Goal: Task Accomplishment & Management: Manage account settings

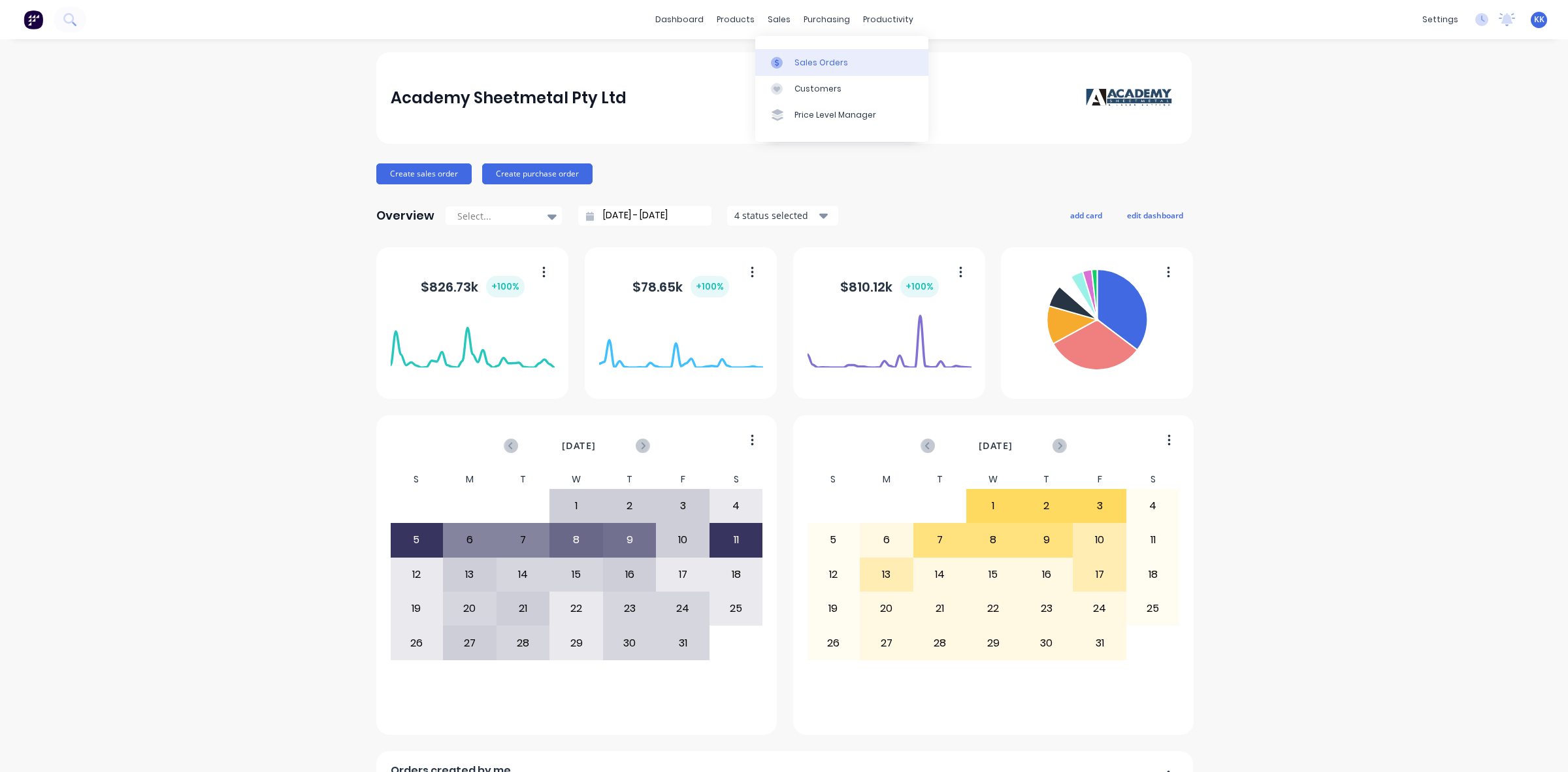
click at [788, 63] on div at bounding box center [781, 63] width 20 height 12
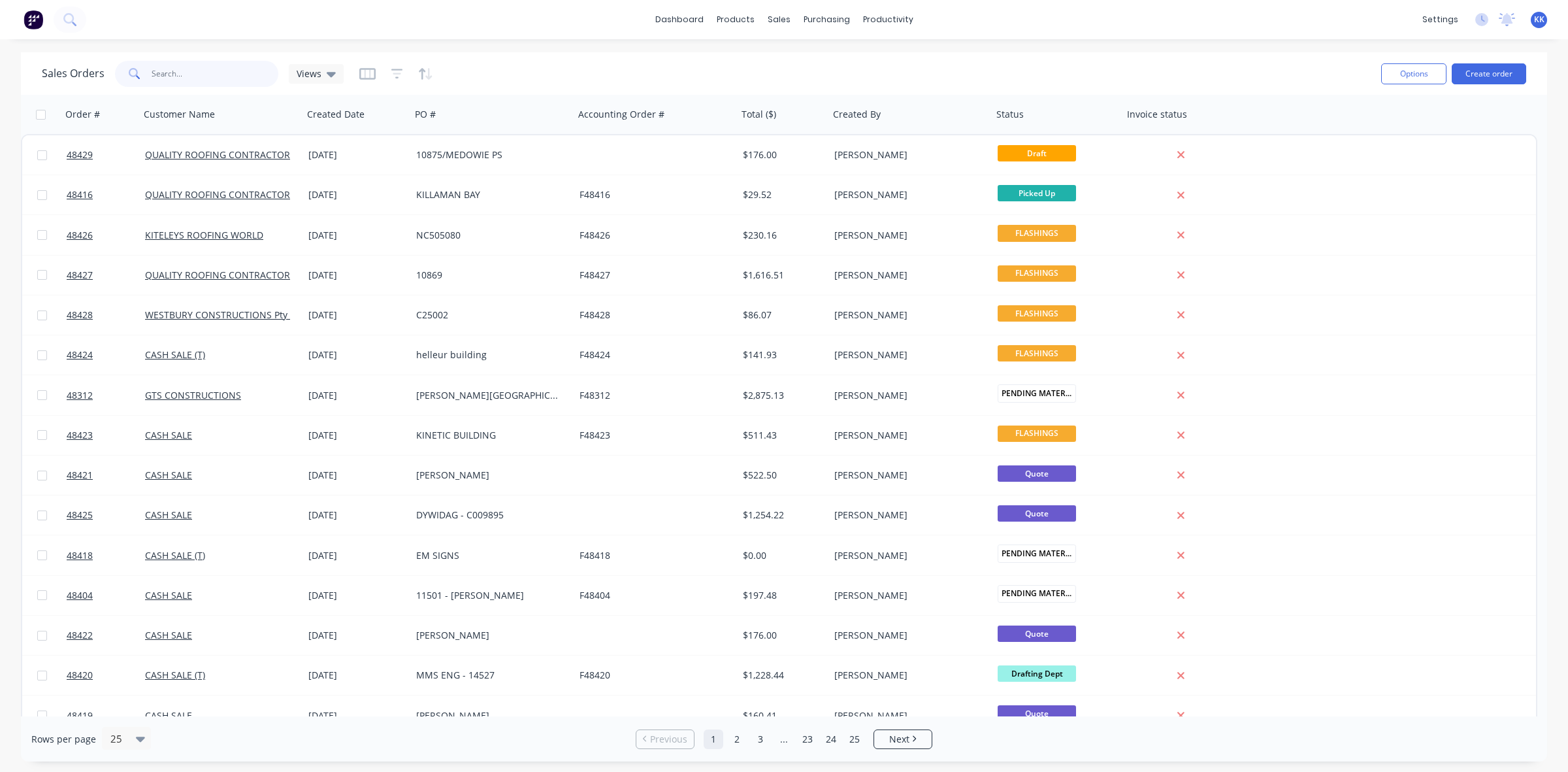
click at [219, 79] on input "text" at bounding box center [215, 74] width 128 height 26
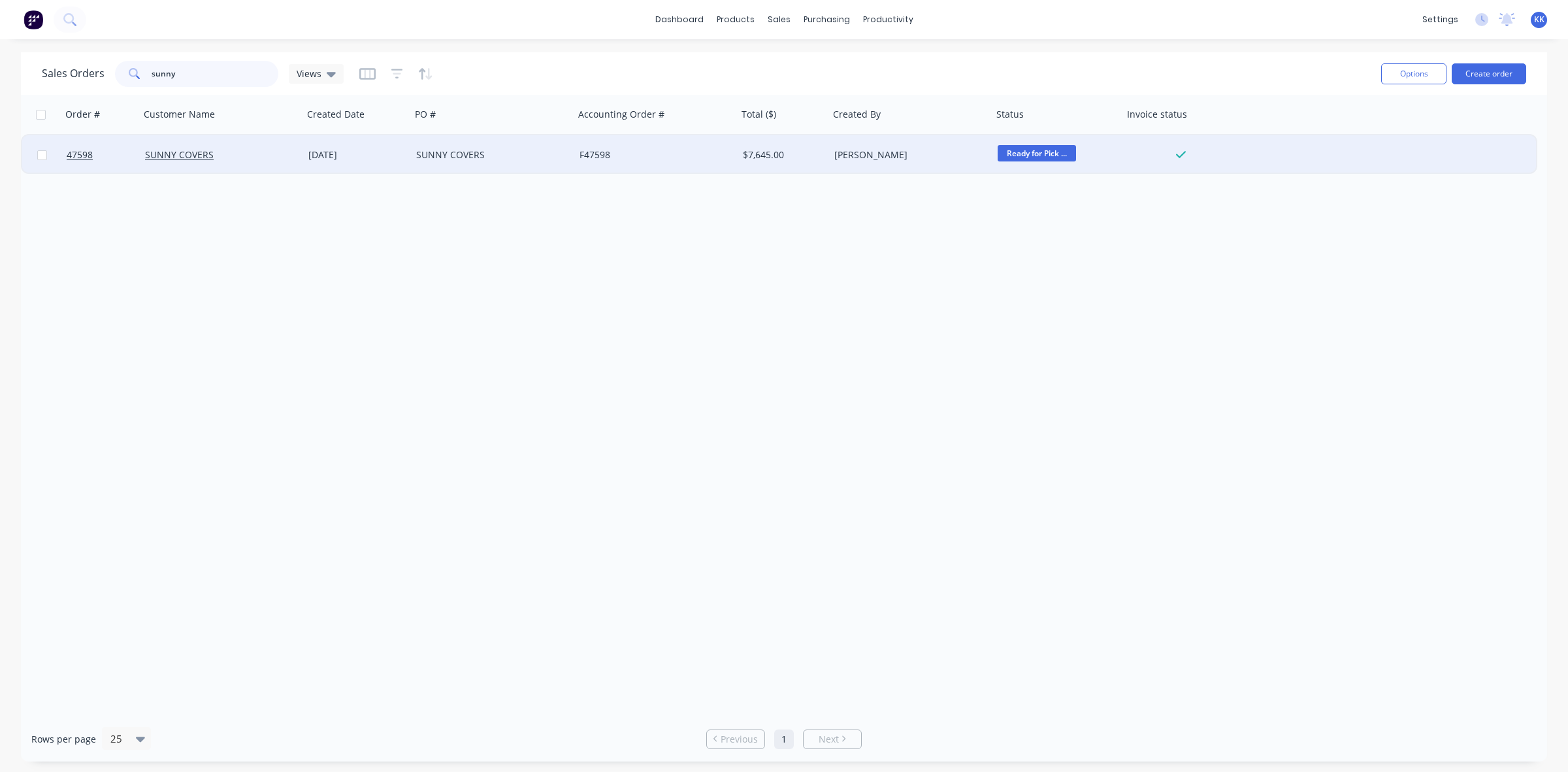
type input "sunny"
click at [451, 162] on div "SUNNY COVERS" at bounding box center [492, 155] width 163 height 39
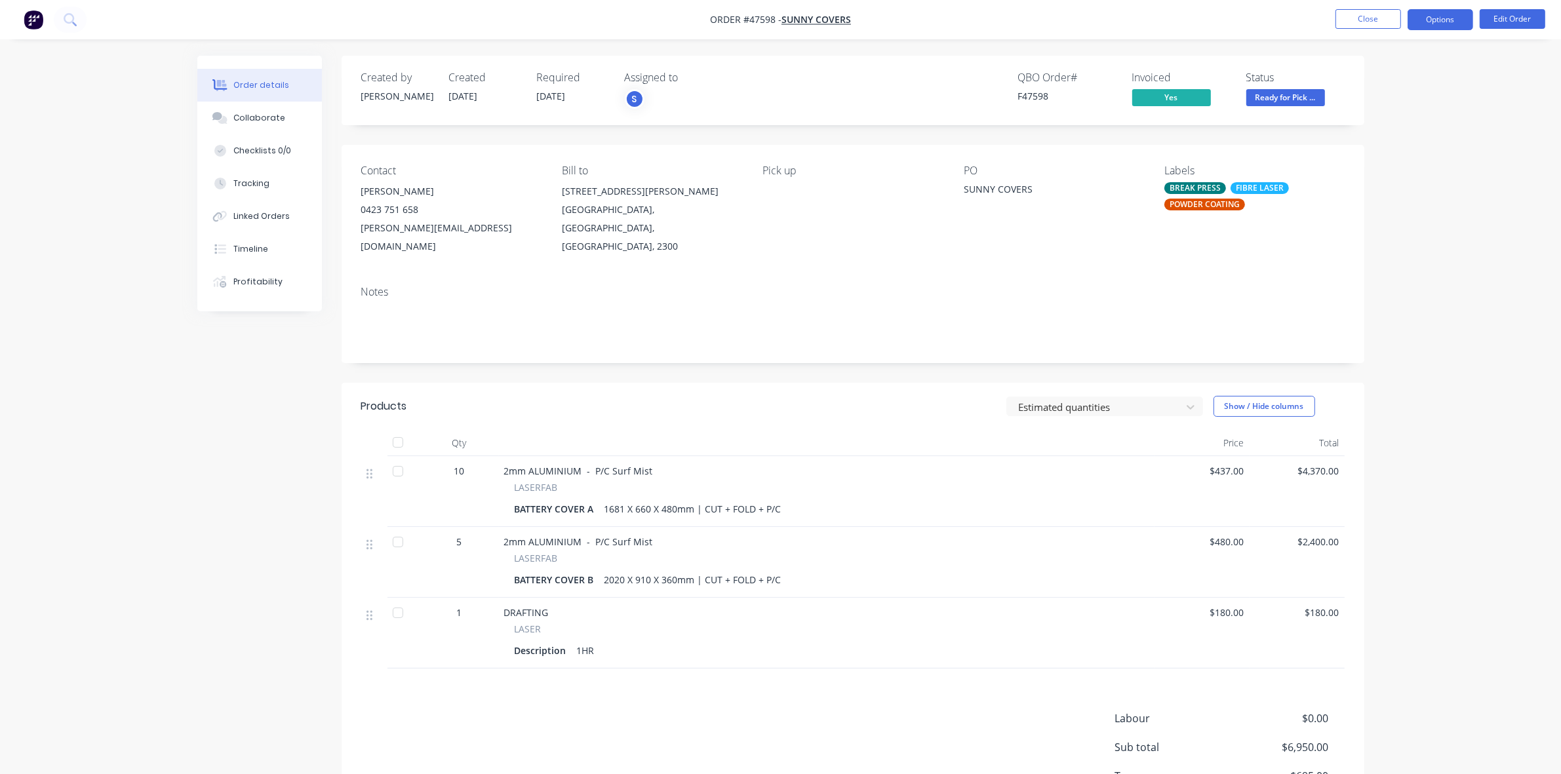
click at [1445, 20] on button "Options" at bounding box center [1440, 19] width 66 height 21
click at [1401, 179] on div "Delivery Docket" at bounding box center [1400, 184] width 121 height 19
click at [1384, 161] on div "Custom" at bounding box center [1400, 158] width 121 height 19
click at [1384, 131] on div "Without pricing" at bounding box center [1400, 132] width 121 height 19
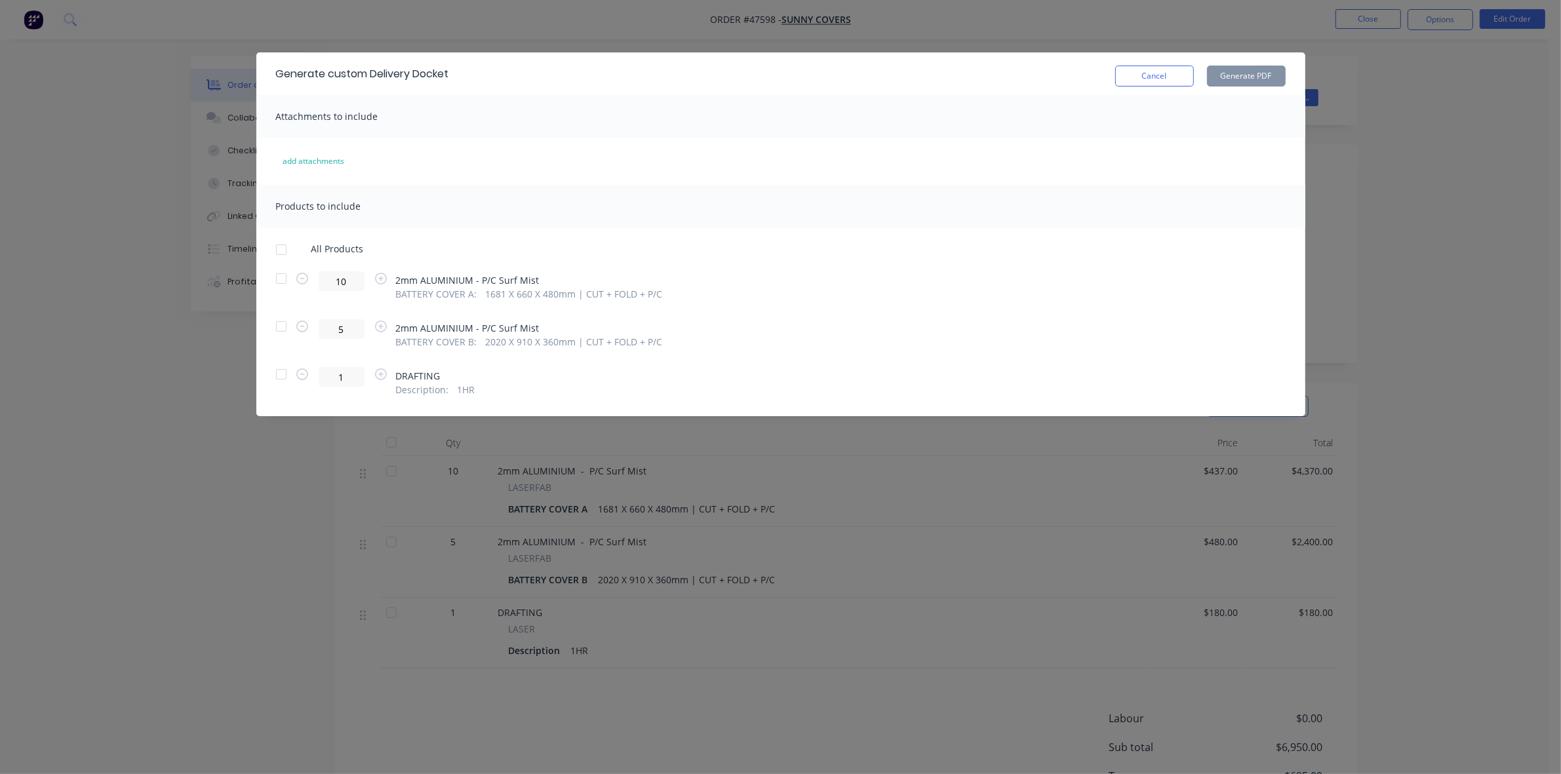
click at [277, 246] on div at bounding box center [281, 250] width 26 height 26
click at [1223, 75] on button "Generate PDF" at bounding box center [1246, 76] width 79 height 21
click at [1156, 79] on button "Cancel" at bounding box center [1154, 76] width 79 height 21
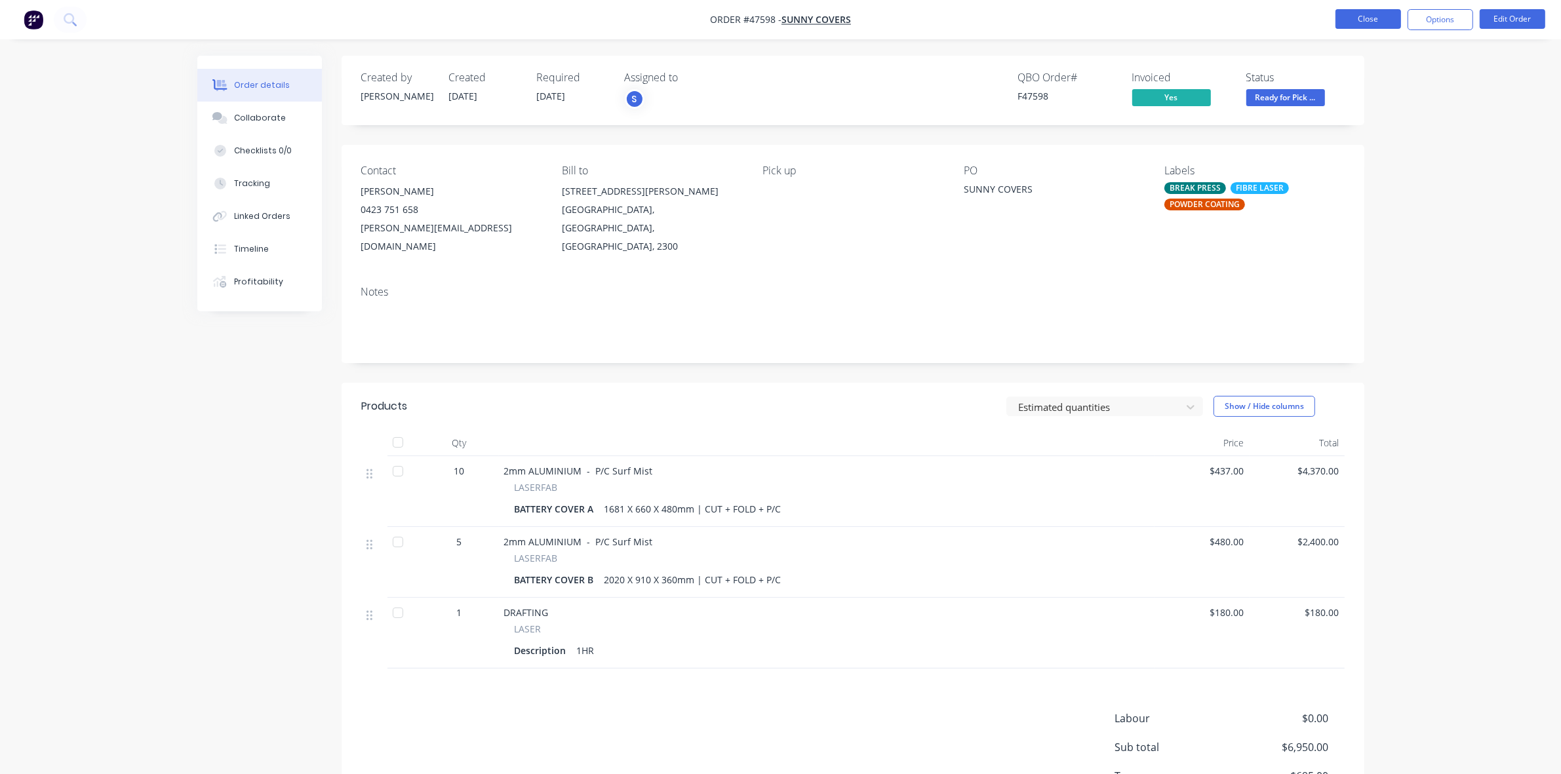
click at [1371, 26] on button "Close" at bounding box center [1368, 19] width 66 height 20
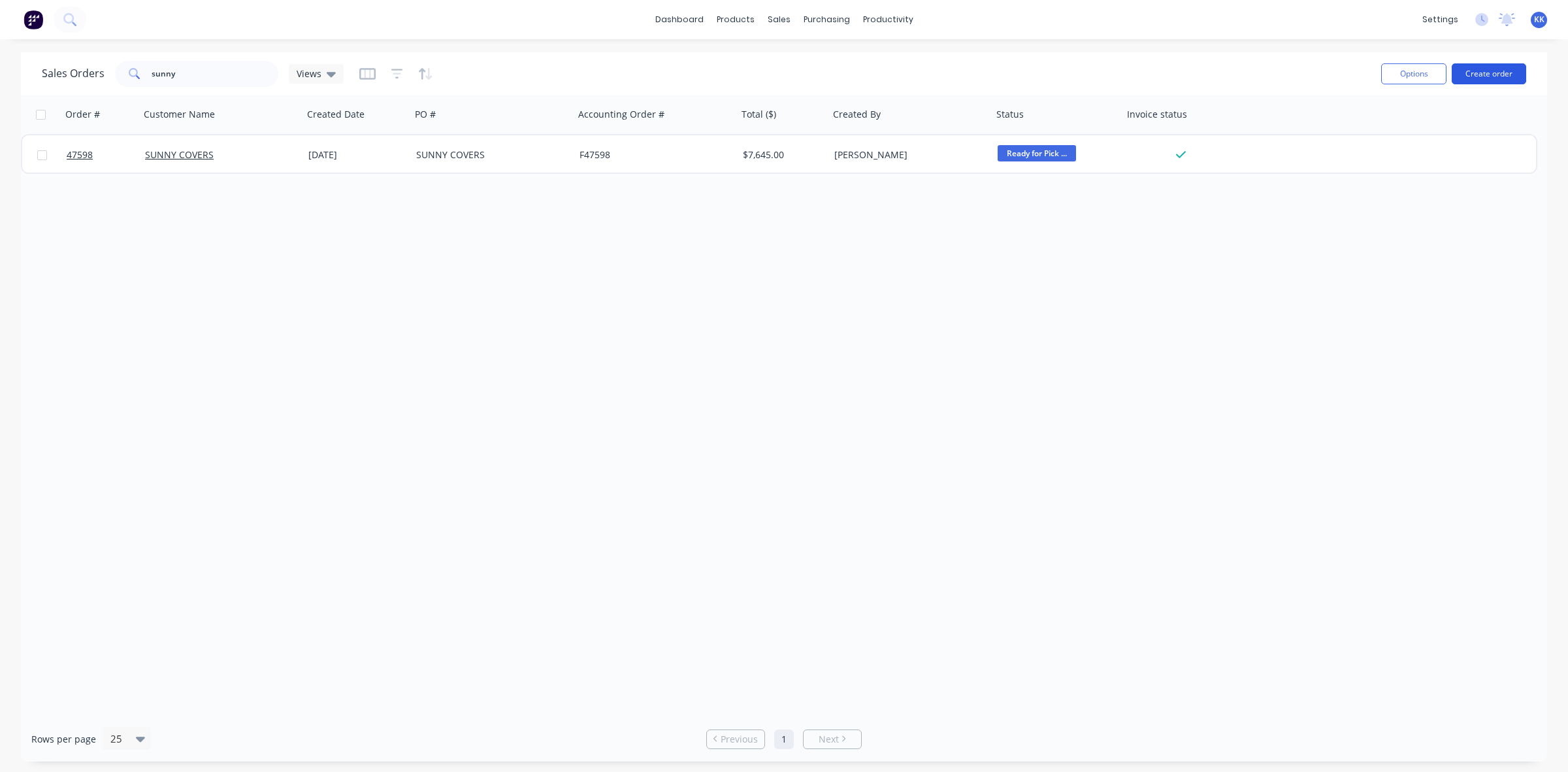
click at [1468, 73] on button "Create order" at bounding box center [1488, 74] width 75 height 21
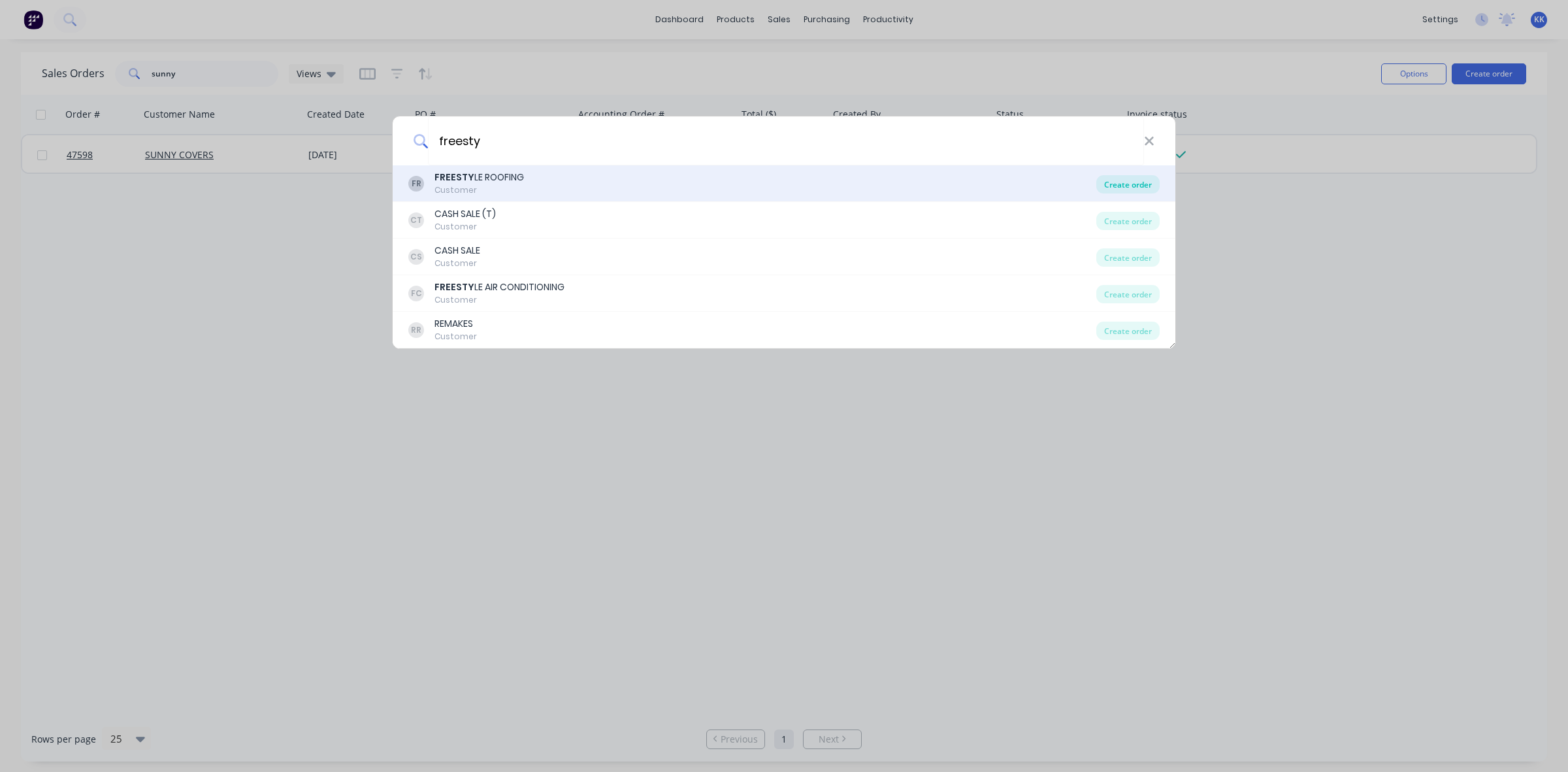
type input "freesty"
click at [1144, 191] on div "Create order" at bounding box center [1128, 185] width 64 height 18
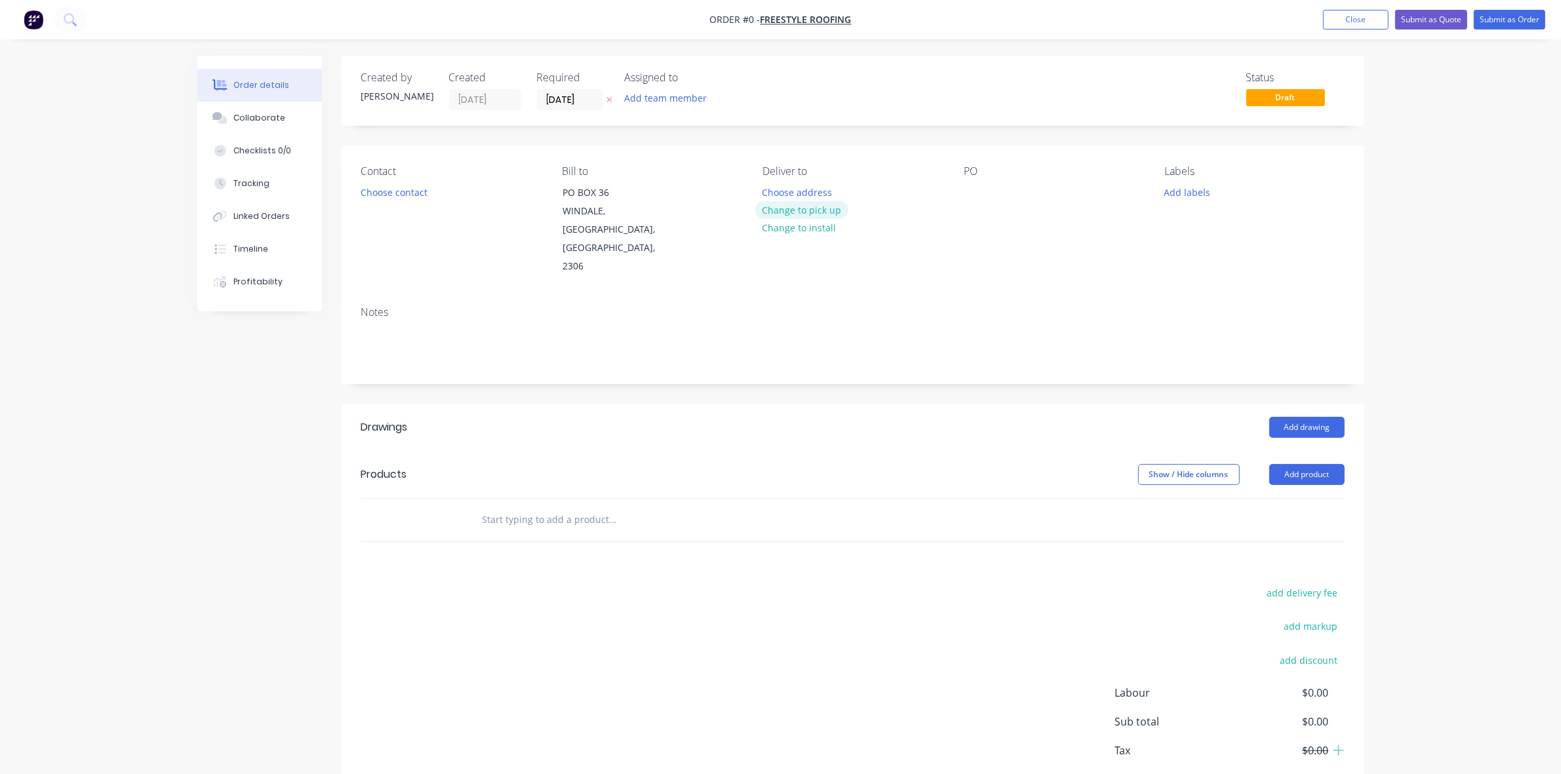
click at [837, 210] on button "Change to pick up" at bounding box center [801, 210] width 93 height 18
click at [423, 191] on button "Choose contact" at bounding box center [393, 192] width 81 height 18
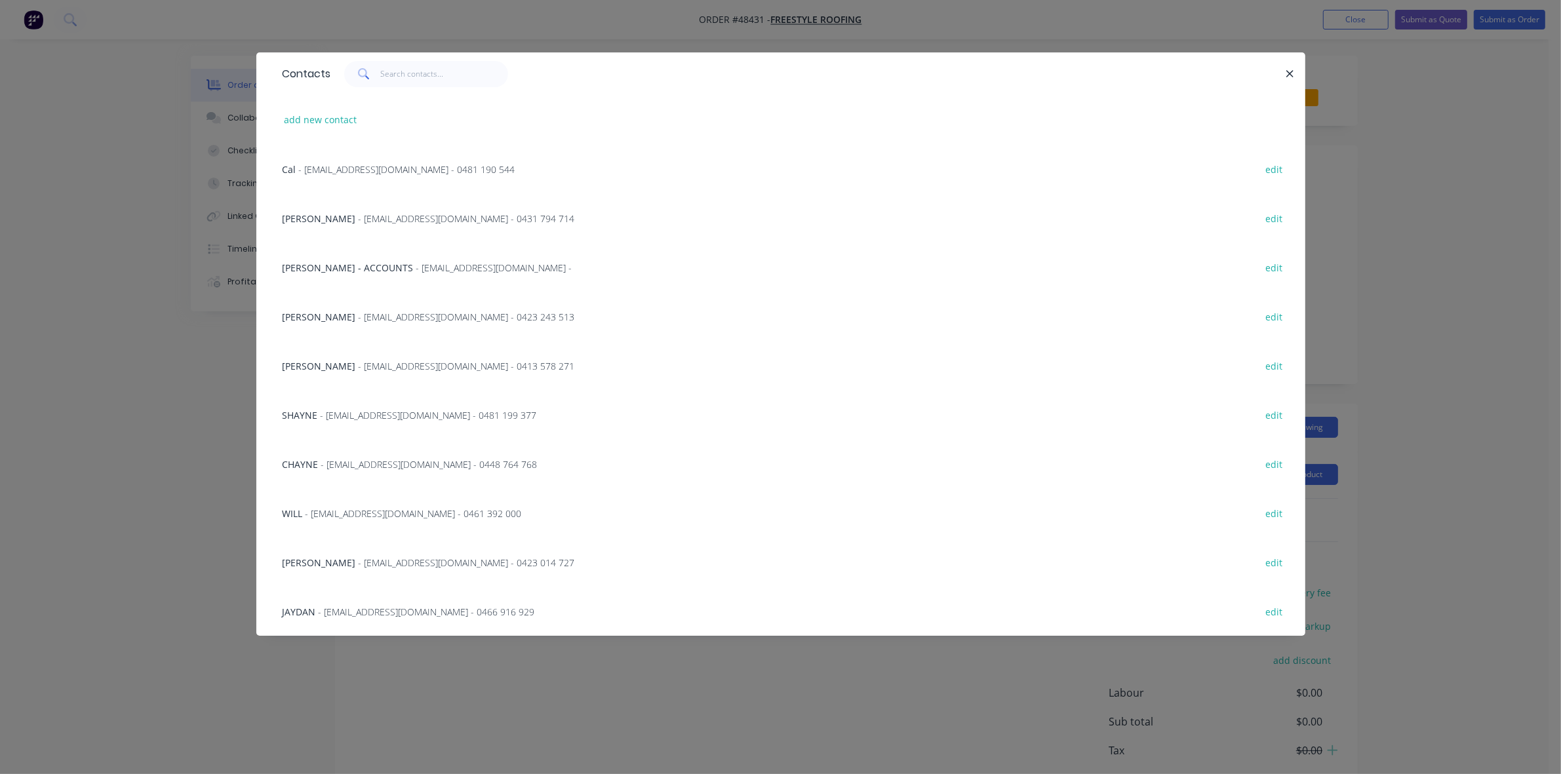
click at [359, 564] on span "- [EMAIL_ADDRESS][DOMAIN_NAME] - 0423 014 727" at bounding box center [467, 563] width 216 height 12
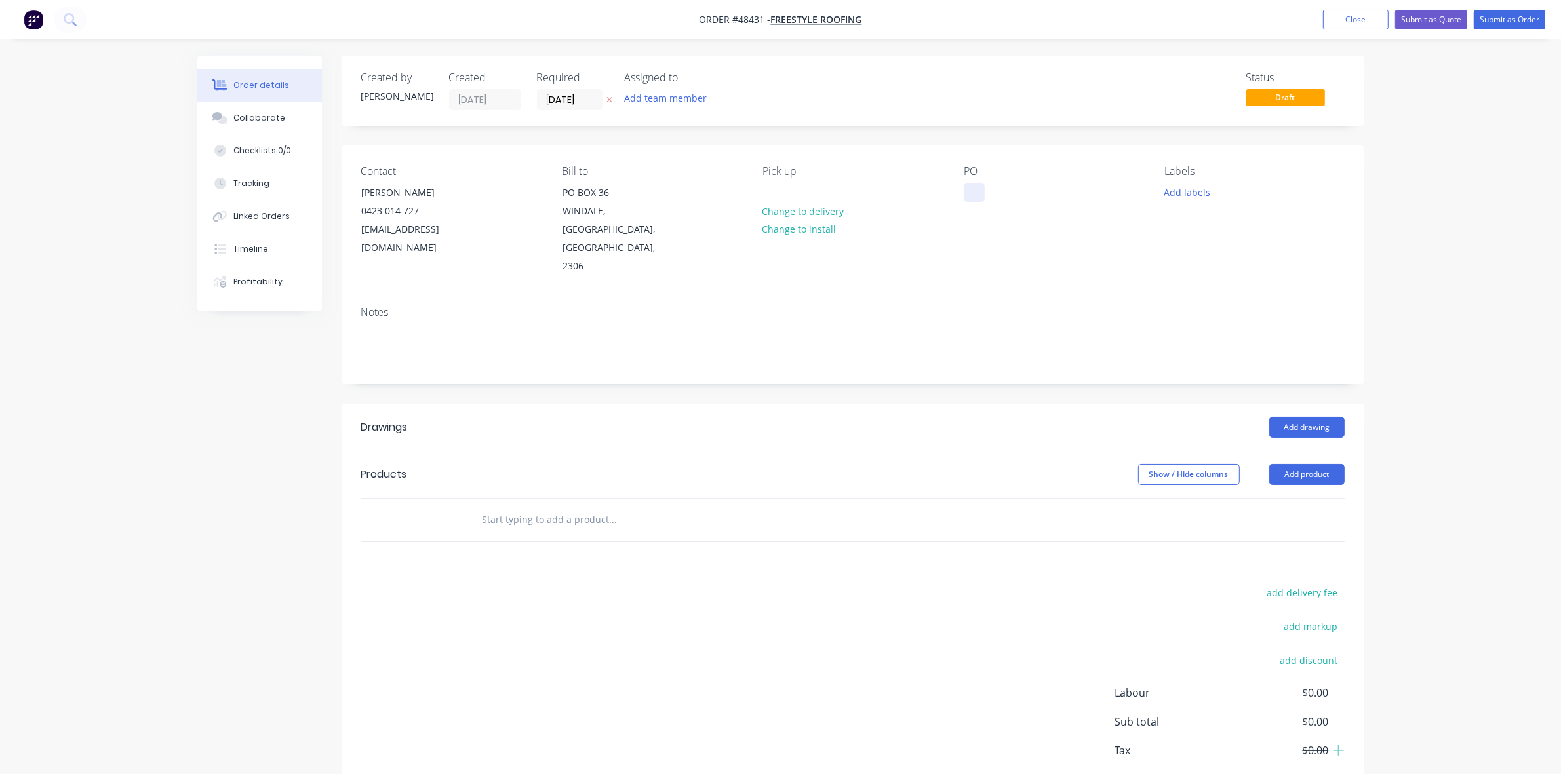
click at [970, 187] on div at bounding box center [974, 192] width 21 height 19
click at [1299, 417] on button "Add drawing" at bounding box center [1306, 427] width 75 height 21
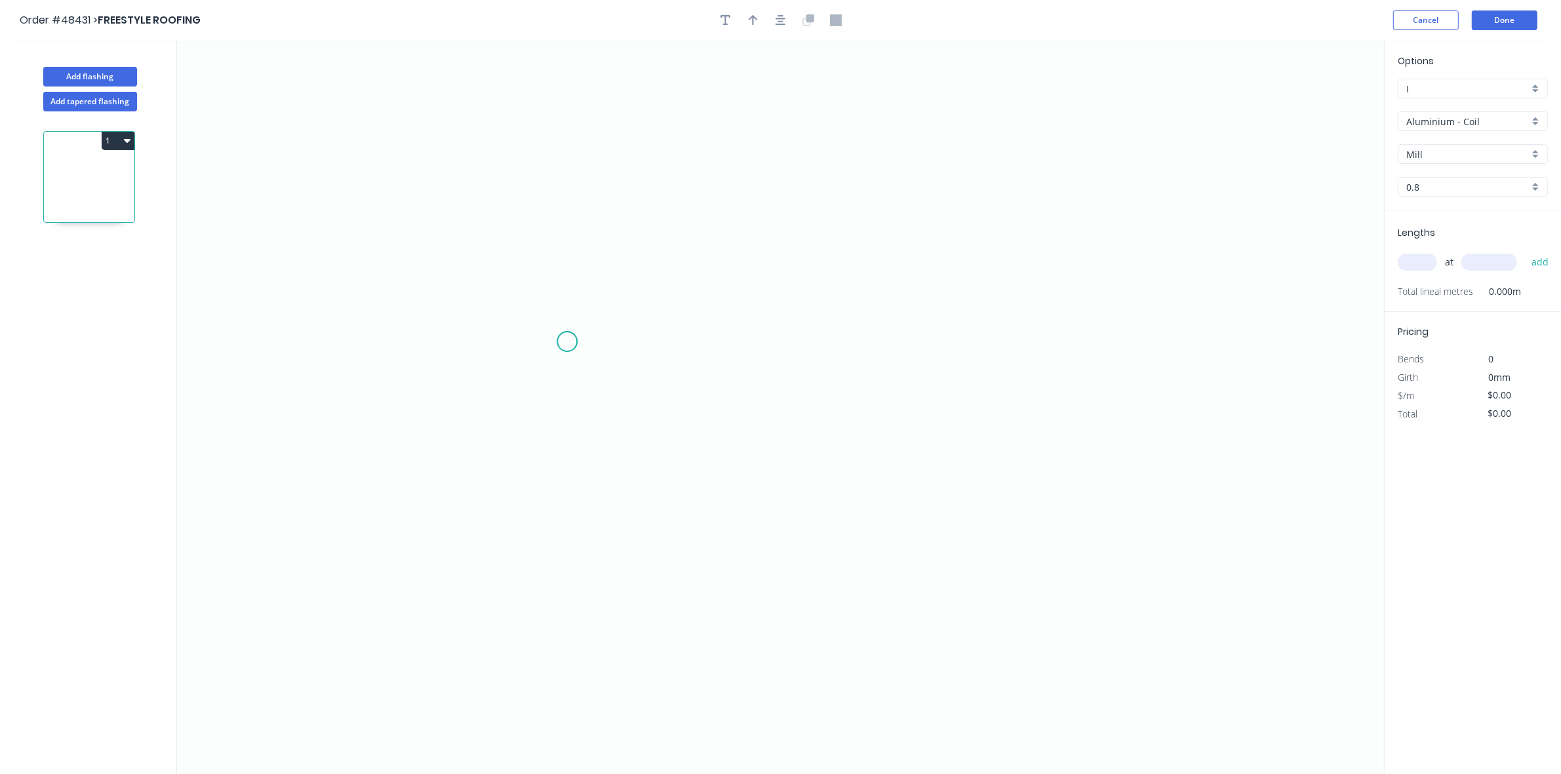
click at [566, 342] on icon "0" at bounding box center [780, 407] width 1207 height 733
click at [600, 293] on icon "0" at bounding box center [780, 407] width 1207 height 733
click at [1030, 308] on icon "0 ?" at bounding box center [780, 407] width 1207 height 733
click at [1063, 329] on icon "0 ? ? ? º" at bounding box center [780, 407] width 1207 height 733
drag, startPoint x: 1063, startPoint y: 329, endPoint x: 1063, endPoint y: 336, distance: 7.2
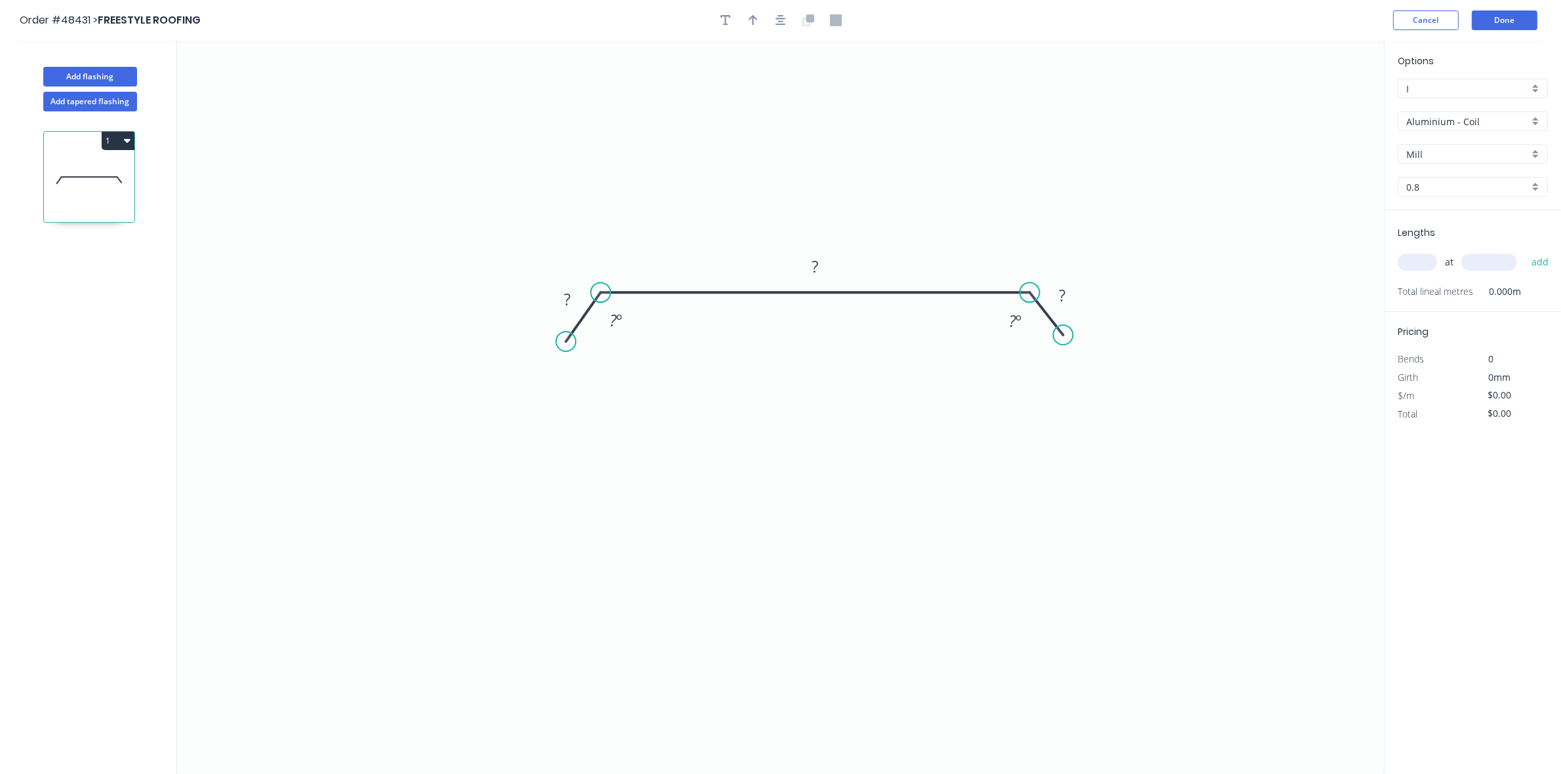
click at [1063, 336] on circle at bounding box center [1063, 335] width 20 height 20
click at [1047, 328] on div "Hide angle" at bounding box center [1094, 339] width 132 height 27
click at [631, 340] on div "Hide angle" at bounding box center [663, 337] width 132 height 27
click at [571, 303] on rect at bounding box center [567, 300] width 26 height 18
type input "$30.21"
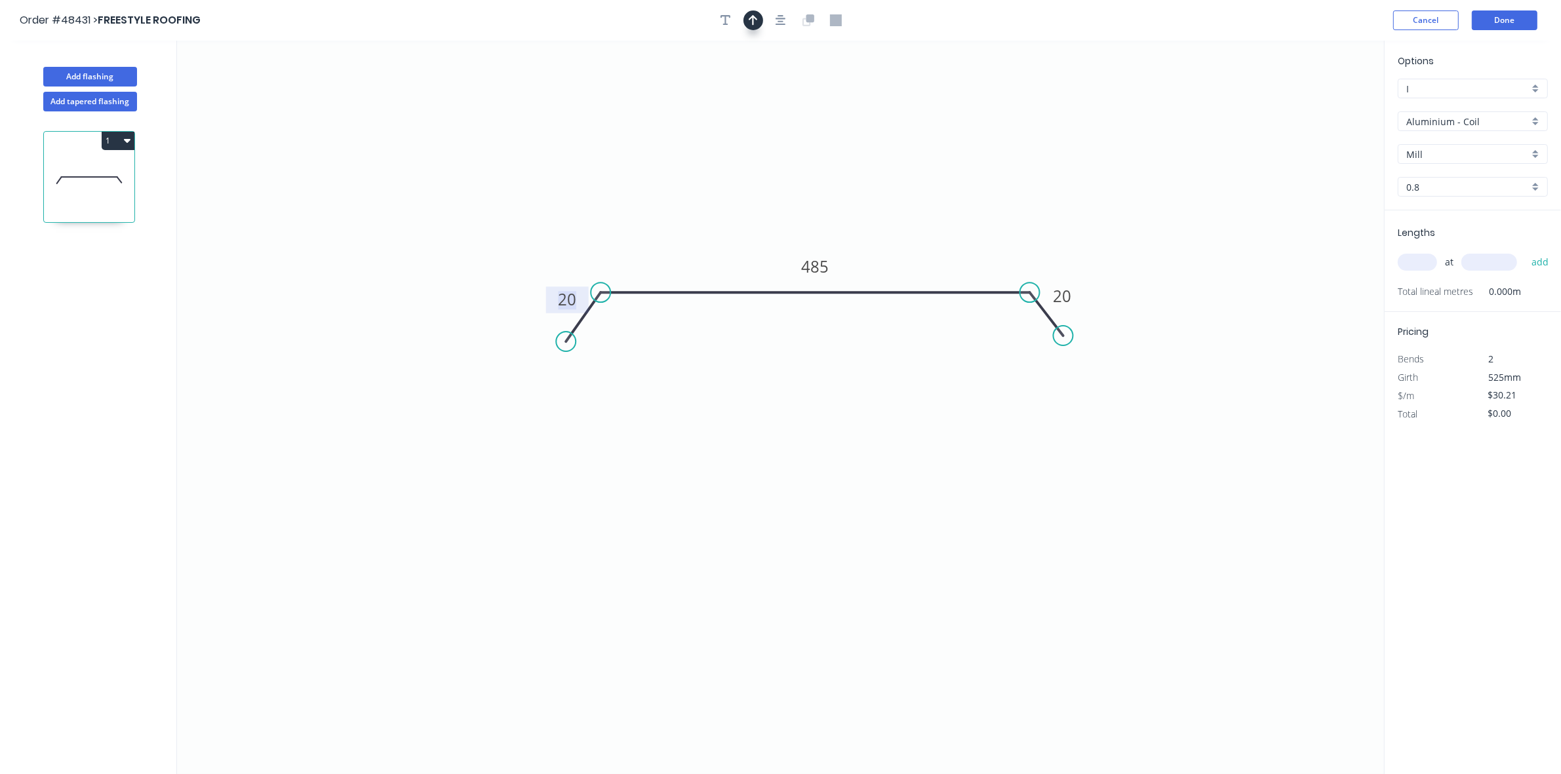
click at [749, 20] on icon "button" at bounding box center [753, 20] width 9 height 12
drag, startPoint x: 1315, startPoint y: 100, endPoint x: 705, endPoint y: 276, distance: 634.4
click at [716, 263] on icon at bounding box center [722, 242] width 12 height 42
click at [1419, 123] on input "Aluminium - Coil" at bounding box center [1467, 122] width 123 height 14
click at [1439, 214] on div "Colorbond" at bounding box center [1472, 216] width 149 height 23
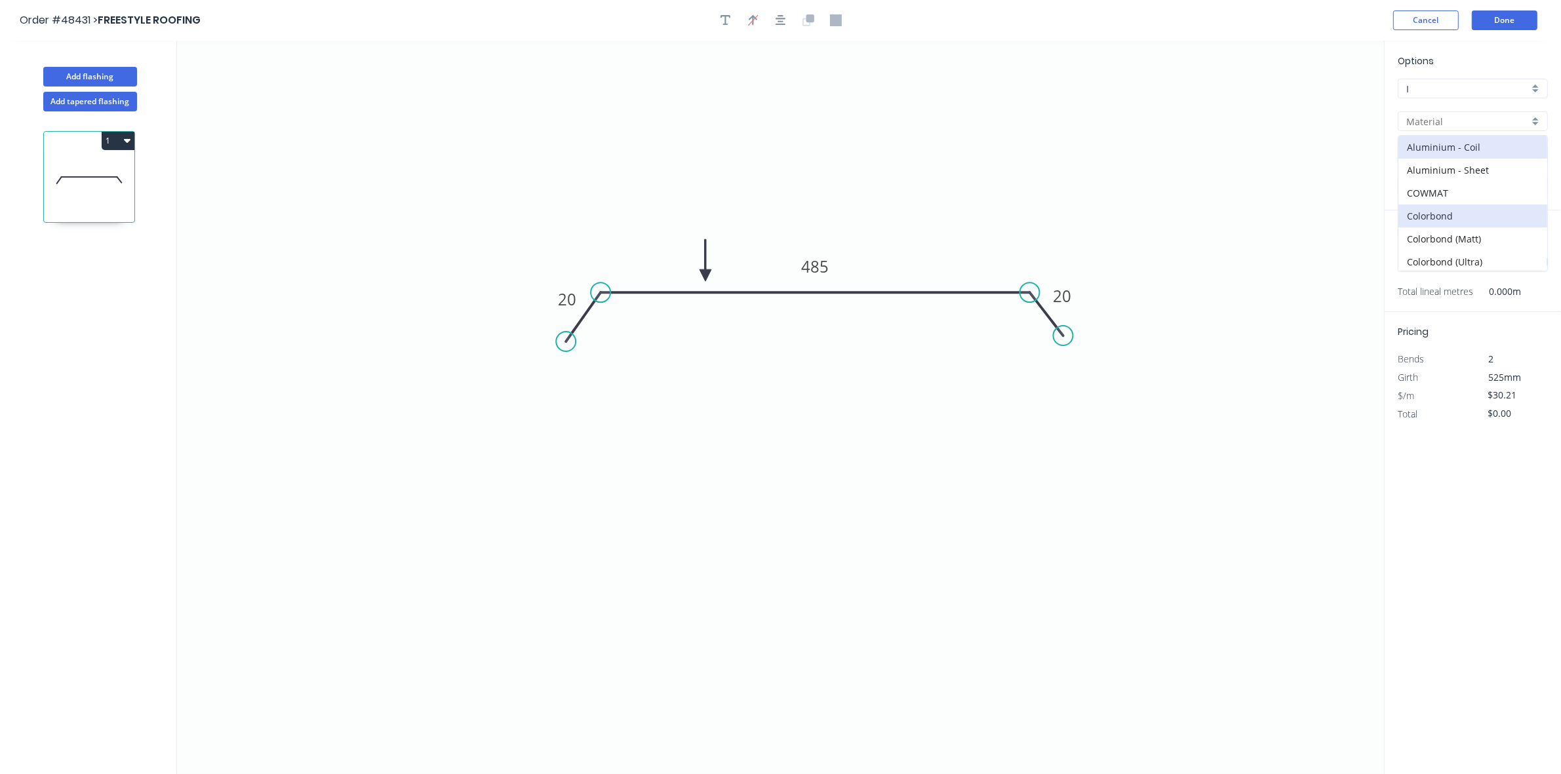
type input "Colorbond"
type input "Basalt"
type input "0.55"
type input "$20.98"
click at [1469, 151] on input "Basalt" at bounding box center [1467, 154] width 123 height 14
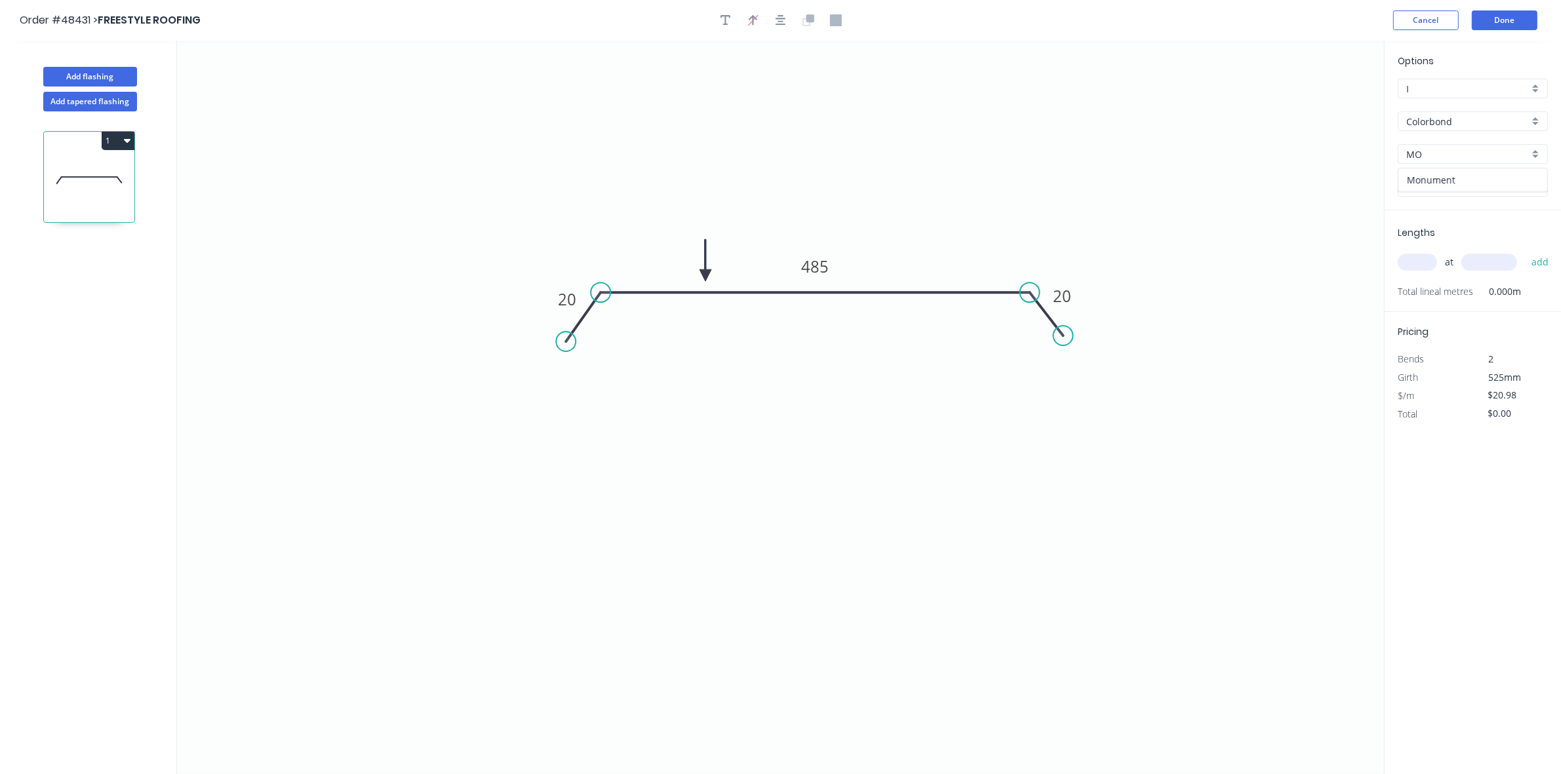
click at [1459, 169] on div "Monument" at bounding box center [1472, 179] width 149 height 23
type input "Monument"
click at [1410, 269] on input "text" at bounding box center [1416, 262] width 39 height 17
type input "1"
type input "6200"
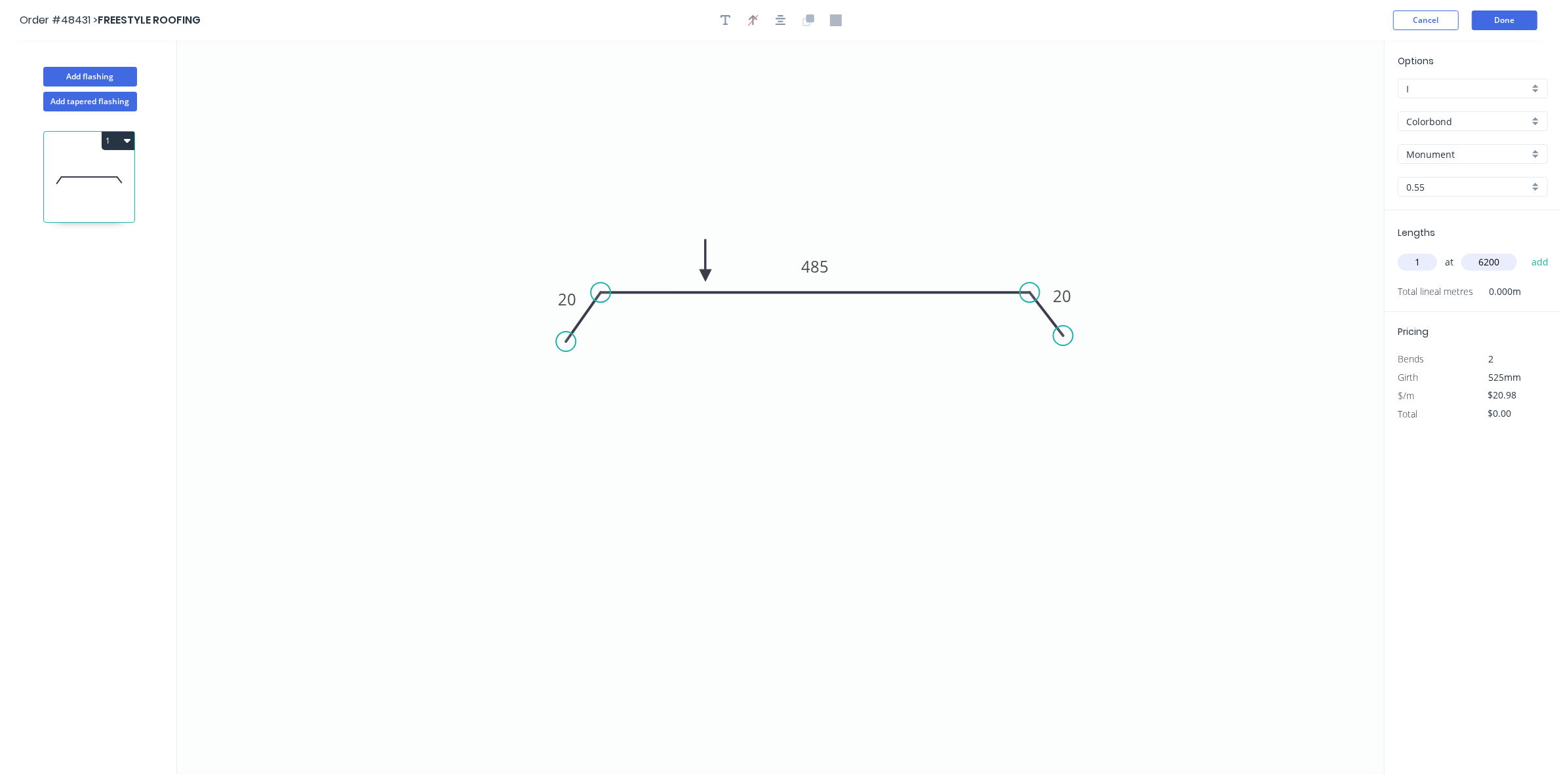
click at [1525, 251] on button "add" at bounding box center [1540, 262] width 31 height 22
drag, startPoint x: 122, startPoint y: 143, endPoint x: 121, endPoint y: 152, distance: 9.2
click at [121, 143] on button "1" at bounding box center [118, 141] width 33 height 18
drag, startPoint x: 117, startPoint y: 165, endPoint x: 158, endPoint y: 165, distance: 41.3
click at [115, 165] on div "Duplicate" at bounding box center [72, 173] width 101 height 19
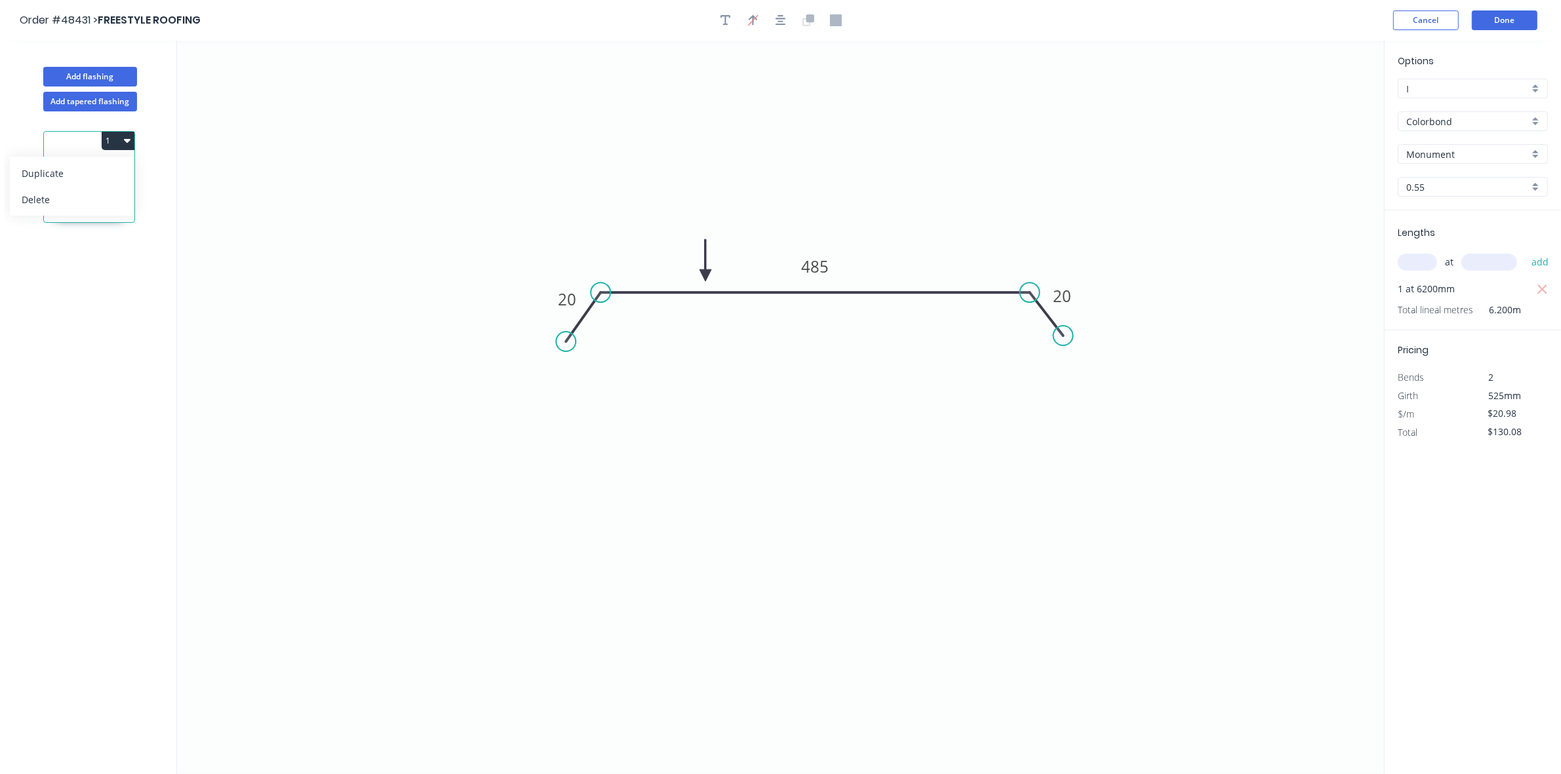
type input "$0.00"
click at [815, 264] on tspan "485" at bounding box center [815, 267] width 28 height 22
type input "$17.42"
click at [1414, 254] on input "text" at bounding box center [1416, 262] width 39 height 17
type input "1"
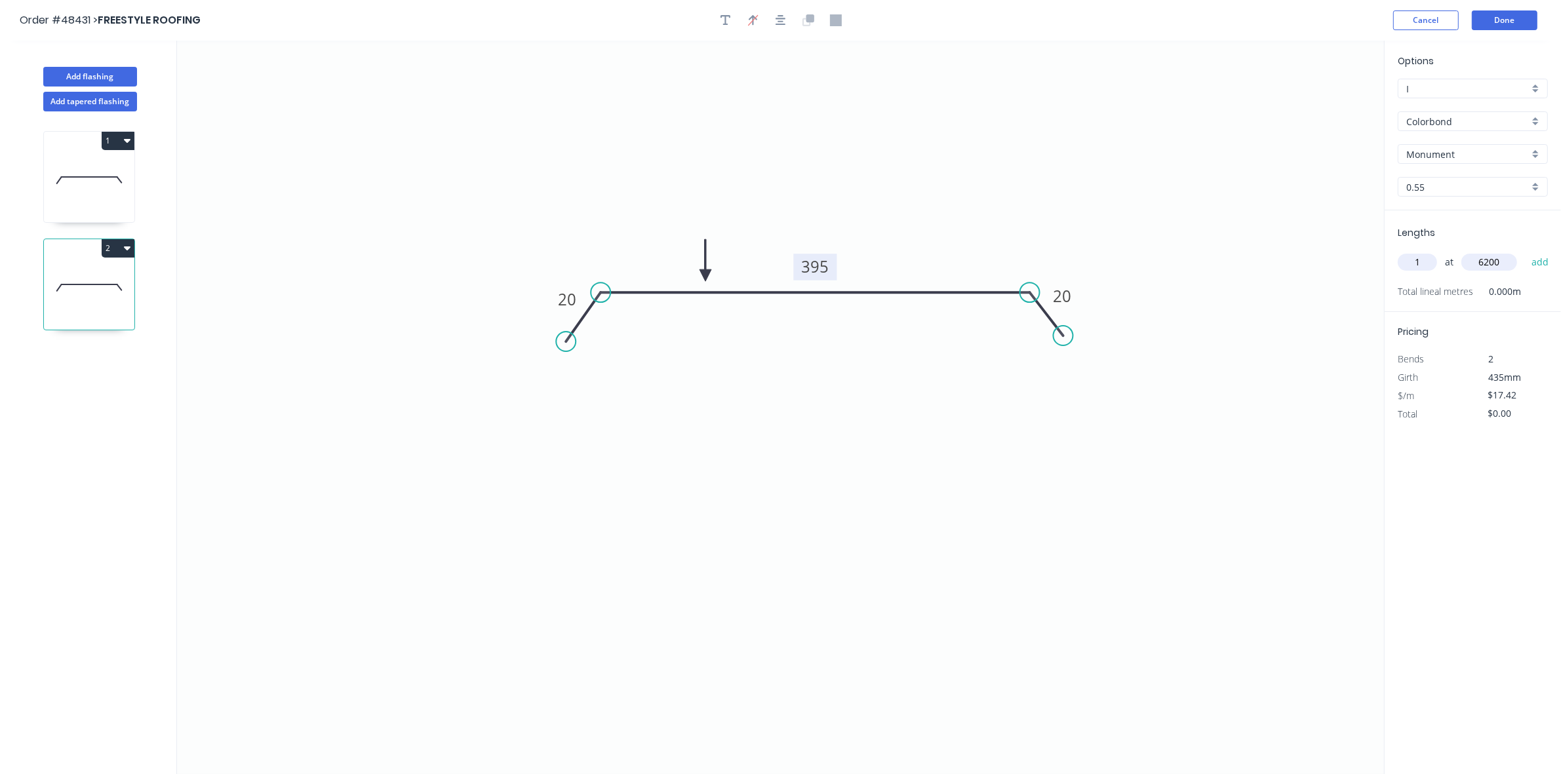
type input "6200"
click at [1525, 251] on button "add" at bounding box center [1540, 262] width 31 height 22
type input "$108.00"
type input "1"
type input "3200"
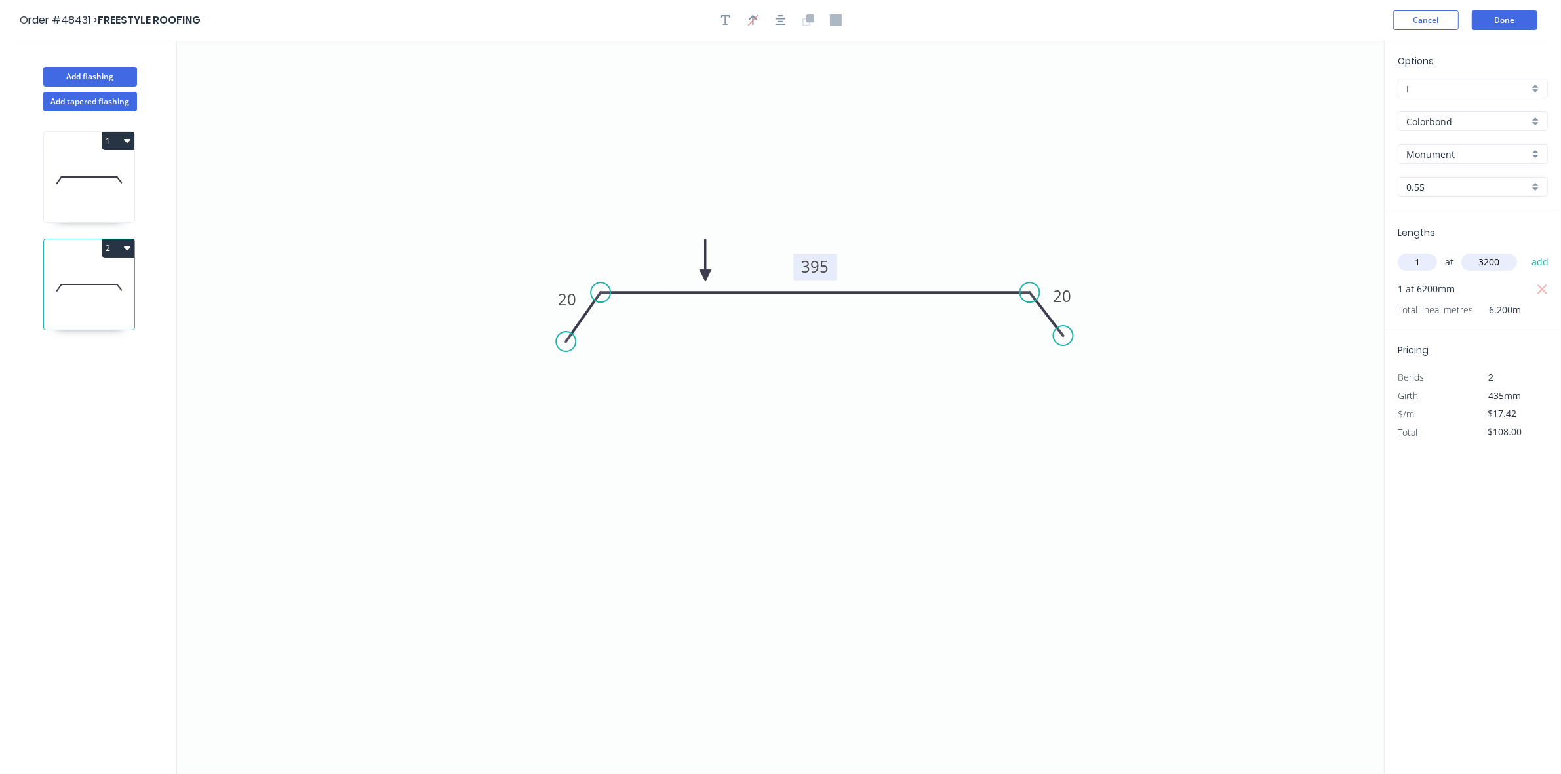
click at [1525, 251] on button "add" at bounding box center [1540, 262] width 31 height 22
drag, startPoint x: 109, startPoint y: 254, endPoint x: 109, endPoint y: 262, distance: 8.5
click at [109, 253] on button "2" at bounding box center [118, 248] width 33 height 18
click at [100, 286] on div "Duplicate" at bounding box center [72, 280] width 101 height 19
type input "$0.00"
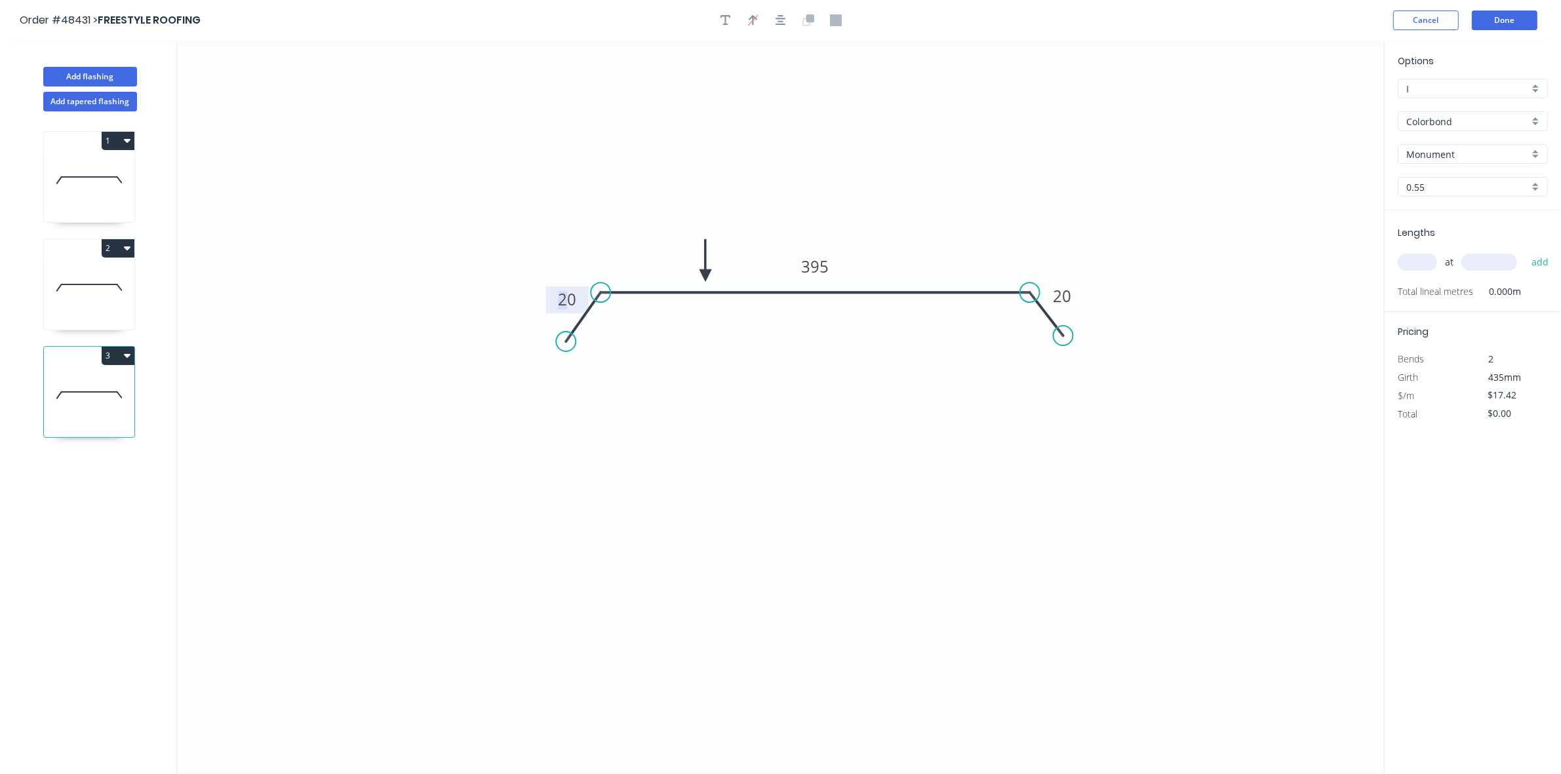
click at [568, 290] on tspan "20" at bounding box center [567, 299] width 18 height 22
type input "$34.41"
click at [1407, 260] on input "text" at bounding box center [1416, 262] width 39 height 17
type input "1"
type input "1700"
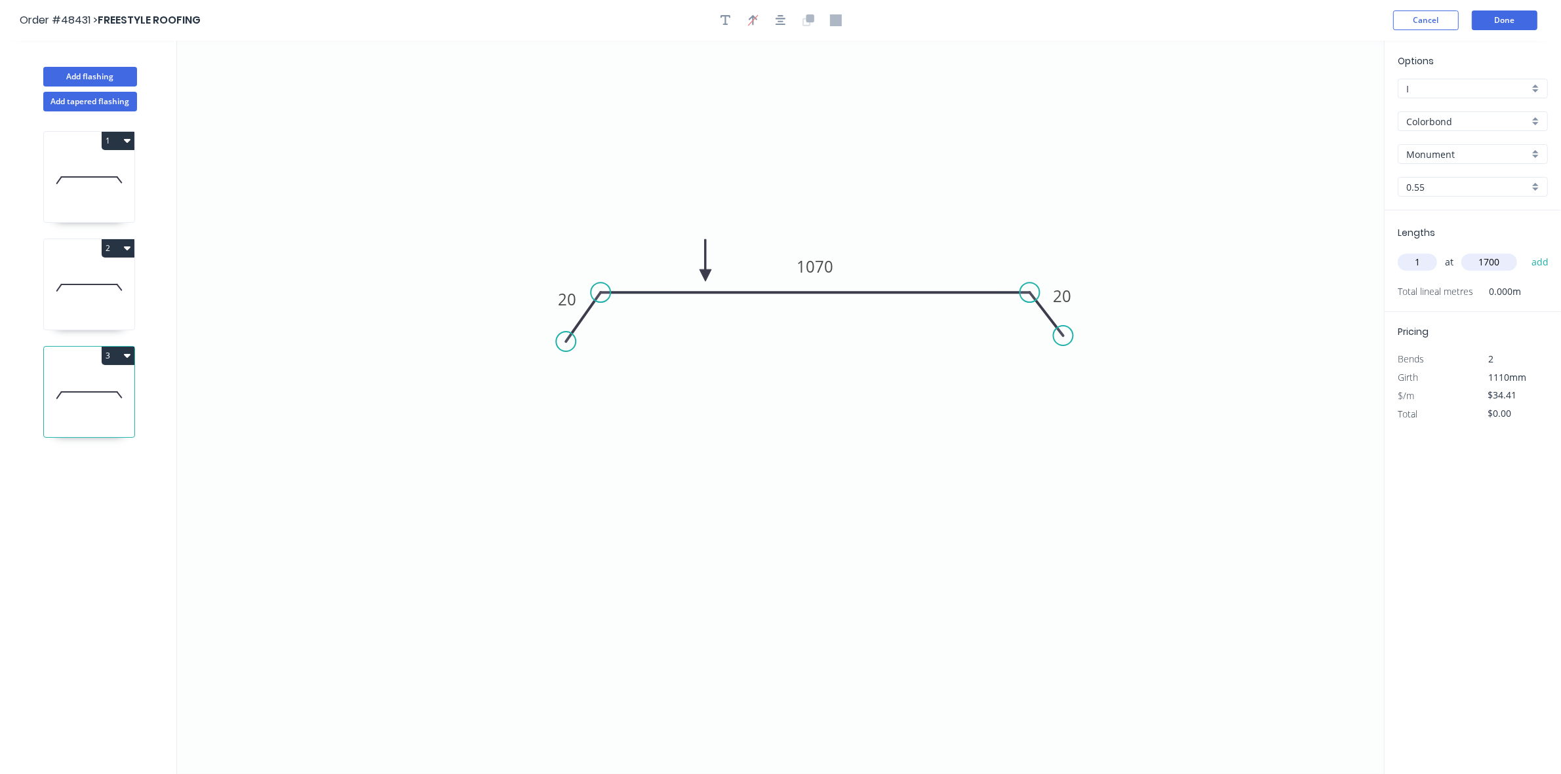
click at [1525, 251] on button "add" at bounding box center [1540, 262] width 31 height 22
type input "$58.50"
click at [1502, 18] on button "Done" at bounding box center [1505, 20] width 66 height 20
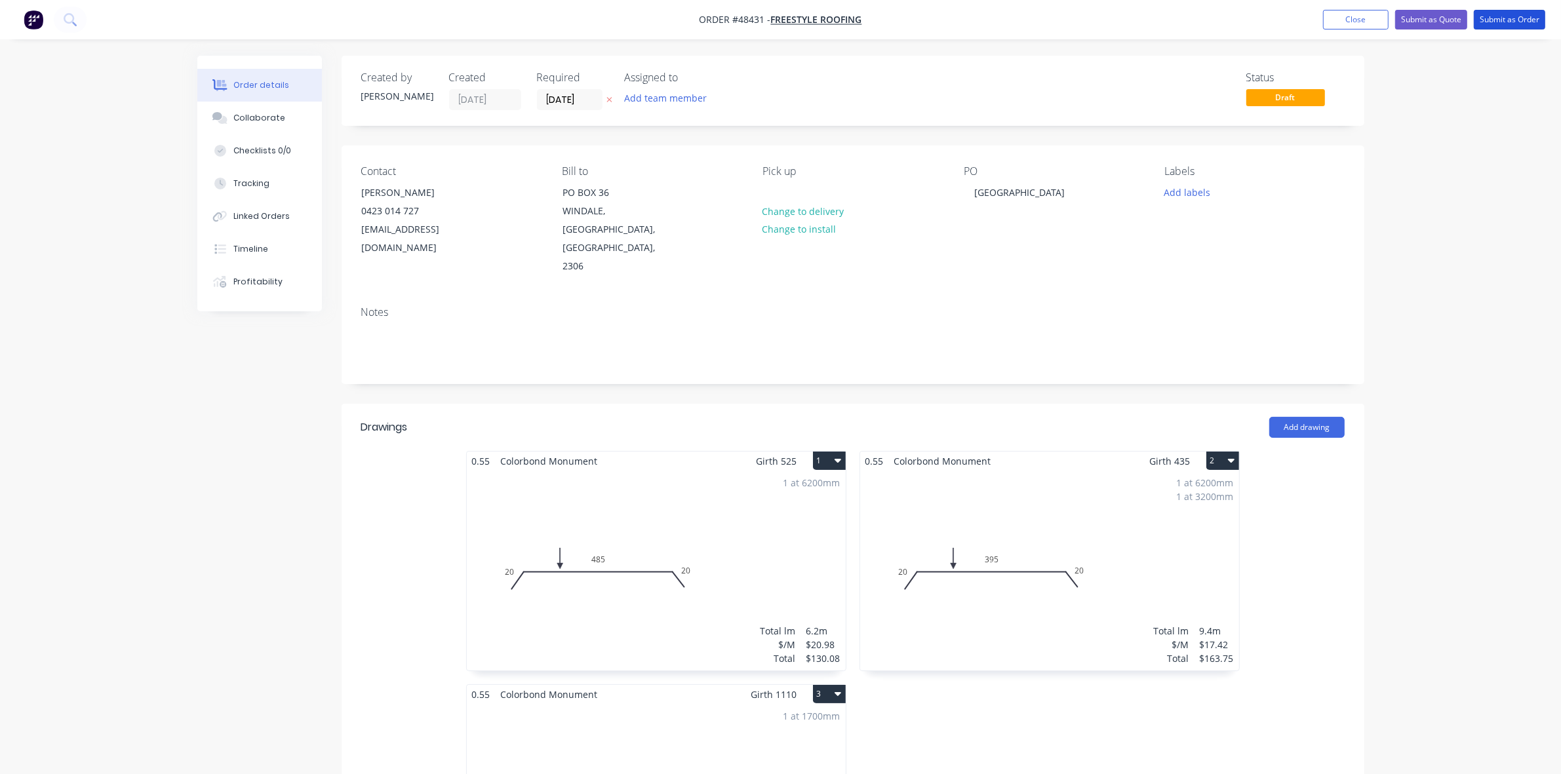
click at [1502, 18] on button "Submit as Order" at bounding box center [1509, 20] width 71 height 20
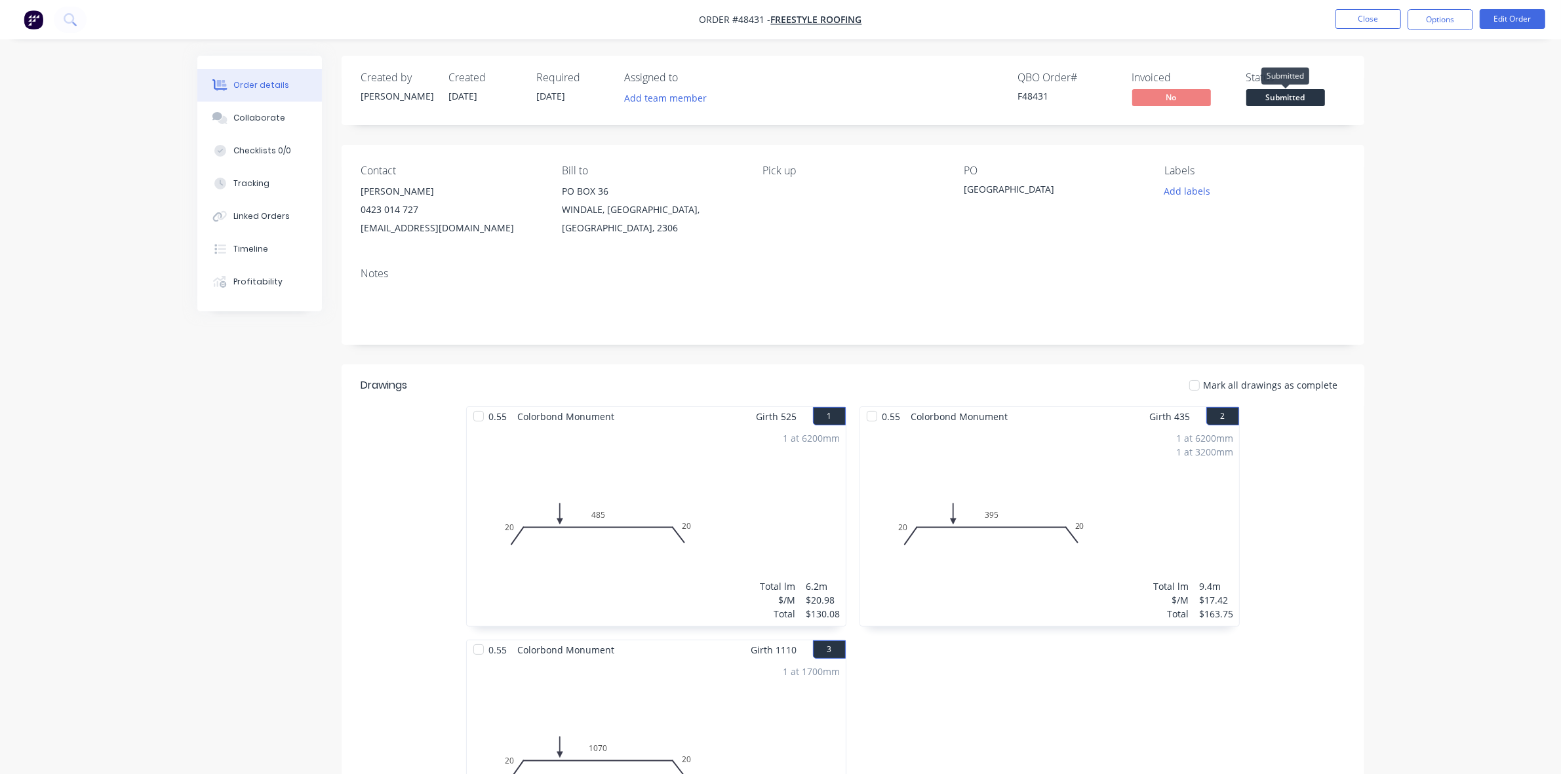
click at [1306, 100] on span "Submitted" at bounding box center [1285, 97] width 79 height 16
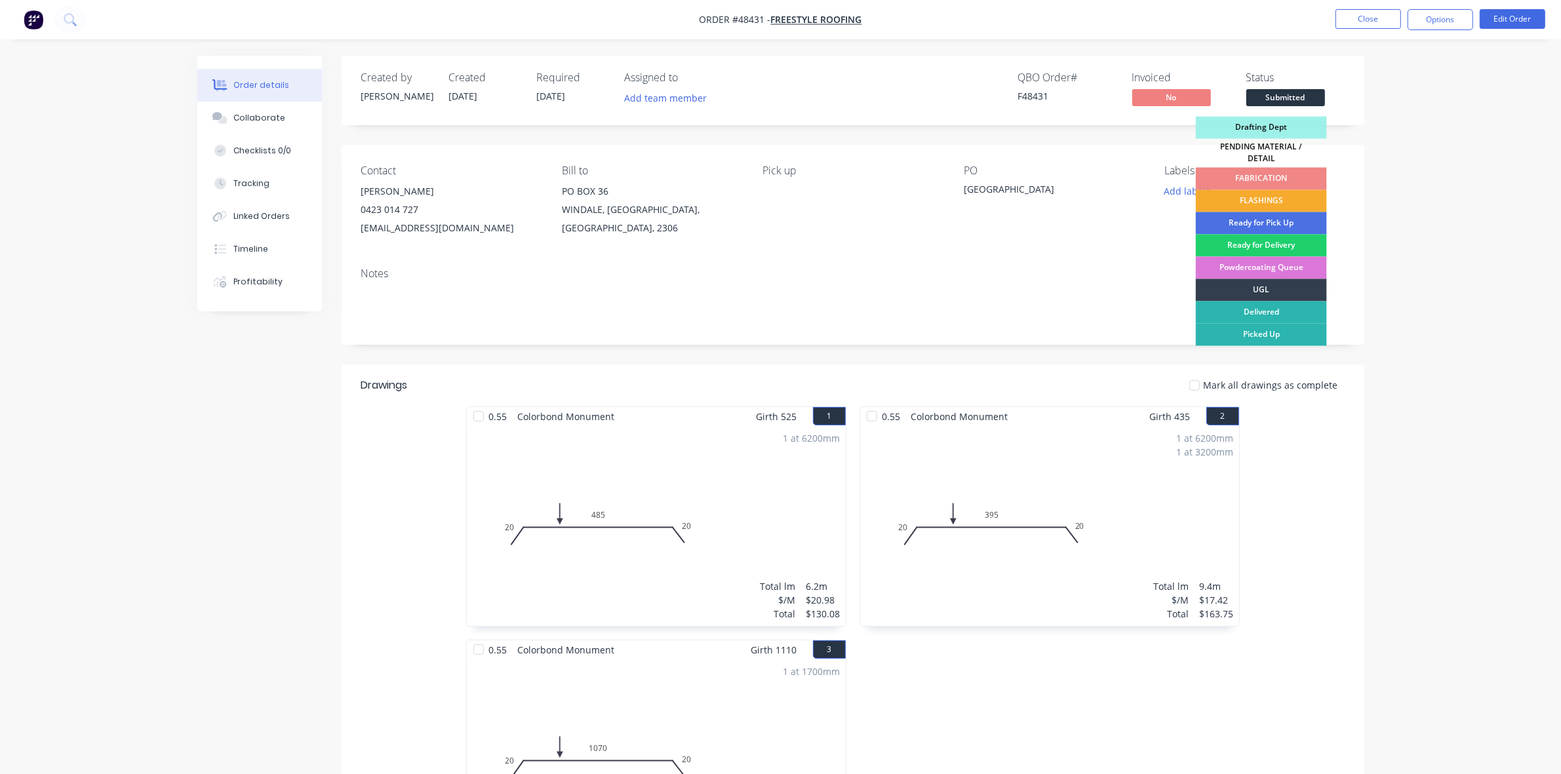
click at [1285, 194] on div "FLASHINGS" at bounding box center [1261, 201] width 131 height 22
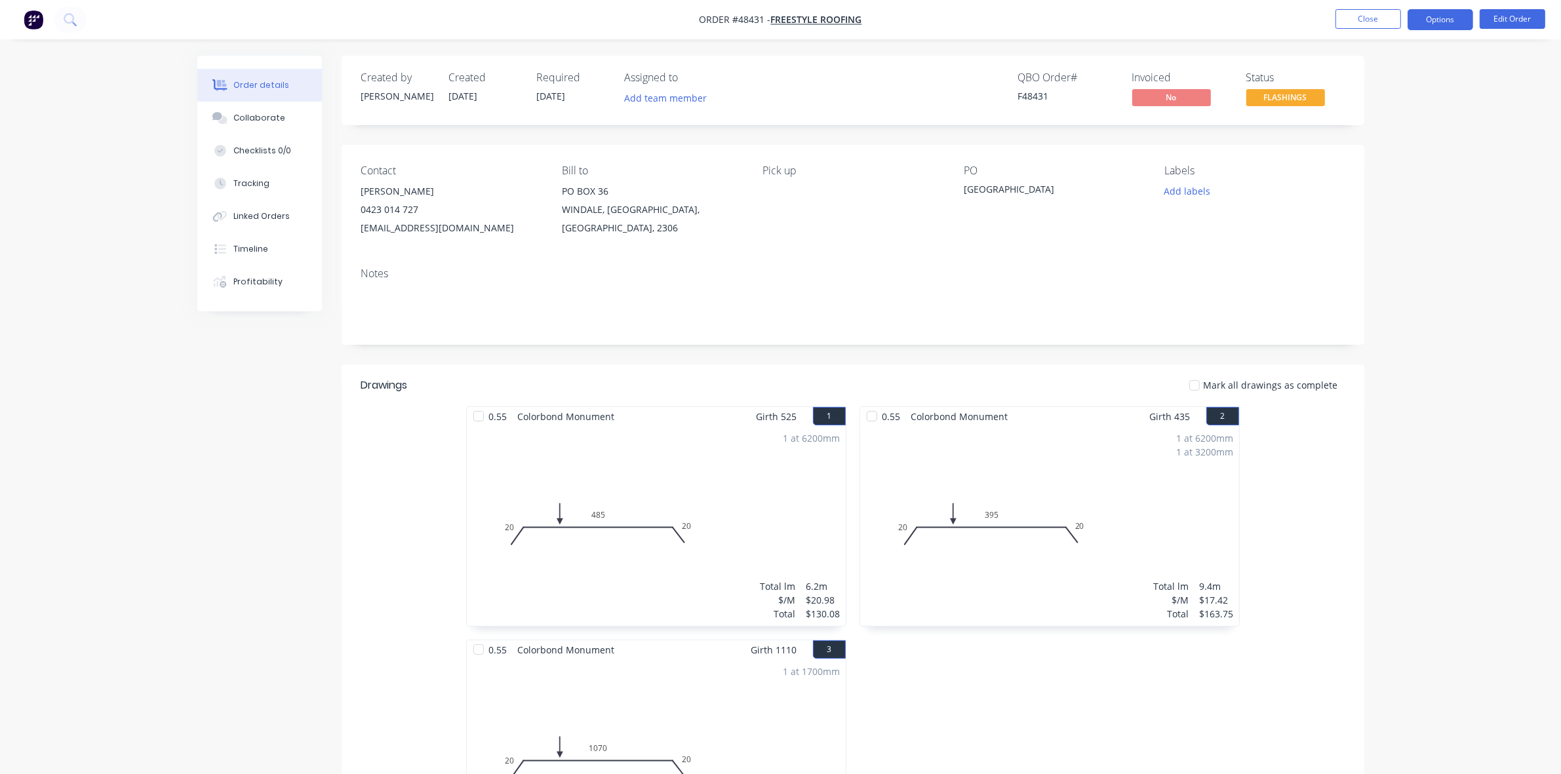
click at [1437, 15] on button "Options" at bounding box center [1440, 19] width 66 height 21
click at [1393, 152] on div "Work Order" at bounding box center [1400, 158] width 121 height 19
click at [1394, 136] on div "Without pricing" at bounding box center [1400, 132] width 121 height 19
click at [1354, 26] on button "Close" at bounding box center [1368, 19] width 66 height 20
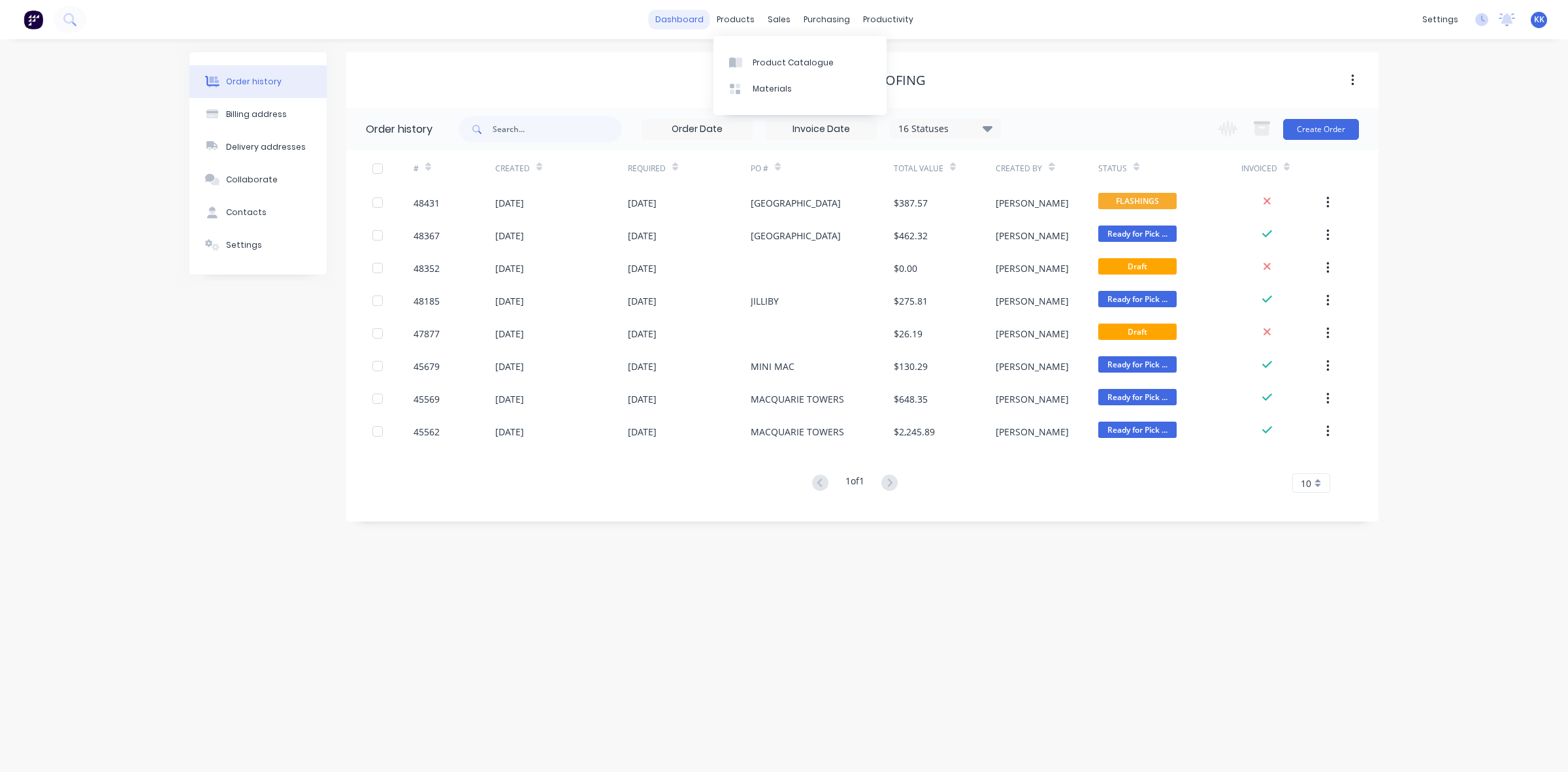
click at [671, 24] on link "dashboard" at bounding box center [680, 20] width 62 height 20
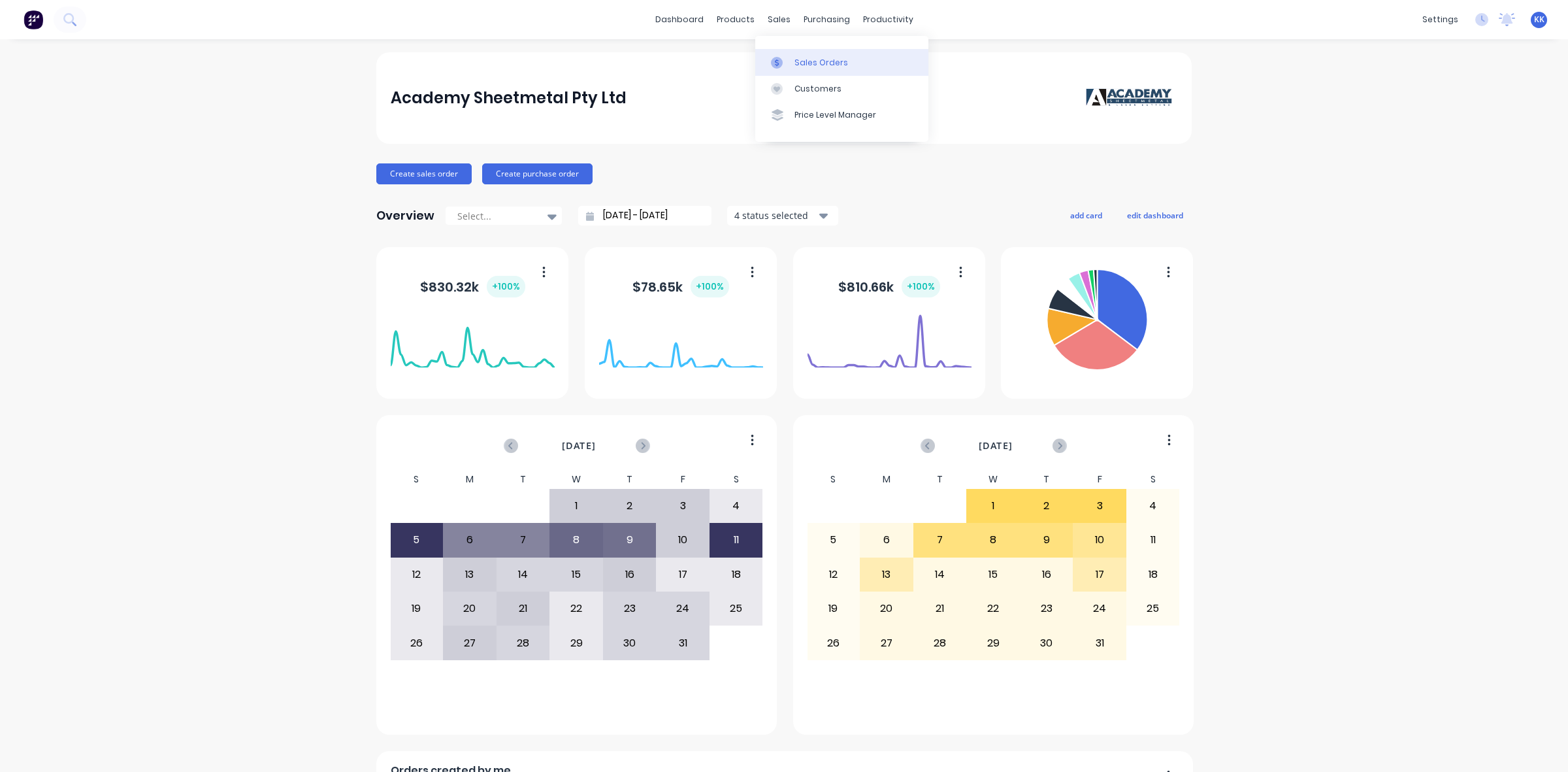
click at [795, 70] on link "Sales Orders" at bounding box center [842, 62] width 173 height 26
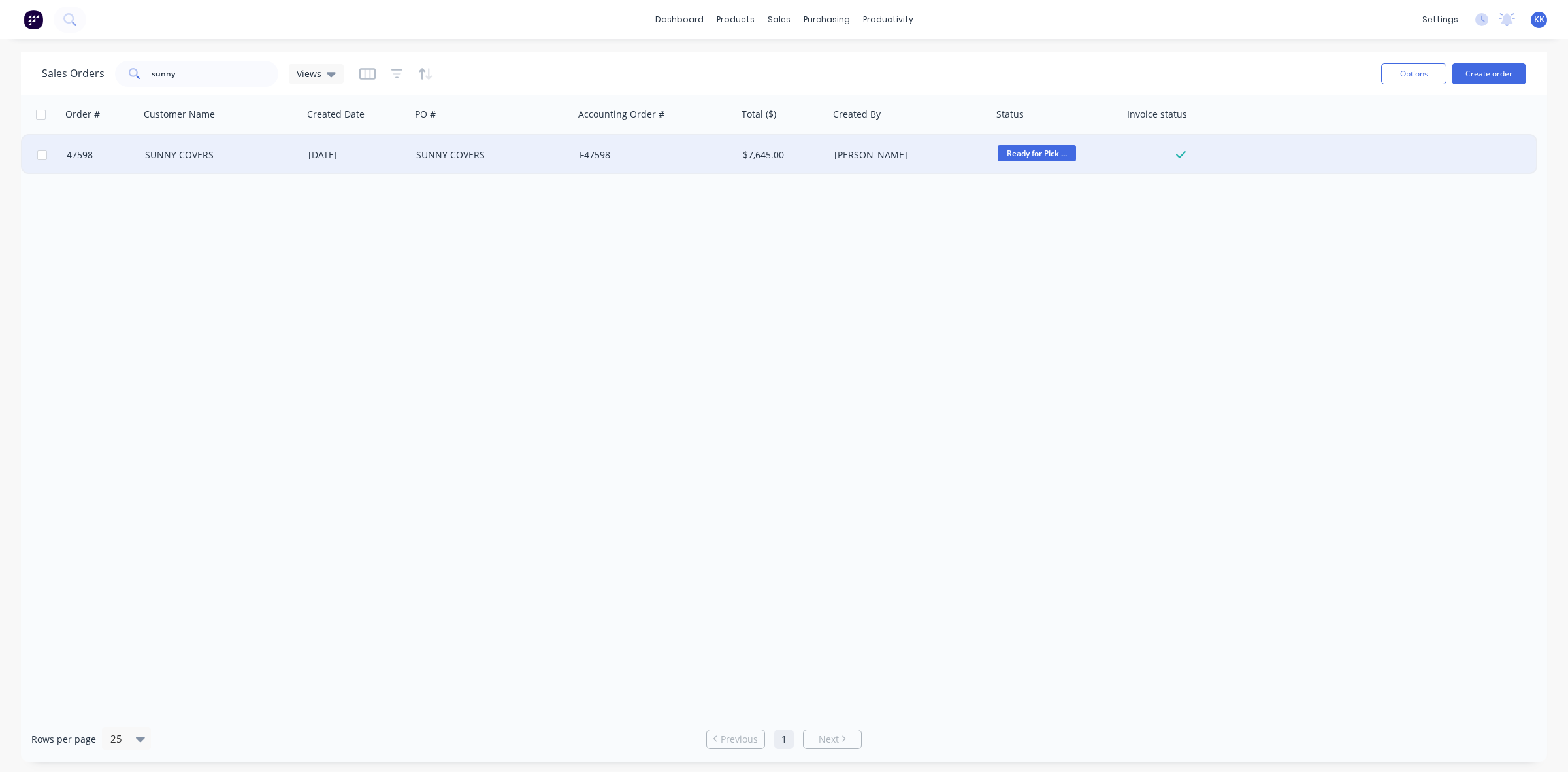
click at [391, 145] on div "[DATE]" at bounding box center [357, 155] width 108 height 39
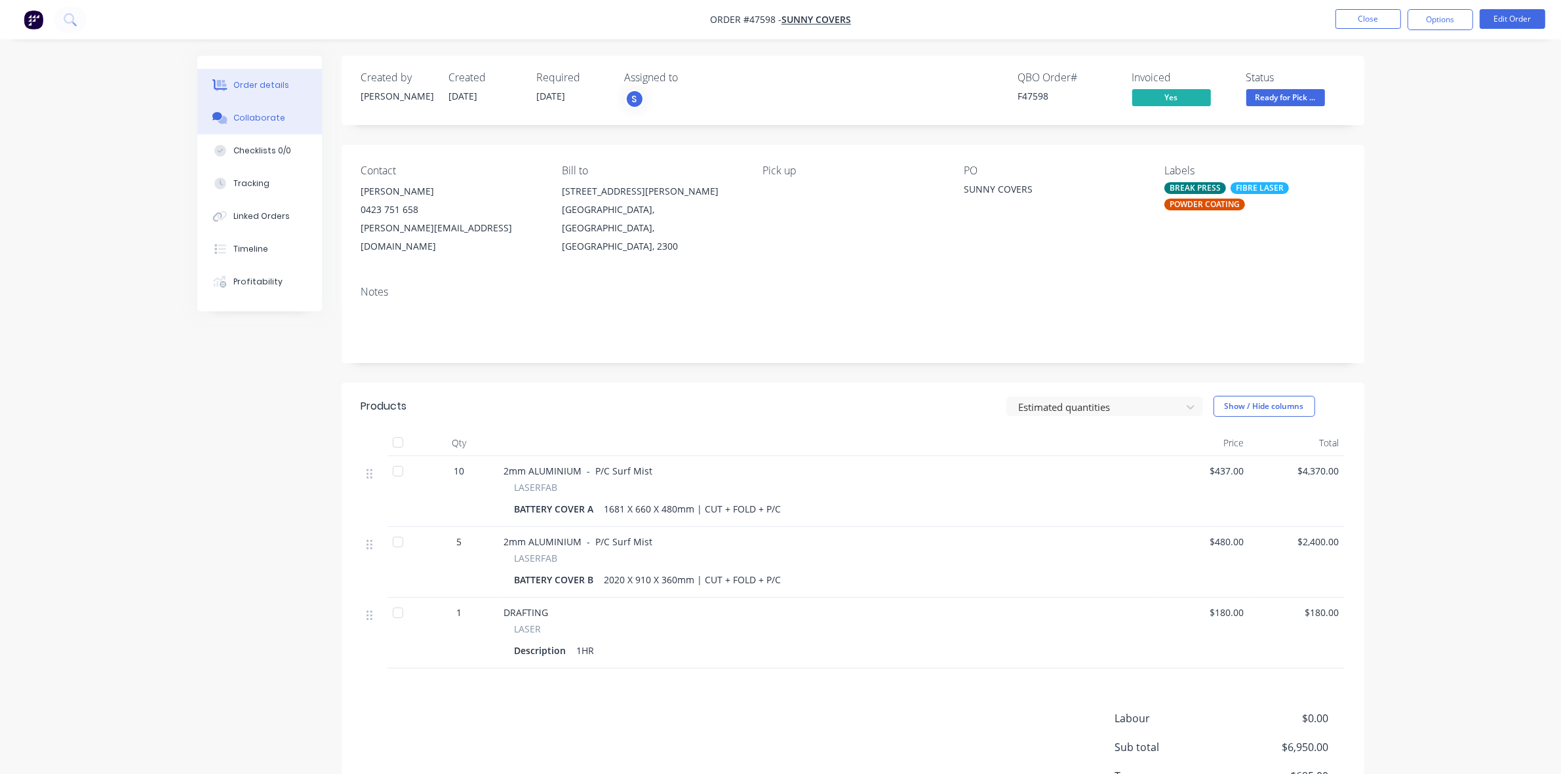
click at [250, 123] on div "Collaborate" at bounding box center [259, 118] width 52 height 12
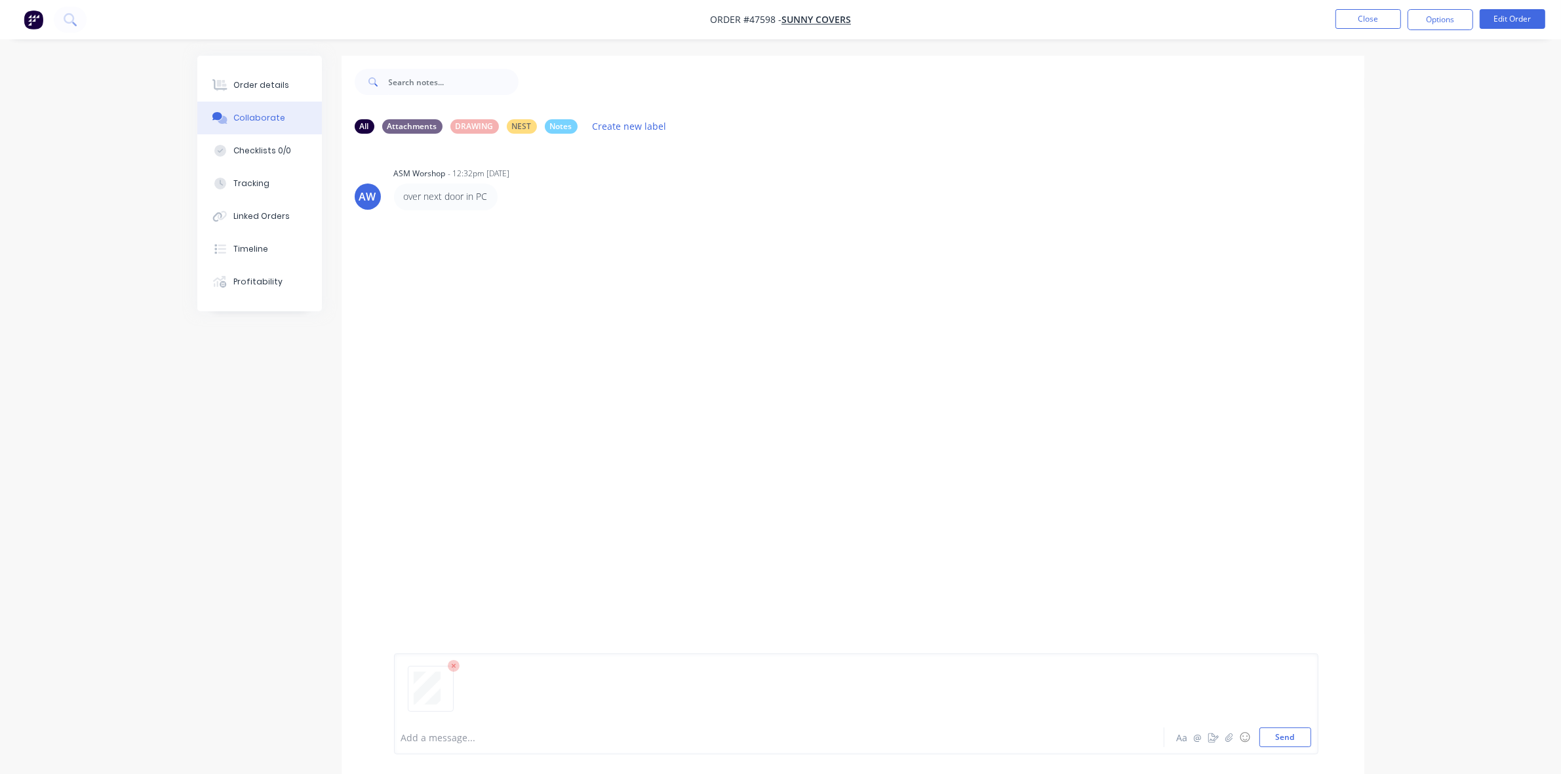
click at [440, 738] on div at bounding box center [743, 738] width 682 height 14
click at [264, 89] on div "Order details" at bounding box center [261, 85] width 56 height 12
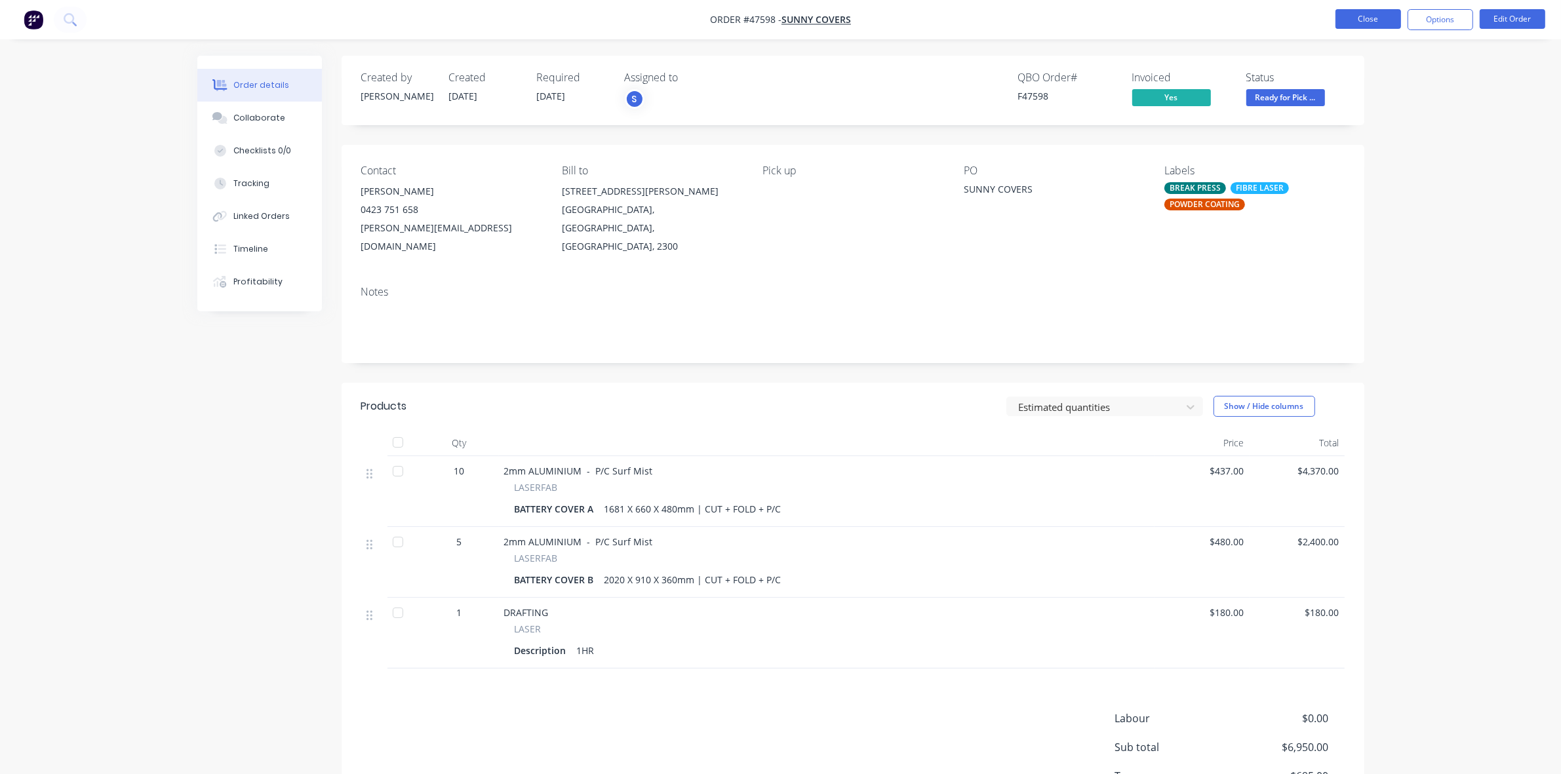
click at [1360, 28] on button "Close" at bounding box center [1368, 19] width 66 height 20
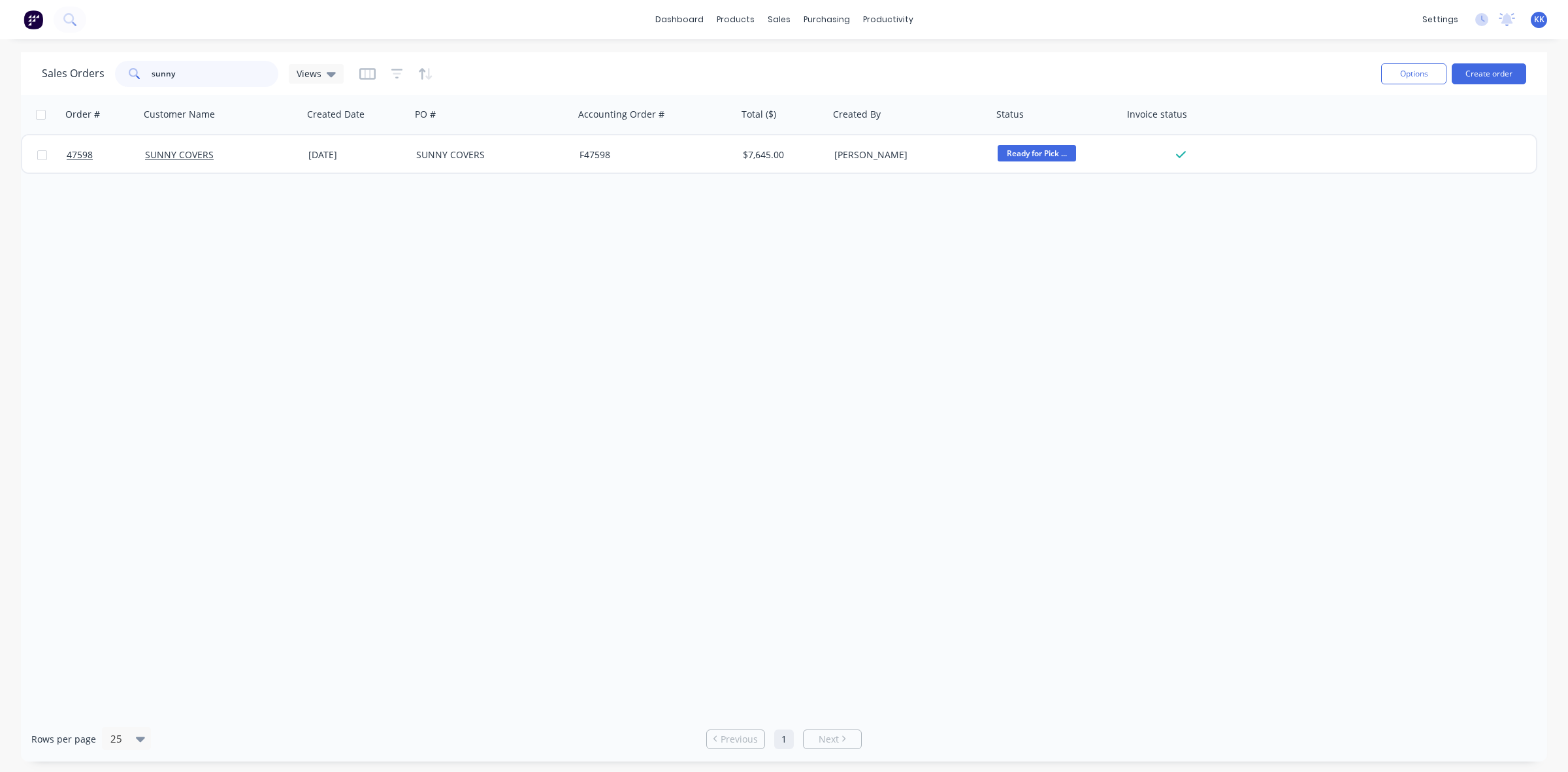
drag, startPoint x: 175, startPoint y: 82, endPoint x: 130, endPoint y: 79, distance: 45.1
click at [131, 80] on div "sunny" at bounding box center [196, 74] width 163 height 26
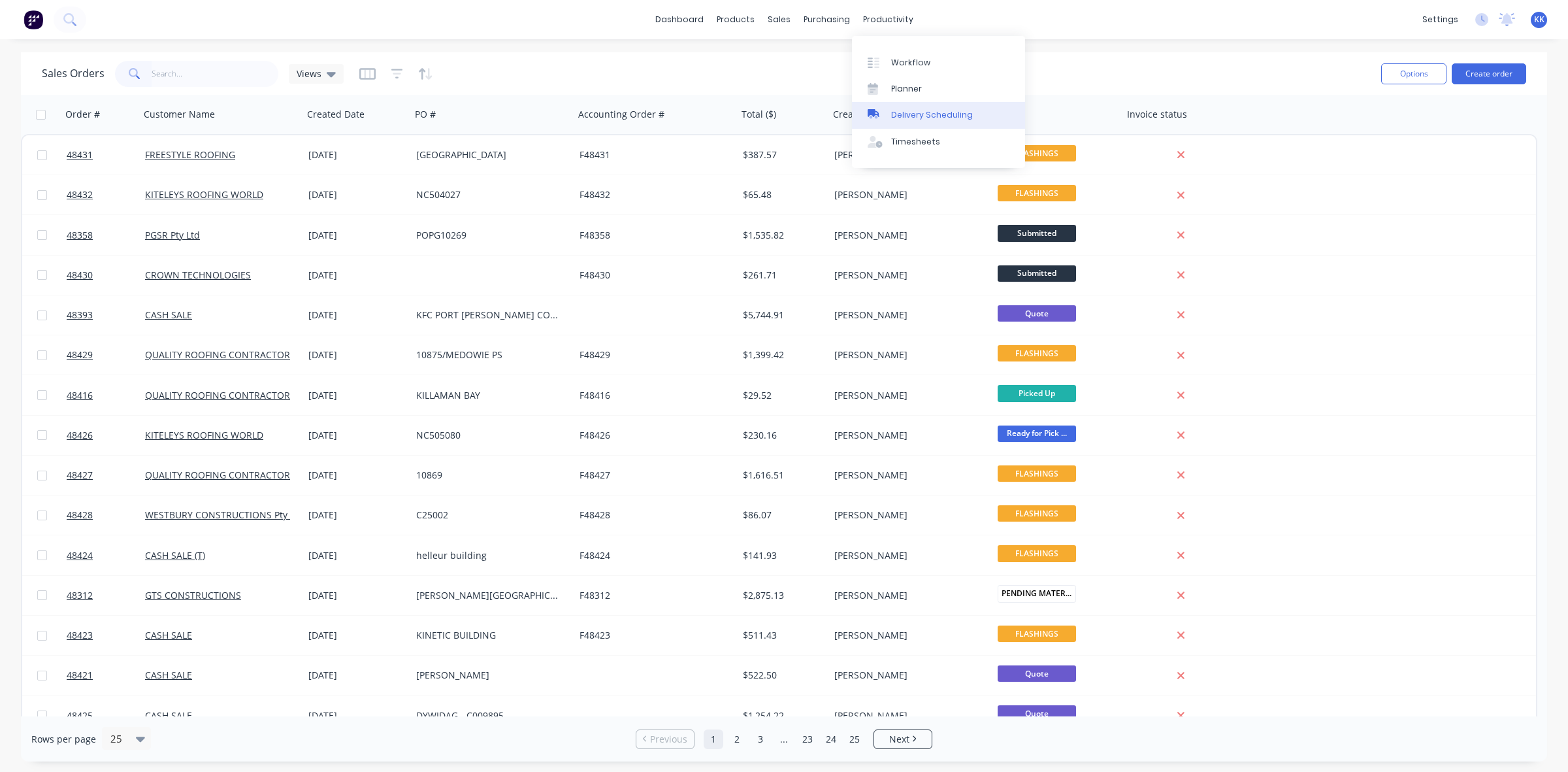
click at [936, 119] on div "Delivery Scheduling" at bounding box center [932, 115] width 82 height 12
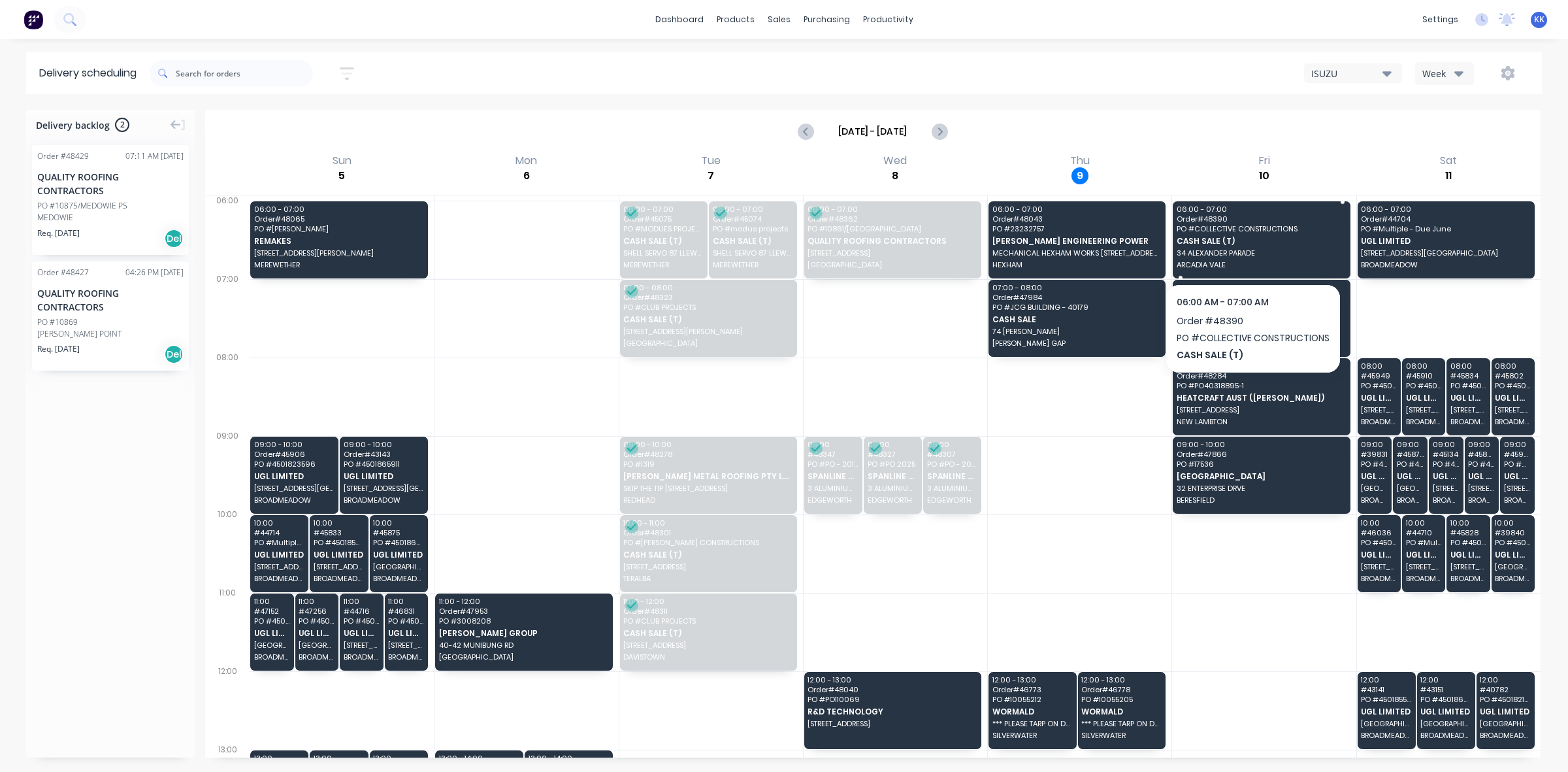
click at [1270, 247] on div "06:00 - 07:00 Order # 48390 PO # COLLECTIVE CONSTRUCTIONS CASH SALE (T) 34 ALEX…" at bounding box center [1262, 239] width 177 height 77
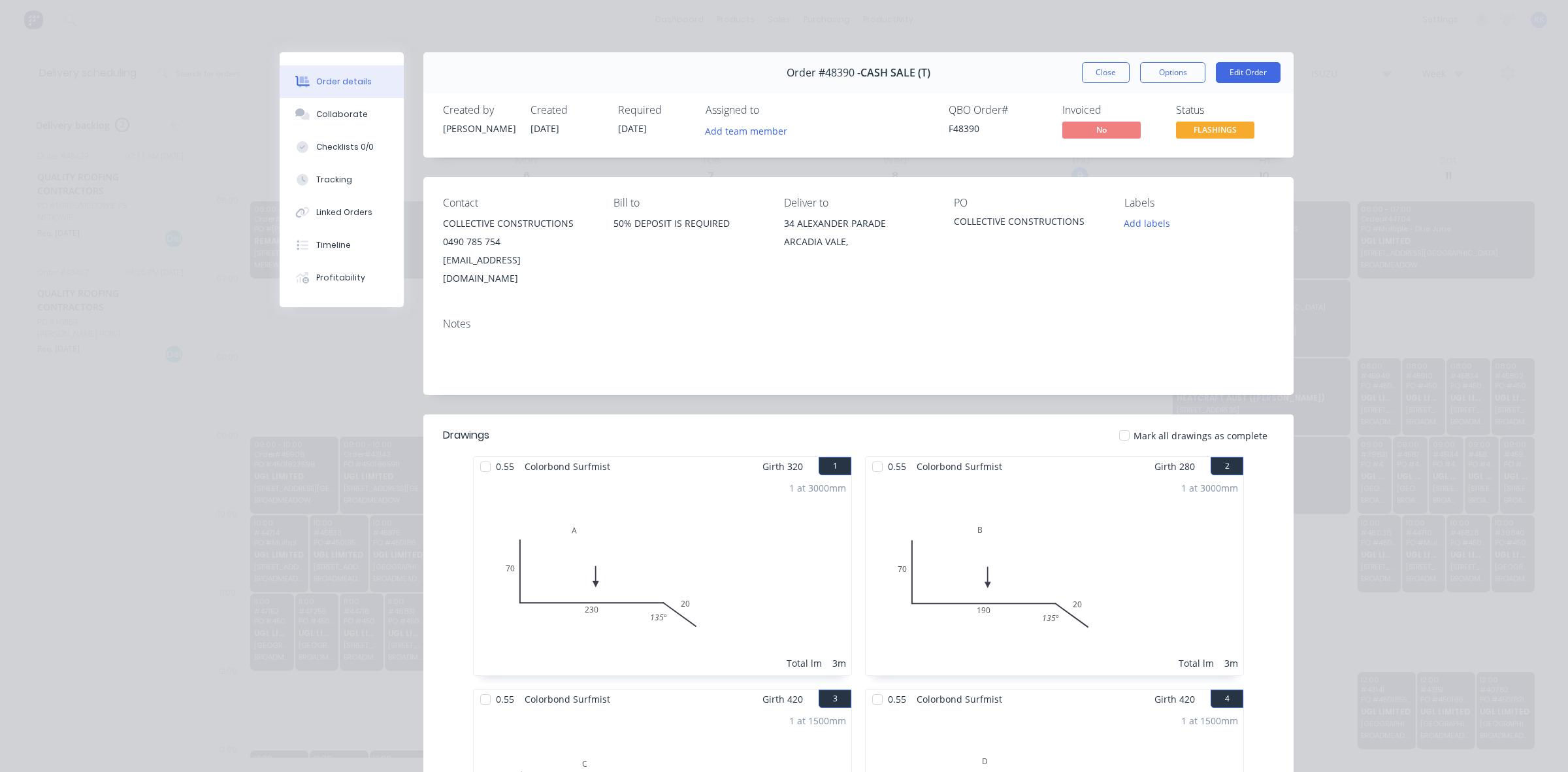
click at [1098, 73] on button "Close" at bounding box center [1105, 72] width 48 height 21
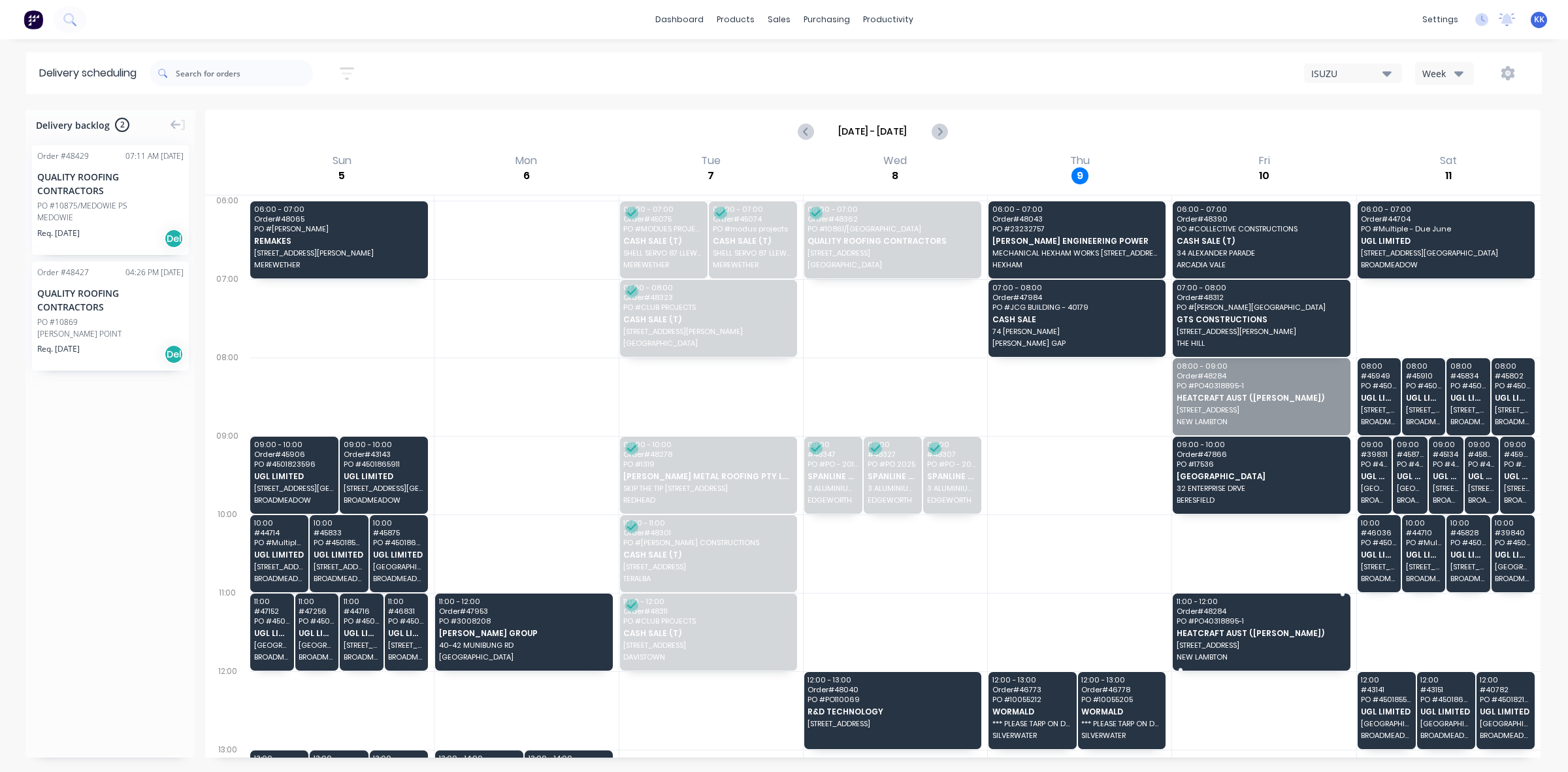
drag, startPoint x: 1222, startPoint y: 411, endPoint x: 1219, endPoint y: 648, distance: 237.0
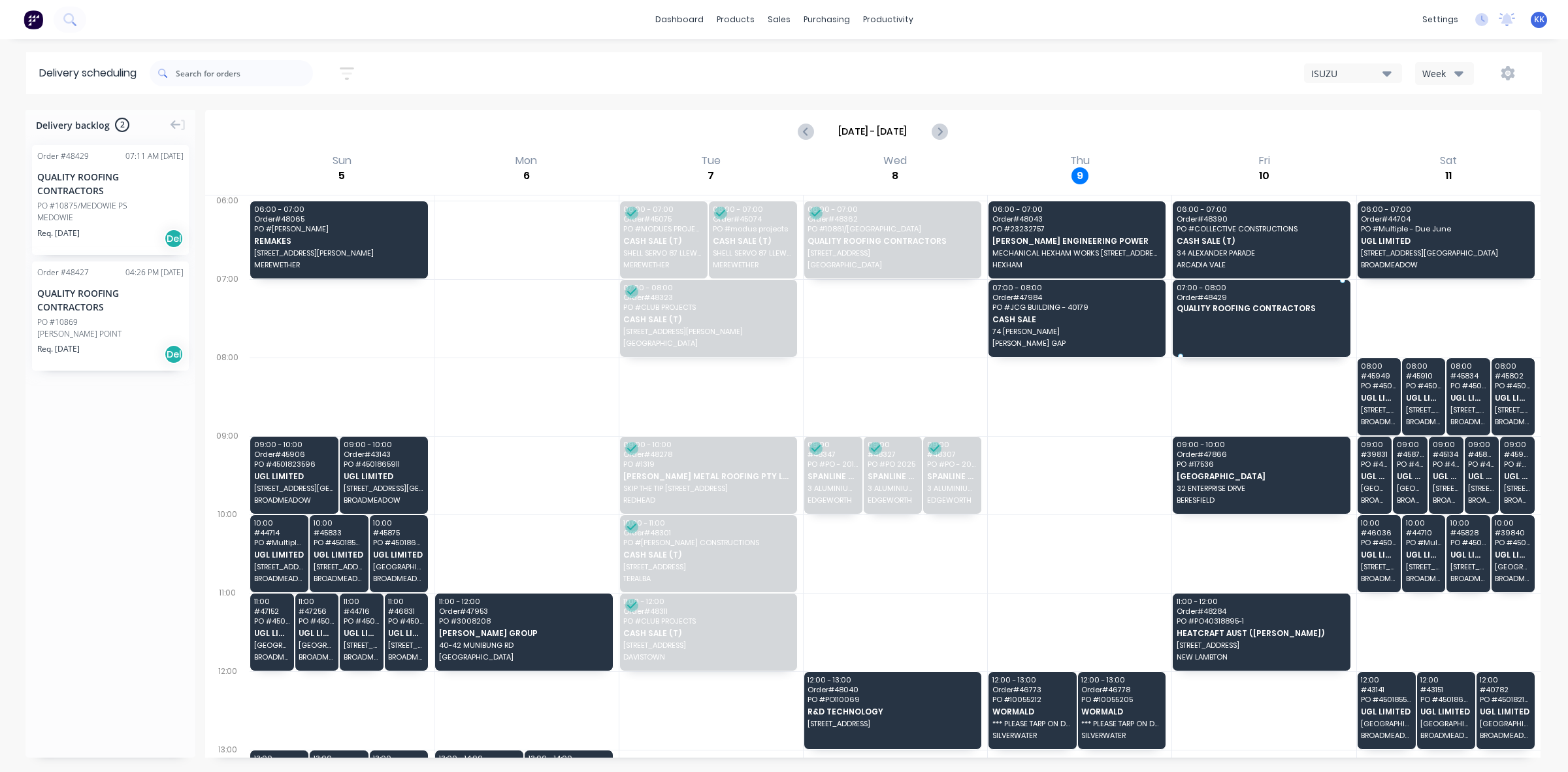
drag, startPoint x: 98, startPoint y: 206, endPoint x: 1220, endPoint y: 295, distance: 1125.5
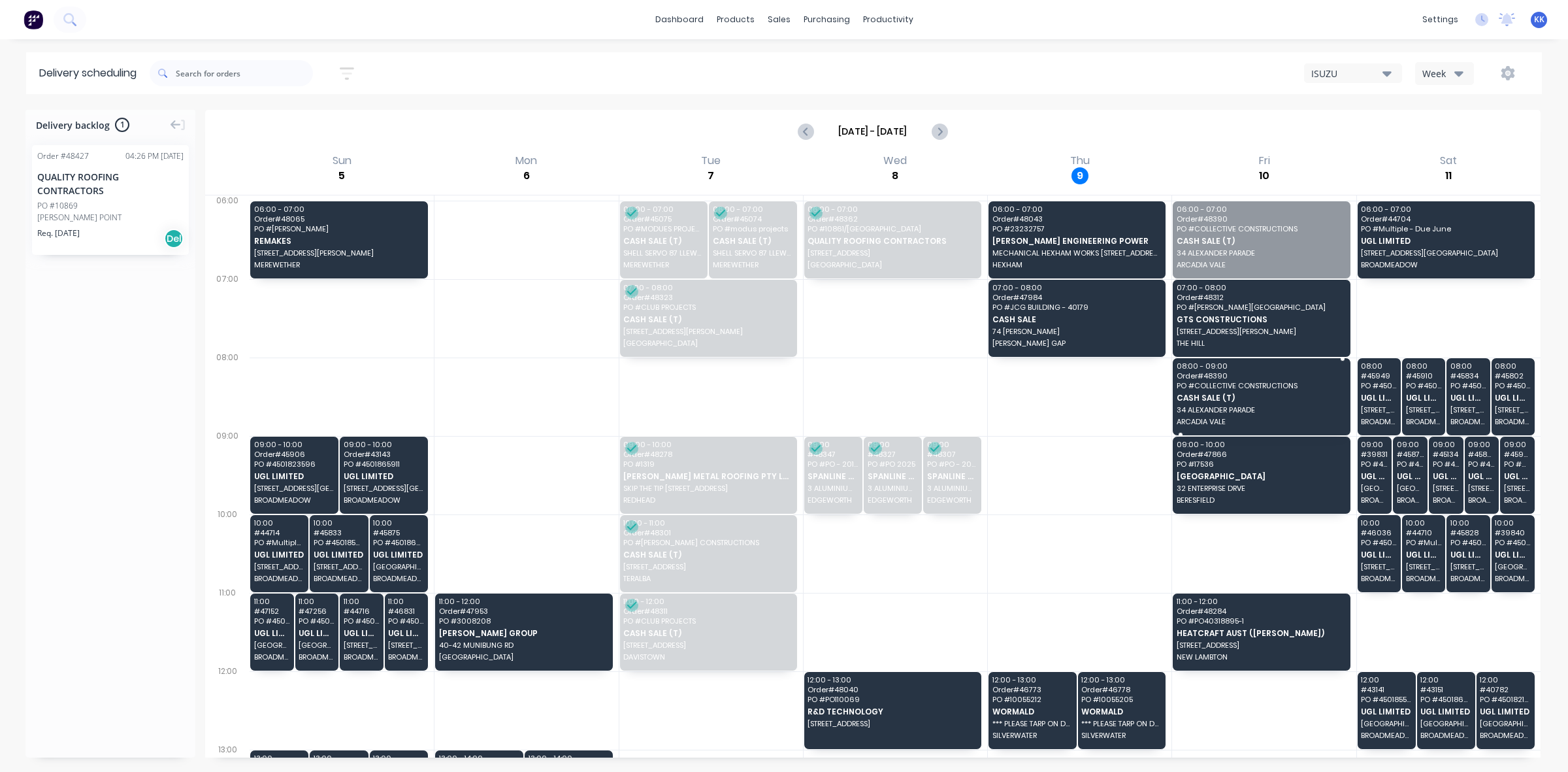
drag, startPoint x: 1246, startPoint y: 238, endPoint x: 1256, endPoint y: 377, distance: 139.4
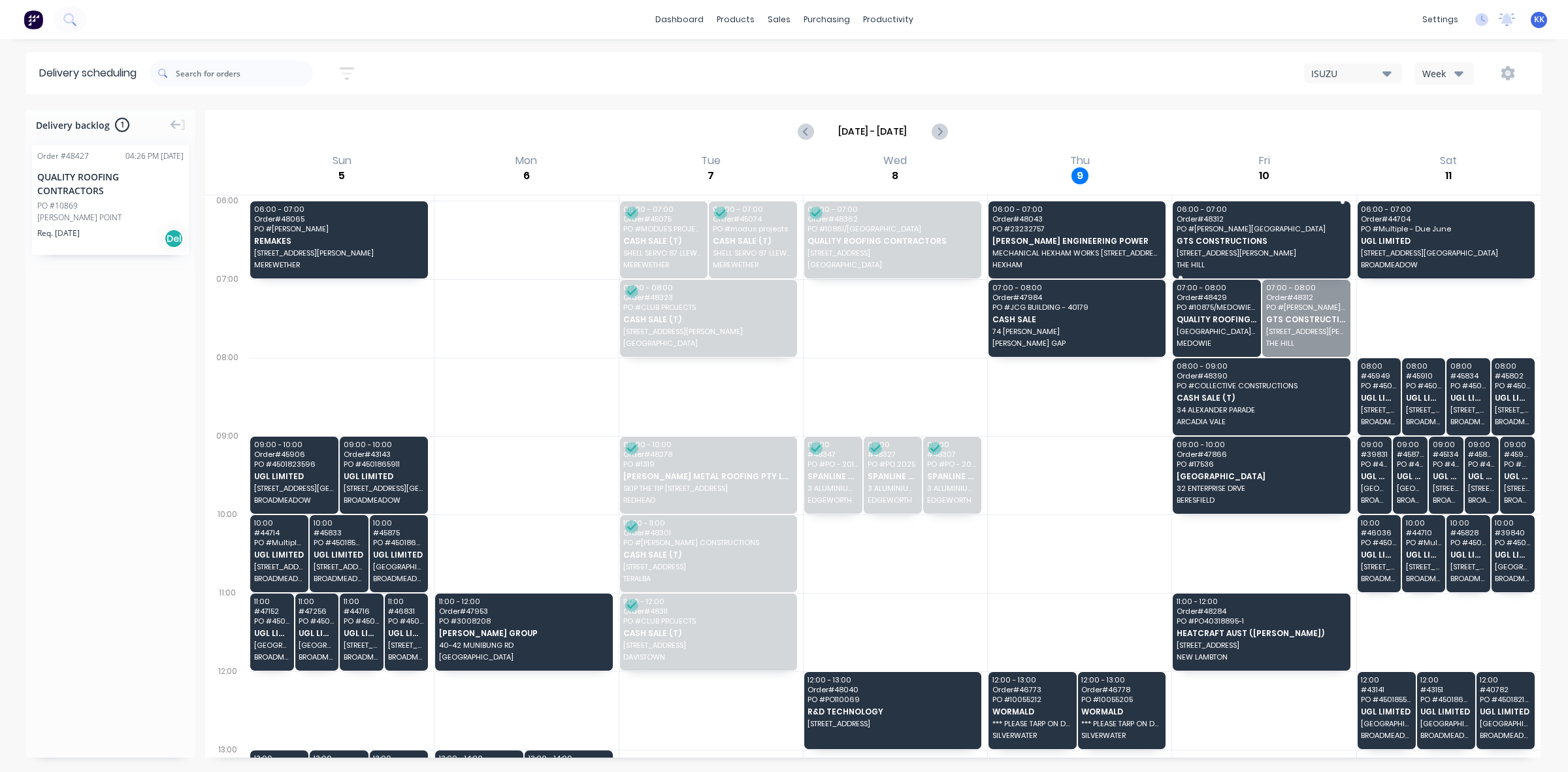
drag, startPoint x: 1271, startPoint y: 321, endPoint x: 1264, endPoint y: 248, distance: 73.3
click at [1258, 465] on span "PO # 17536" at bounding box center [1261, 464] width 167 height 8
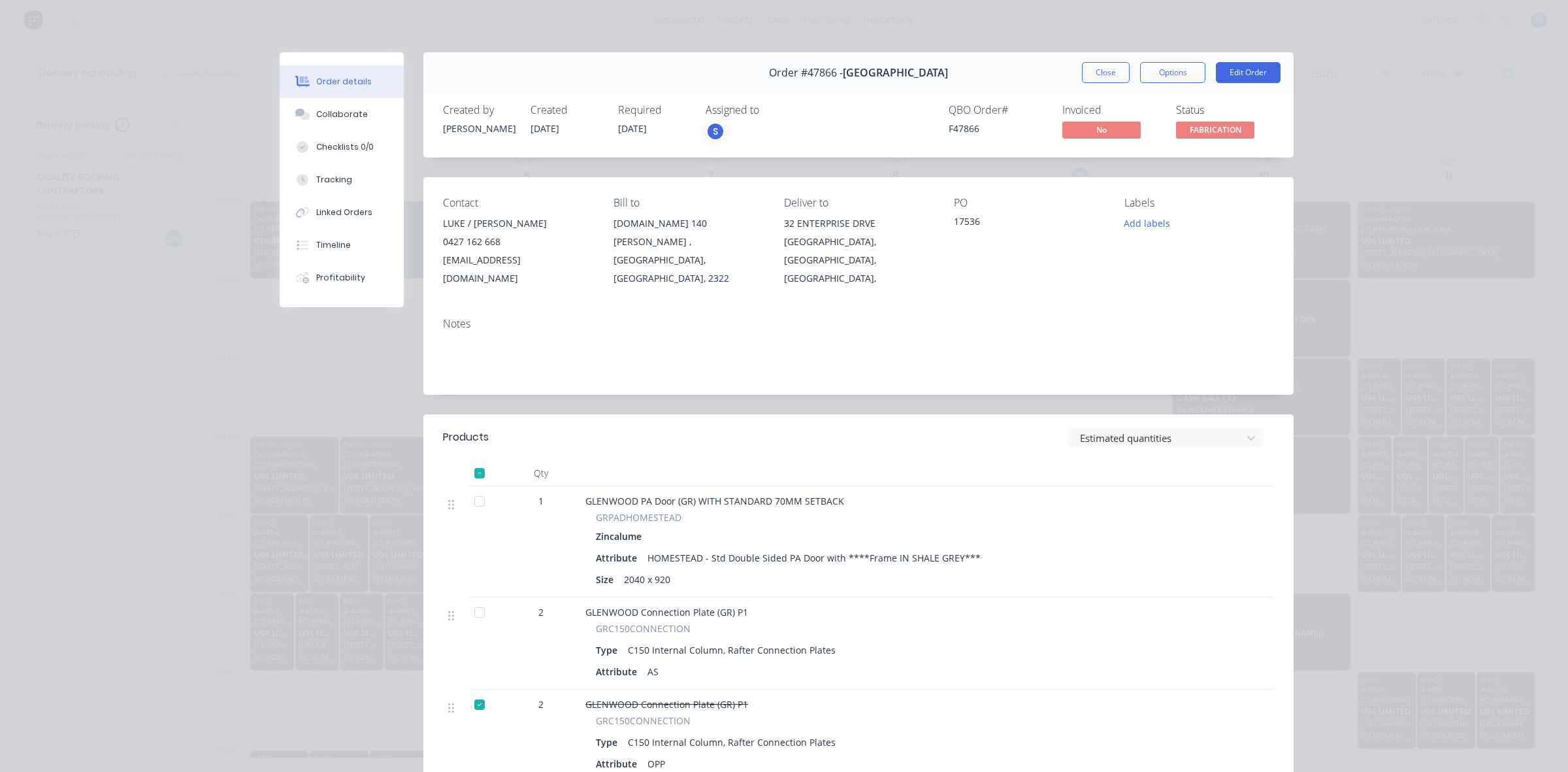
click at [472, 599] on div at bounding box center [479, 612] width 26 height 26
click at [1158, 71] on button "Options" at bounding box center [1173, 72] width 66 height 21
click at [1141, 168] on div "Delivery Docket" at bounding box center [1137, 158] width 114 height 19
click at [1125, 176] on div "Custom" at bounding box center [1137, 185] width 114 height 19
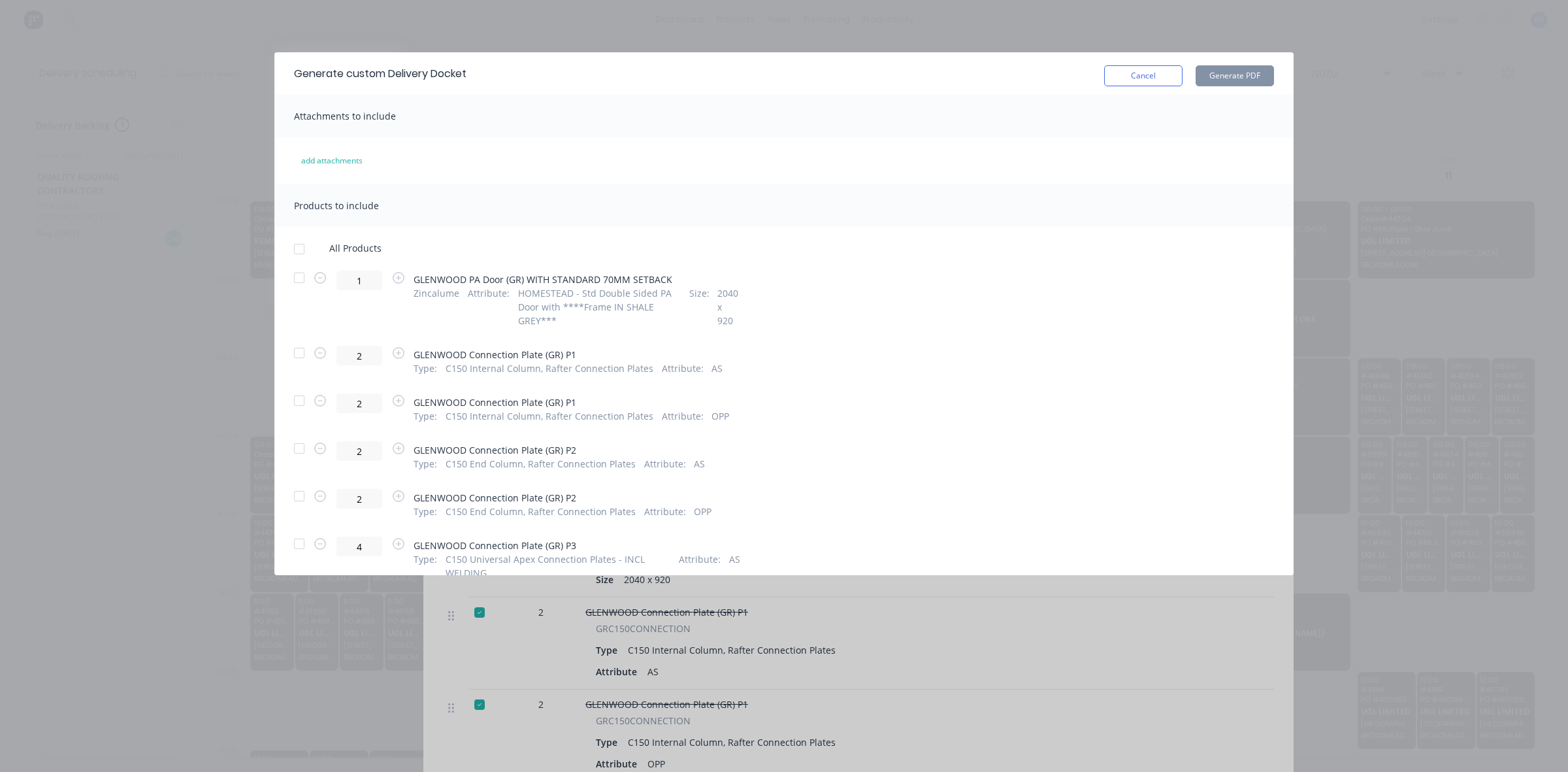
click at [299, 247] on div at bounding box center [299, 249] width 26 height 26
click at [295, 279] on div at bounding box center [299, 277] width 26 height 26
click at [1207, 82] on button "Generate PDF" at bounding box center [1235, 76] width 79 height 21
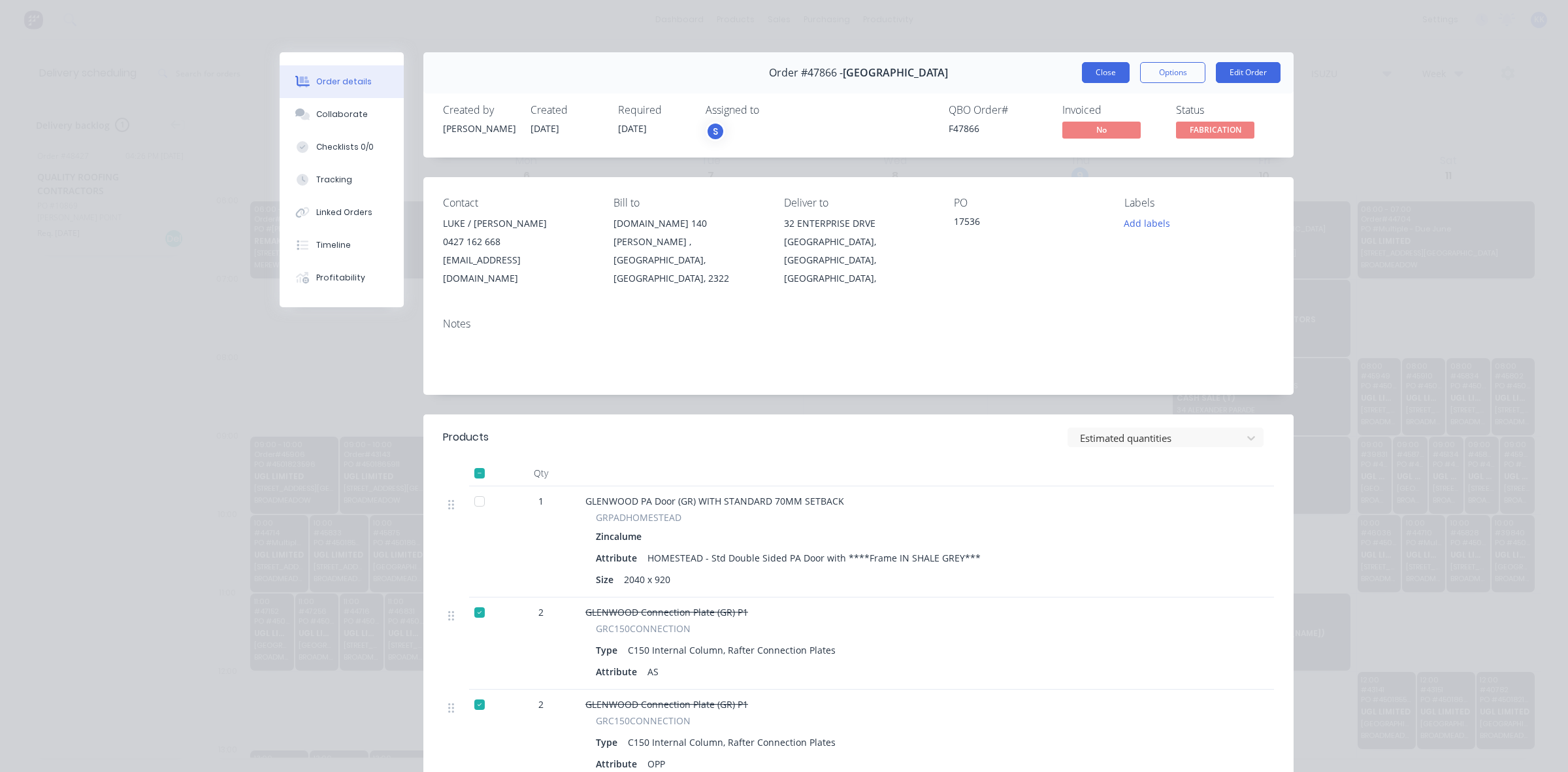
click at [1093, 72] on button "Close" at bounding box center [1105, 72] width 48 height 21
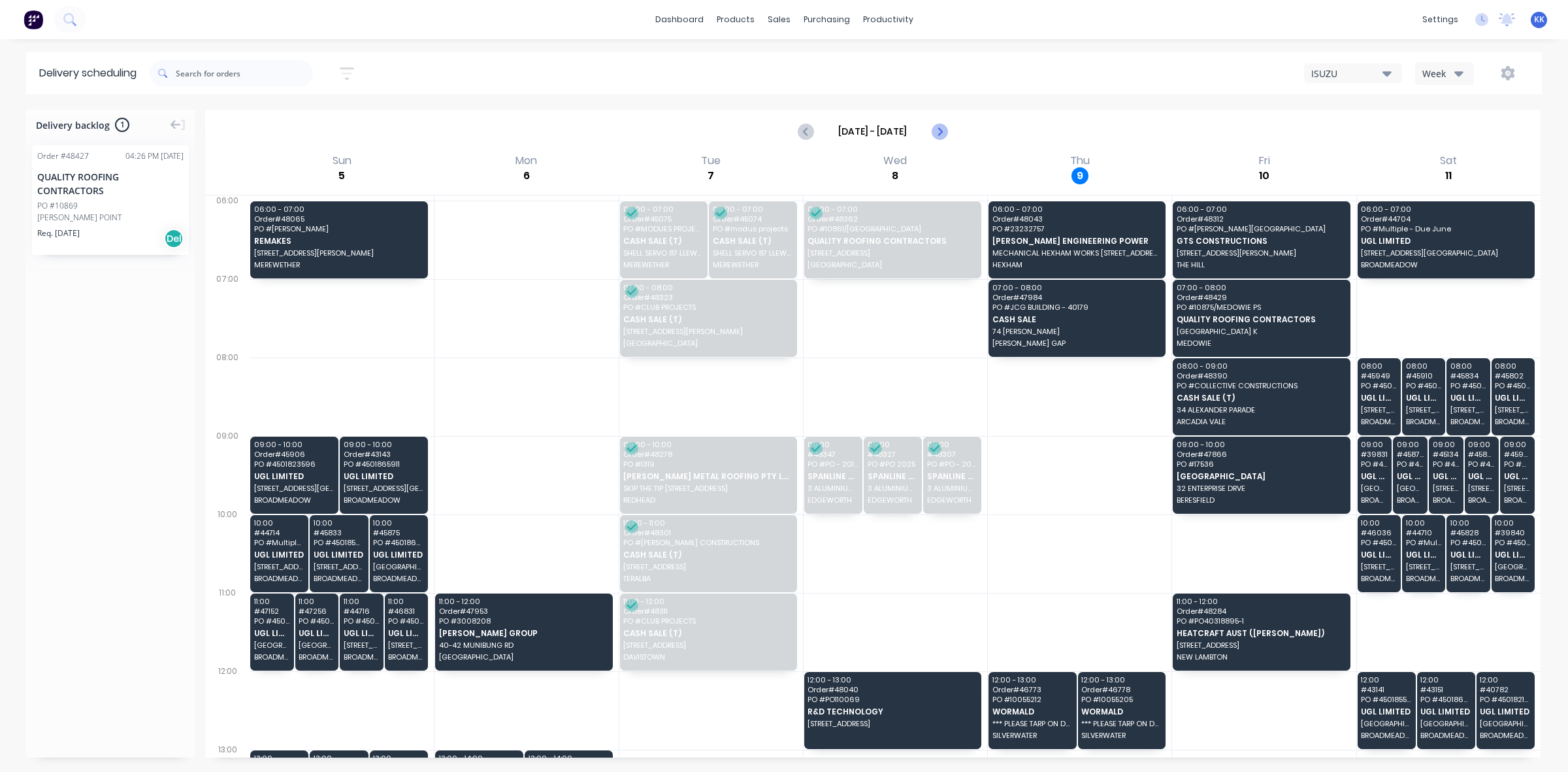
click at [942, 131] on icon "Next page" at bounding box center [939, 132] width 6 height 10
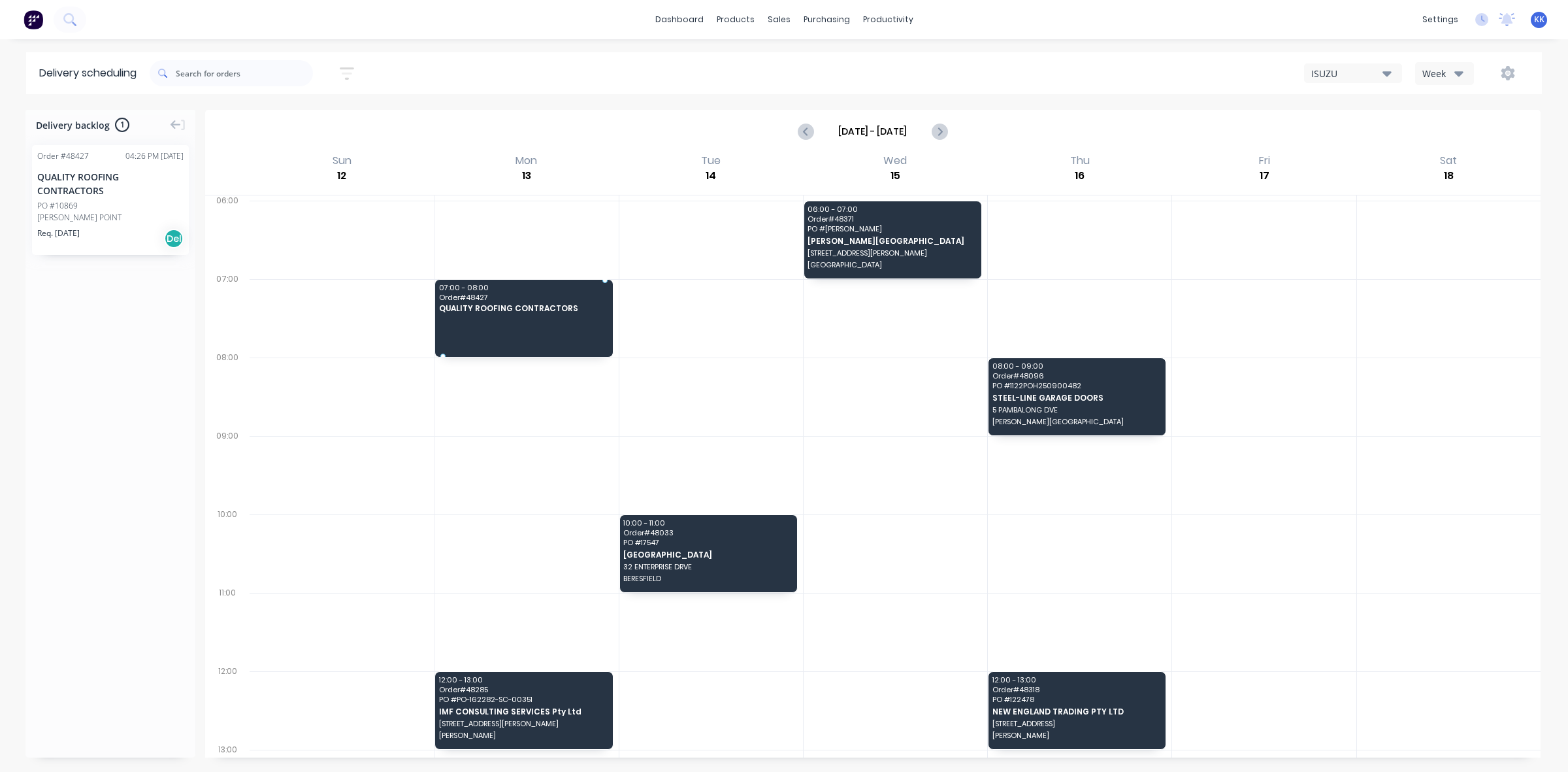
drag, startPoint x: 76, startPoint y: 211, endPoint x: 492, endPoint y: 287, distance: 422.9
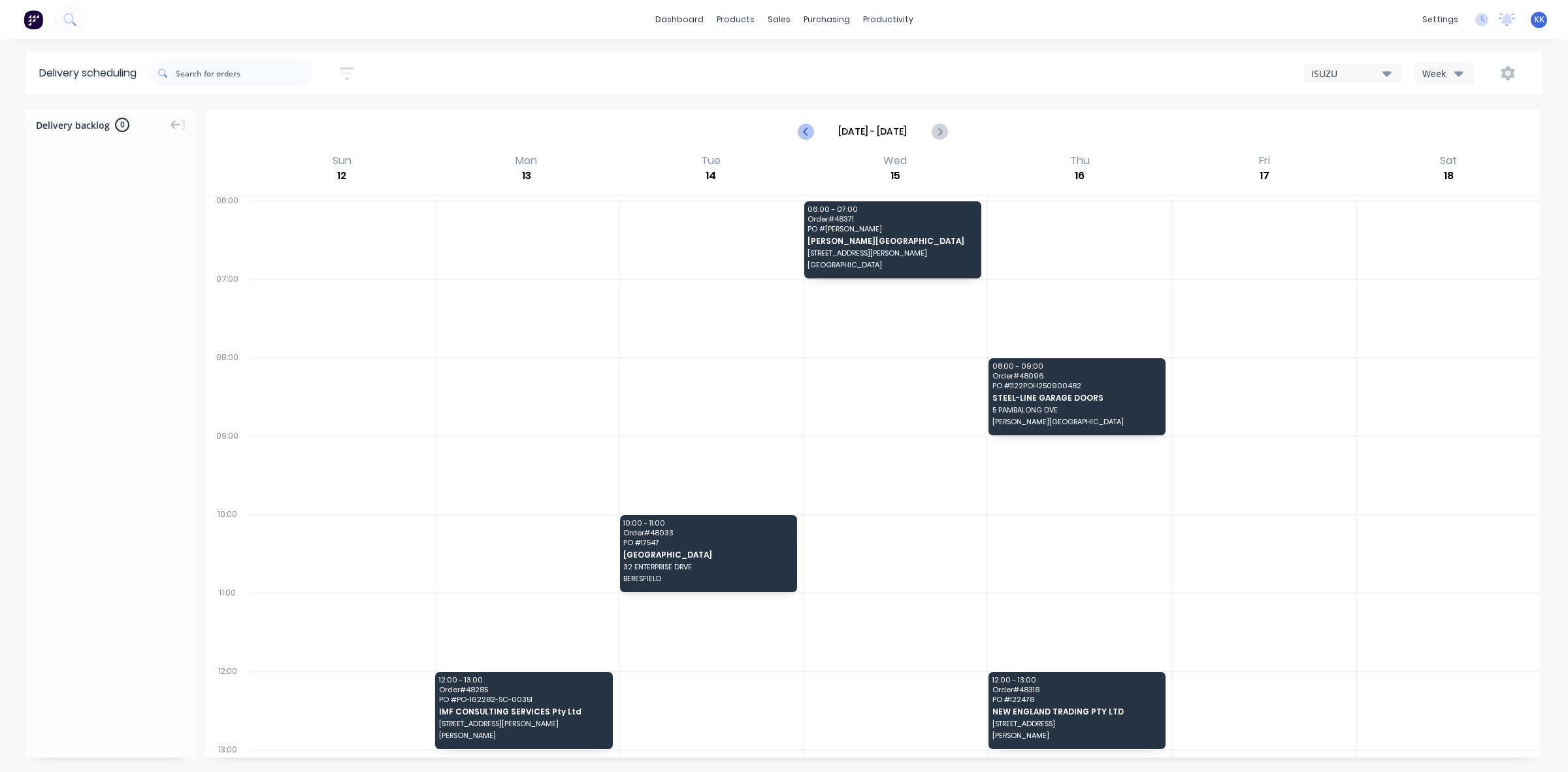
click at [807, 136] on icon "Previous page" at bounding box center [806, 132] width 16 height 16
type input "[DATE] - [DATE]"
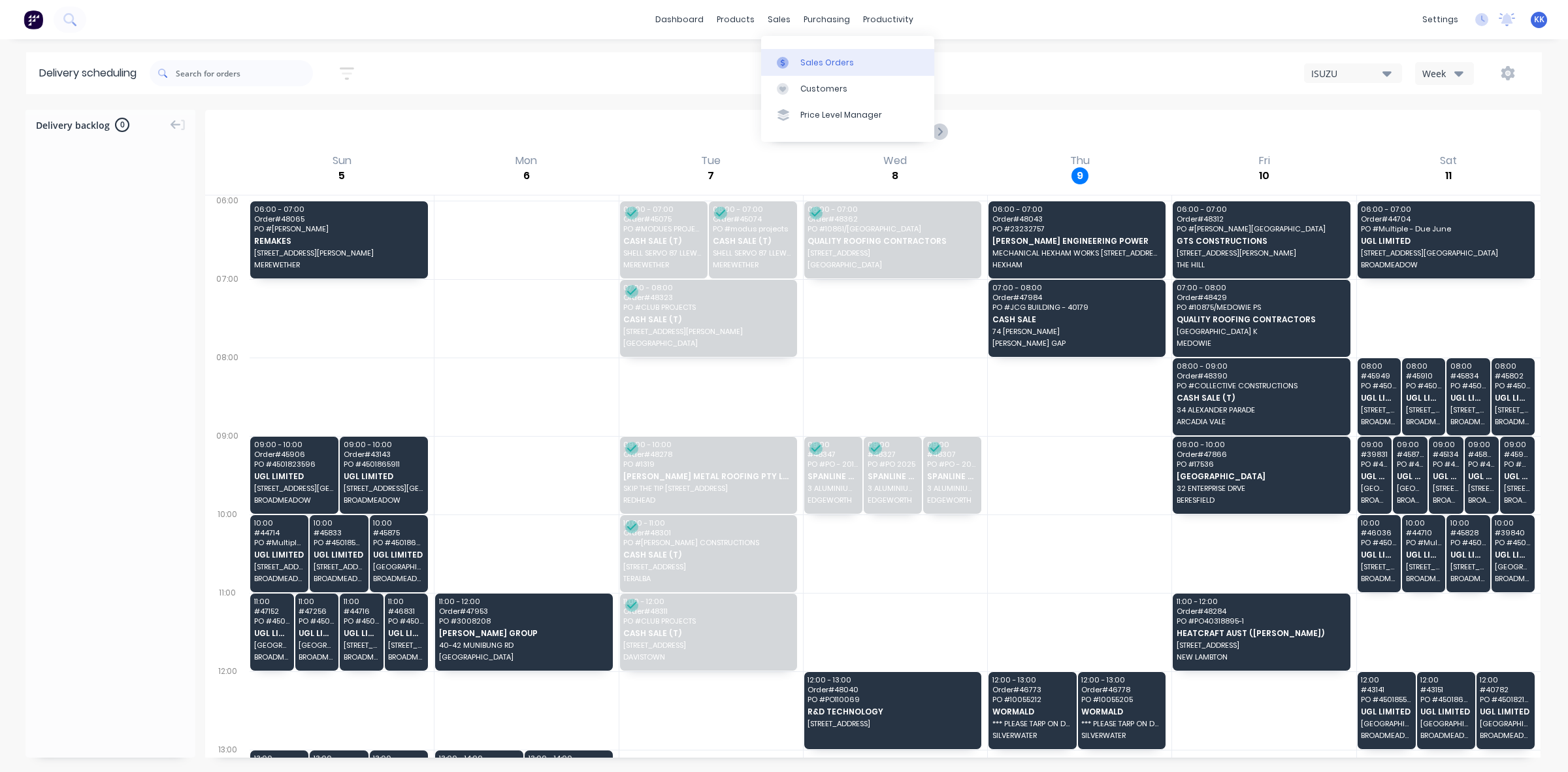
click at [791, 59] on div at bounding box center [786, 63] width 20 height 12
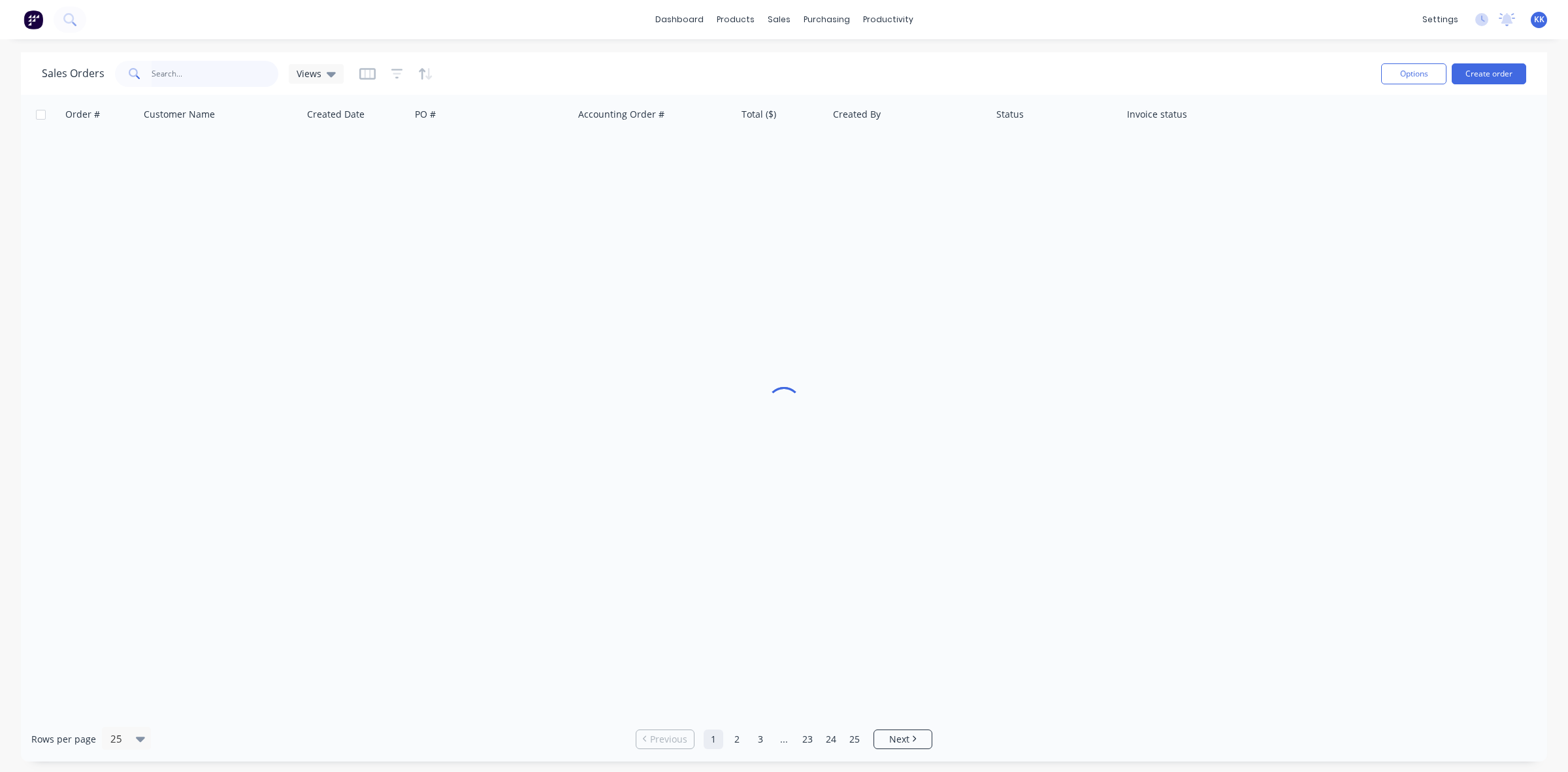
click at [222, 64] on input "text" at bounding box center [215, 74] width 128 height 26
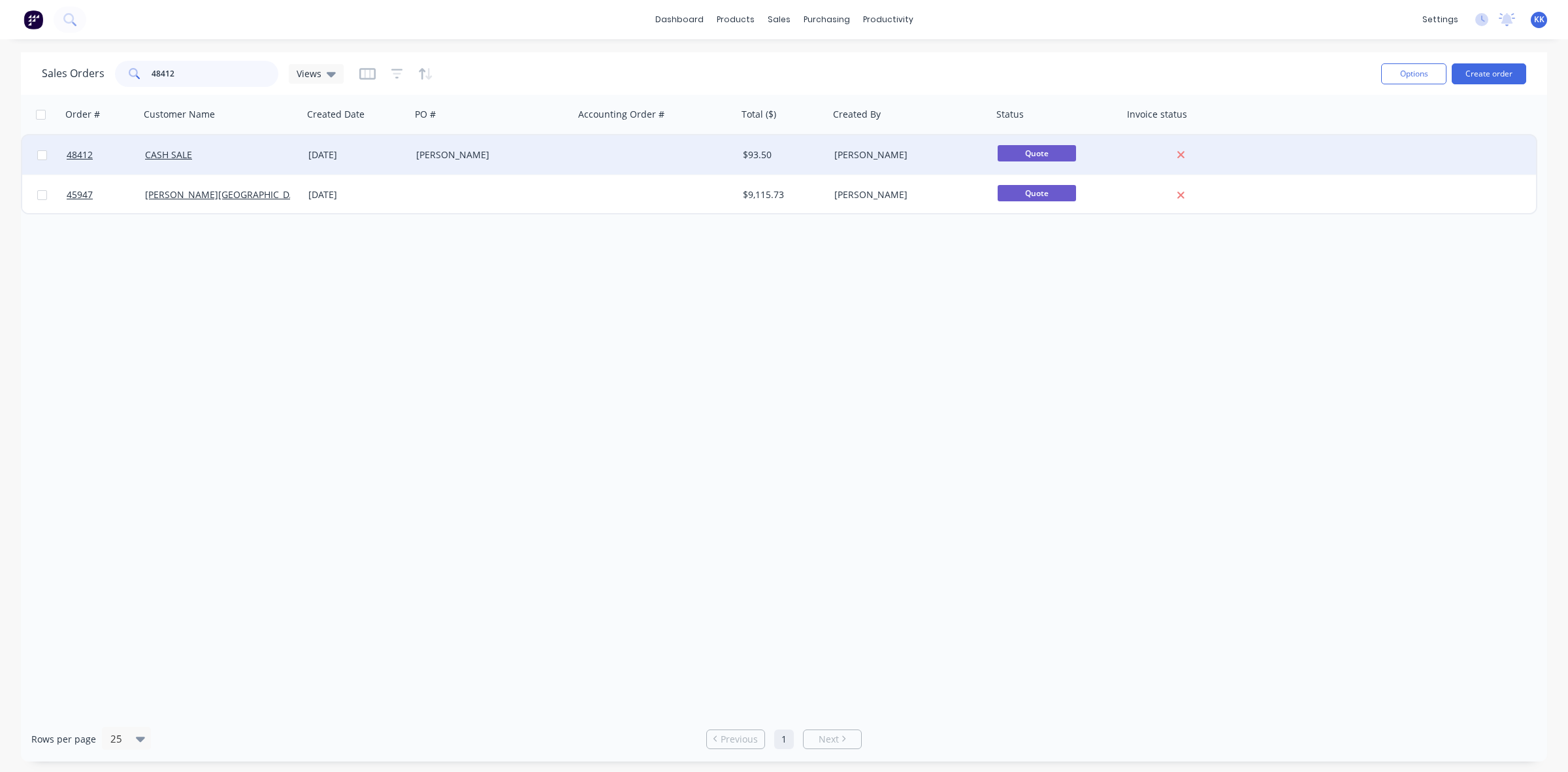
type input "48412"
click at [409, 163] on div "[DATE]" at bounding box center [357, 155] width 108 height 39
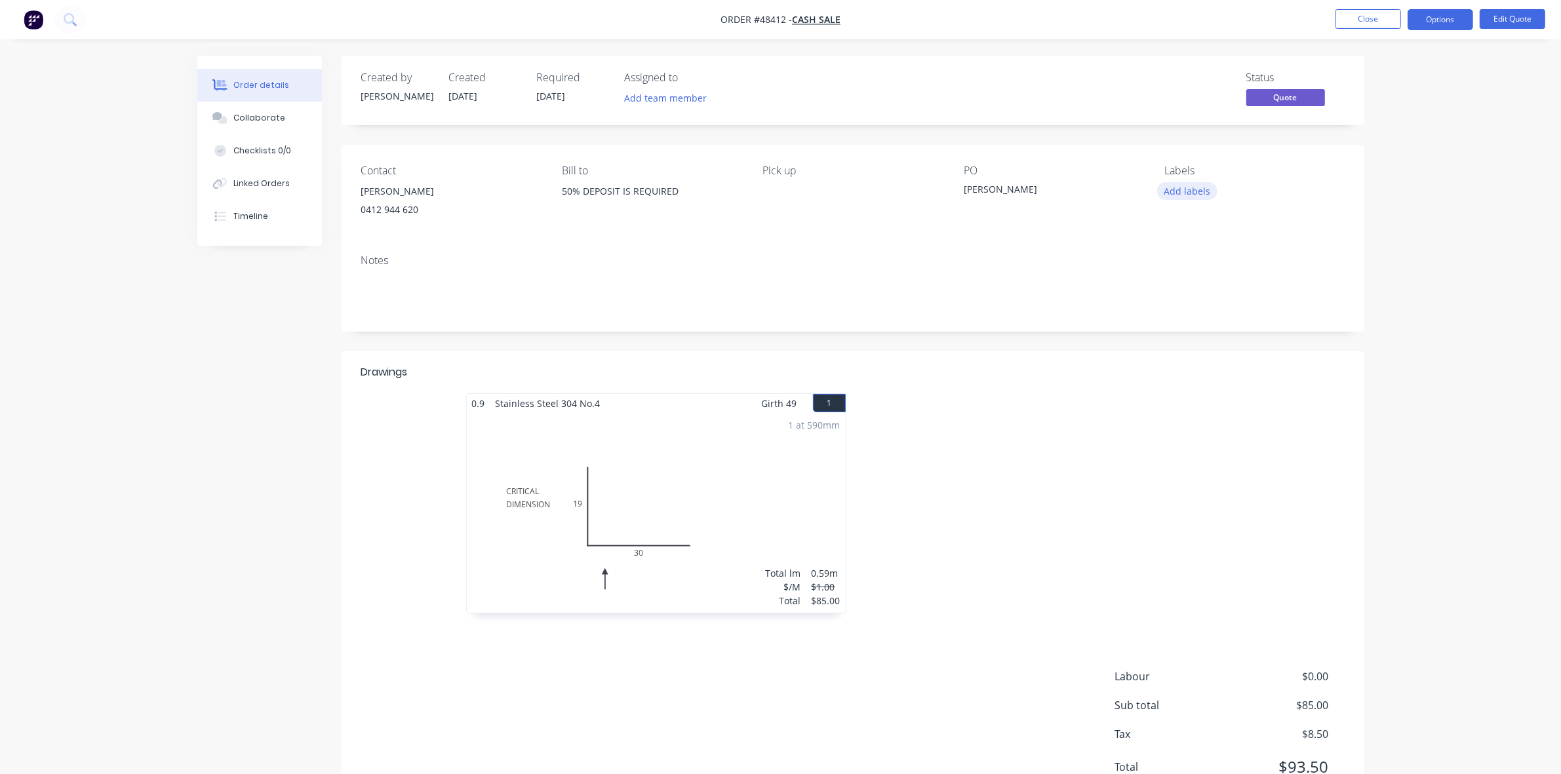
click at [1203, 192] on button "Add labels" at bounding box center [1187, 191] width 60 height 18
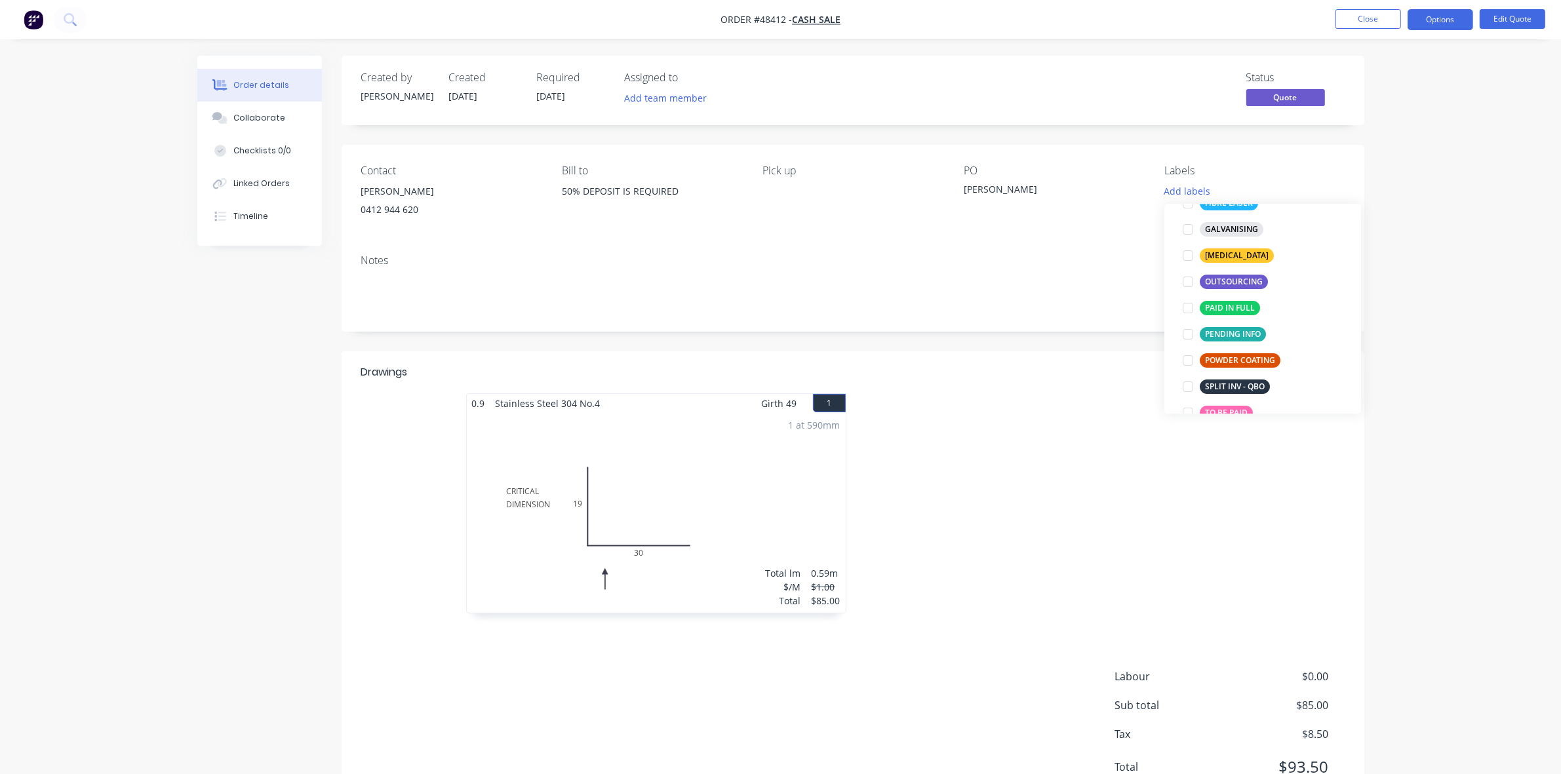
scroll to position [164, 0]
click at [1234, 401] on div "TO BE PAID" at bounding box center [1226, 407] width 53 height 14
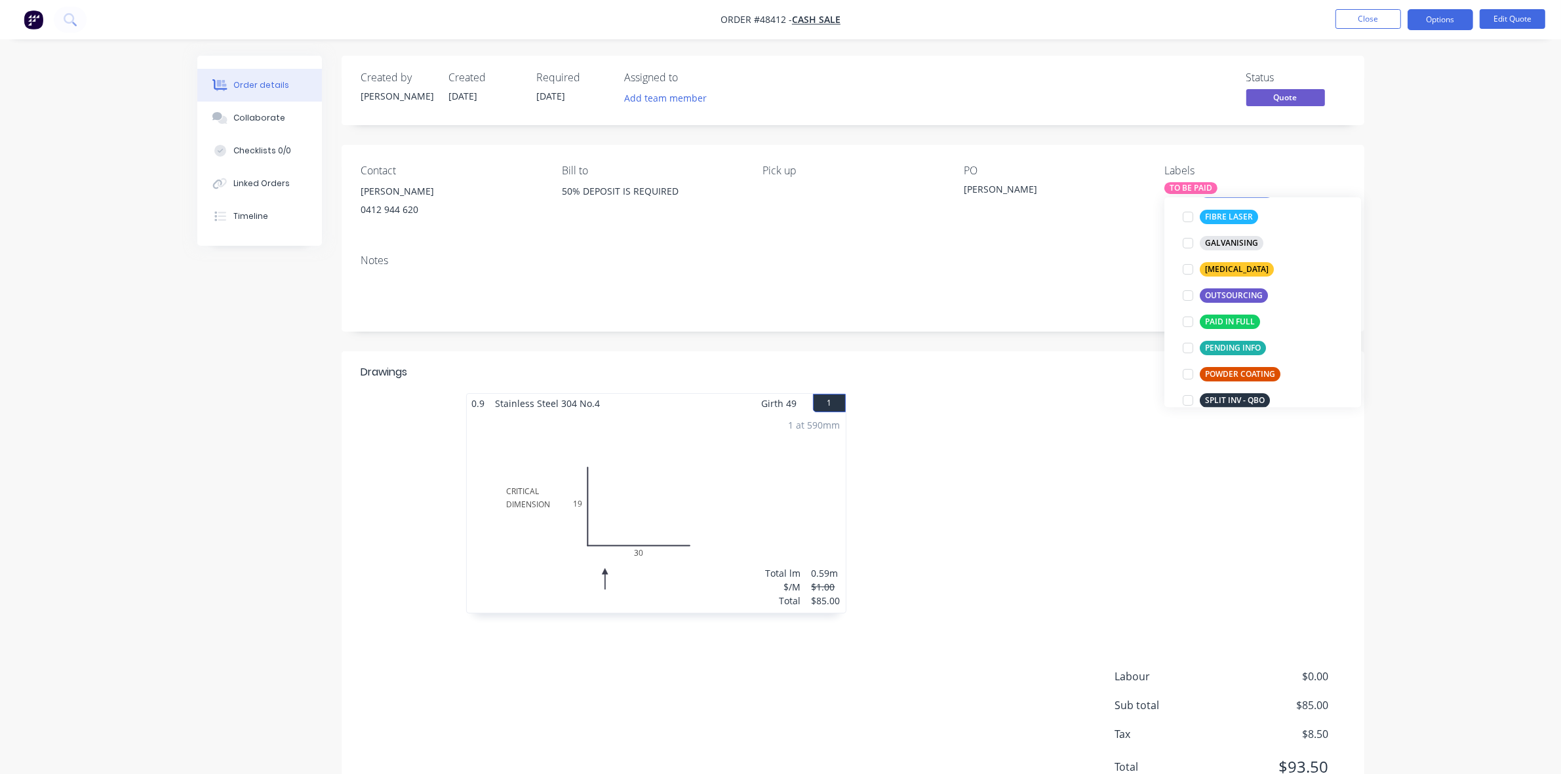
scroll to position [0, 0]
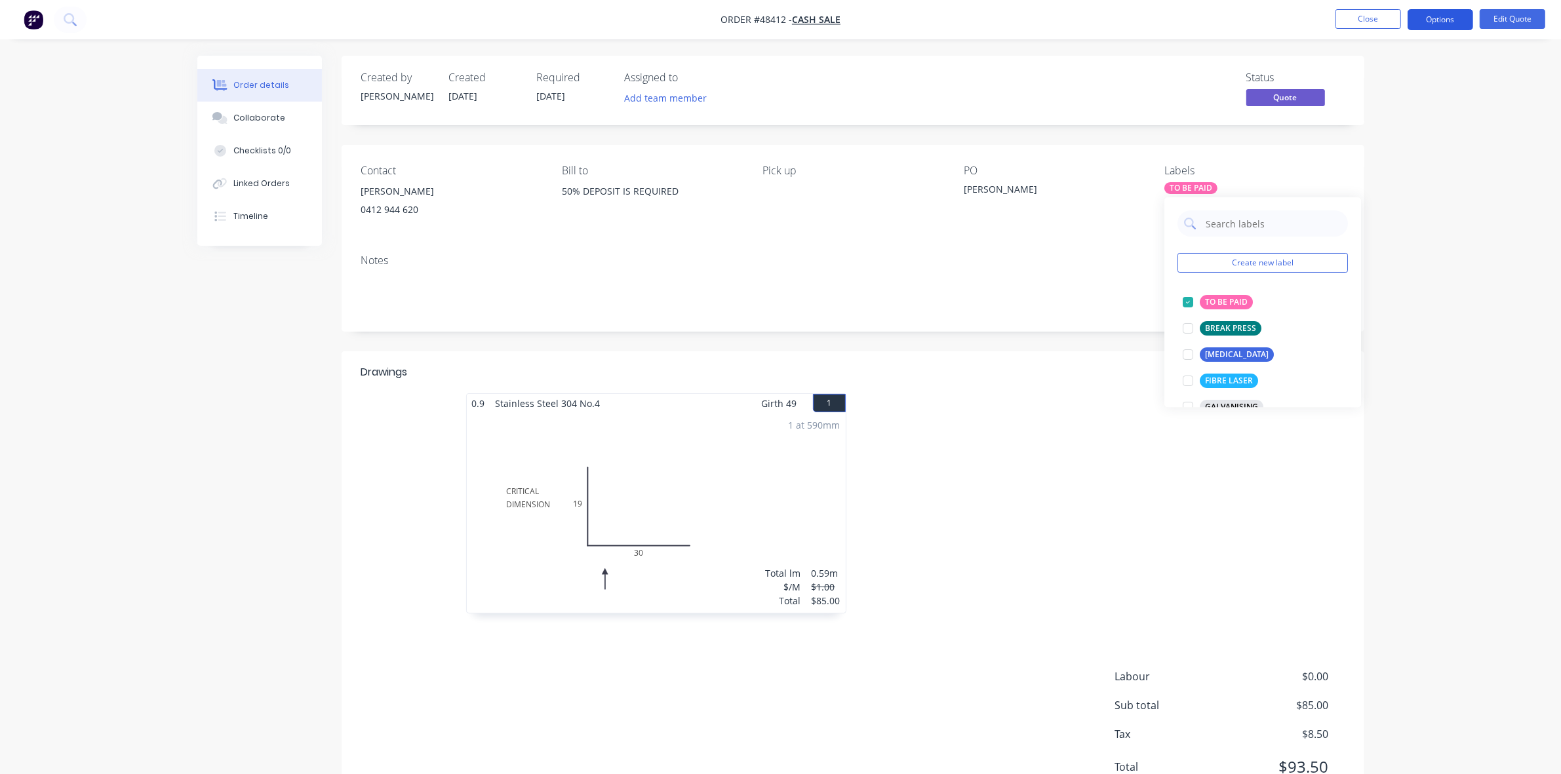
click at [1454, 23] on button "Options" at bounding box center [1440, 19] width 66 height 21
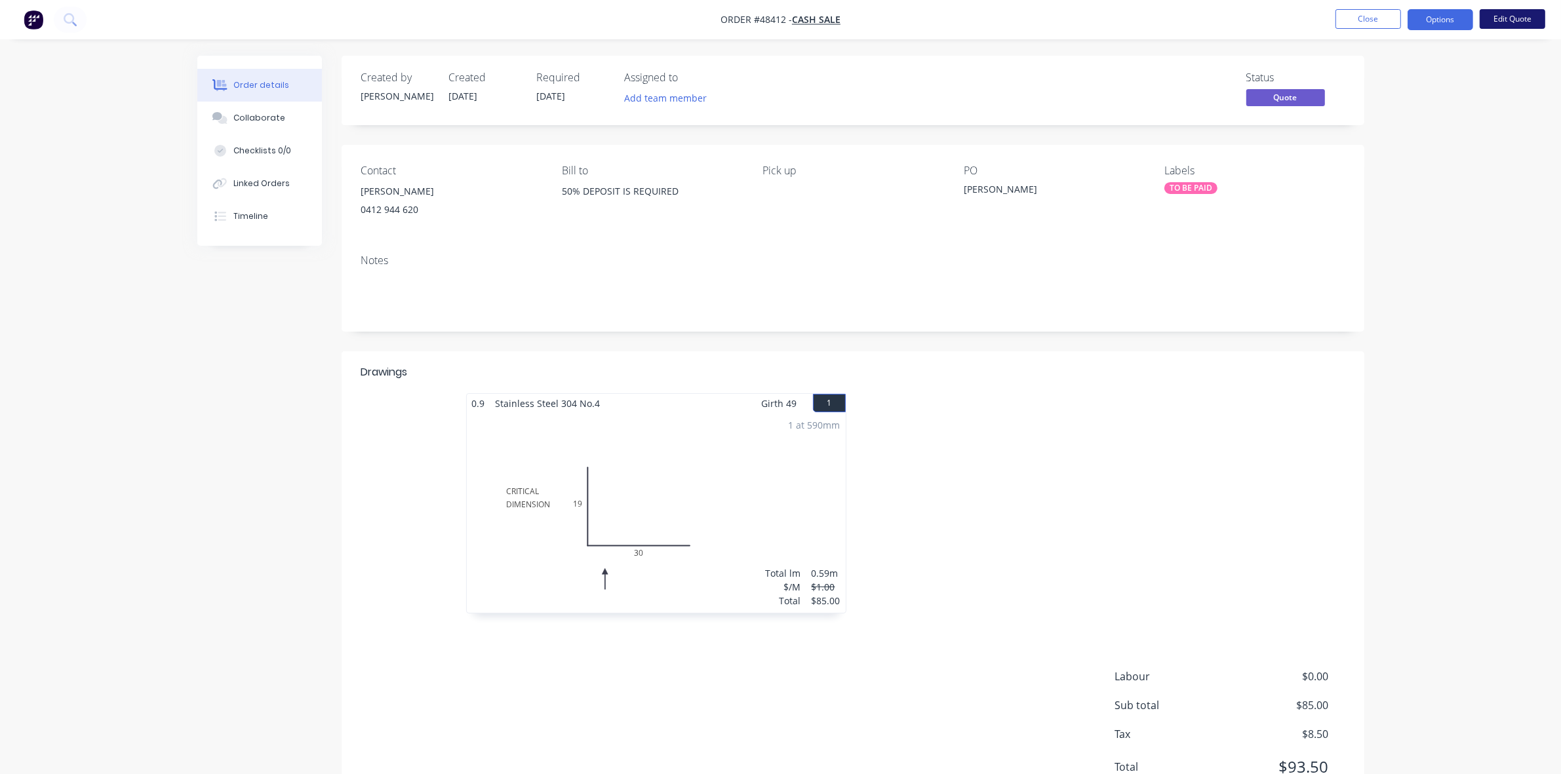
click at [1506, 21] on button "Edit Quote" at bounding box center [1512, 19] width 66 height 20
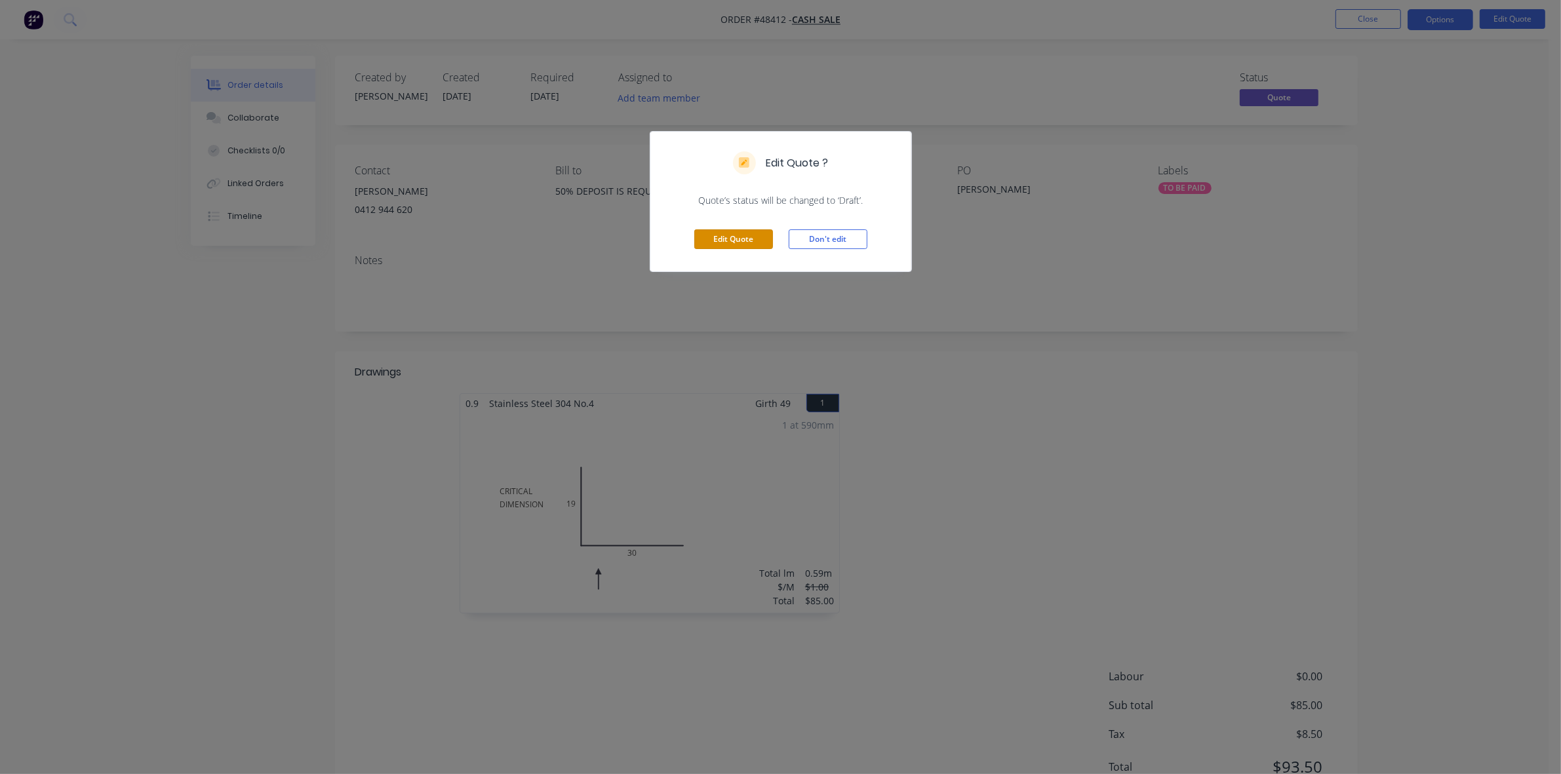
drag, startPoint x: 735, startPoint y: 231, endPoint x: 713, endPoint y: 197, distance: 40.7
click at [735, 233] on button "Edit Quote" at bounding box center [733, 239] width 79 height 20
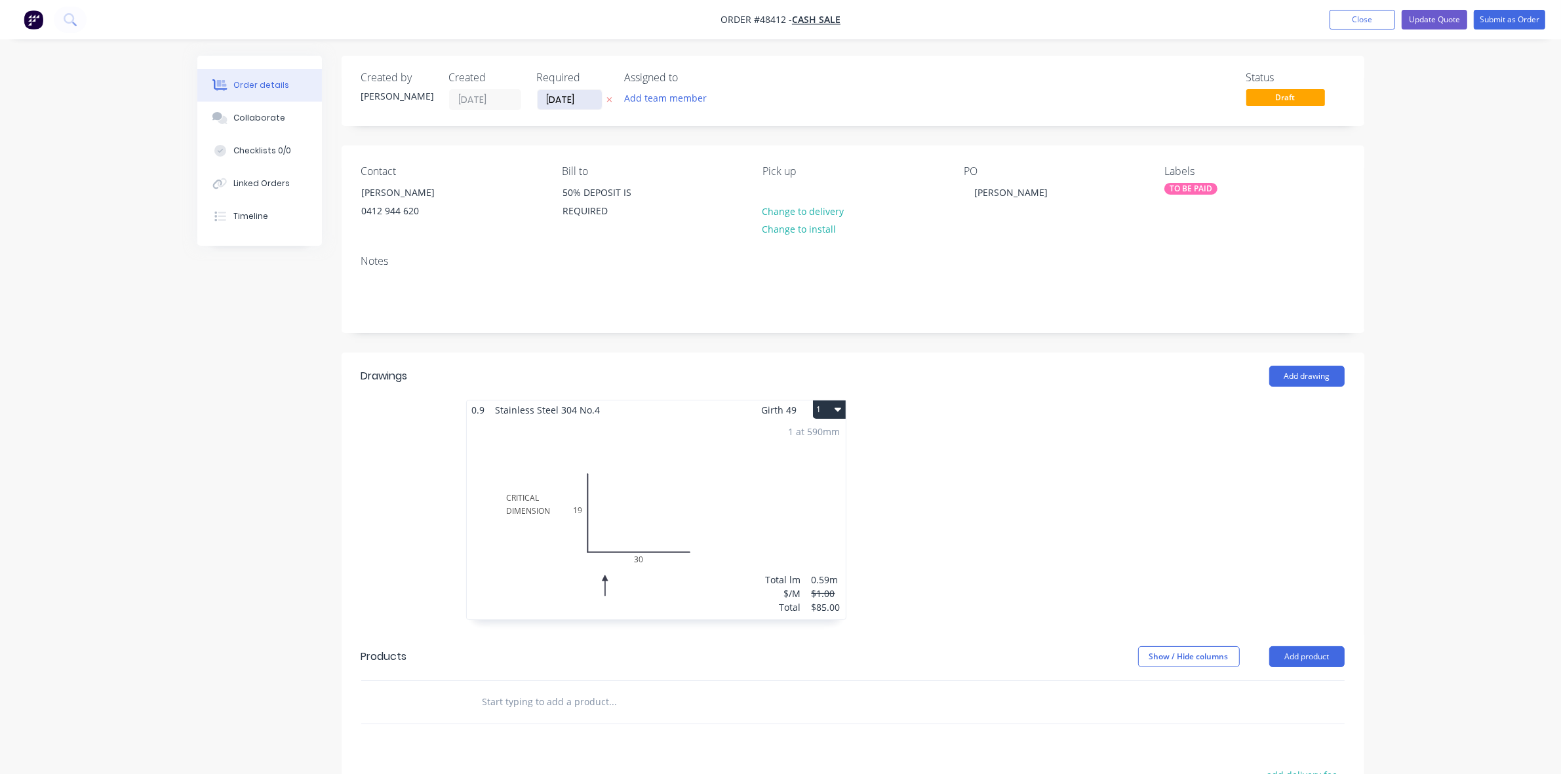
click at [582, 90] on input "[DATE]" at bounding box center [569, 100] width 64 height 20
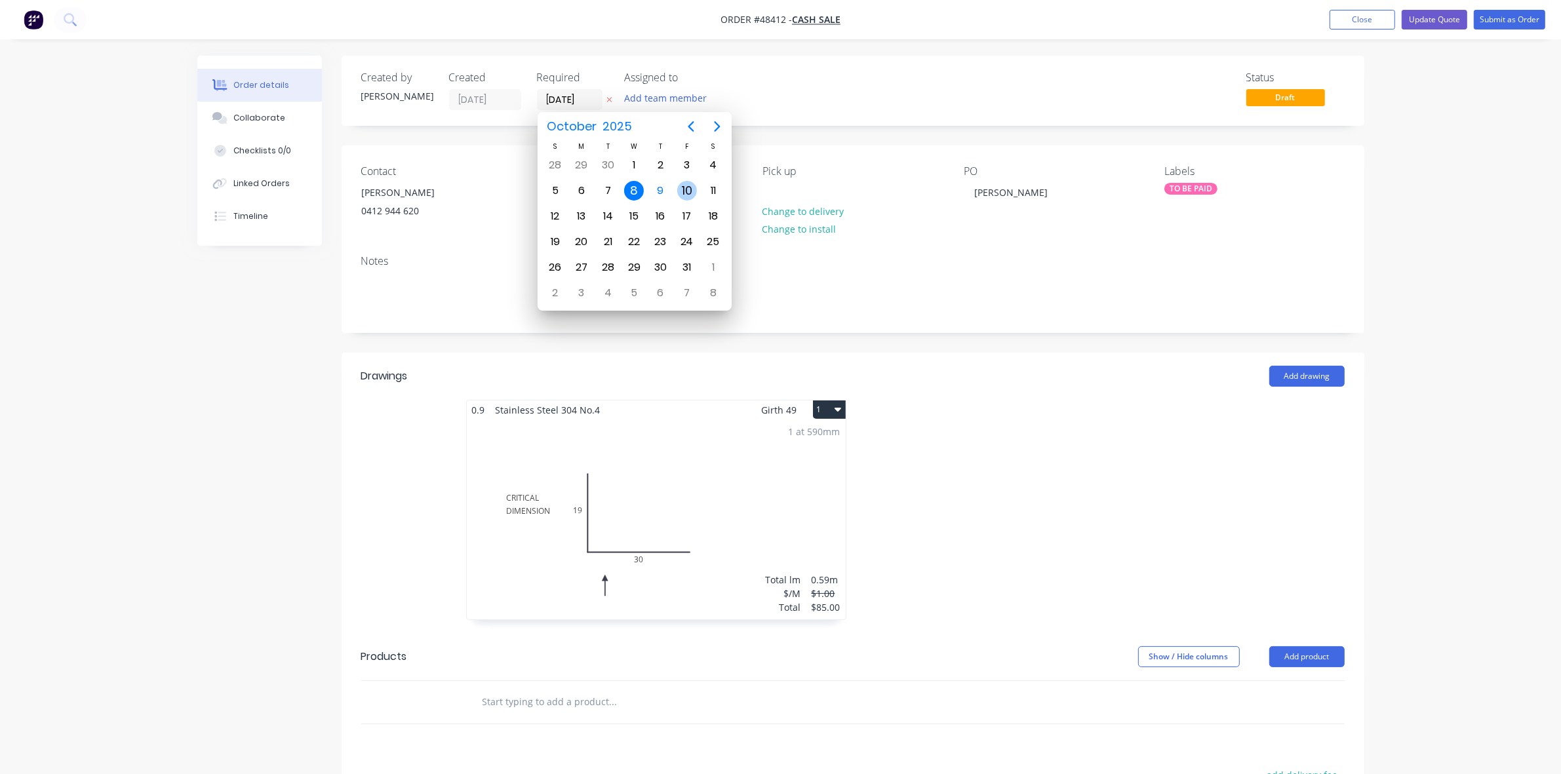
click at [682, 187] on div "10" at bounding box center [687, 191] width 20 height 20
type input "[DATE]"
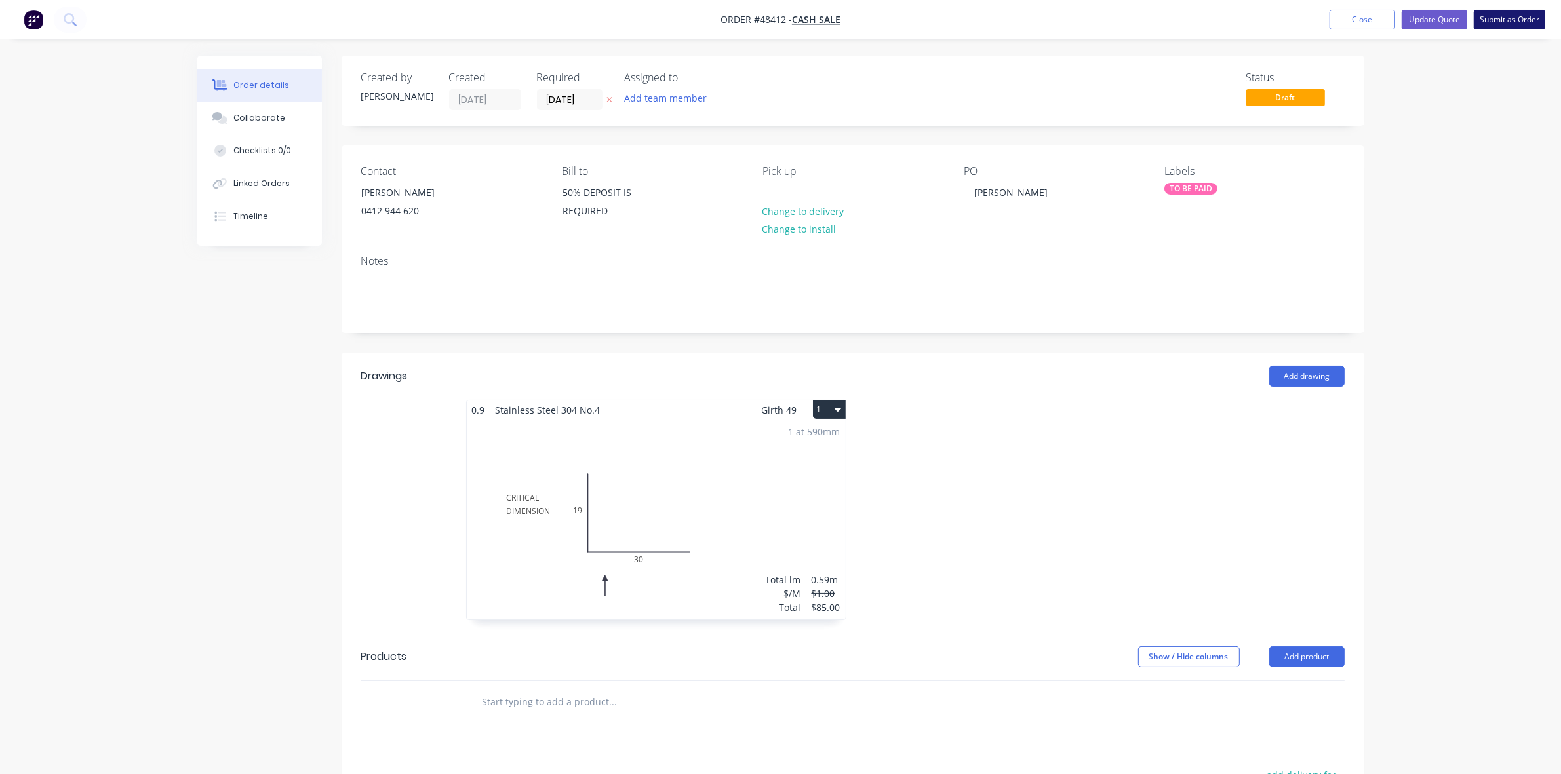
click at [1526, 25] on button "Submit as Order" at bounding box center [1509, 20] width 71 height 20
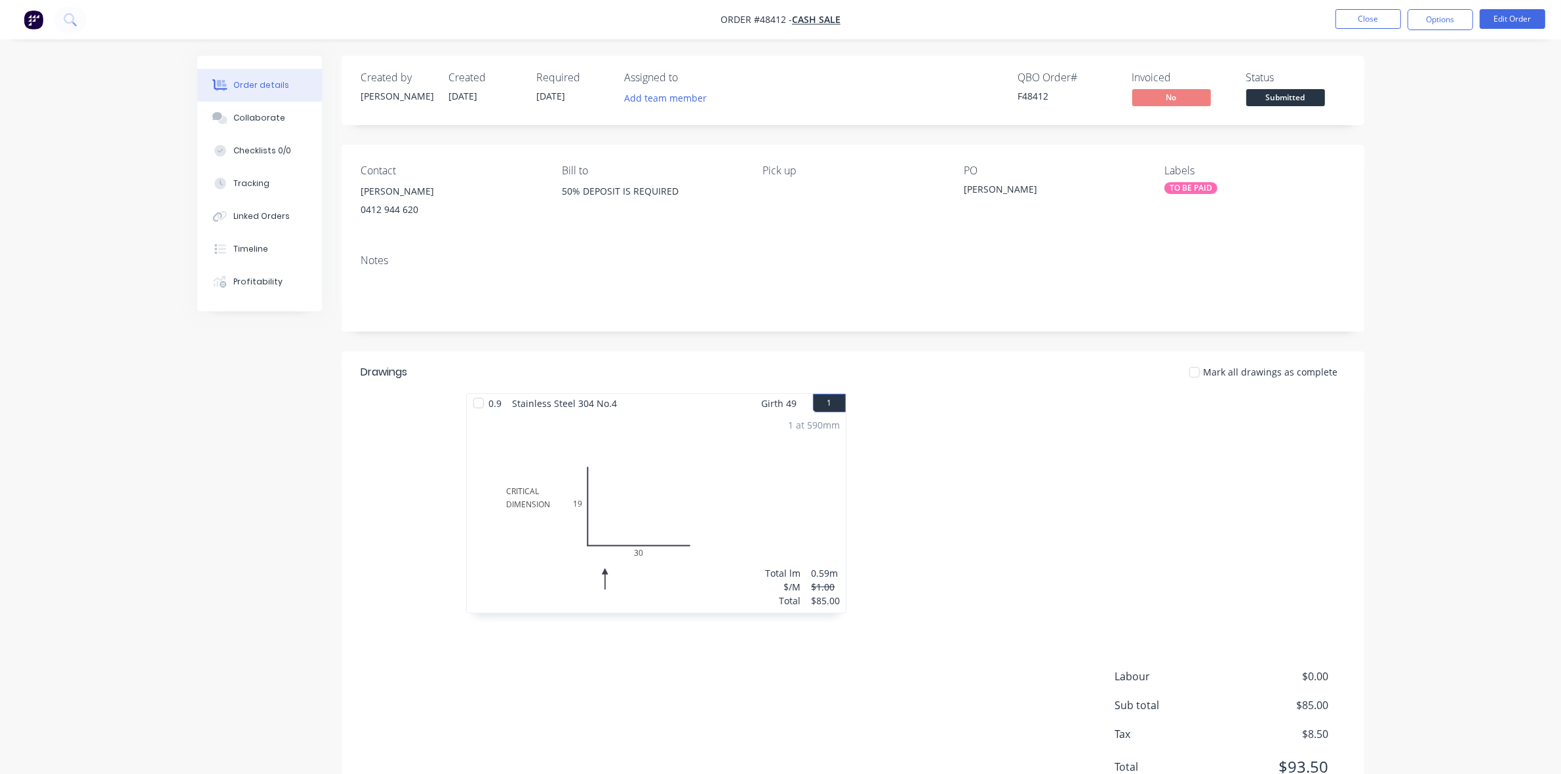
click at [1424, 8] on nav "Order #48412 - CASH SALE Close Options Edit Order" at bounding box center [780, 19] width 1561 height 39
click at [1432, 10] on button "Options" at bounding box center [1440, 19] width 66 height 21
click at [1388, 157] on div "Work Order" at bounding box center [1400, 158] width 121 height 19
click at [1380, 140] on div "Without pricing" at bounding box center [1400, 132] width 121 height 19
click at [1266, 100] on span "Submitted" at bounding box center [1285, 97] width 79 height 16
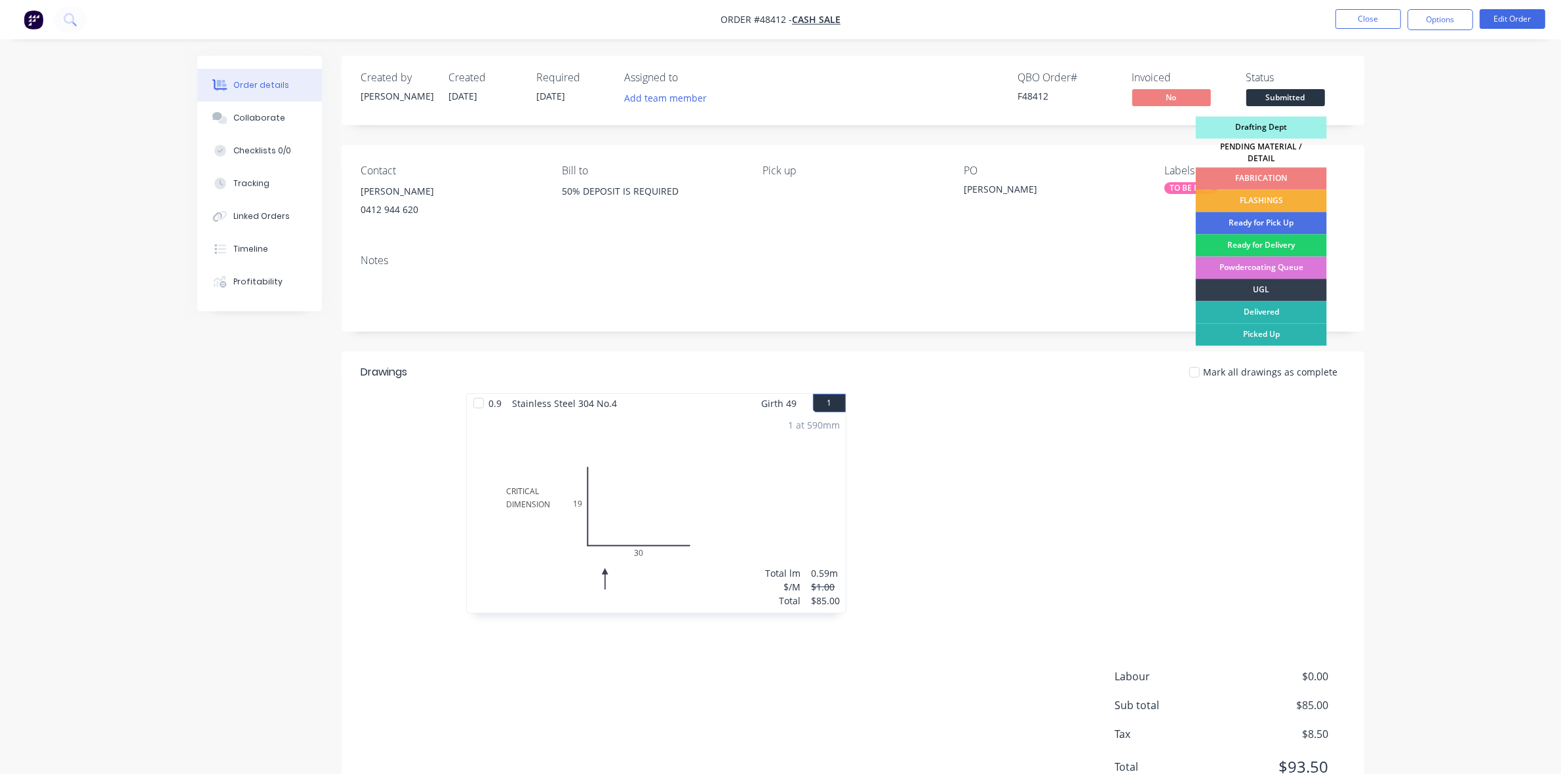
click at [1272, 168] on div "FABRICATION" at bounding box center [1261, 179] width 131 height 22
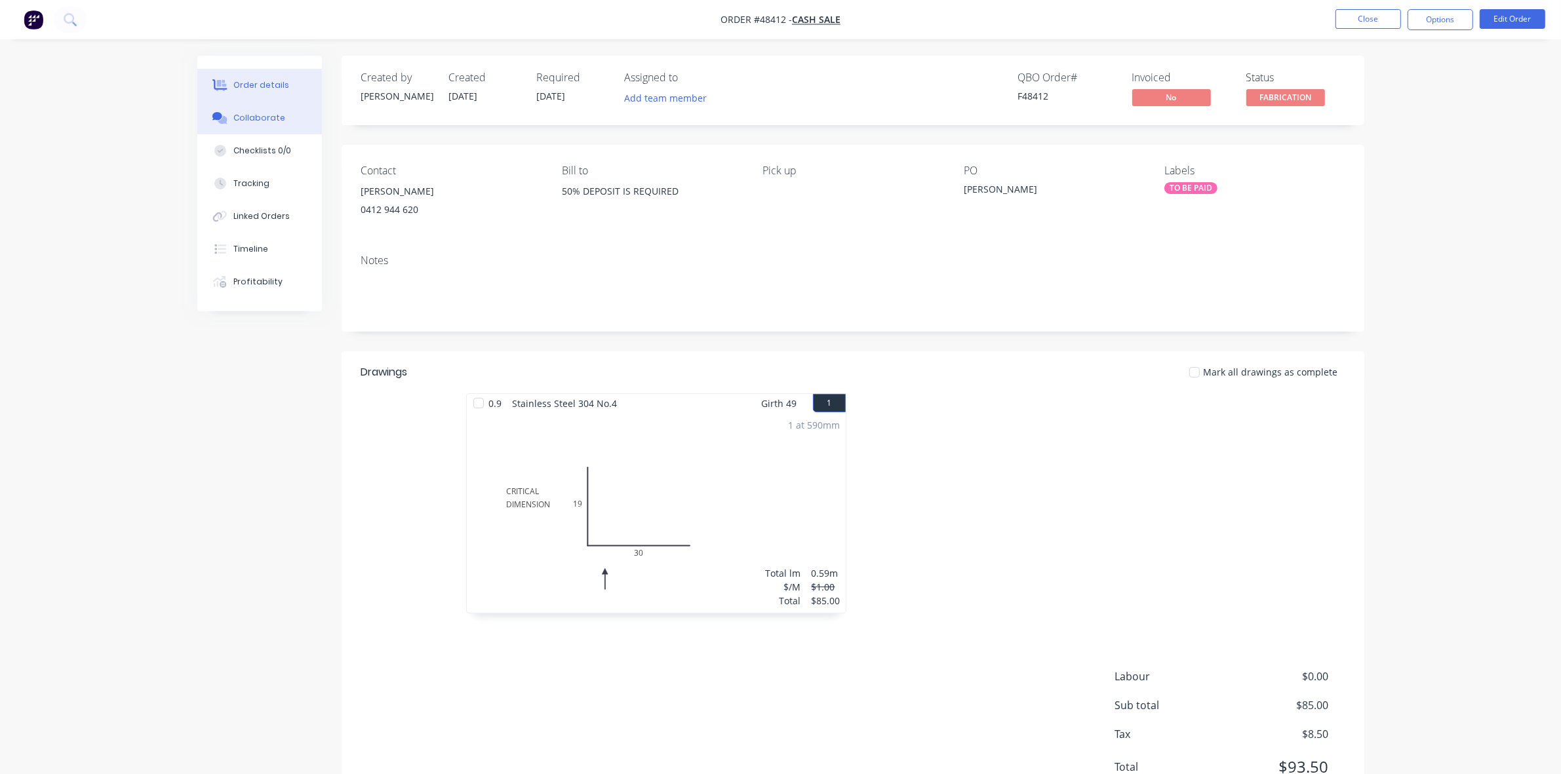
click at [267, 122] on div "Collaborate" at bounding box center [259, 118] width 52 height 12
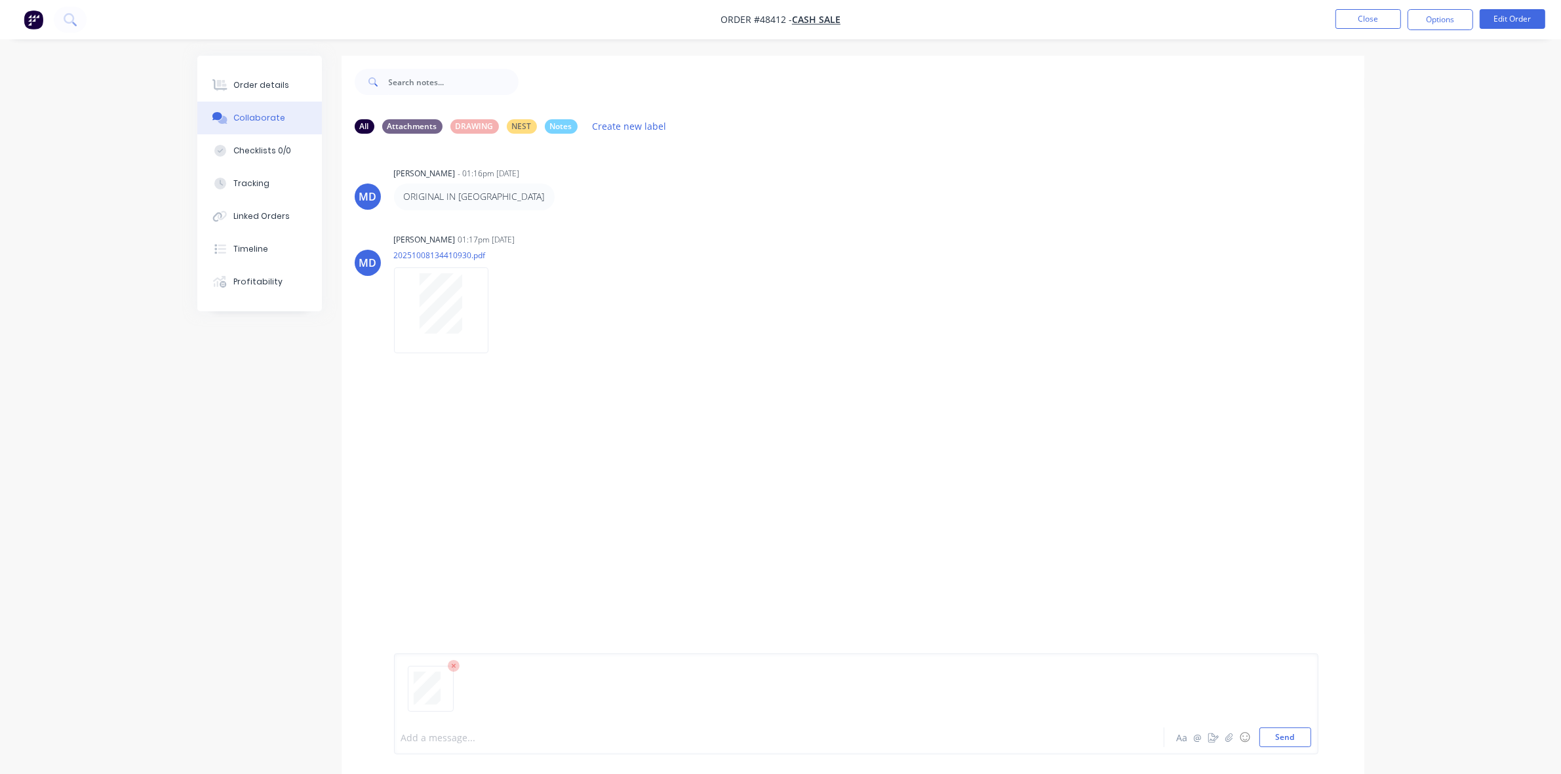
click at [447, 738] on div at bounding box center [743, 738] width 682 height 14
drag, startPoint x: 282, startPoint y: 79, endPoint x: 288, endPoint y: 80, distance: 6.6
click at [283, 79] on div "Order details" at bounding box center [261, 85] width 56 height 12
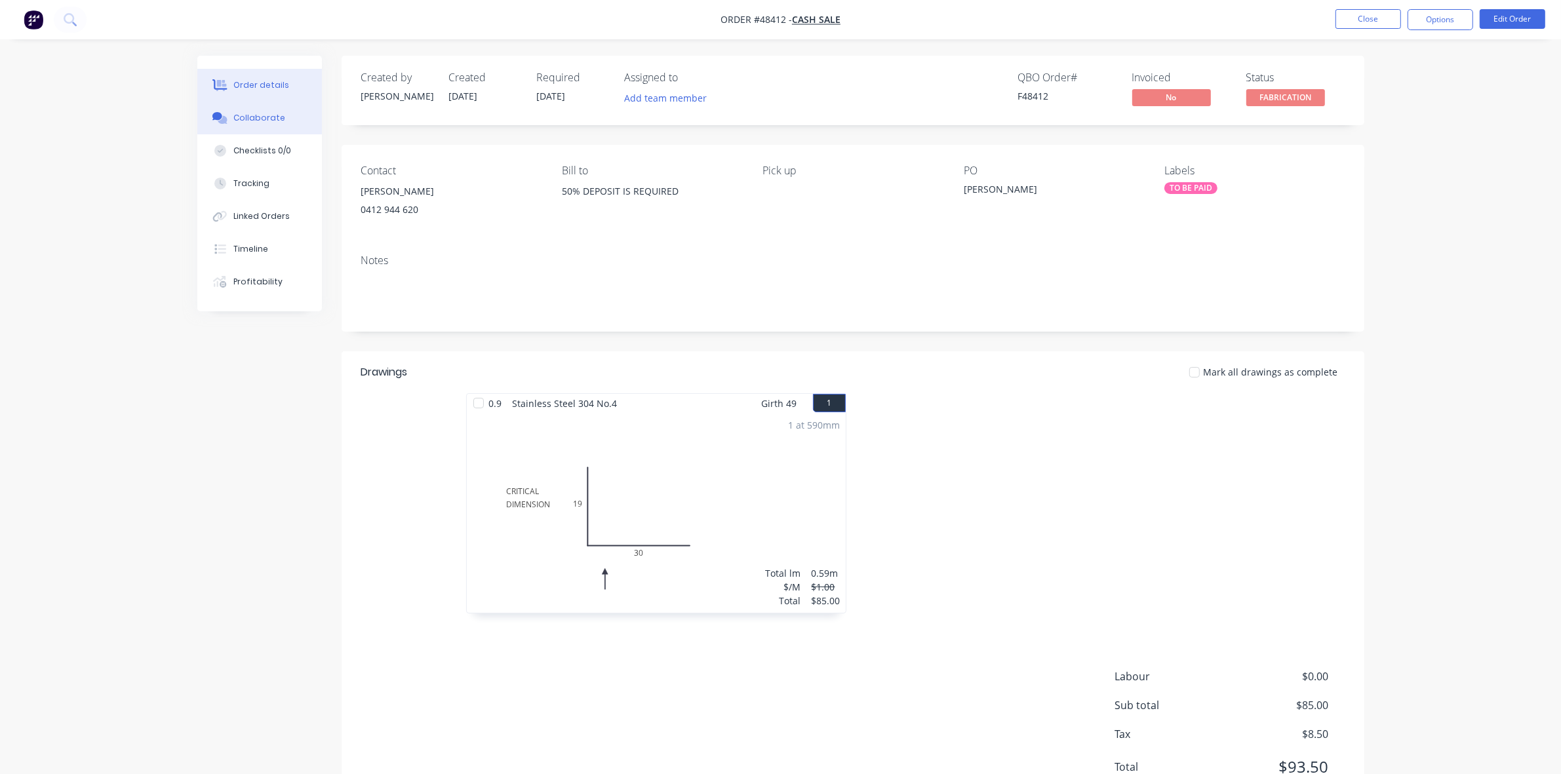
click at [267, 125] on button "Collaborate" at bounding box center [259, 118] width 125 height 33
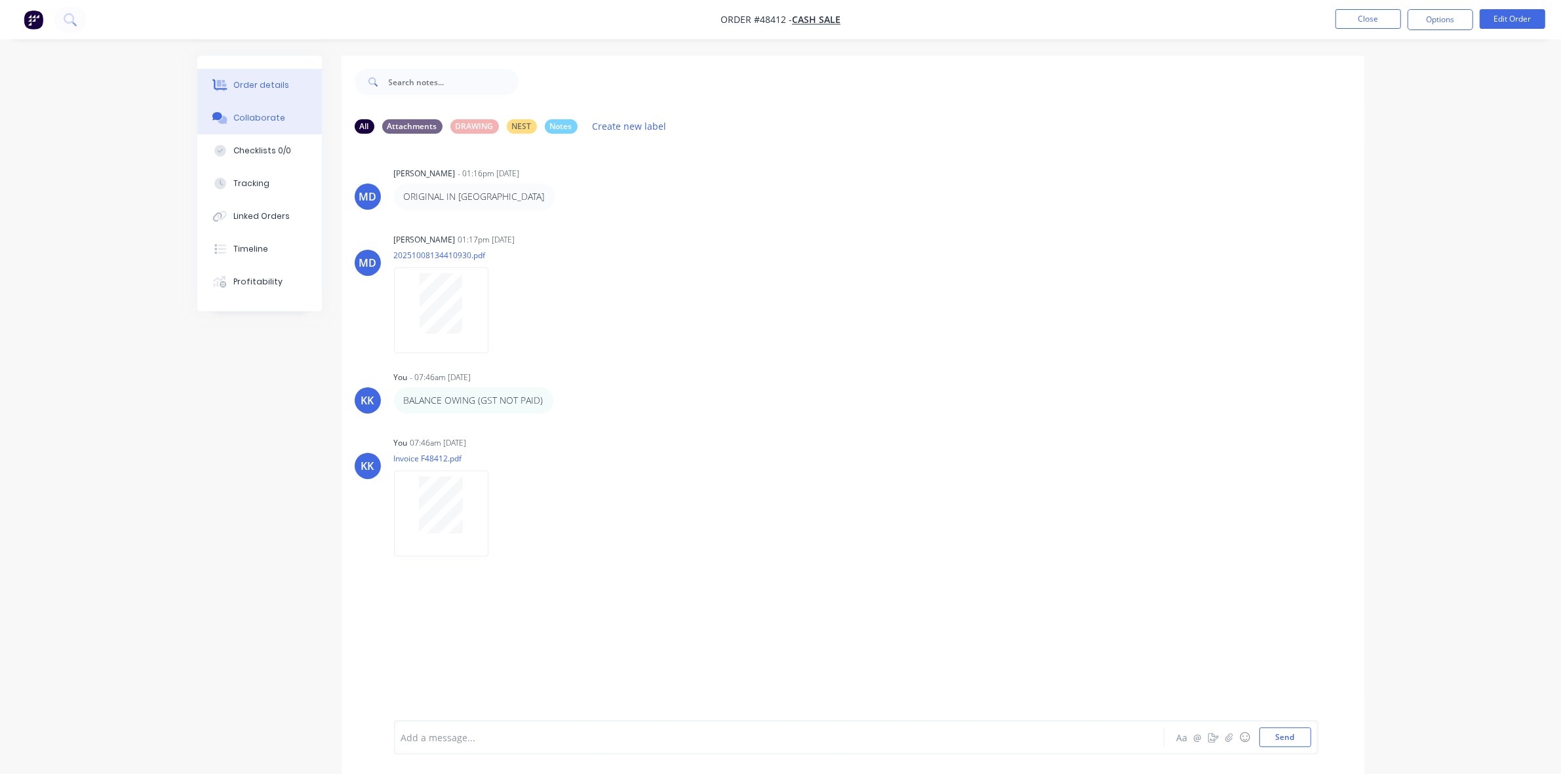
click at [257, 81] on div "Order details" at bounding box center [261, 85] width 56 height 12
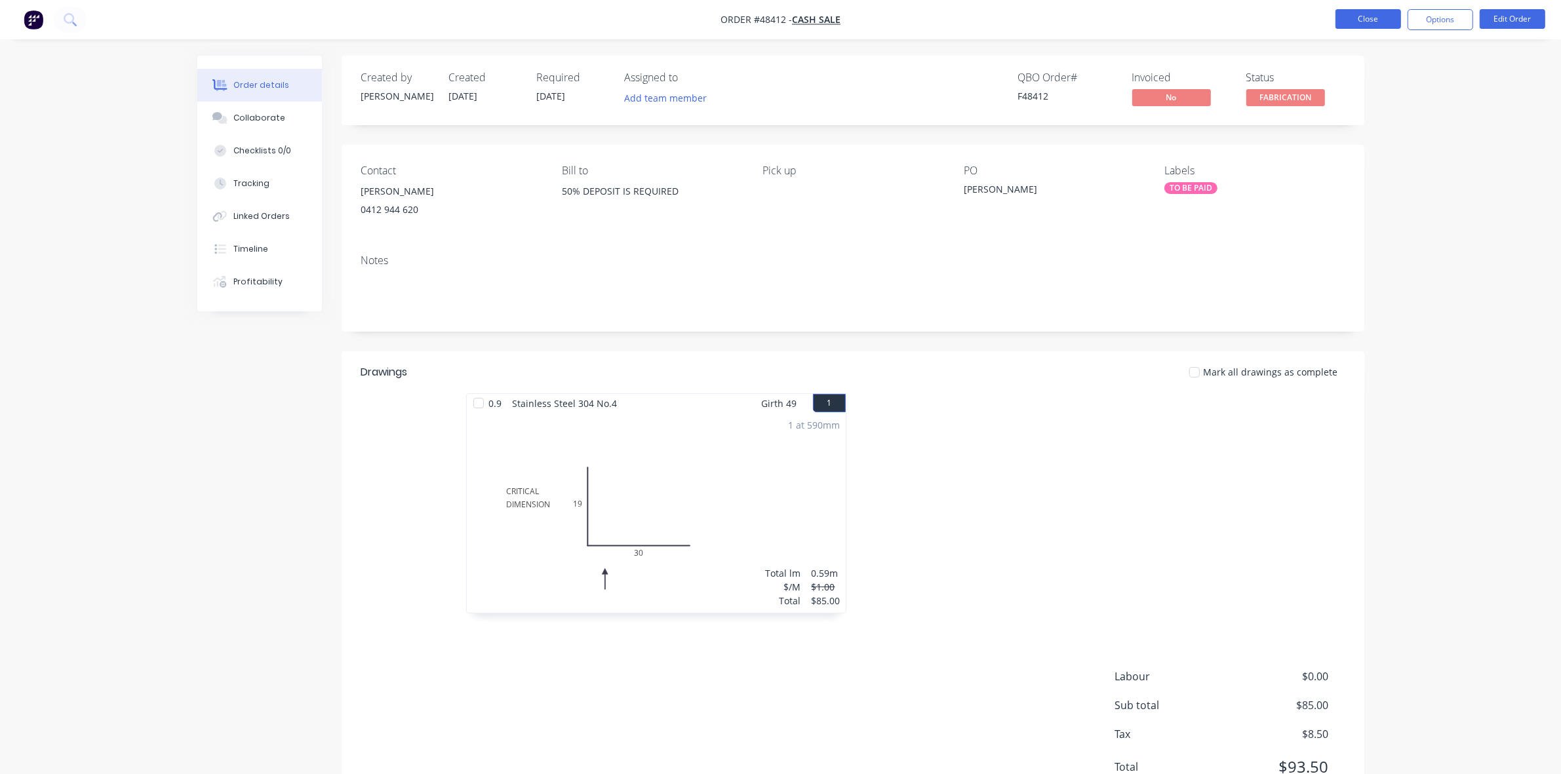
click at [1354, 20] on button "Close" at bounding box center [1368, 19] width 66 height 20
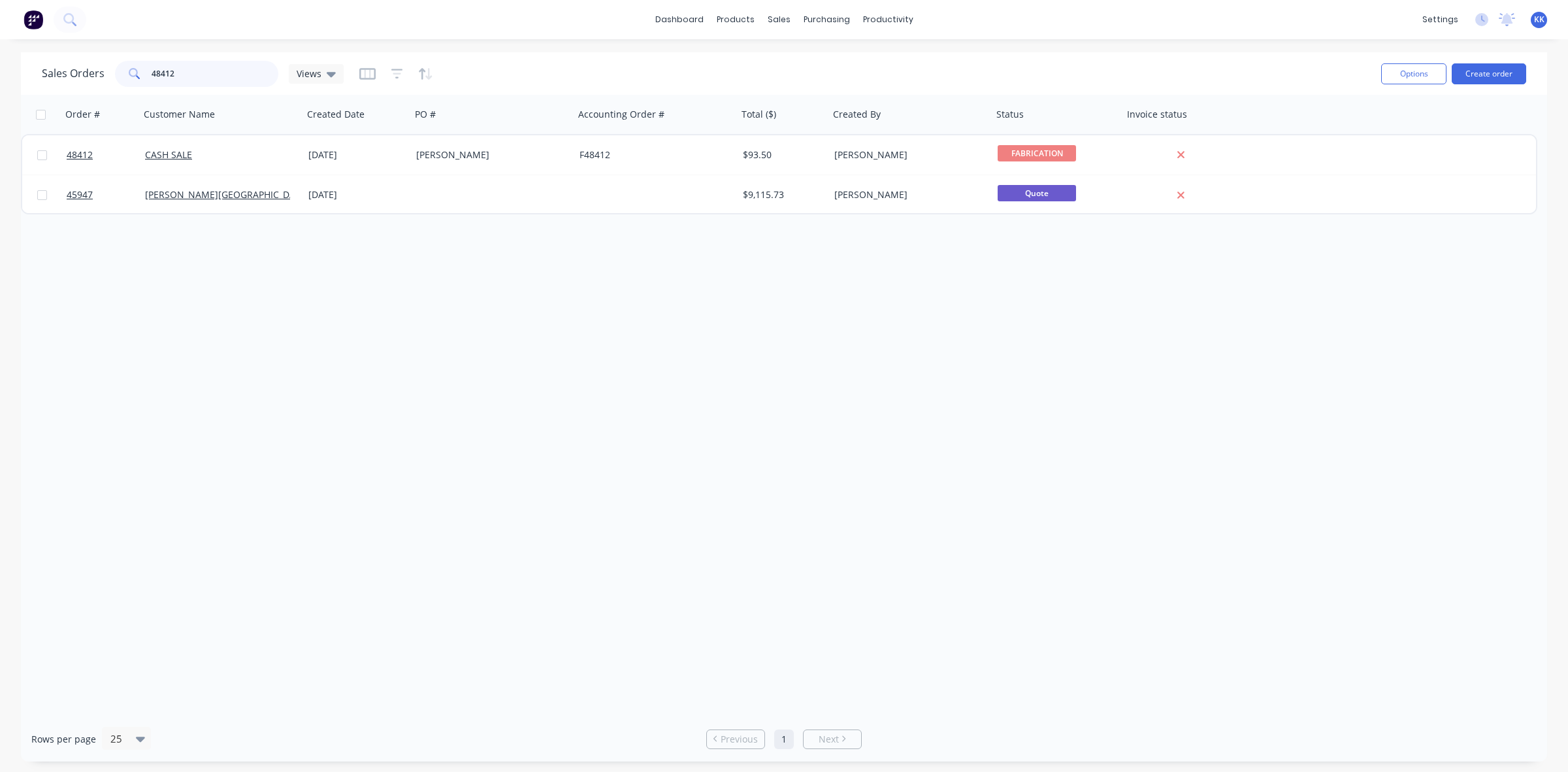
drag, startPoint x: 207, startPoint y: 68, endPoint x: 123, endPoint y: 73, distance: 84.1
click at [123, 73] on div "48412" at bounding box center [196, 74] width 163 height 26
drag, startPoint x: 157, startPoint y: 69, endPoint x: 138, endPoint y: 69, distance: 19.0
click at [138, 69] on div "4819" at bounding box center [196, 74] width 163 height 26
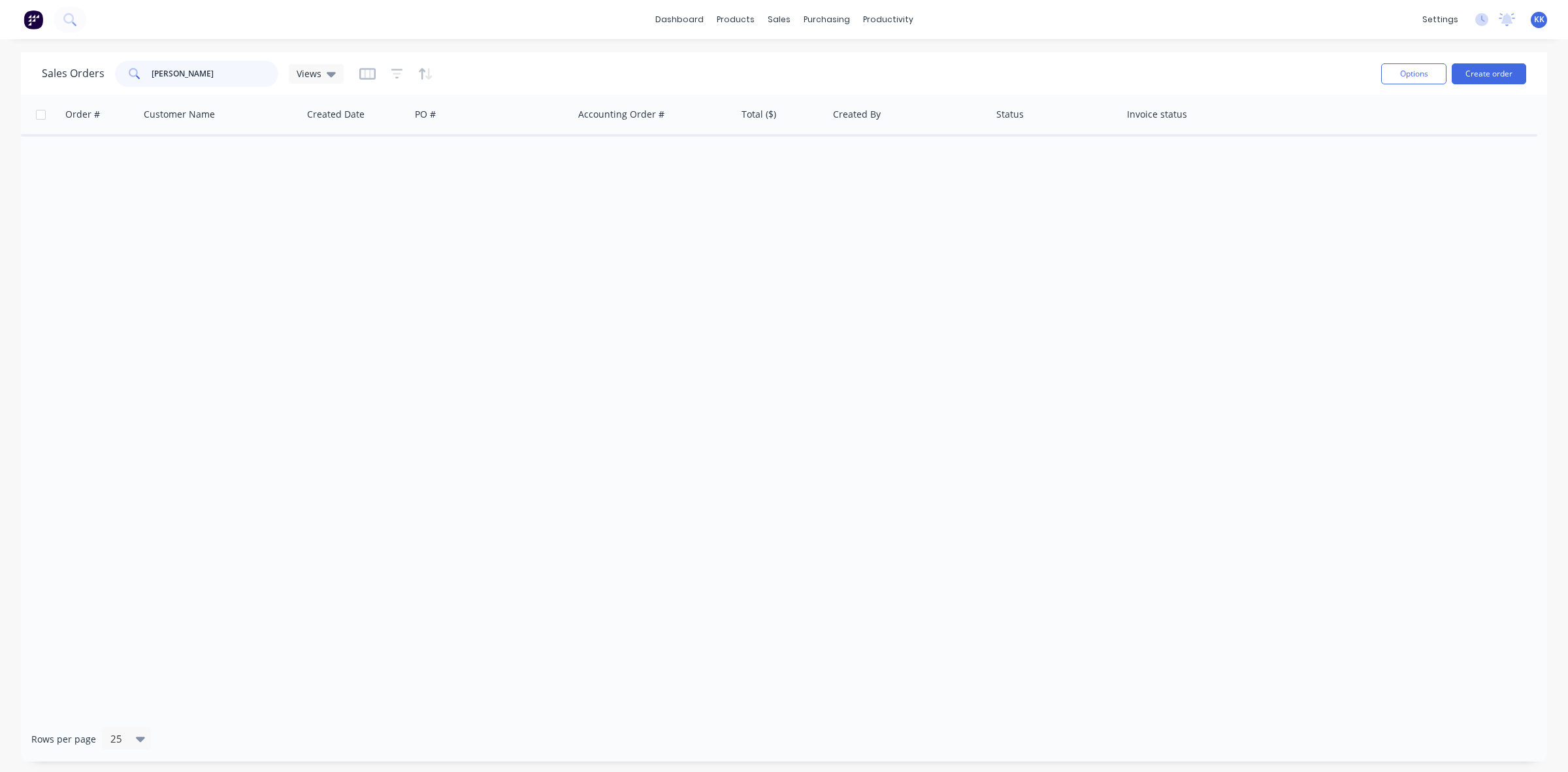
drag, startPoint x: 198, startPoint y: 77, endPoint x: 155, endPoint y: 71, distance: 43.4
click at [155, 71] on input "[PERSON_NAME]" at bounding box center [215, 74] width 128 height 26
click at [154, 71] on input "MLUKE" at bounding box center [215, 74] width 128 height 26
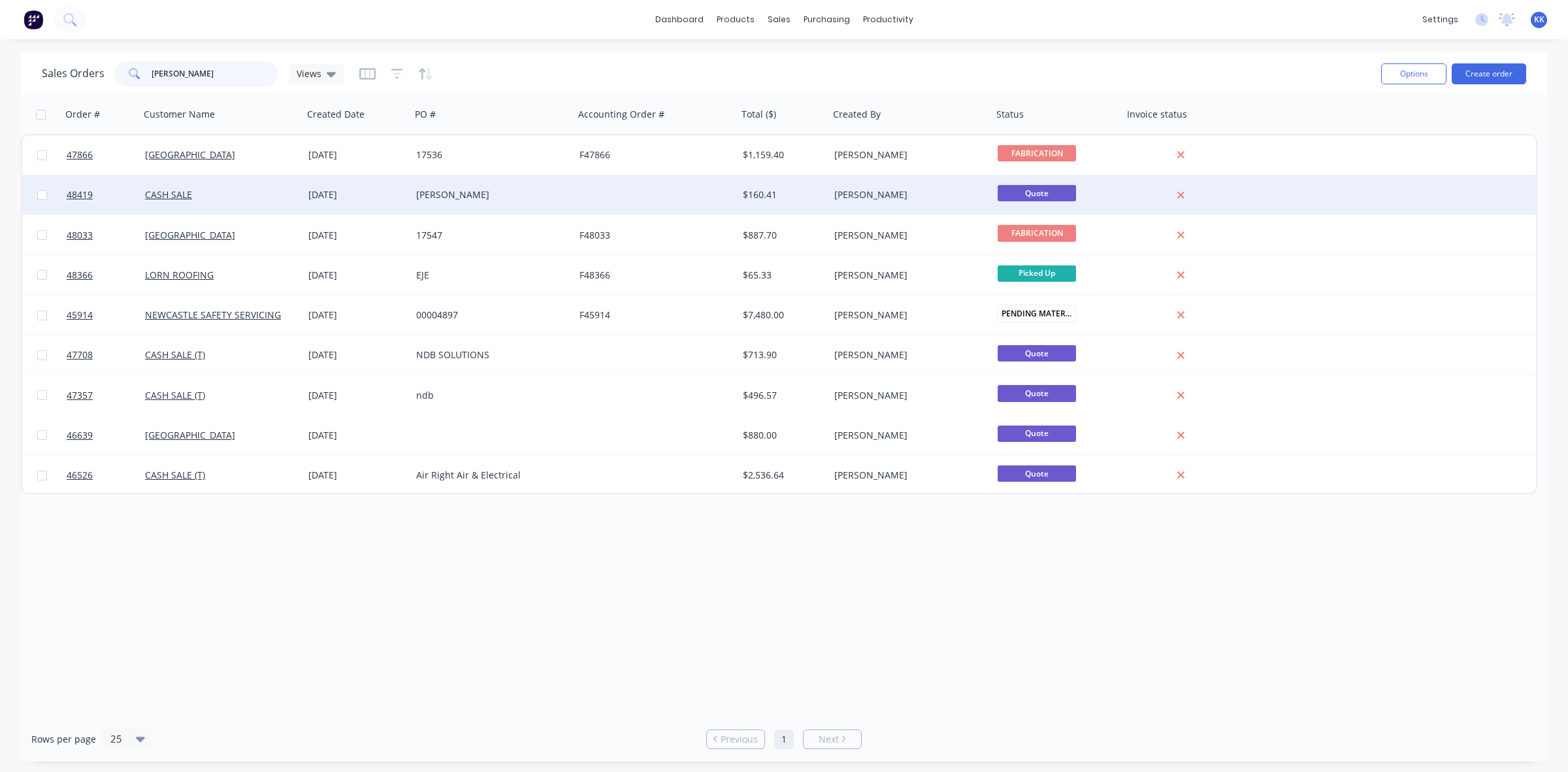
type input "[PERSON_NAME]"
click at [435, 203] on div "[PERSON_NAME]" at bounding box center [492, 194] width 163 height 39
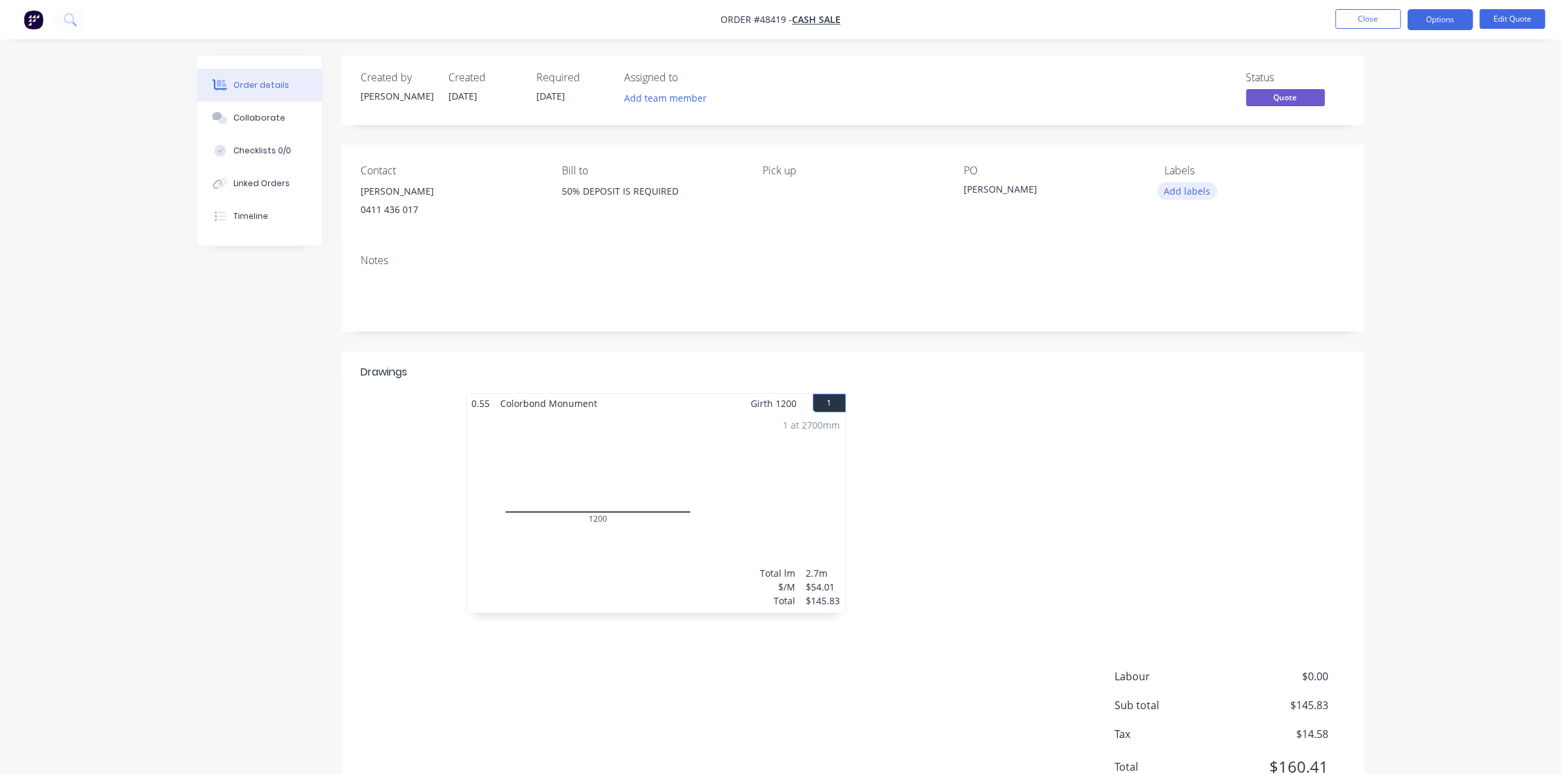
click at [1177, 194] on button "Add labels" at bounding box center [1187, 191] width 60 height 18
click at [1220, 322] on div "TO BE PAID" at bounding box center [1226, 325] width 53 height 14
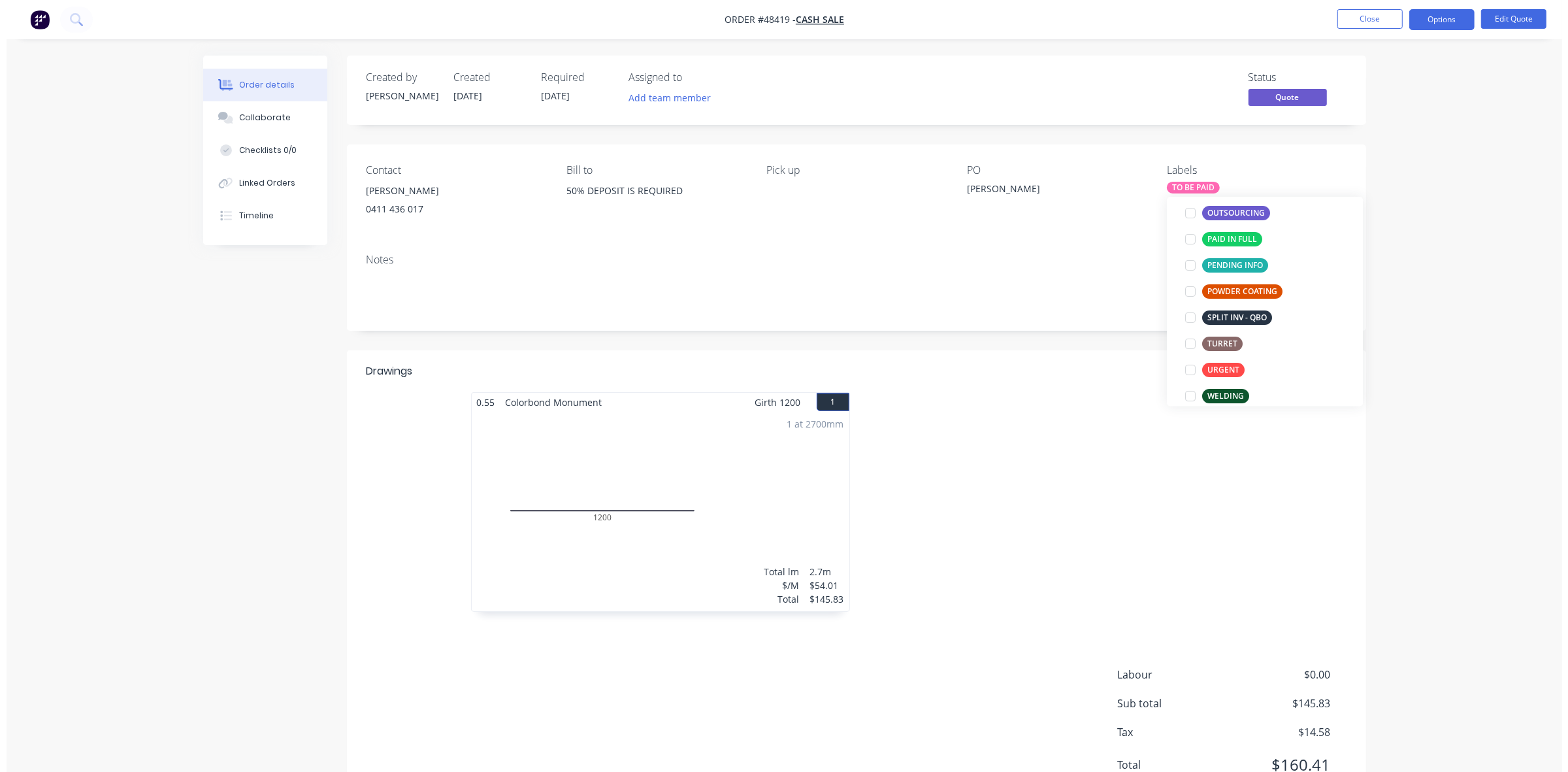
scroll to position [0, 0]
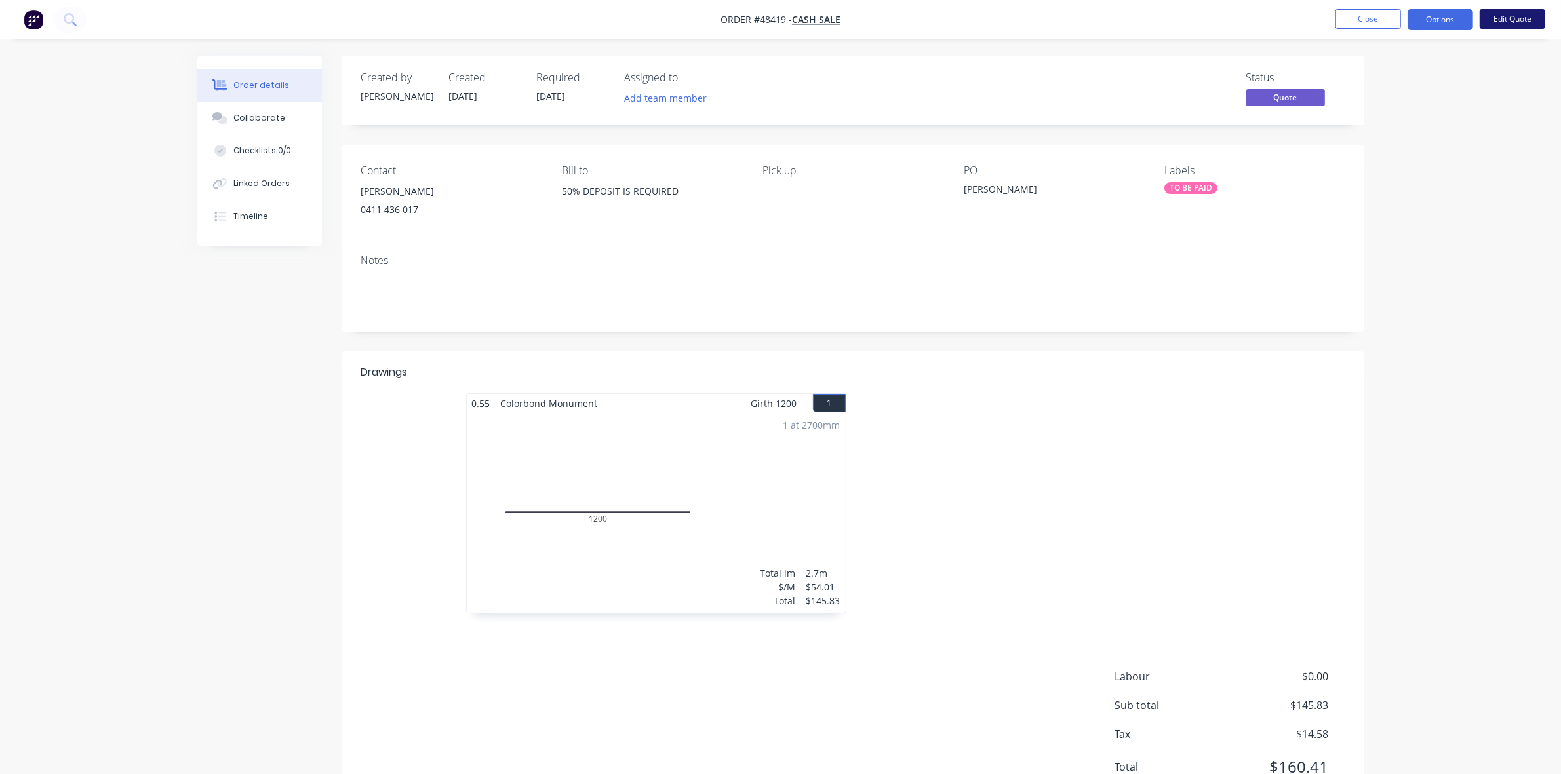
click at [1506, 27] on button "Edit Quote" at bounding box center [1512, 19] width 66 height 20
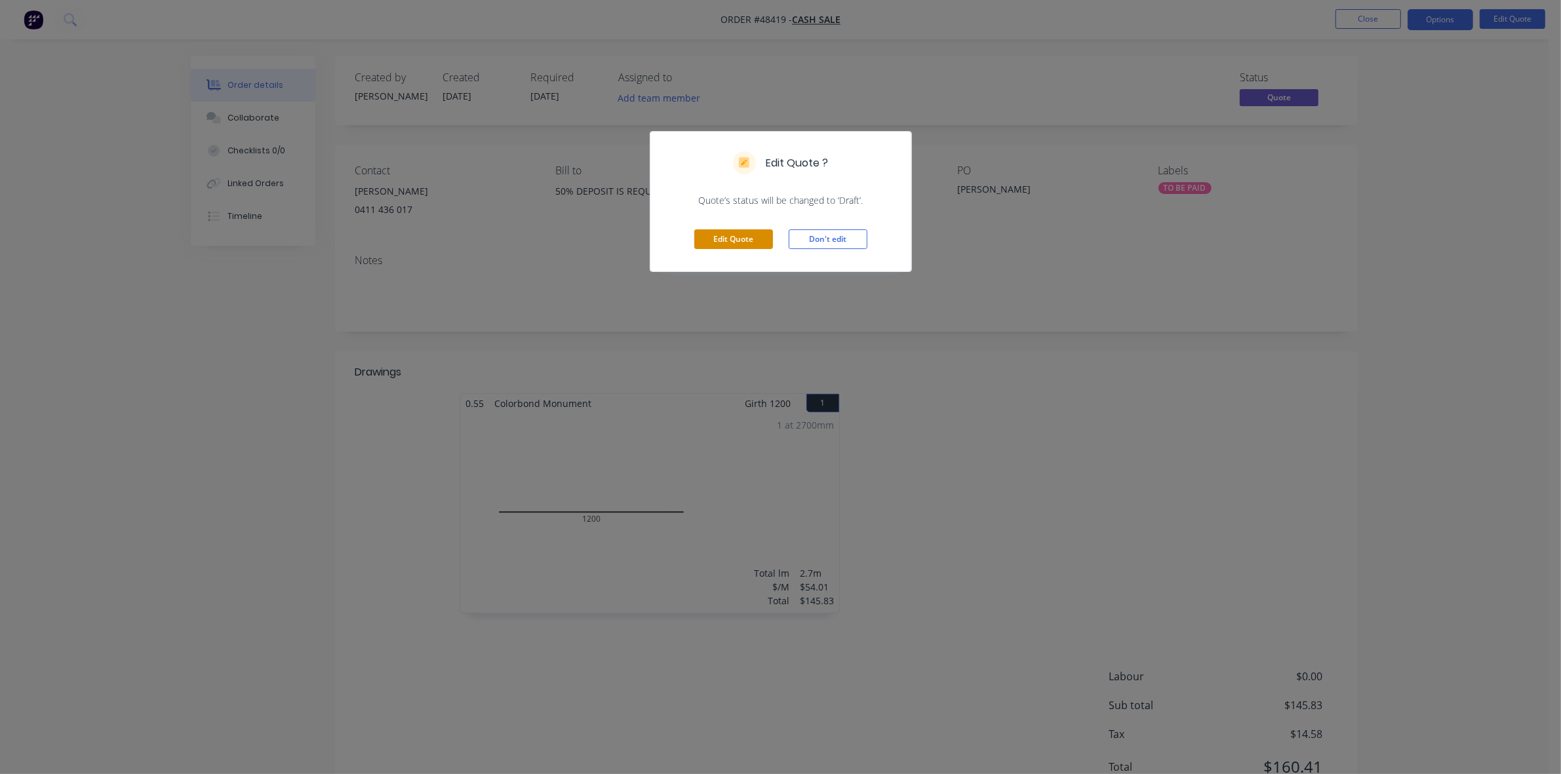
click at [714, 237] on button "Edit Quote" at bounding box center [733, 239] width 79 height 20
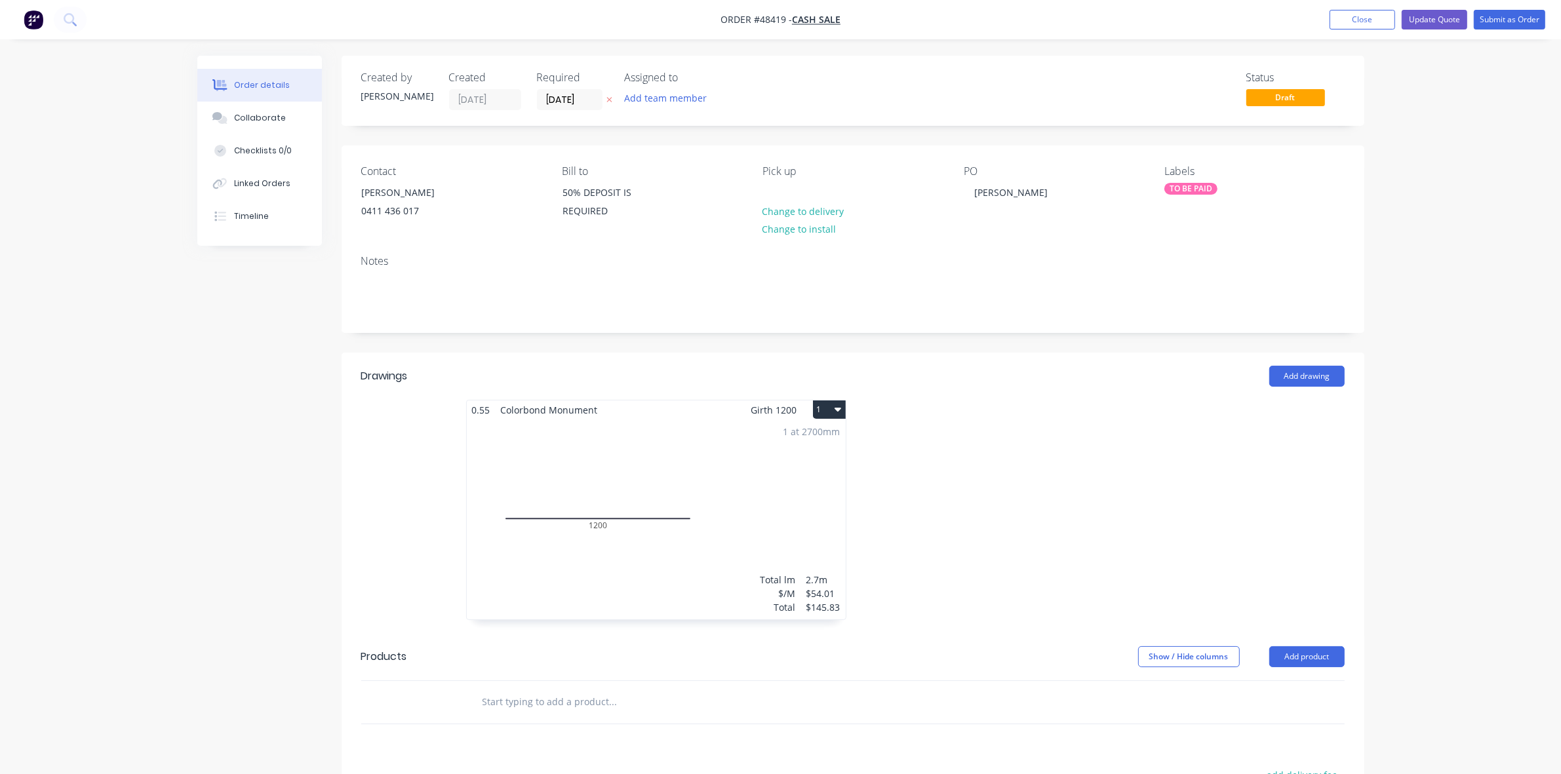
click at [585, 90] on label "[DATE]" at bounding box center [570, 99] width 66 height 21
click at [585, 90] on input "[DATE]" at bounding box center [569, 100] width 64 height 20
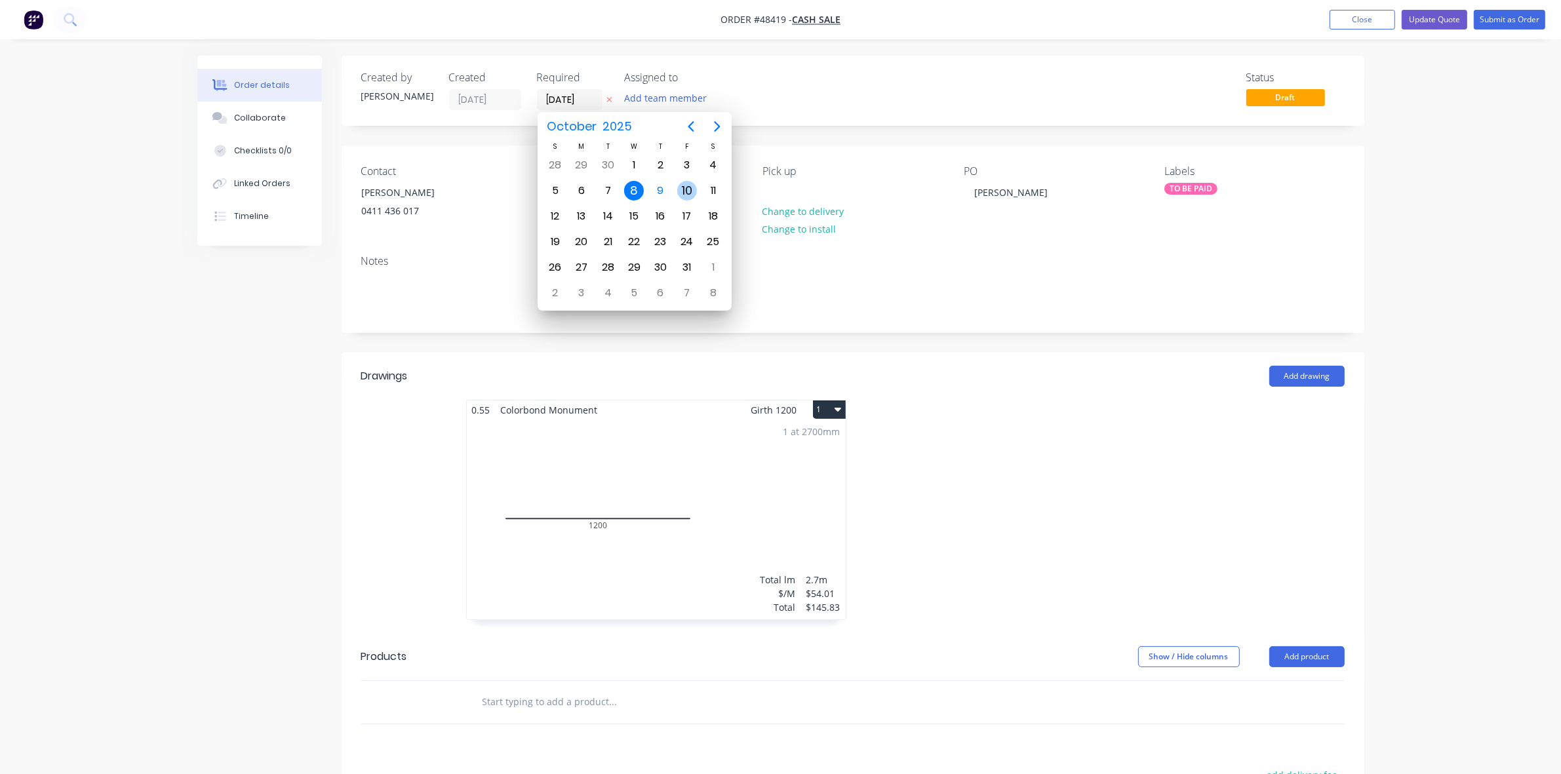
click at [685, 181] on div "10" at bounding box center [687, 191] width 20 height 20
type input "[DATE]"
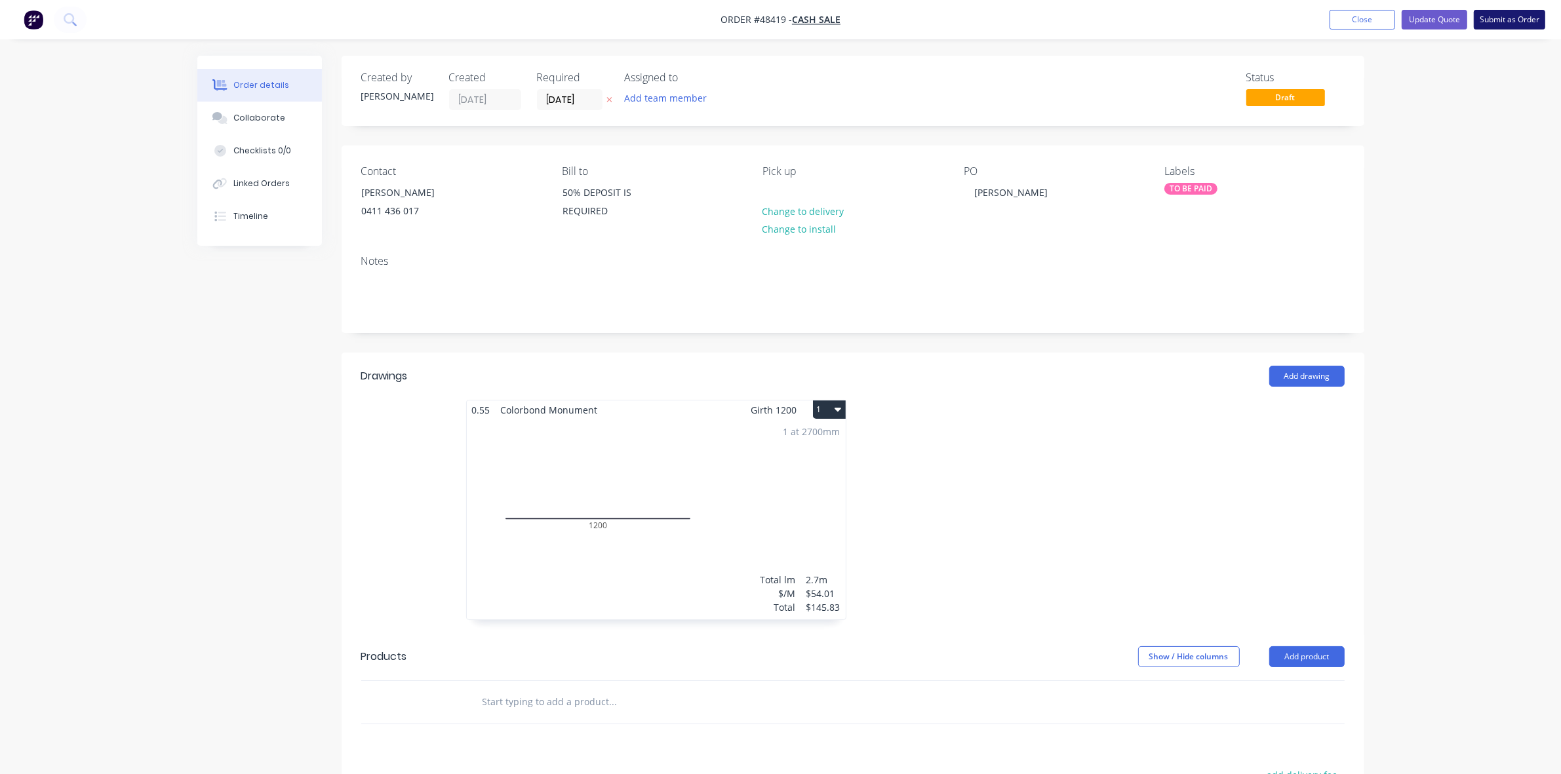
click at [1485, 25] on button "Submit as Order" at bounding box center [1509, 20] width 71 height 20
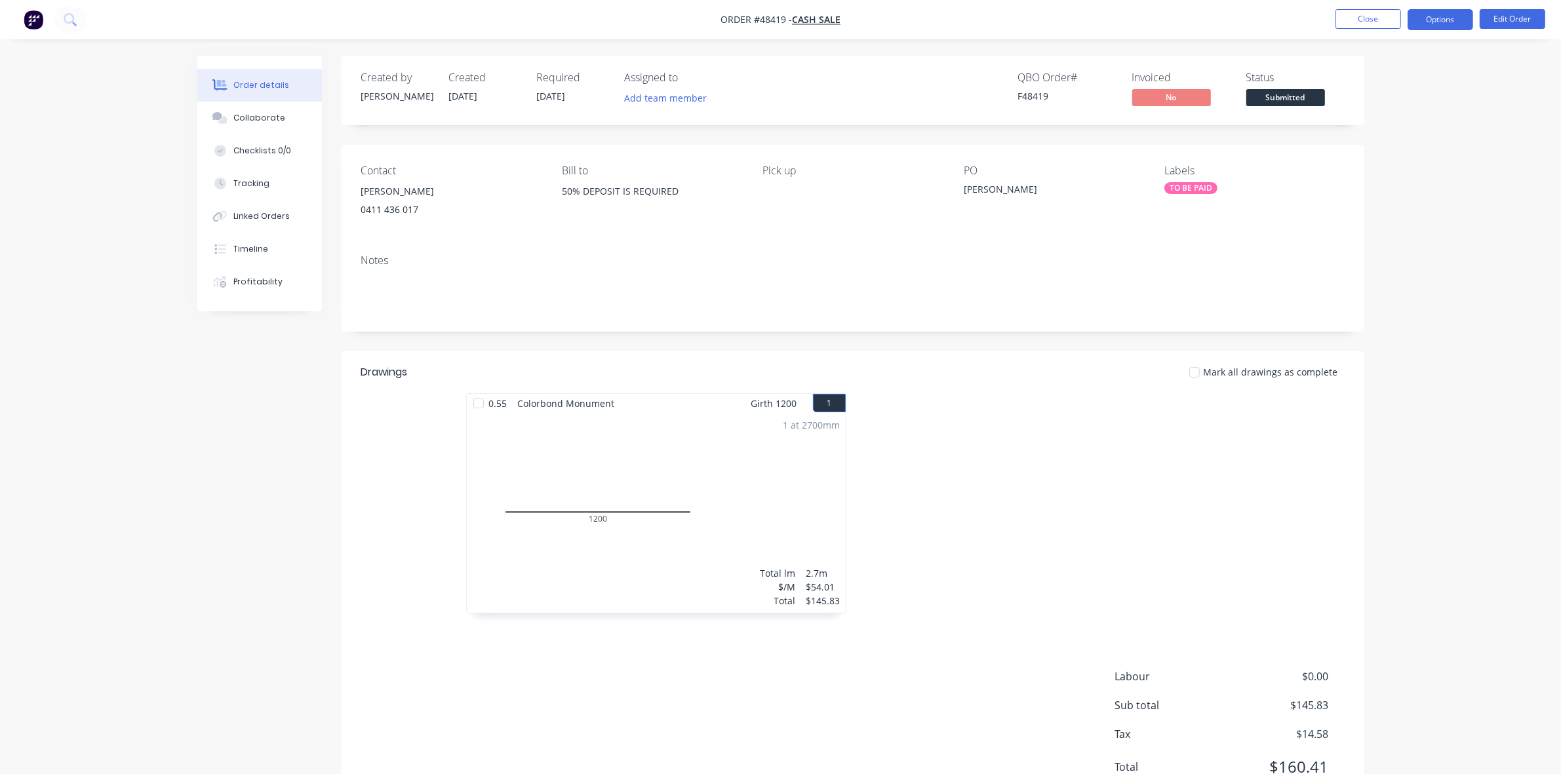
click at [1437, 21] on button "Options" at bounding box center [1440, 19] width 66 height 21
click at [1403, 151] on div "Work Order" at bounding box center [1400, 158] width 121 height 19
click at [1403, 134] on div "Without pricing" at bounding box center [1400, 132] width 121 height 19
click at [1267, 102] on span "Submitted" at bounding box center [1285, 97] width 79 height 16
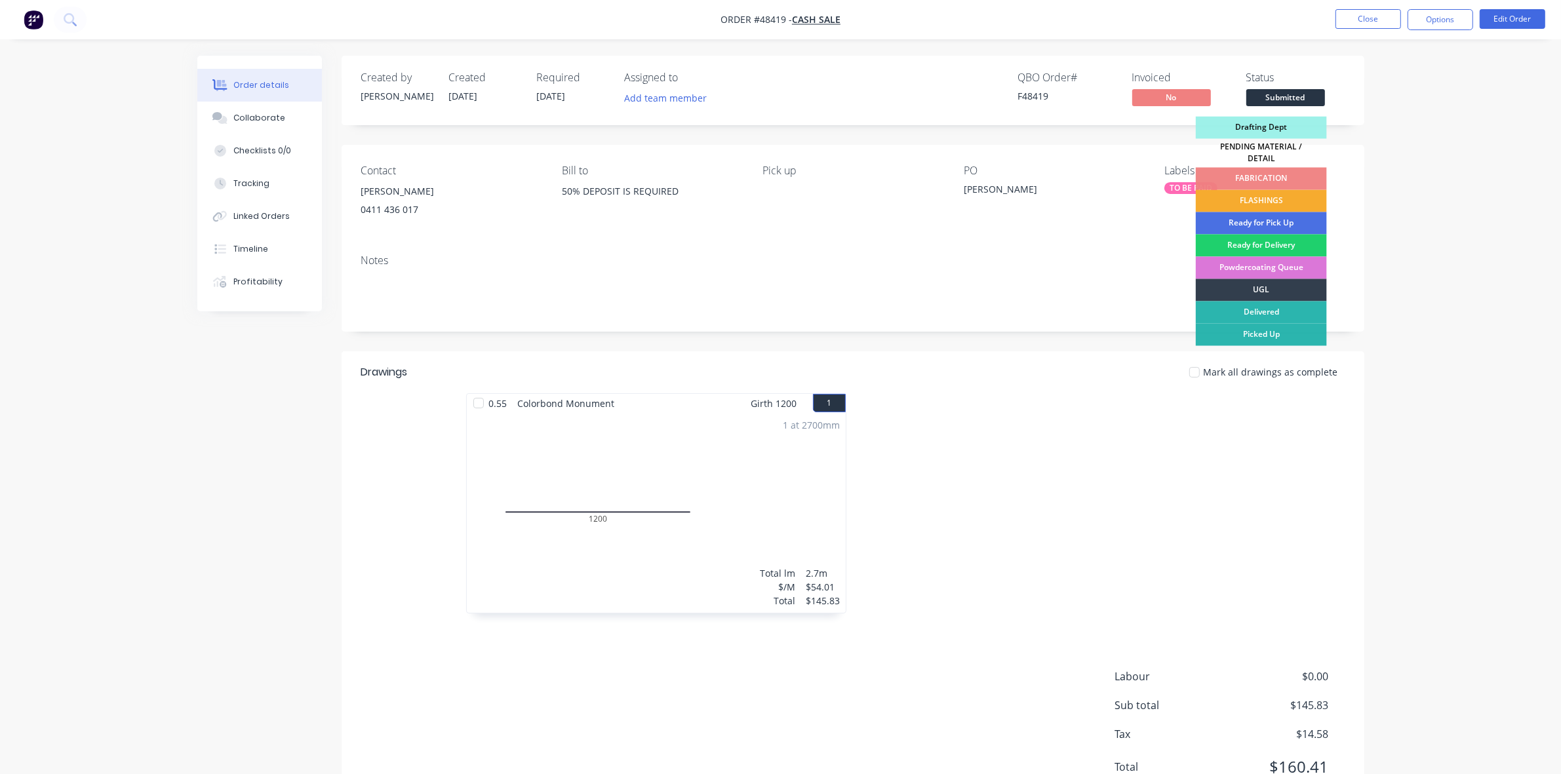
click at [1265, 197] on div "FLASHINGS" at bounding box center [1261, 201] width 131 height 22
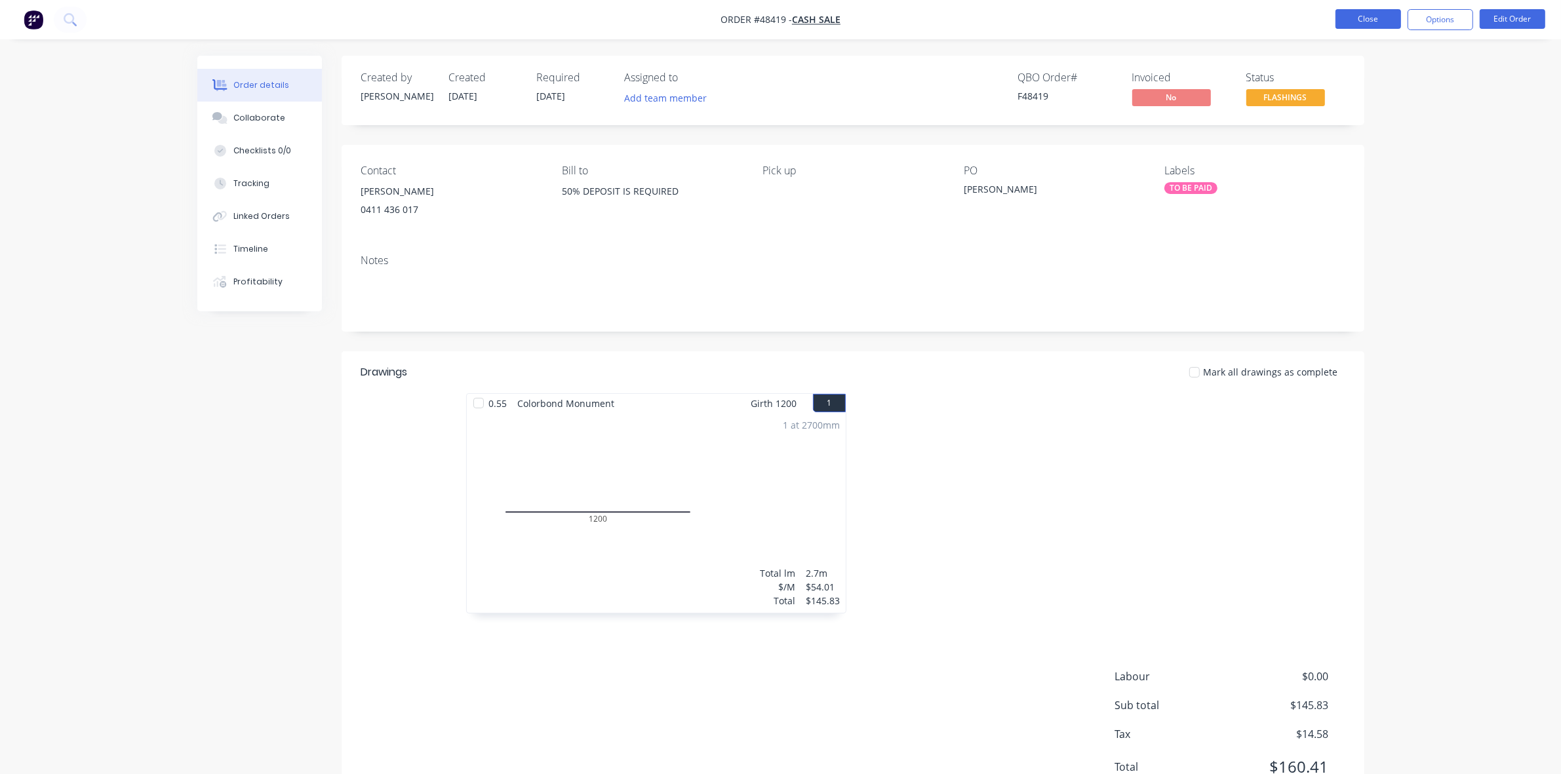
click at [1358, 22] on button "Close" at bounding box center [1368, 19] width 66 height 20
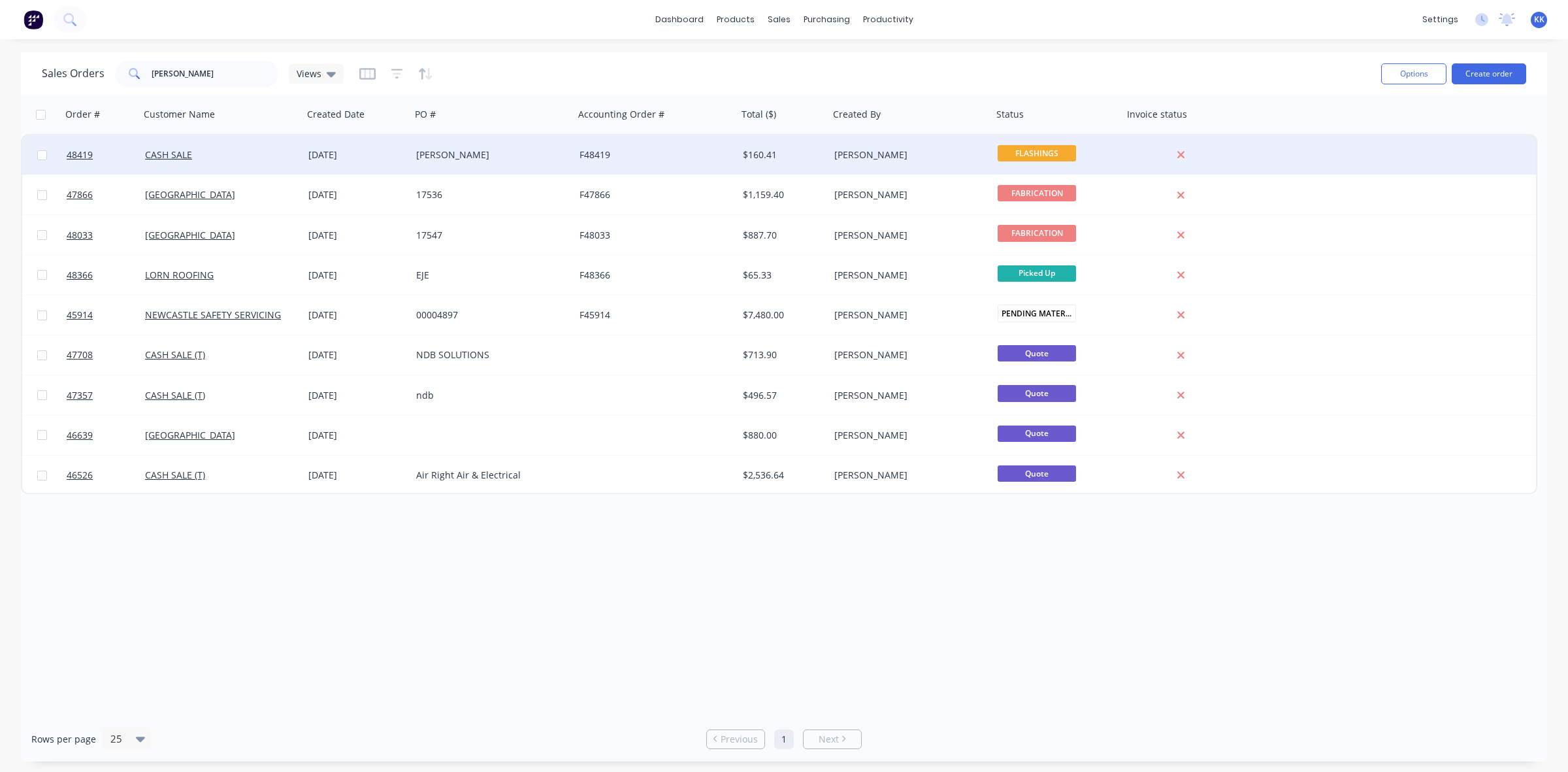
click at [488, 151] on div "[PERSON_NAME]" at bounding box center [489, 155] width 146 height 13
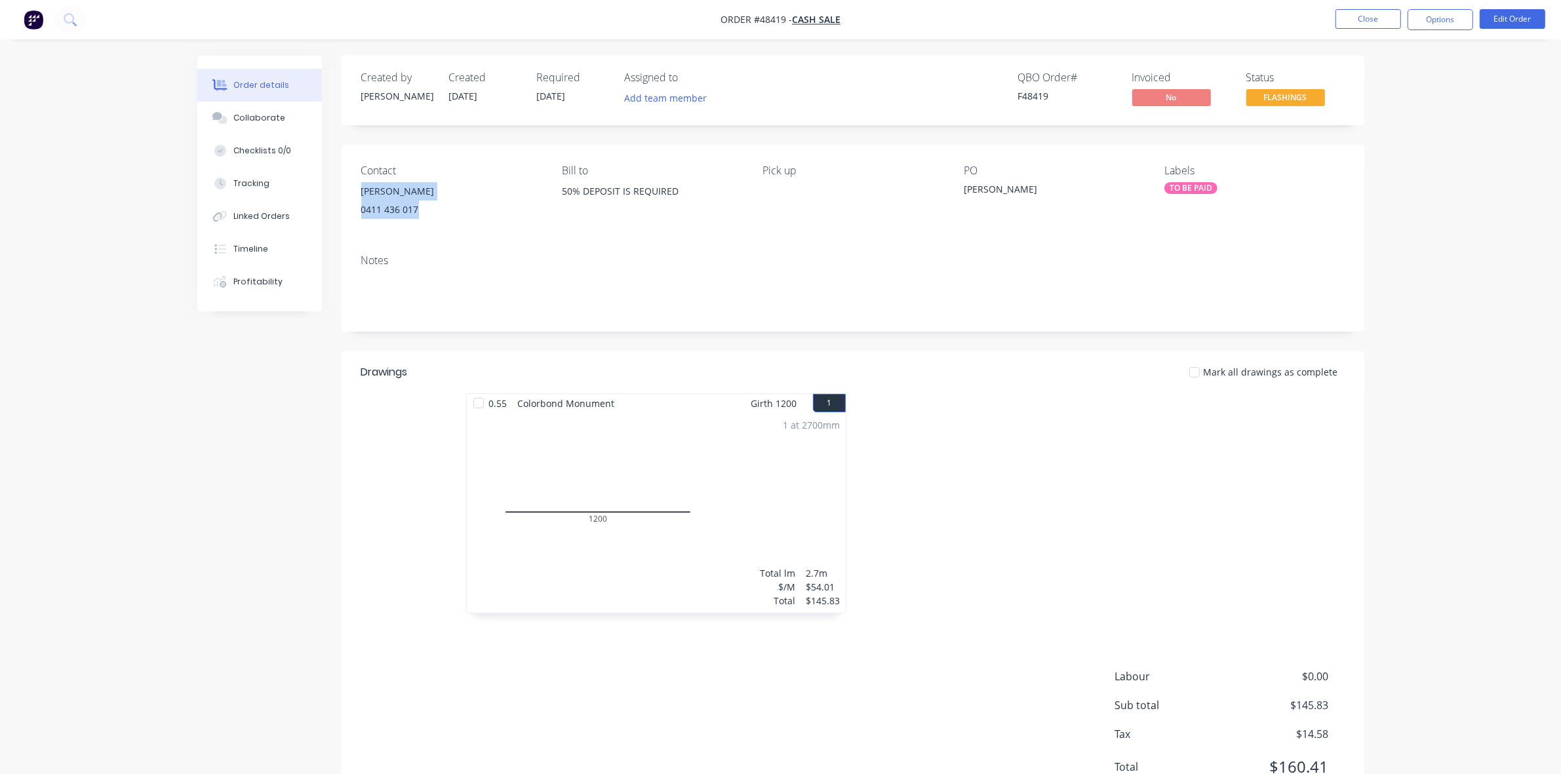
drag, startPoint x: 400, startPoint y: 208, endPoint x: 355, endPoint y: 191, distance: 47.7
click at [356, 191] on div "Contact LUKE [PHONE_NUMBER] Bill to 50% DEPOSIT IS REQUIRED Pick up PO LUKE Lab…" at bounding box center [853, 194] width 1023 height 99
copy div "LUKE 0411 436 017"
click at [277, 115] on div "Collaborate" at bounding box center [259, 118] width 52 height 12
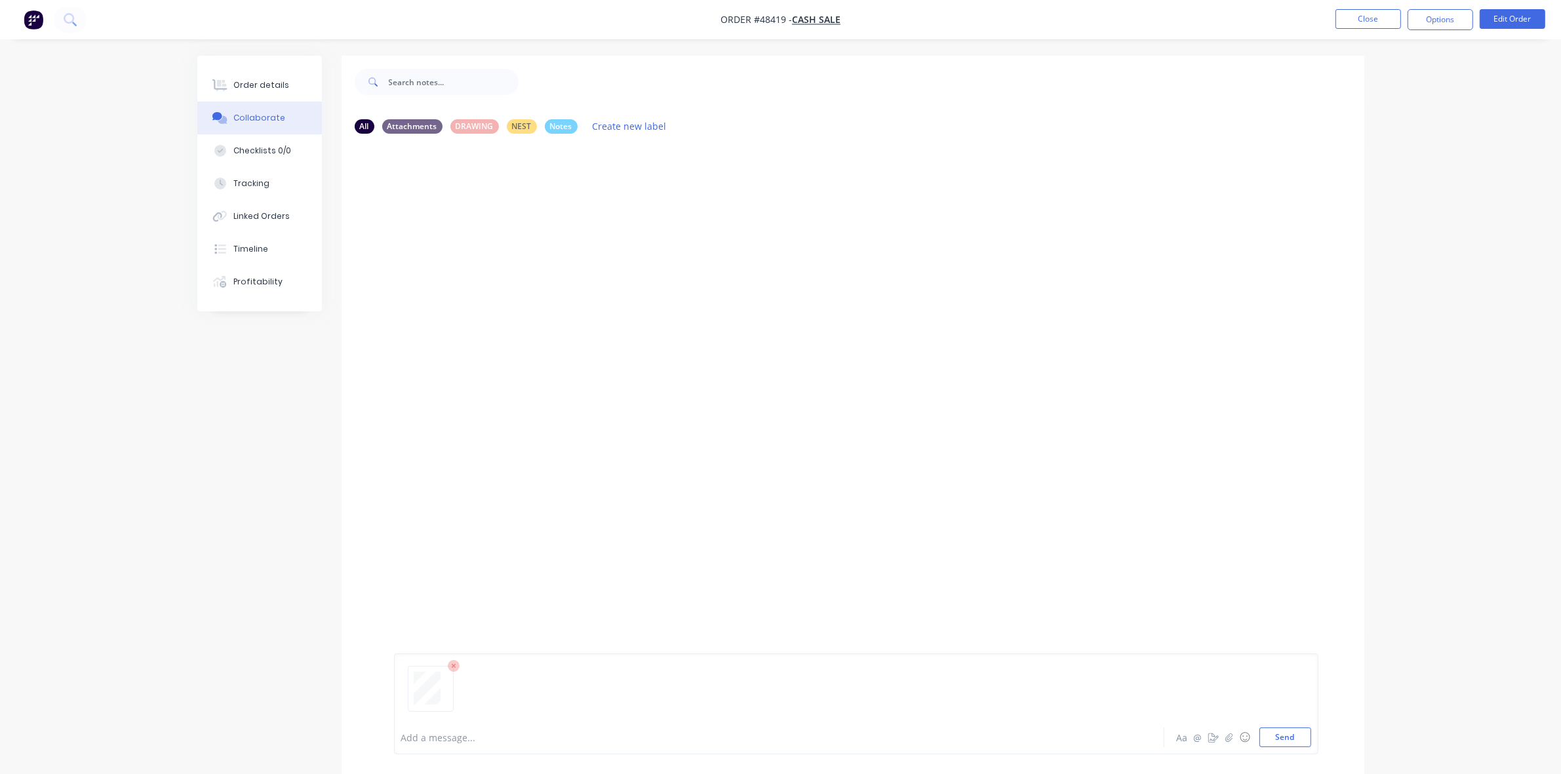
click at [454, 735] on div at bounding box center [743, 738] width 682 height 14
click at [260, 92] on button "Order details" at bounding box center [259, 85] width 125 height 33
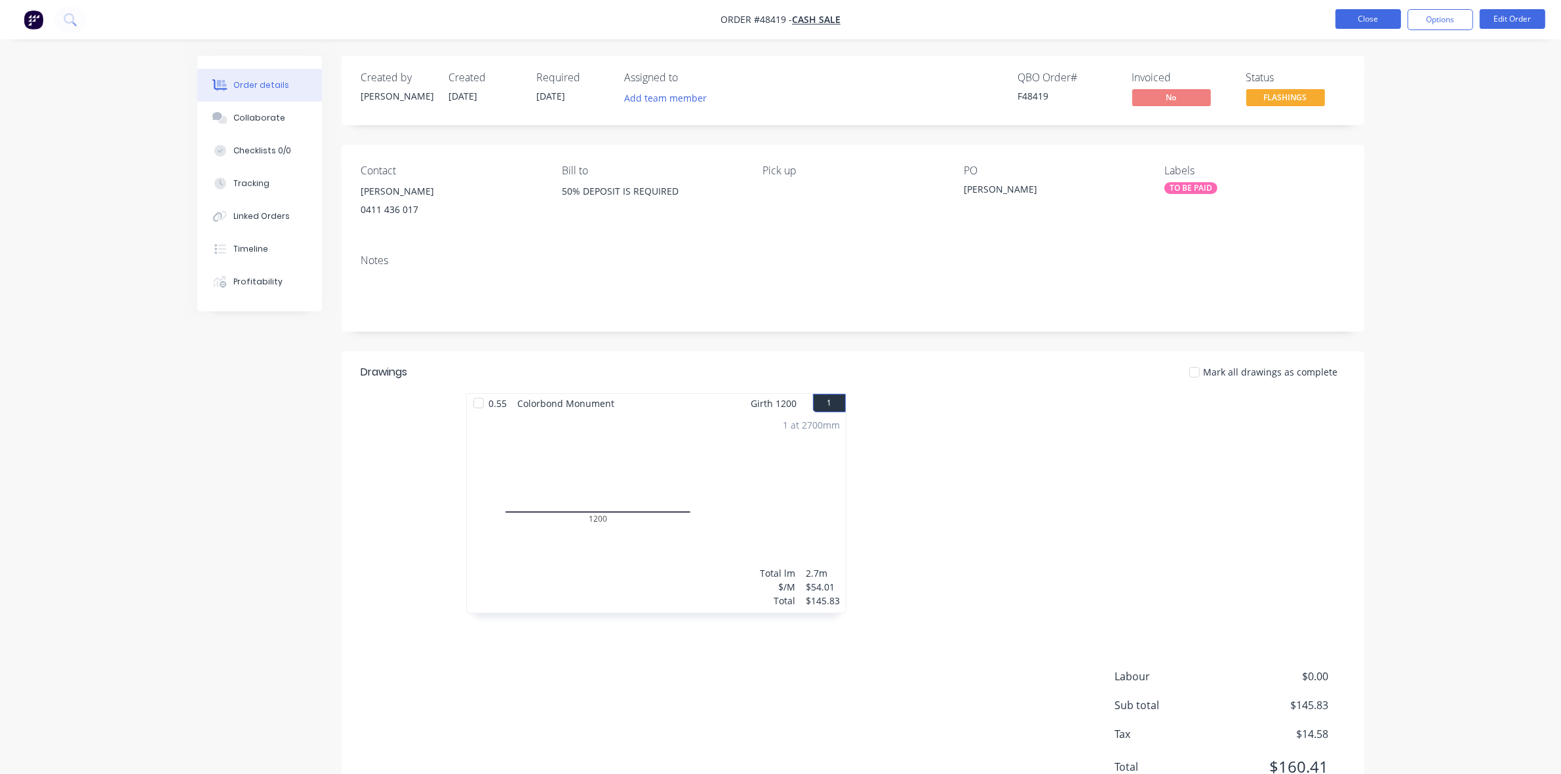
click at [1370, 26] on button "Close" at bounding box center [1368, 19] width 66 height 20
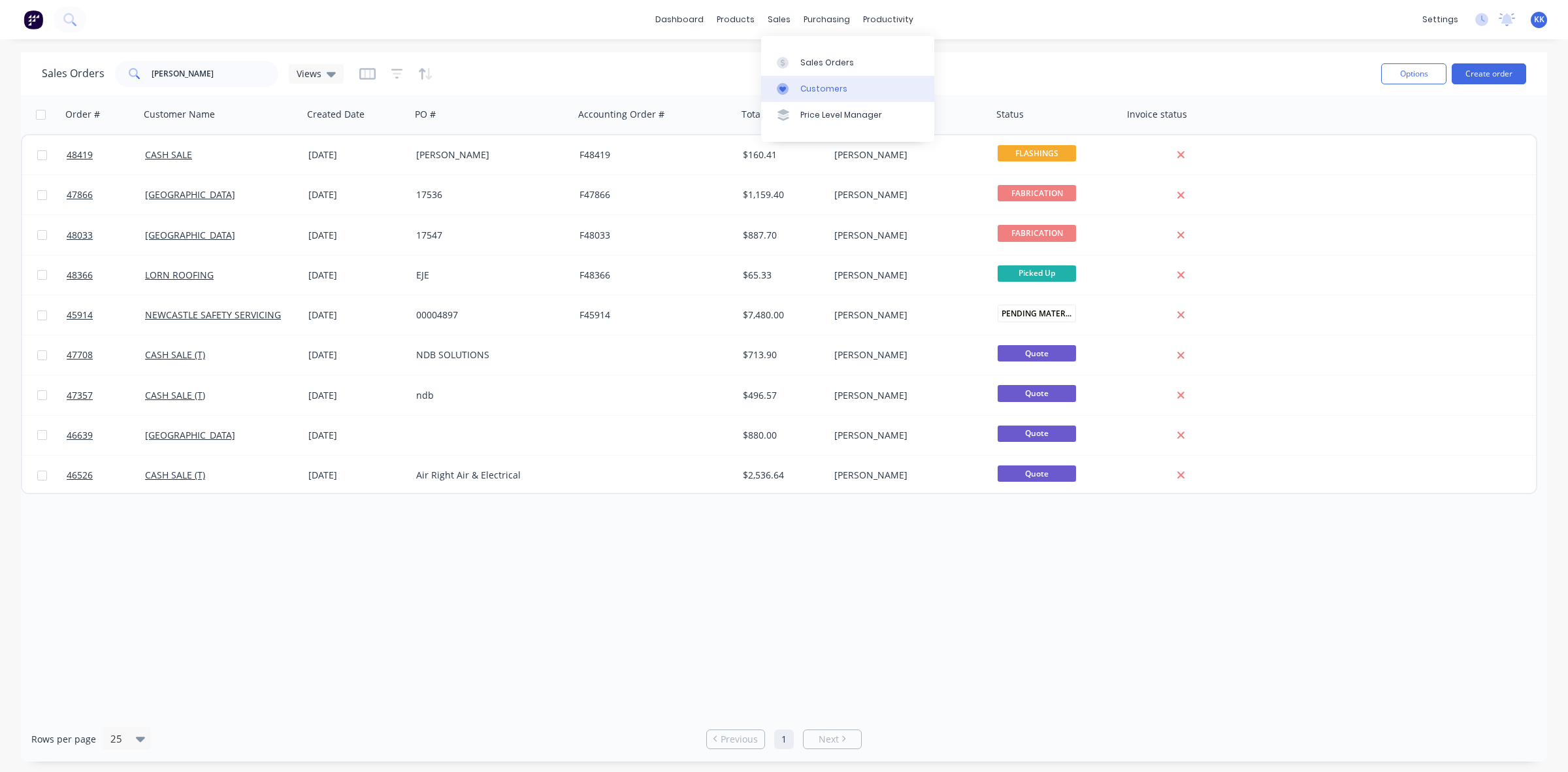
click at [808, 83] on div "Customers" at bounding box center [823, 89] width 47 height 12
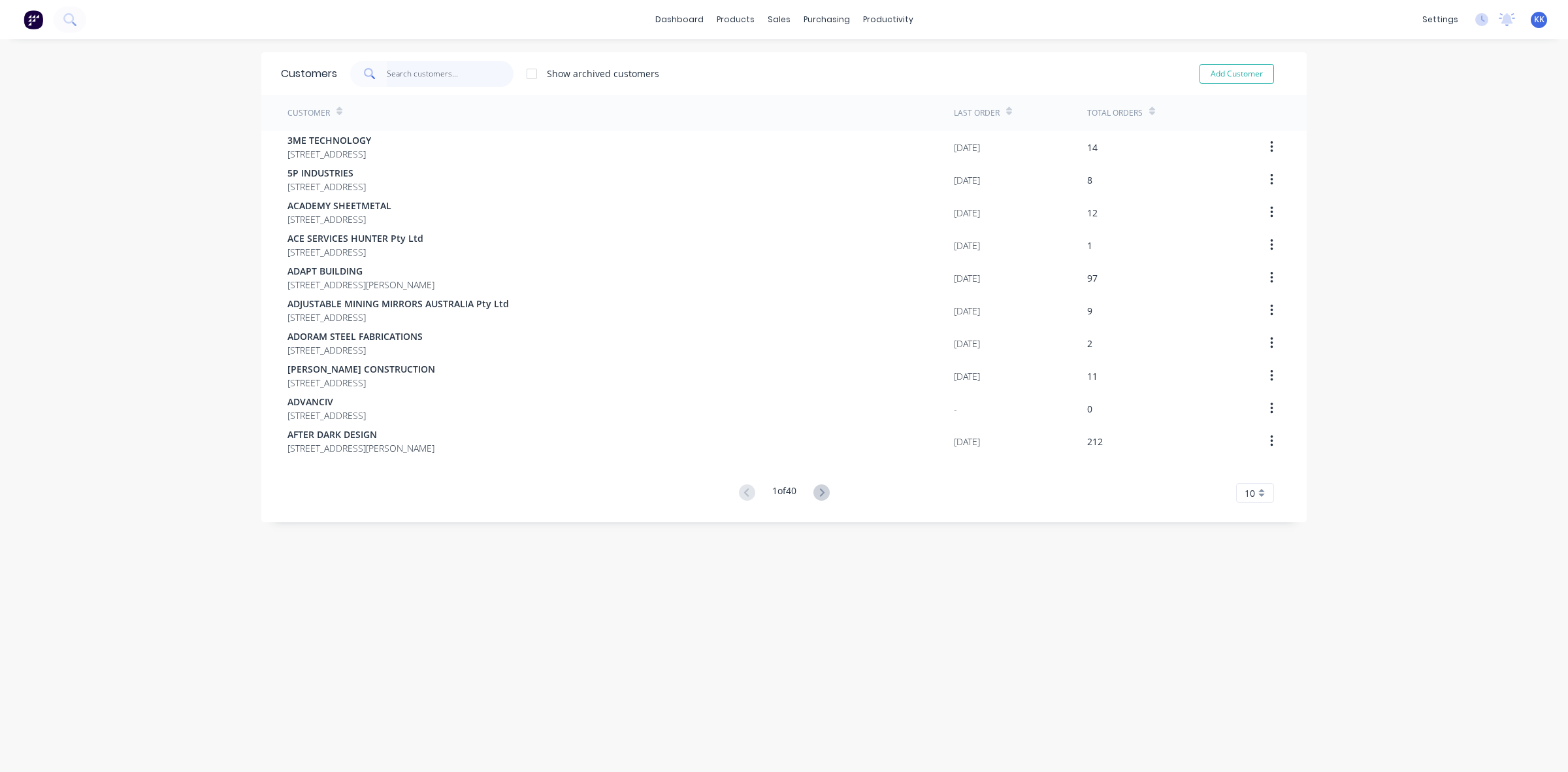
click at [437, 79] on input "text" at bounding box center [451, 74] width 128 height 26
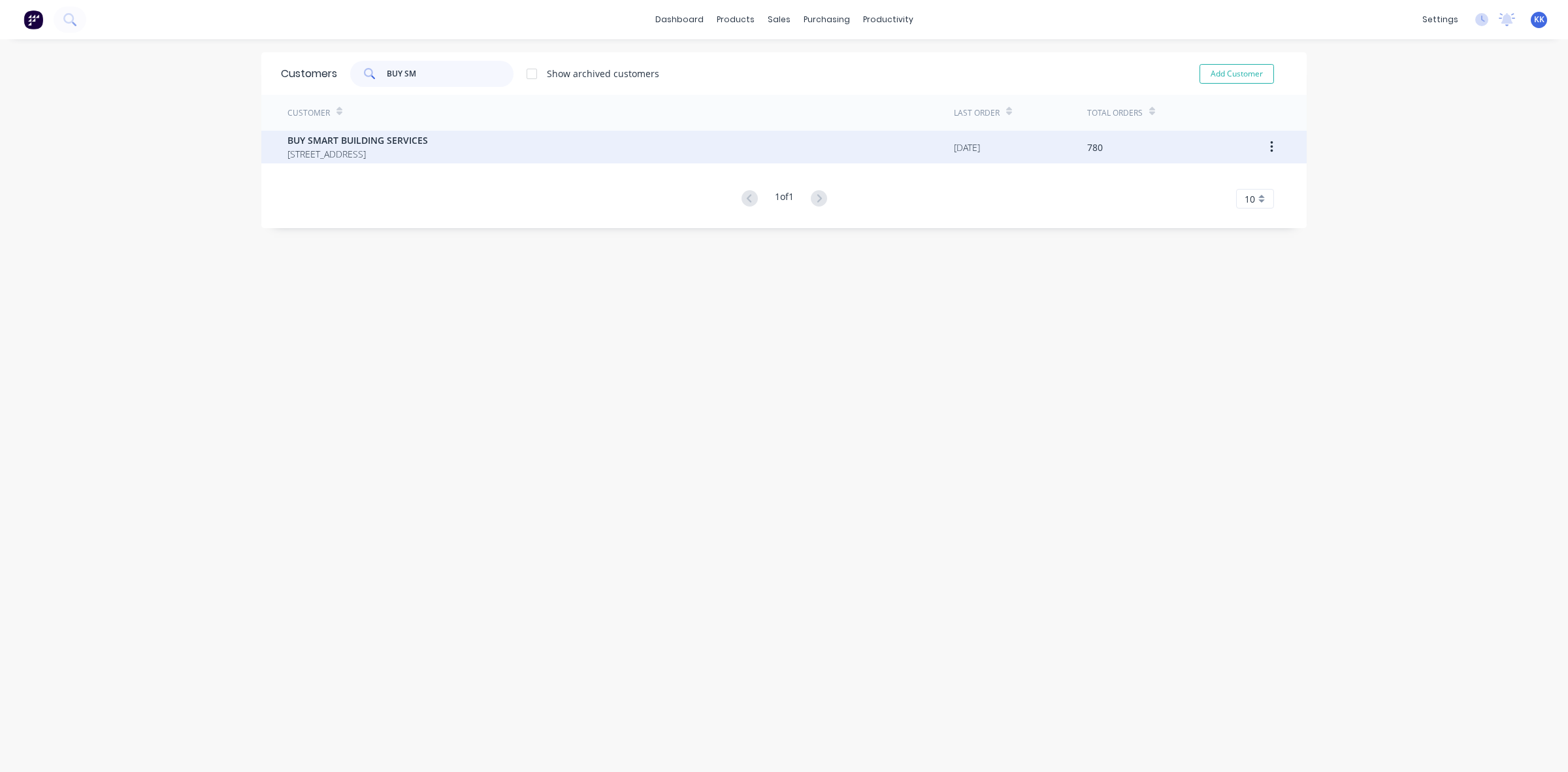
type input "BUY SM"
click at [386, 157] on span "[STREET_ADDRESS]" at bounding box center [357, 154] width 141 height 14
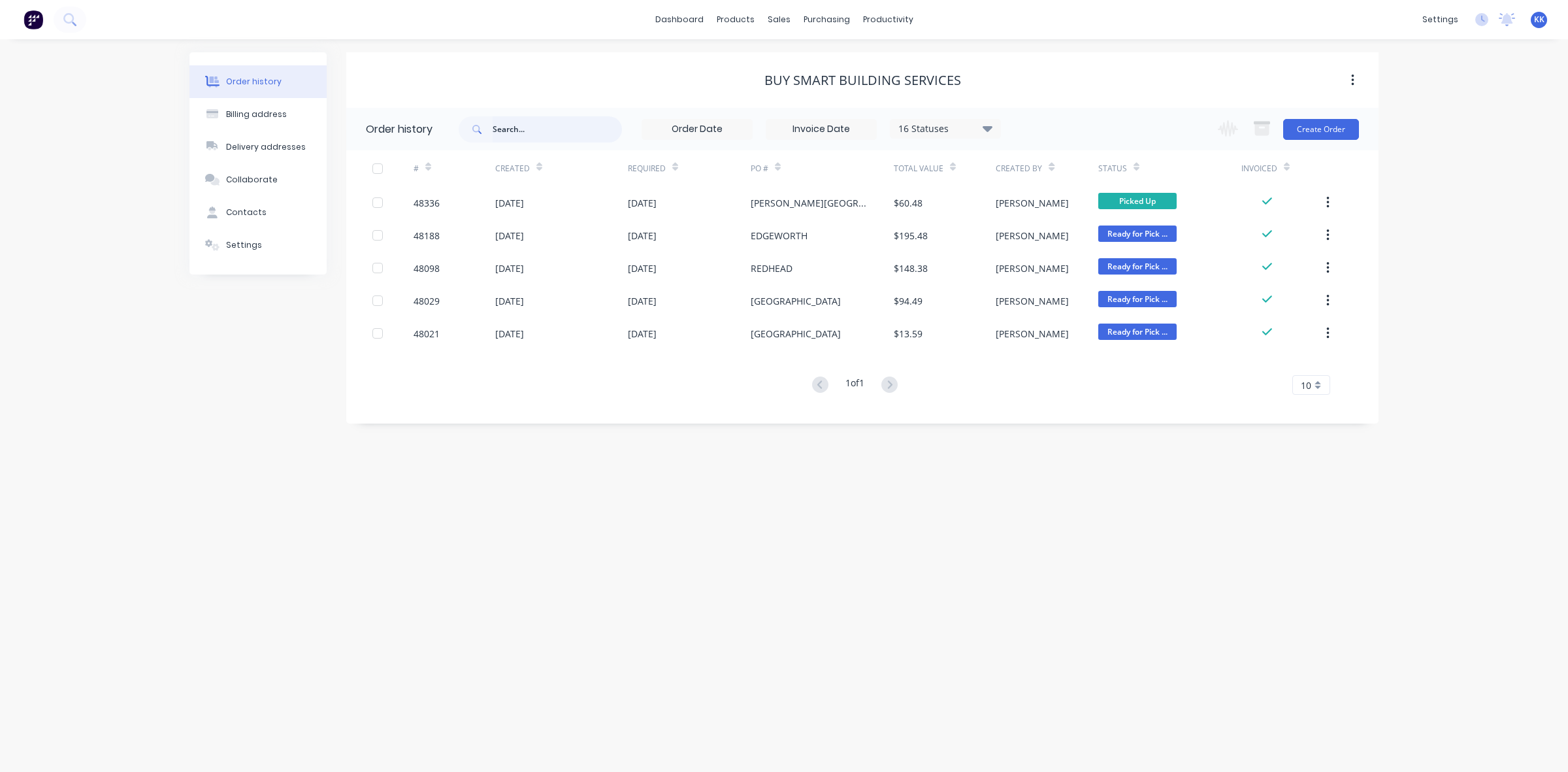
click at [560, 123] on input "text" at bounding box center [557, 130] width 130 height 26
type input "[PERSON_NAME] ST"
click at [959, 135] on div "16 Statuses" at bounding box center [945, 129] width 110 height 14
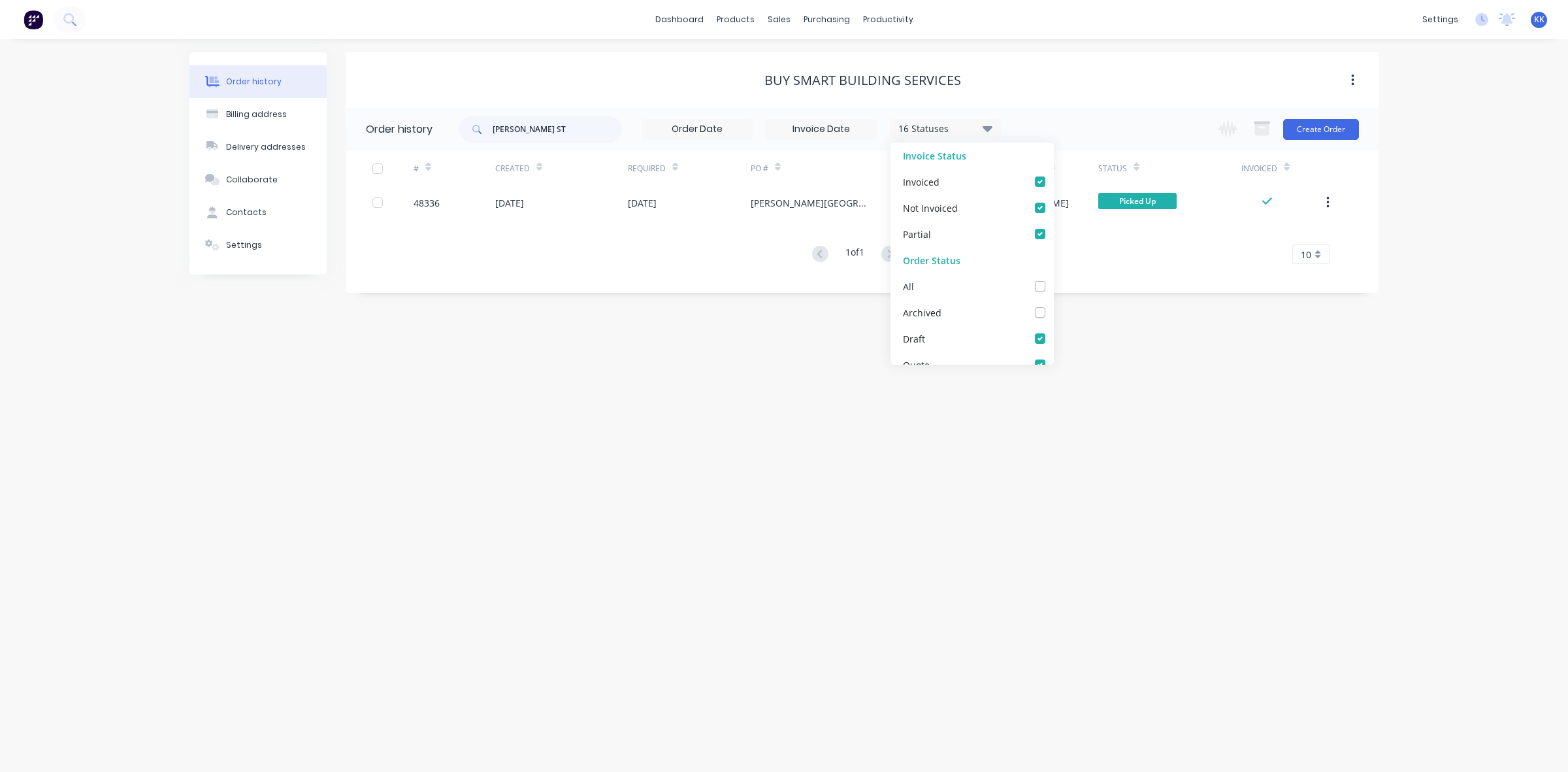
click at [1054, 279] on label at bounding box center [1054, 279] width 0 height 0
click at [1054, 288] on input "checkbox" at bounding box center [1059, 285] width 10 height 12
checkbox input "true"
click at [765, 373] on div "Order history Billing address Delivery addresses Collaborate Contacts Settings …" at bounding box center [784, 405] width 1568 height 733
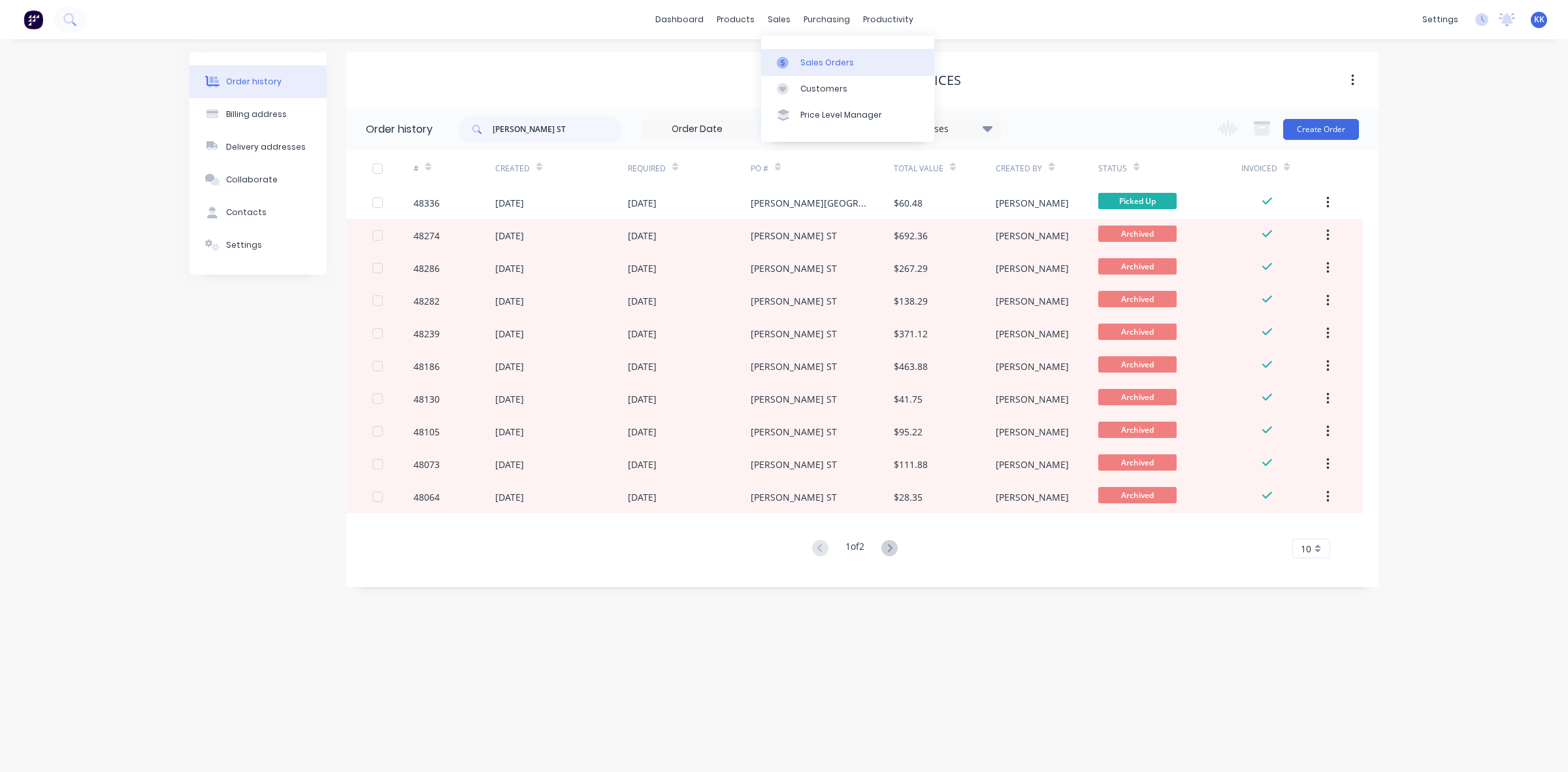
click at [807, 63] on div "Sales Orders" at bounding box center [827, 63] width 54 height 12
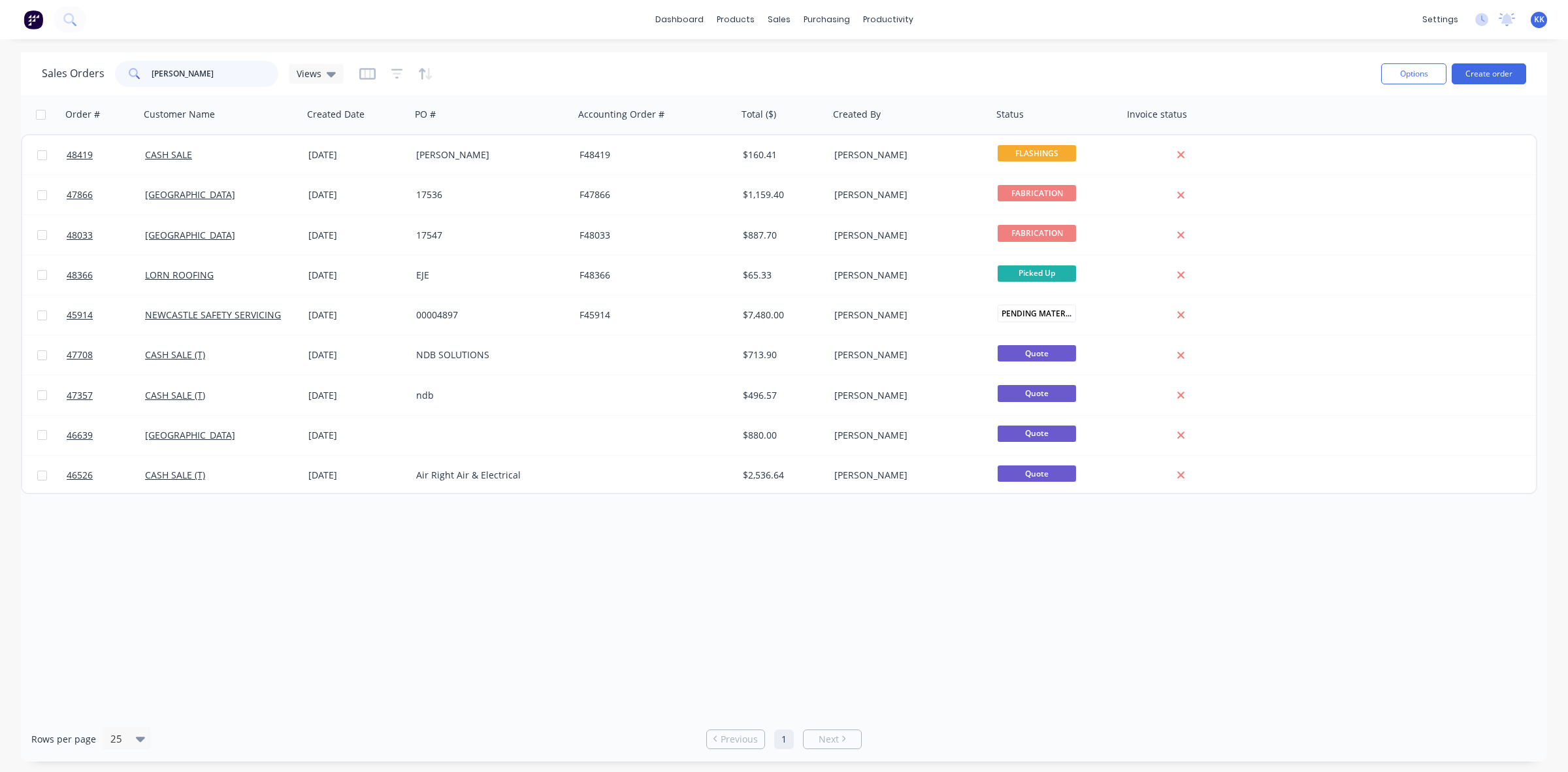
drag, startPoint x: 190, startPoint y: 75, endPoint x: 134, endPoint y: 73, distance: 56.0
click at [134, 73] on div "[PERSON_NAME]" at bounding box center [196, 74] width 163 height 26
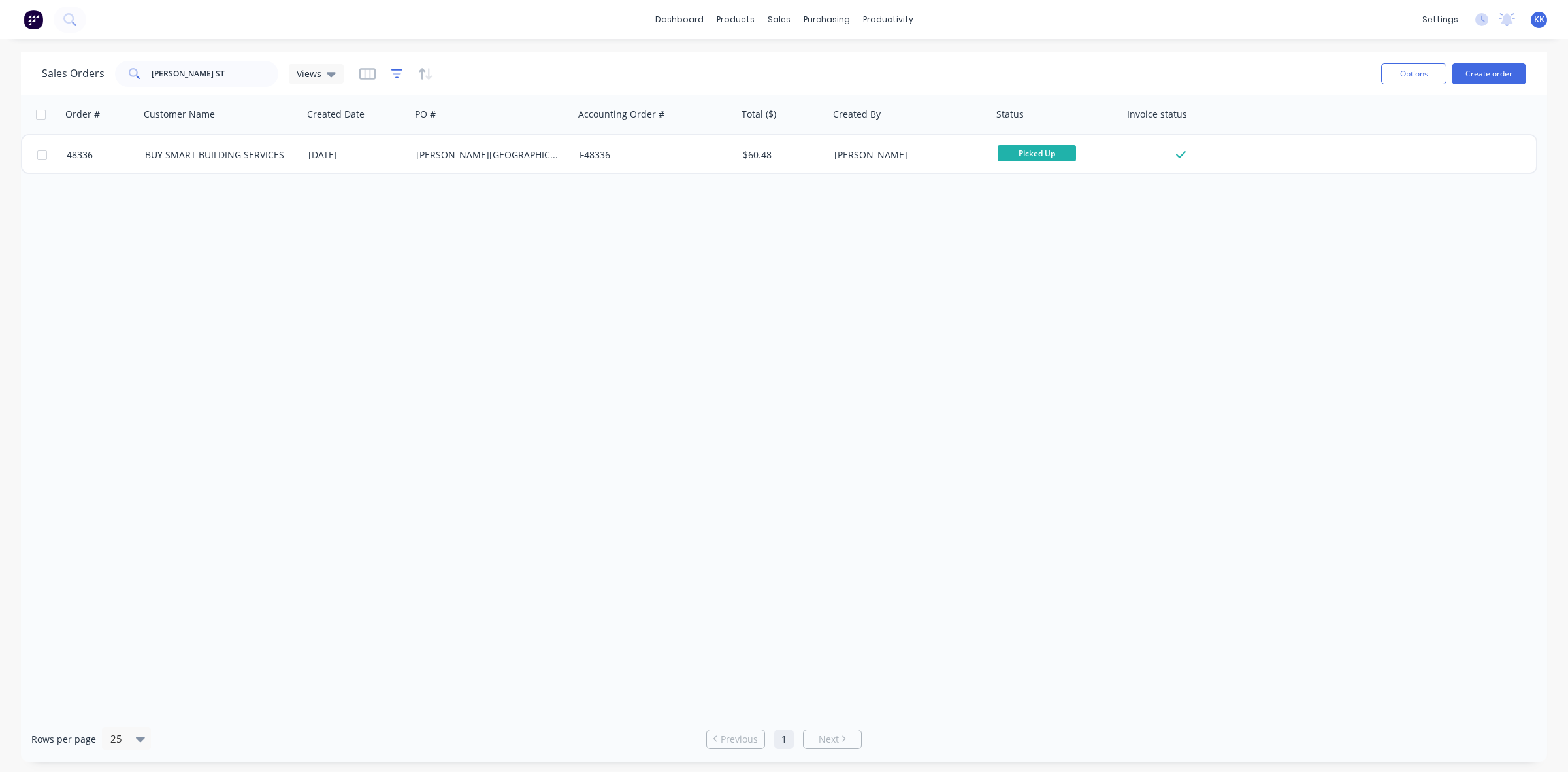
click at [392, 73] on icon "button" at bounding box center [398, 74] width 12 height 13
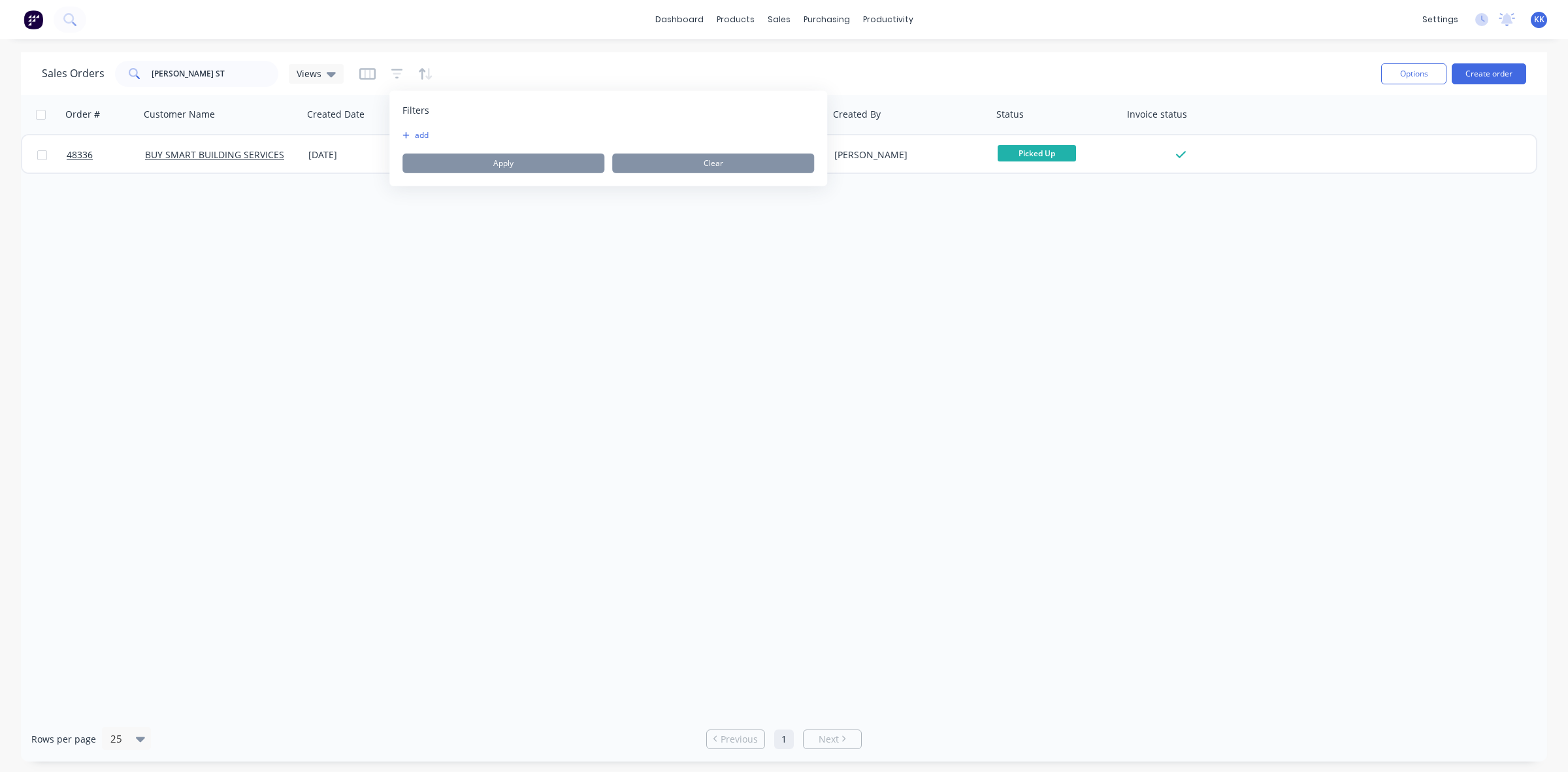
click at [403, 134] on icon "button" at bounding box center [406, 136] width 7 height 8
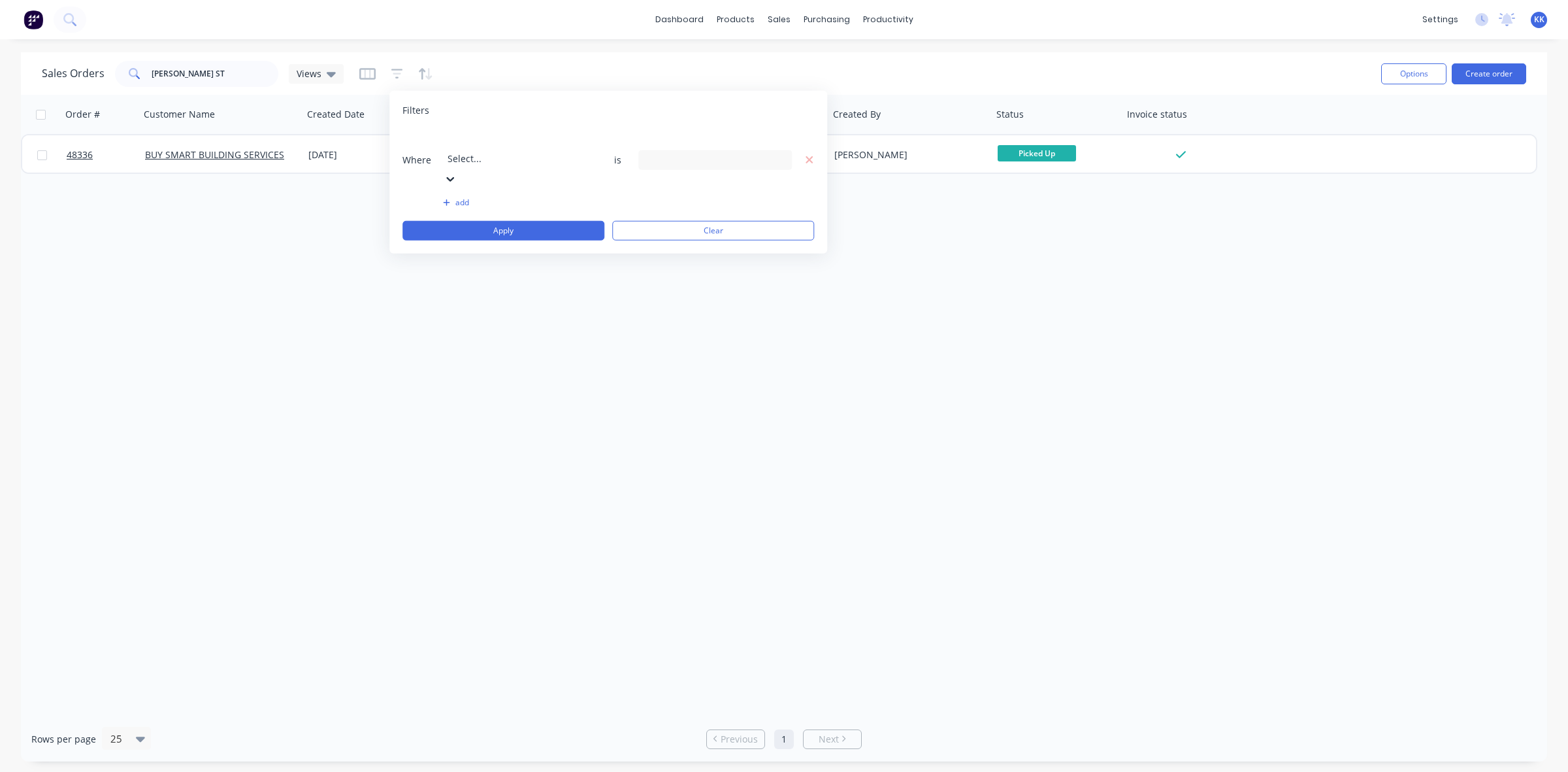
click at [464, 139] on div at bounding box center [541, 141] width 188 height 16
click at [669, 153] on div "13 Status selected" at bounding box center [705, 160] width 119 height 14
click at [680, 214] on div "All" at bounding box center [757, 214] width 157 height 14
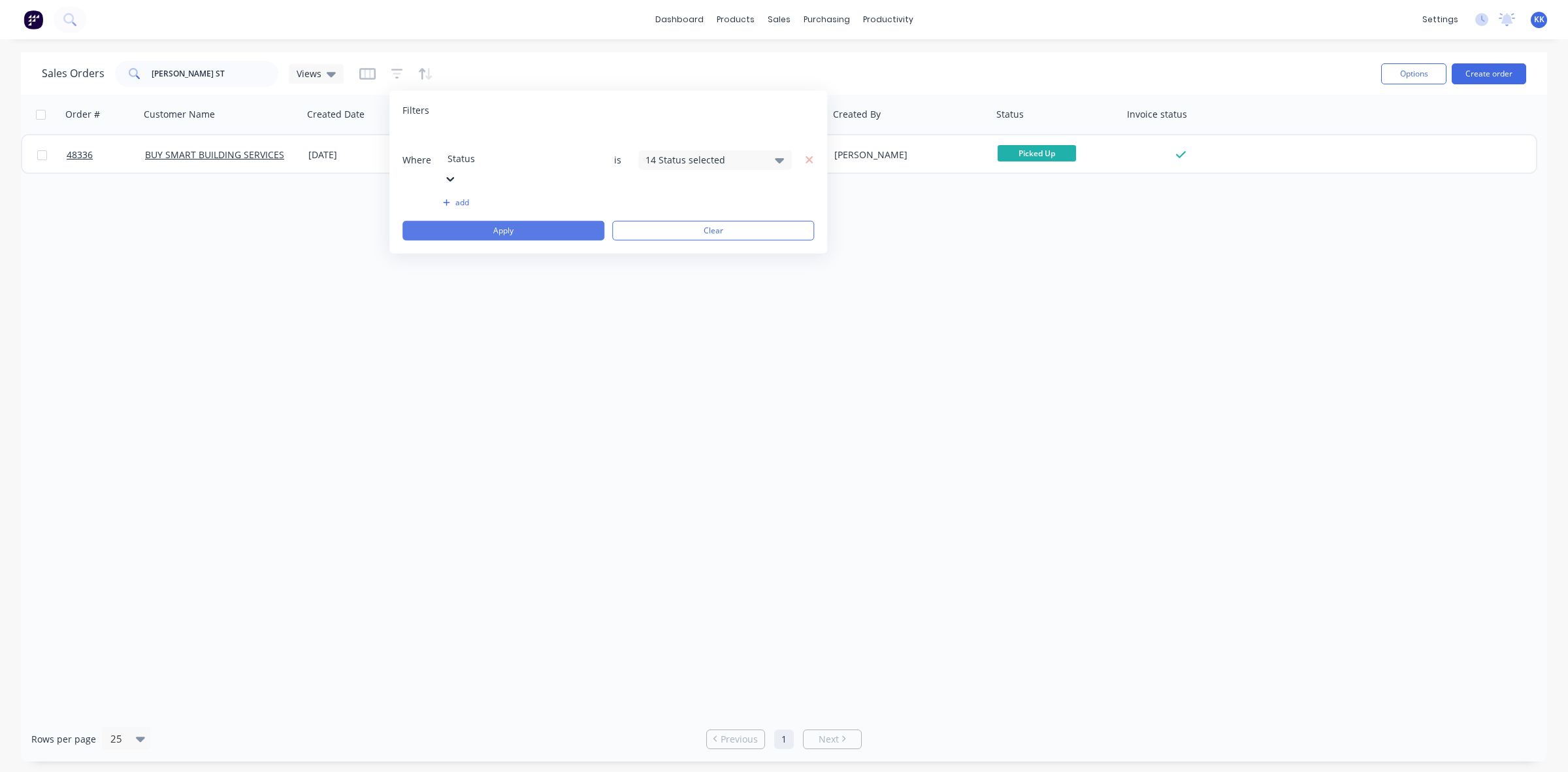
click at [575, 221] on button "Apply" at bounding box center [503, 231] width 202 height 20
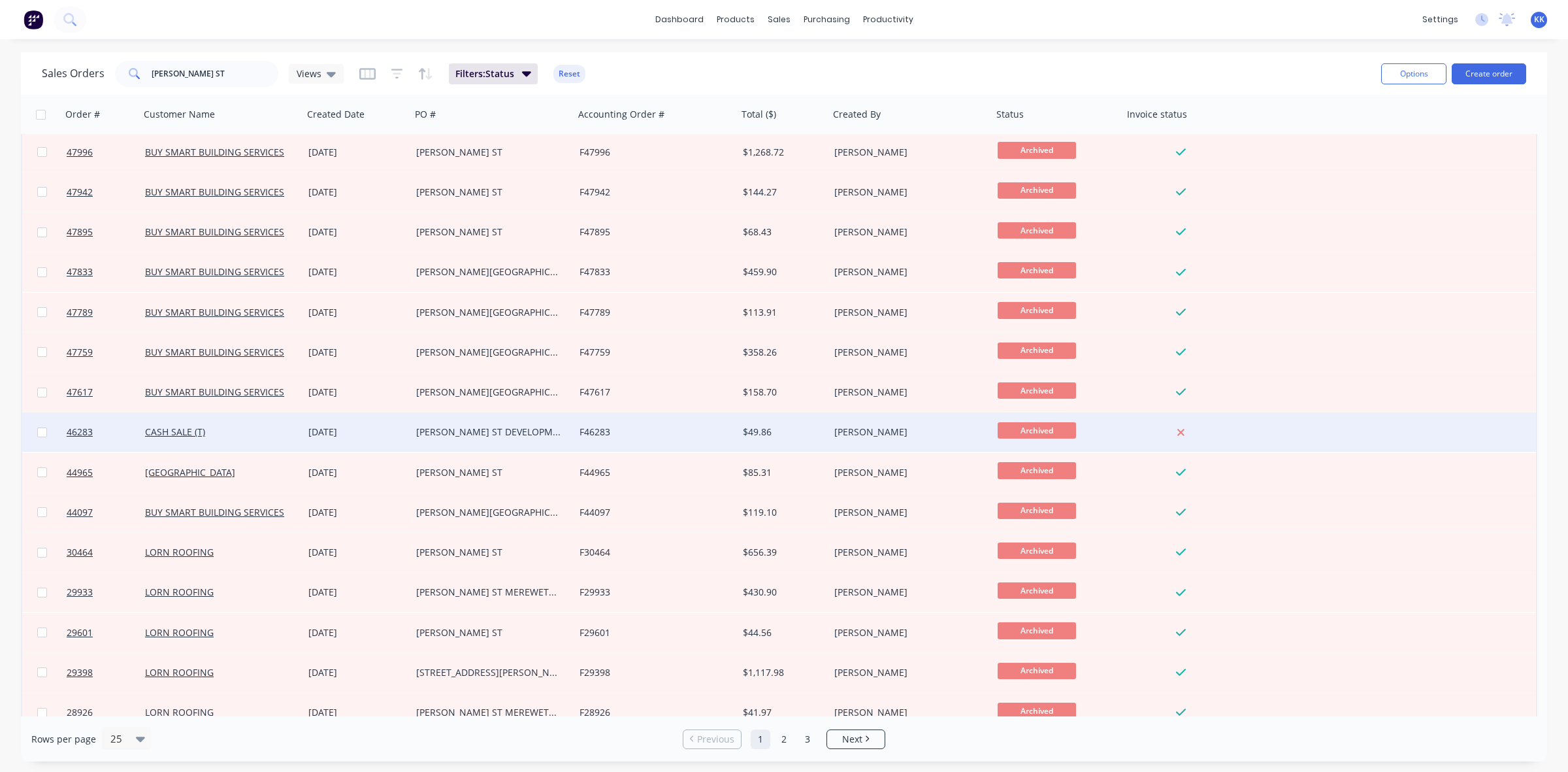
scroll to position [419, 0]
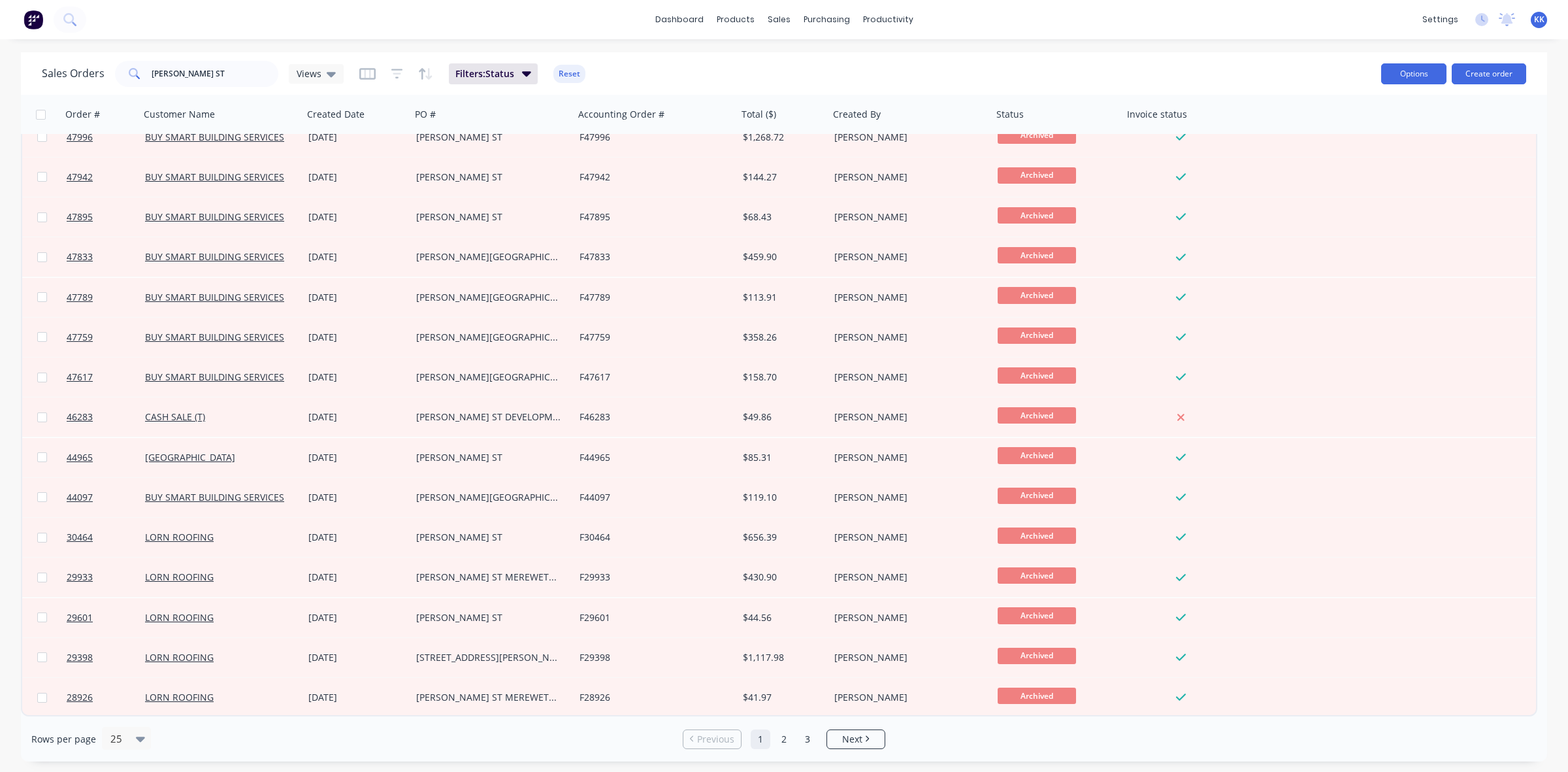
click at [1416, 72] on button "Options" at bounding box center [1414, 74] width 66 height 21
click at [1338, 169] on button "Export" at bounding box center [1375, 160] width 144 height 26
drag, startPoint x: 179, startPoint y: 63, endPoint x: 145, endPoint y: 64, distance: 34.0
click at [145, 64] on div "[PERSON_NAME] ST" at bounding box center [196, 74] width 163 height 26
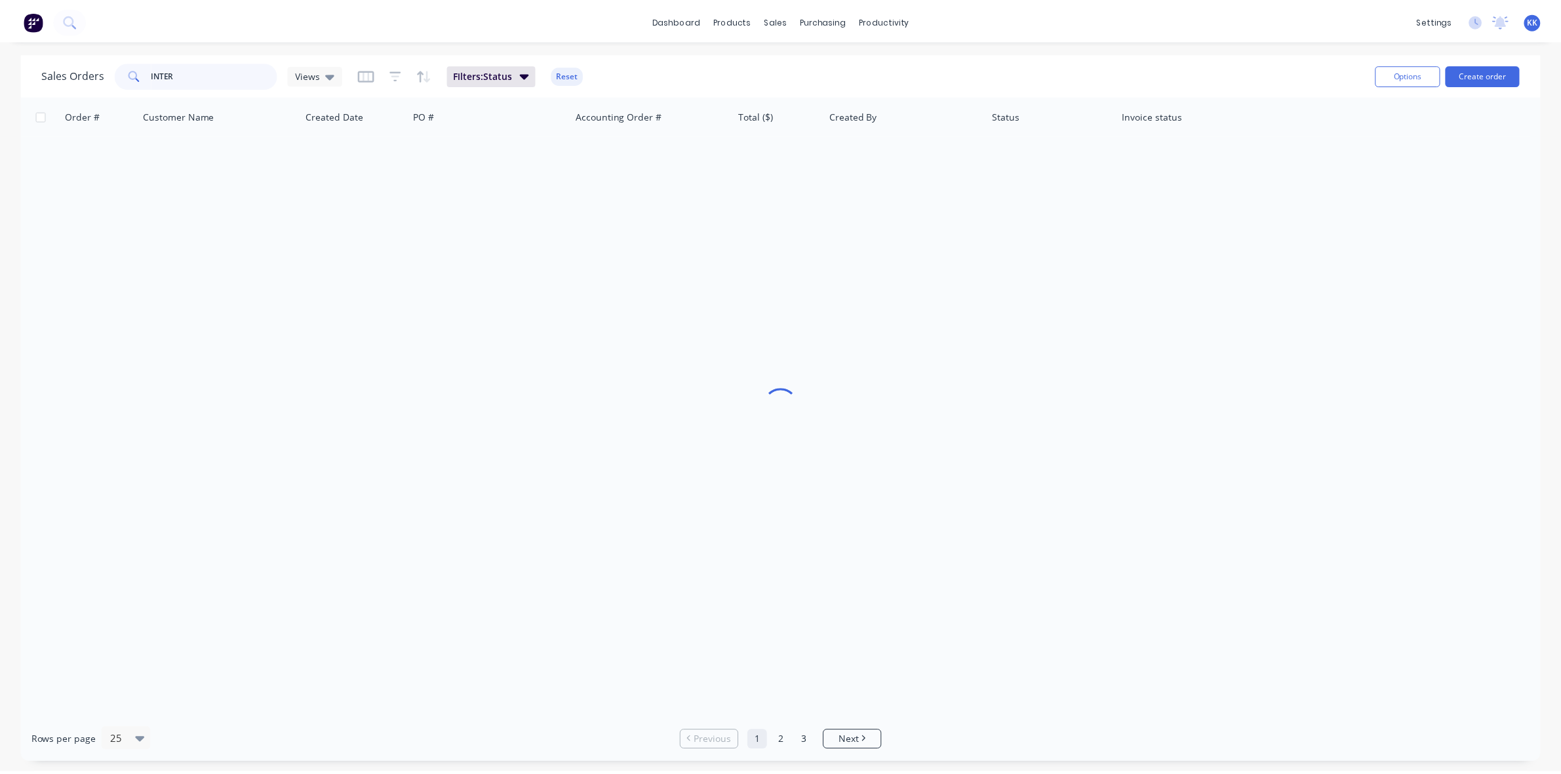
scroll to position [0, 0]
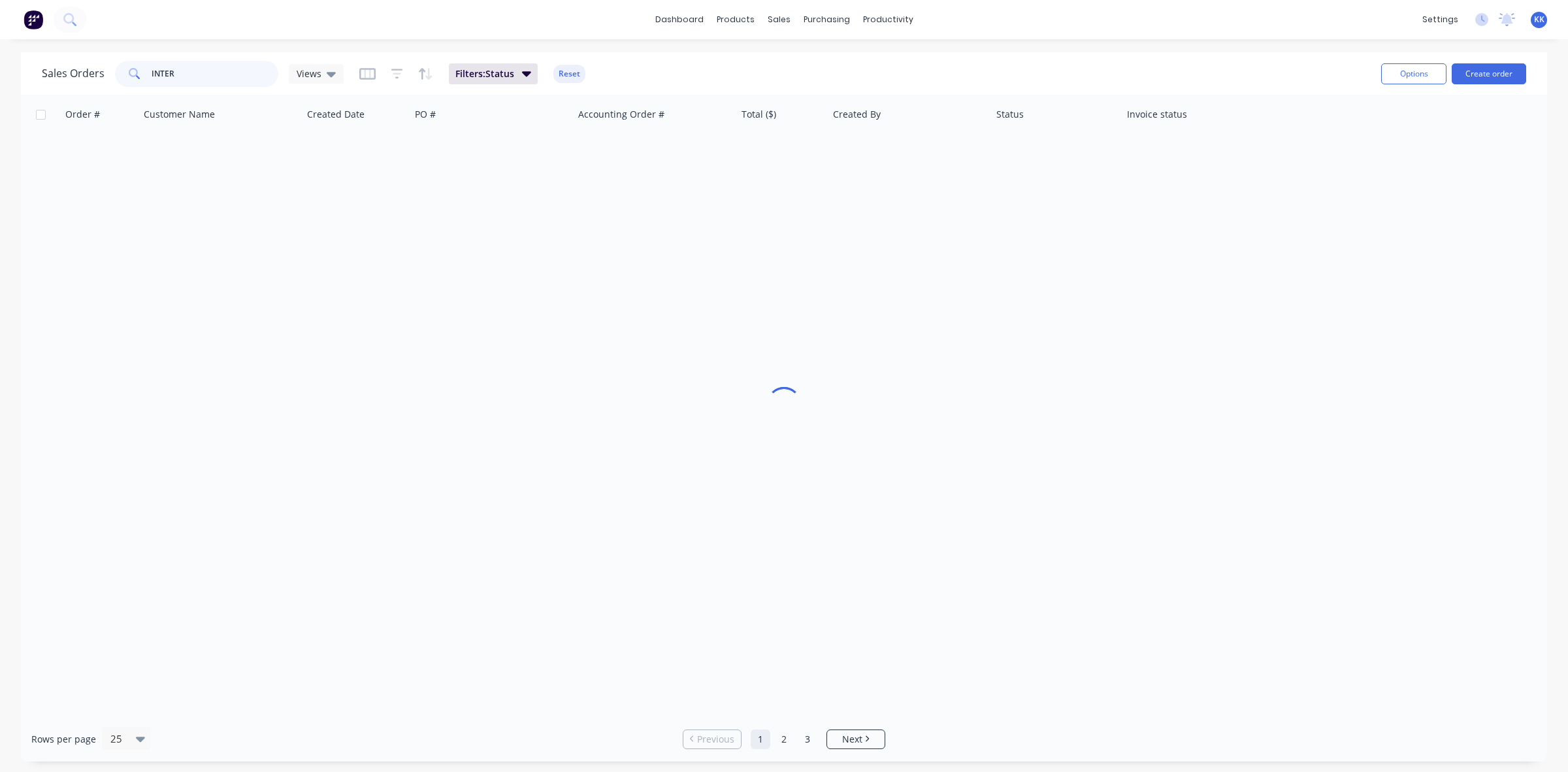
type input "INTER"
click at [572, 73] on button "Reset" at bounding box center [569, 74] width 32 height 18
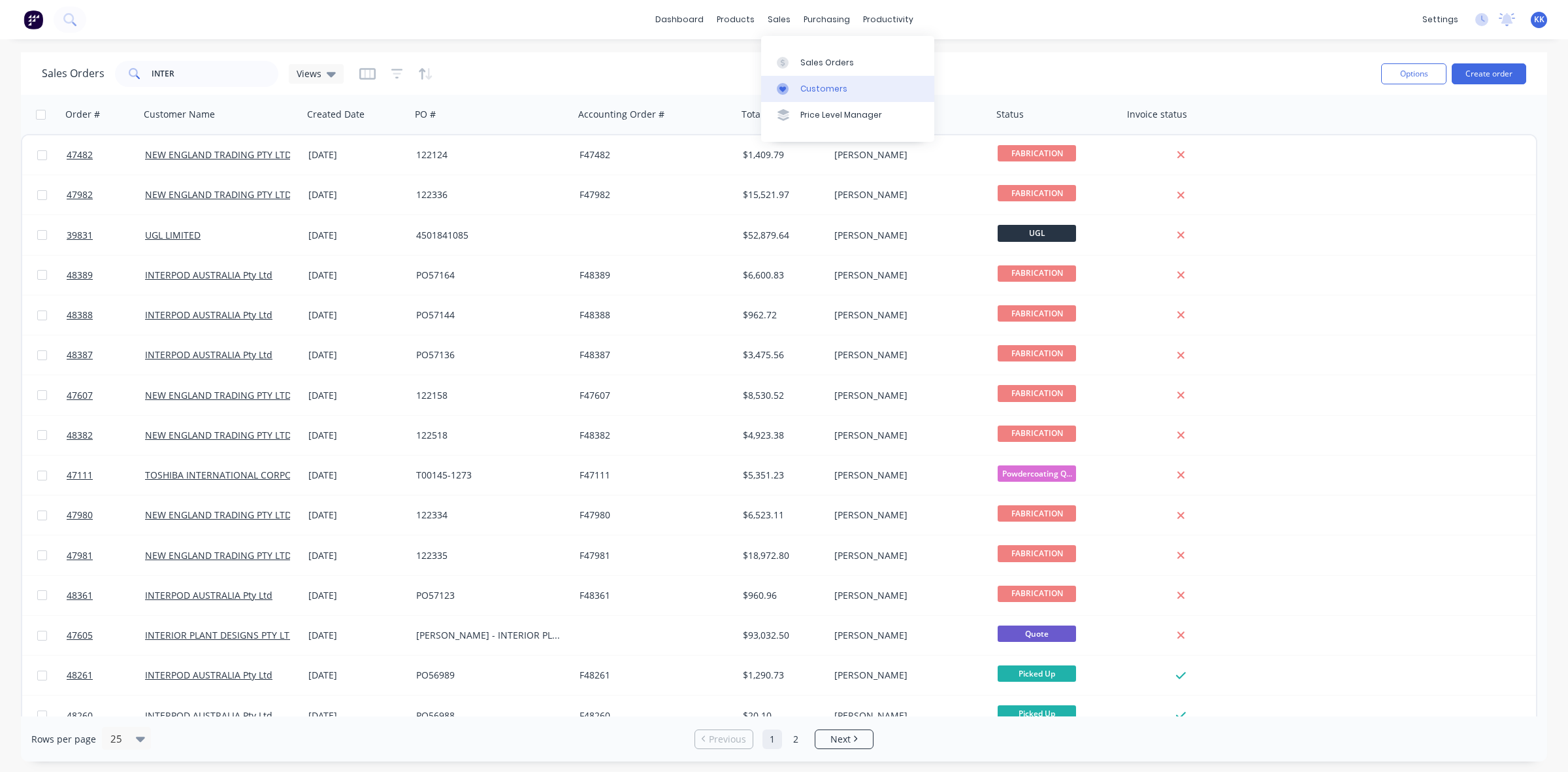
click at [805, 83] on div "Customers" at bounding box center [823, 89] width 47 height 12
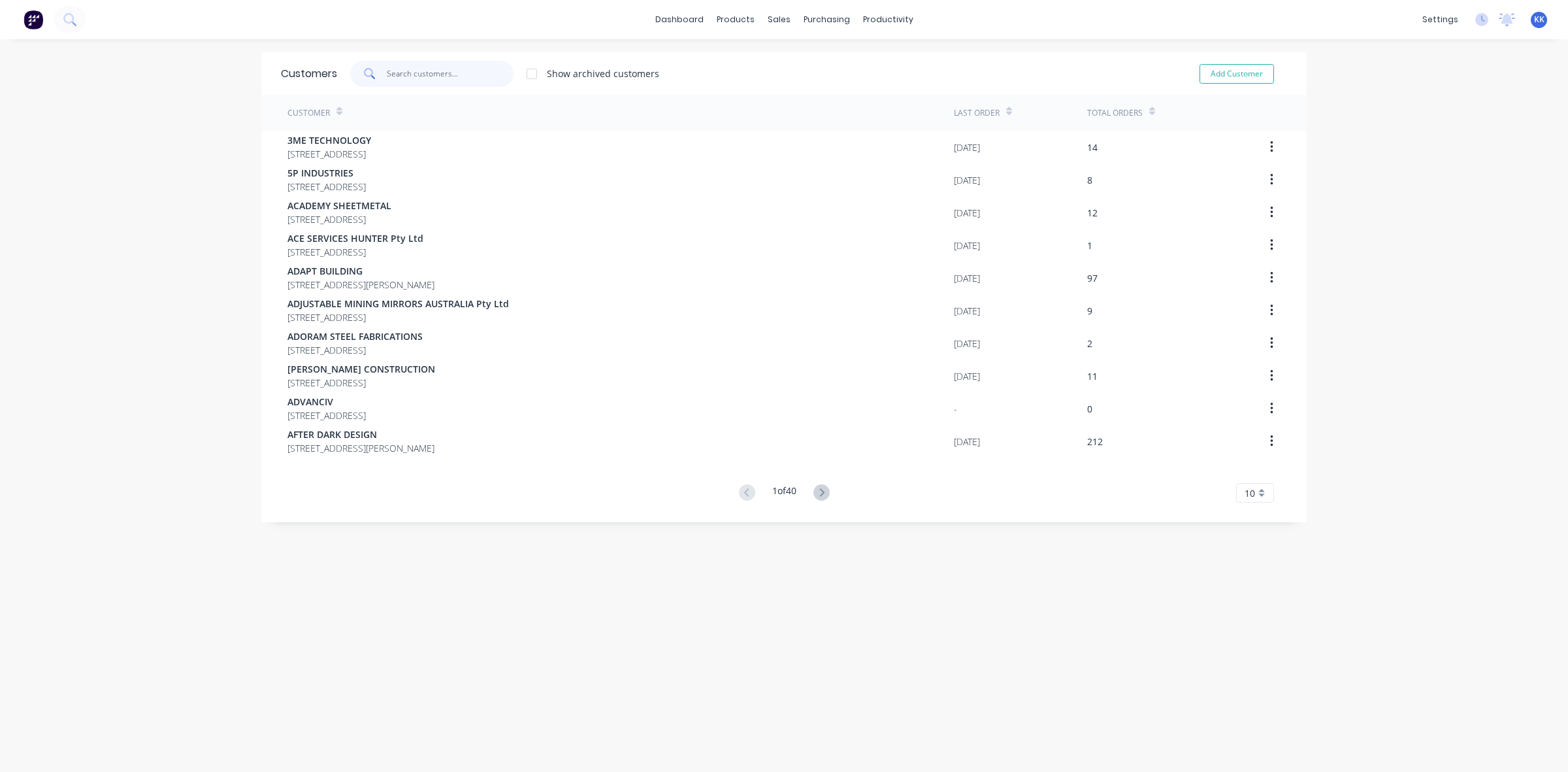
click at [436, 79] on input "text" at bounding box center [451, 74] width 128 height 26
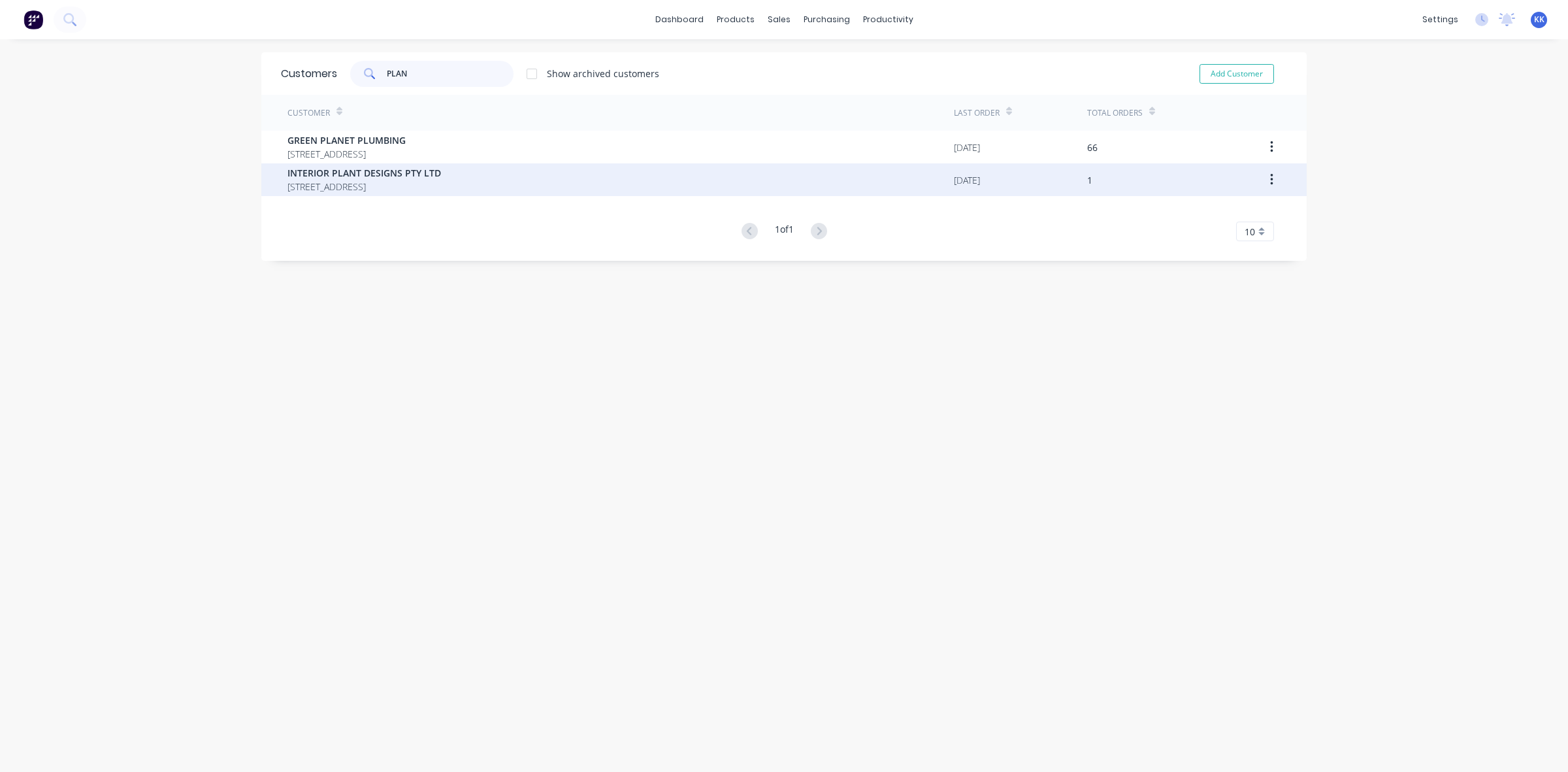
type input "PLAN"
click at [440, 172] on span "INTERIOR PLANT DESIGNS PTY LTD" at bounding box center [364, 173] width 154 height 14
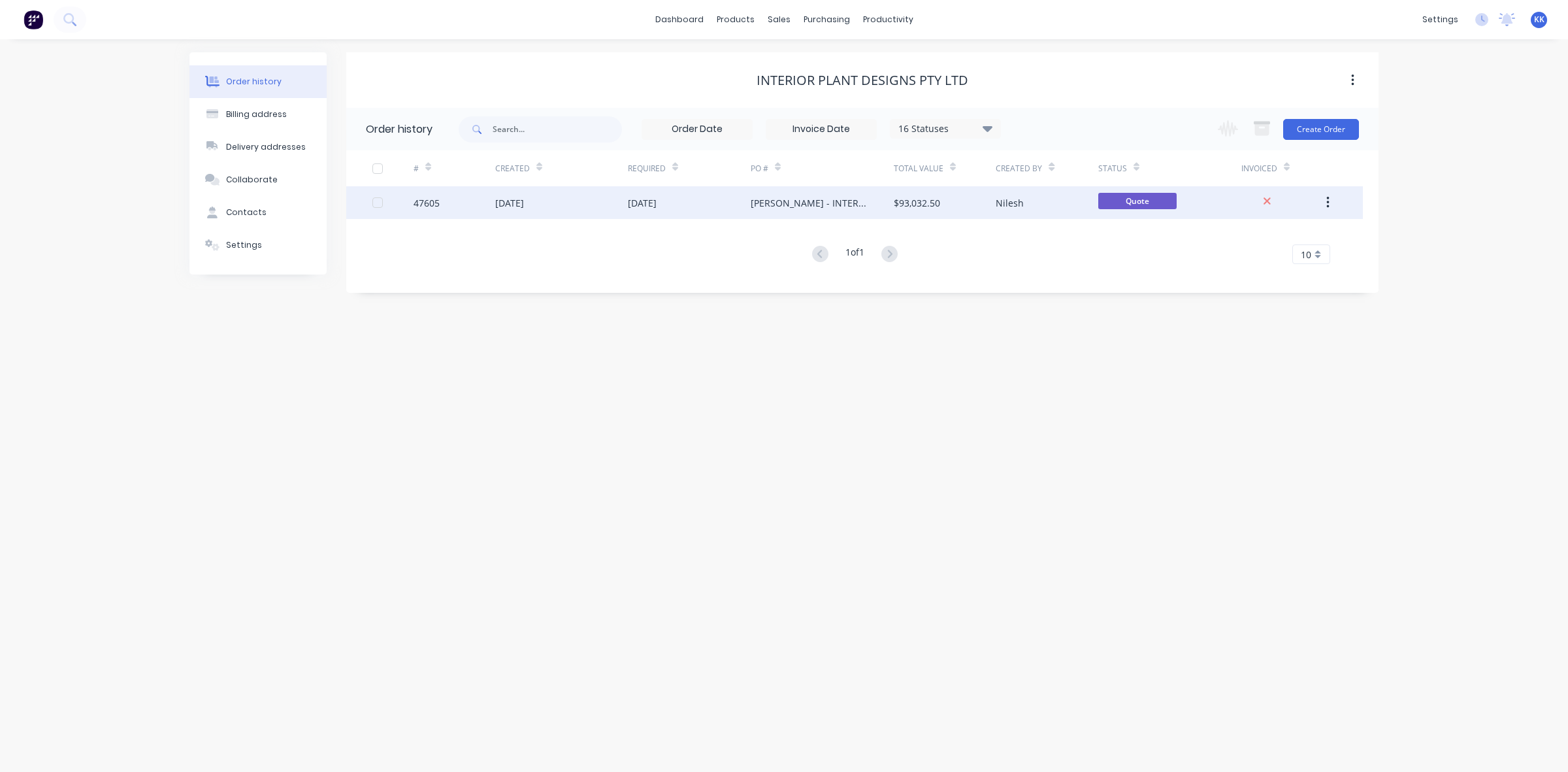
click at [513, 217] on div "[DATE]" at bounding box center [561, 202] width 133 height 33
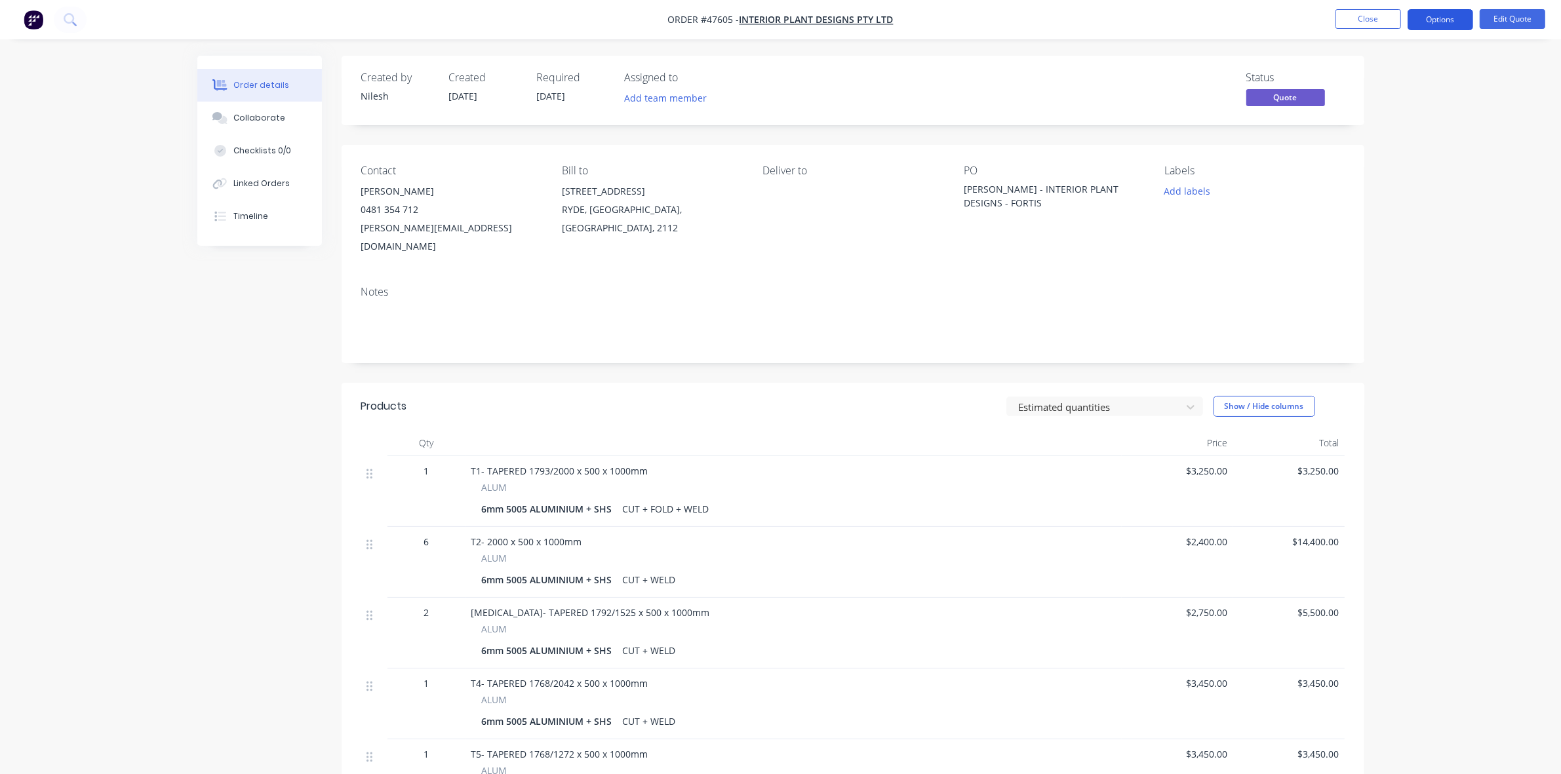
click at [1439, 14] on button "Options" at bounding box center [1440, 19] width 66 height 21
click at [1416, 102] on div "Proforma Invoice" at bounding box center [1400, 105] width 121 height 19
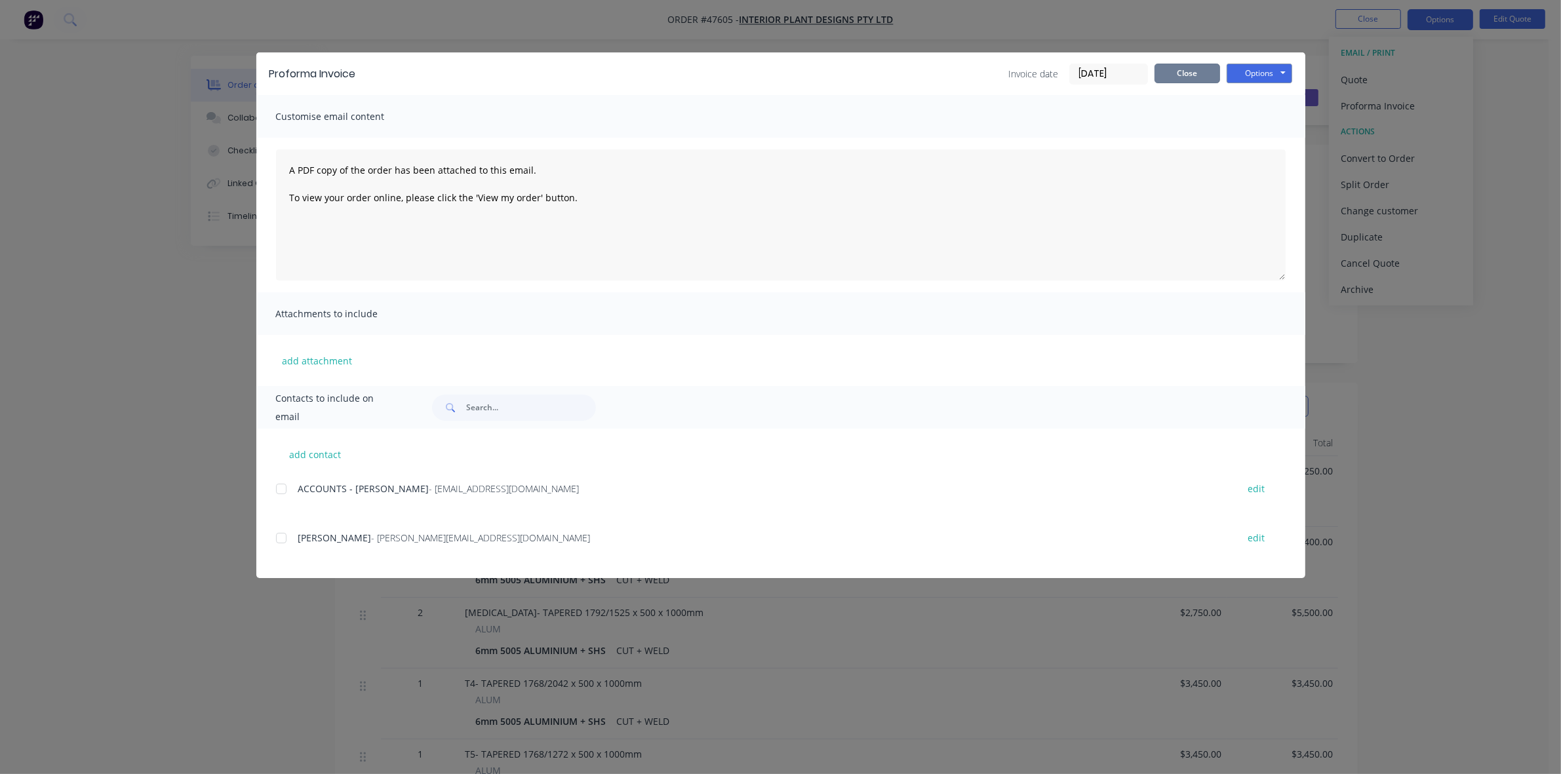
click at [1170, 70] on button "Close" at bounding box center [1187, 74] width 66 height 20
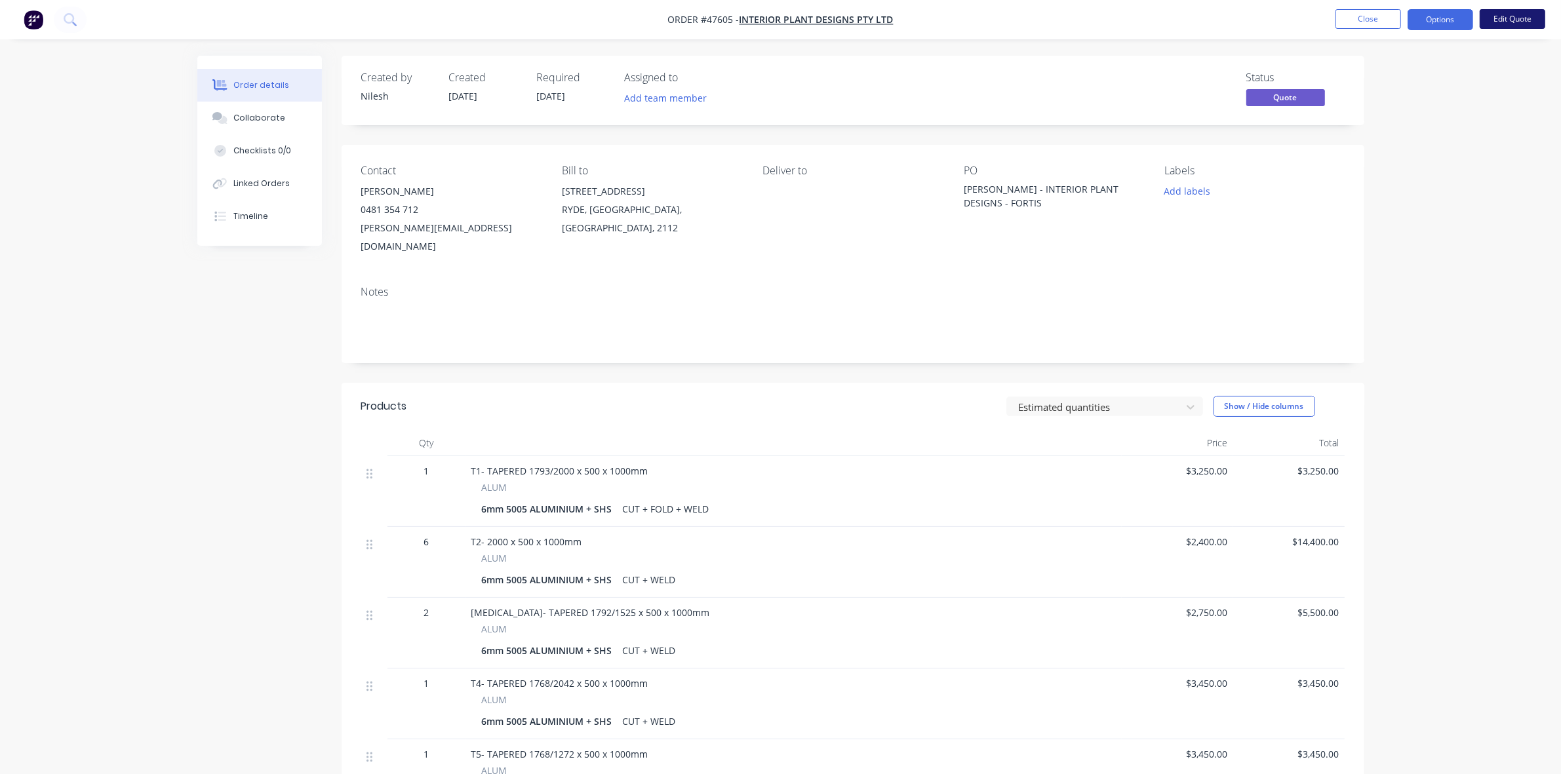
click at [1498, 18] on button "Edit Quote" at bounding box center [1512, 19] width 66 height 20
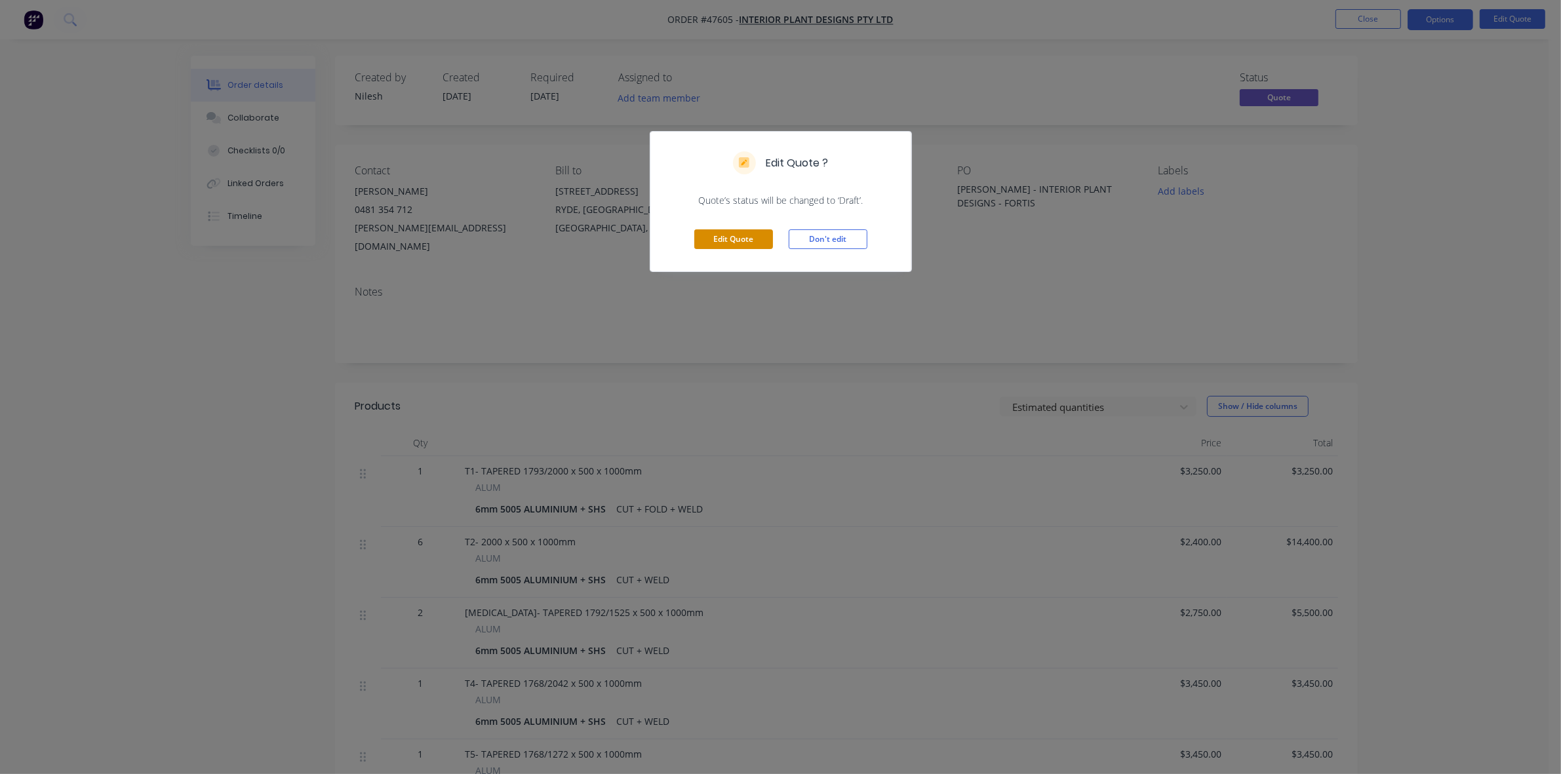
click at [741, 238] on button "Edit Quote" at bounding box center [733, 239] width 79 height 20
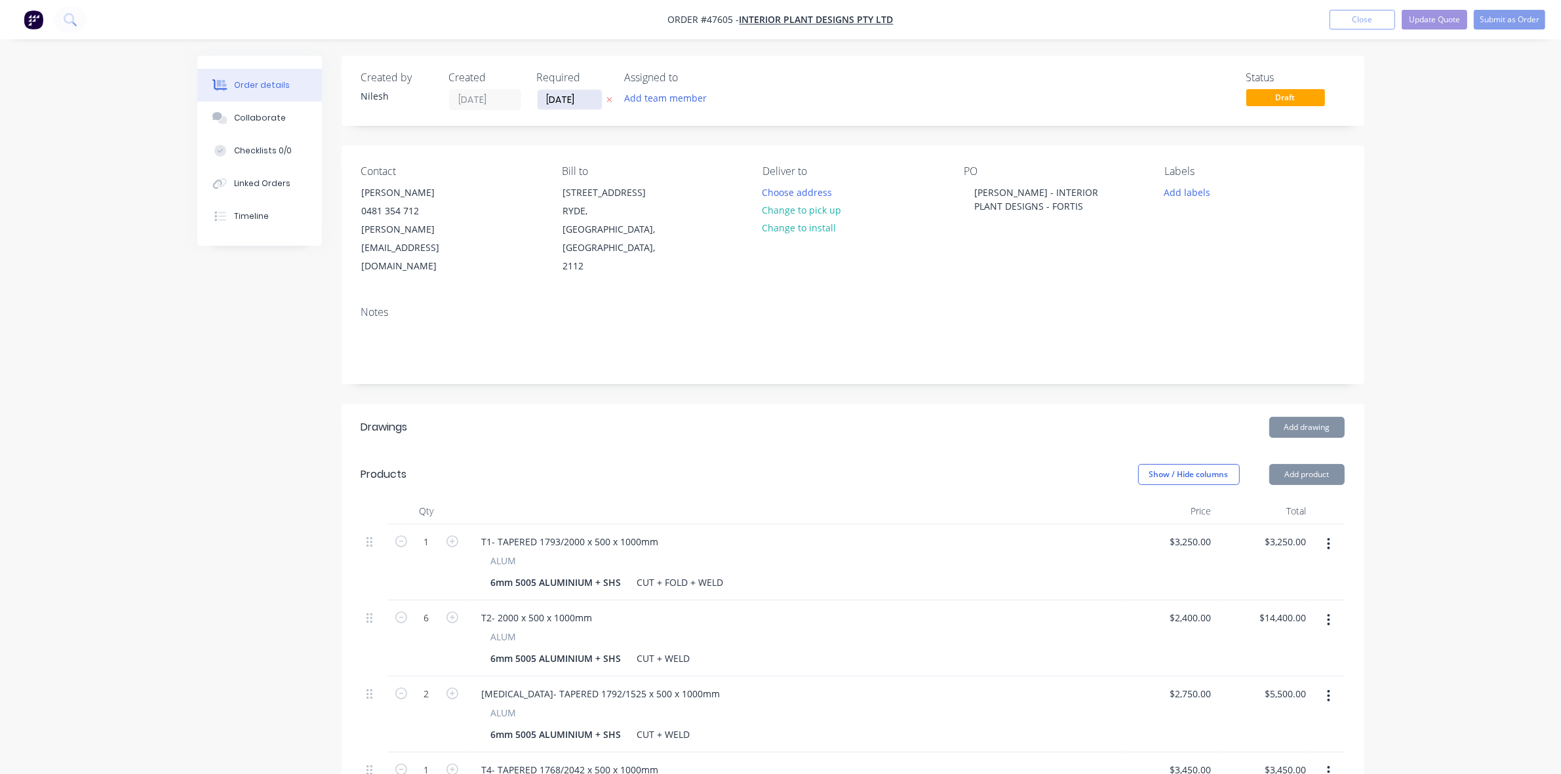
click at [574, 100] on input "[DATE]" at bounding box center [569, 100] width 64 height 20
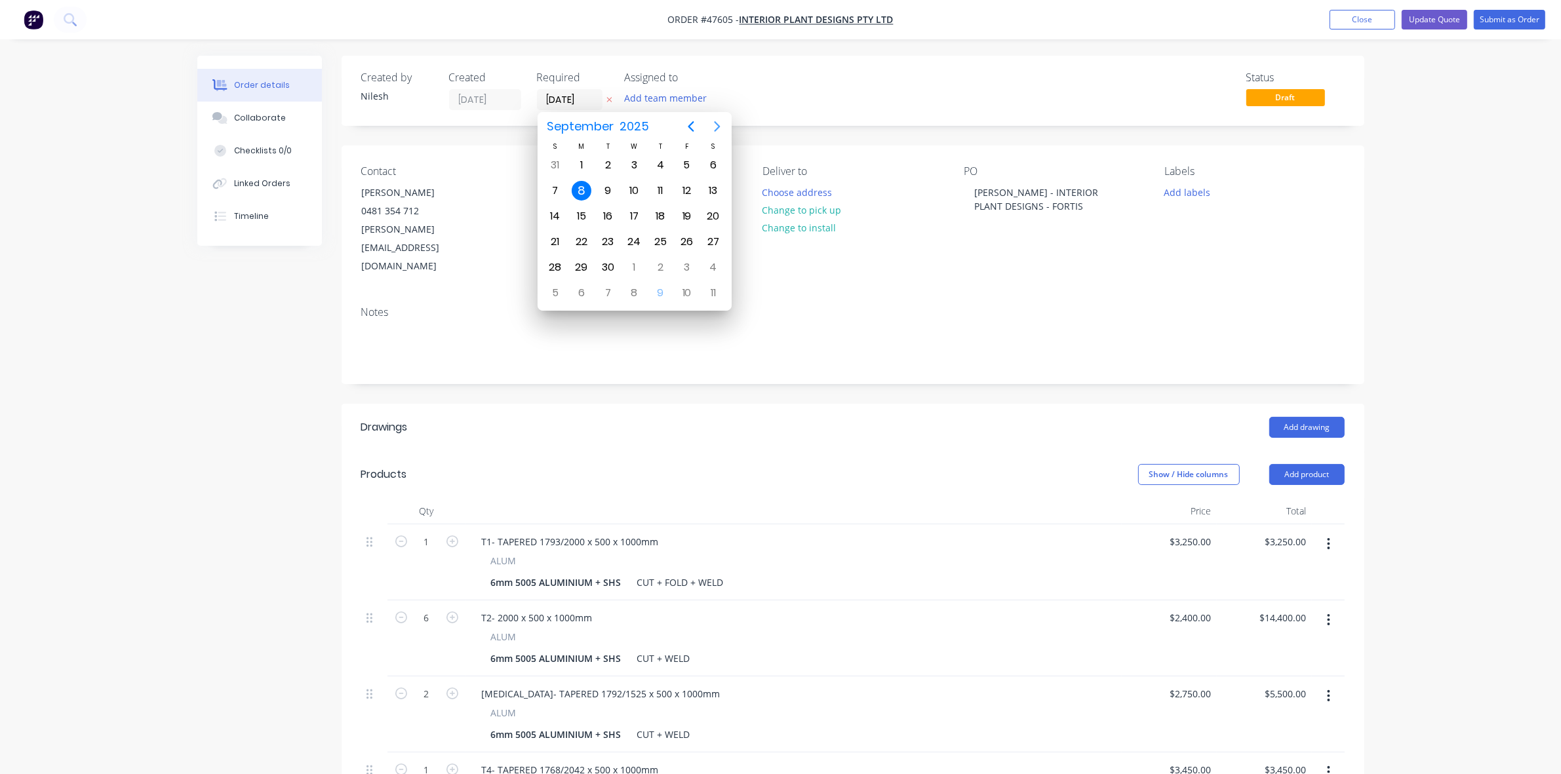
click at [718, 126] on icon "Next page" at bounding box center [717, 127] width 6 height 10
click at [560, 215] on div "9" at bounding box center [555, 216] width 20 height 20
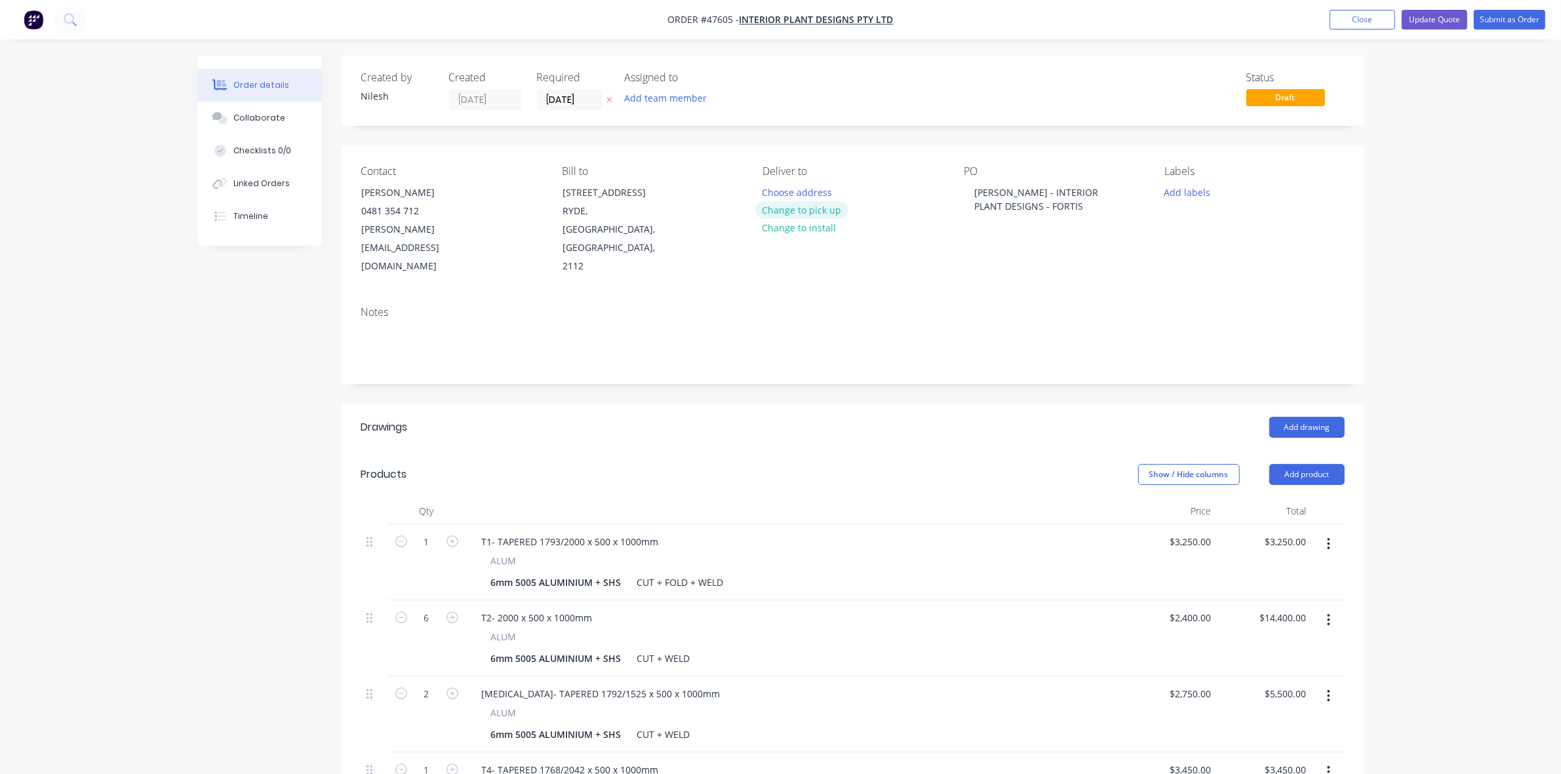
click at [781, 205] on button "Change to pick up" at bounding box center [801, 210] width 93 height 18
click at [569, 96] on input "[DATE]" at bounding box center [569, 100] width 64 height 20
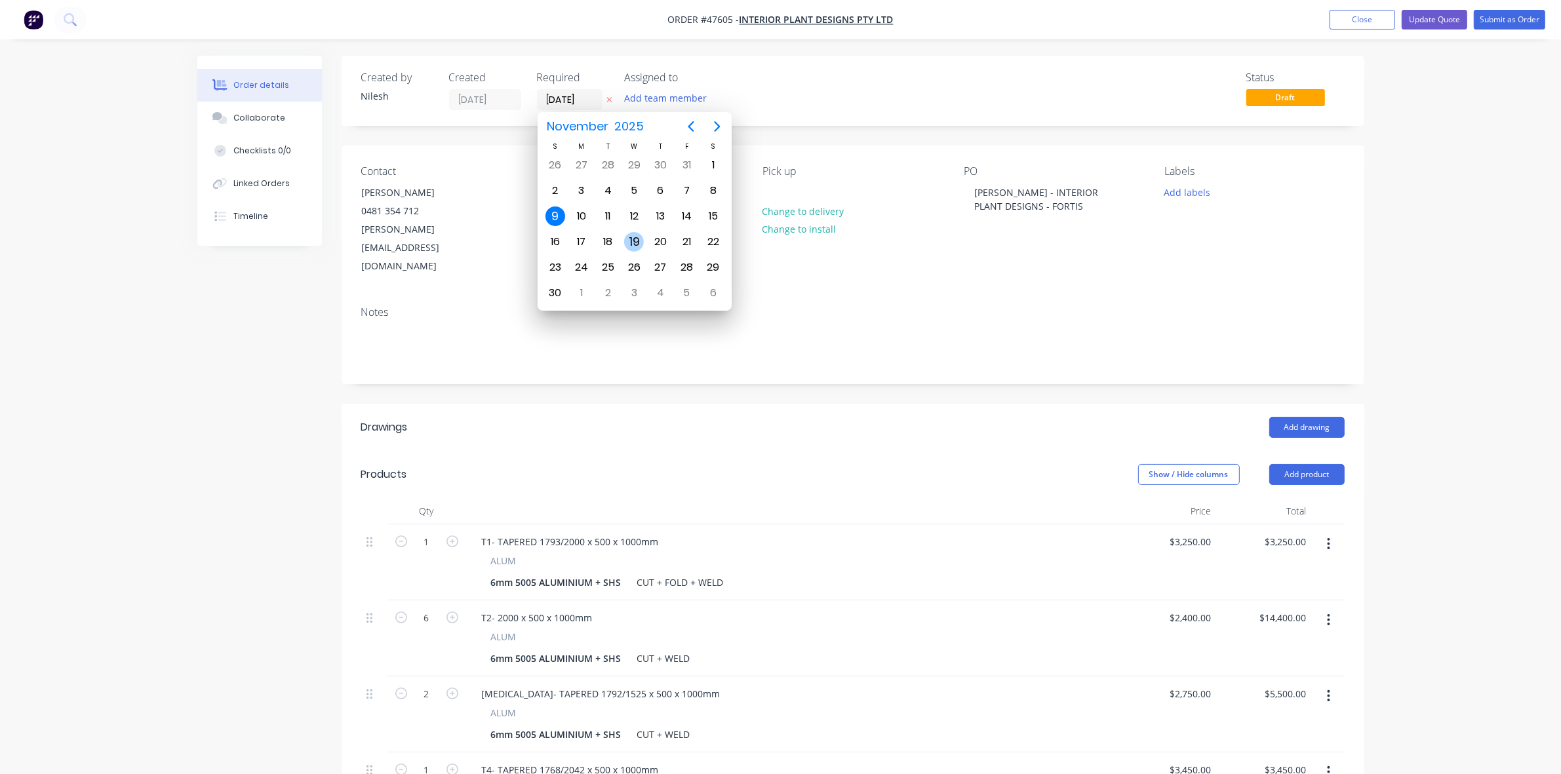
click at [638, 239] on div "19" at bounding box center [634, 242] width 20 height 20
type input "[DATE]"
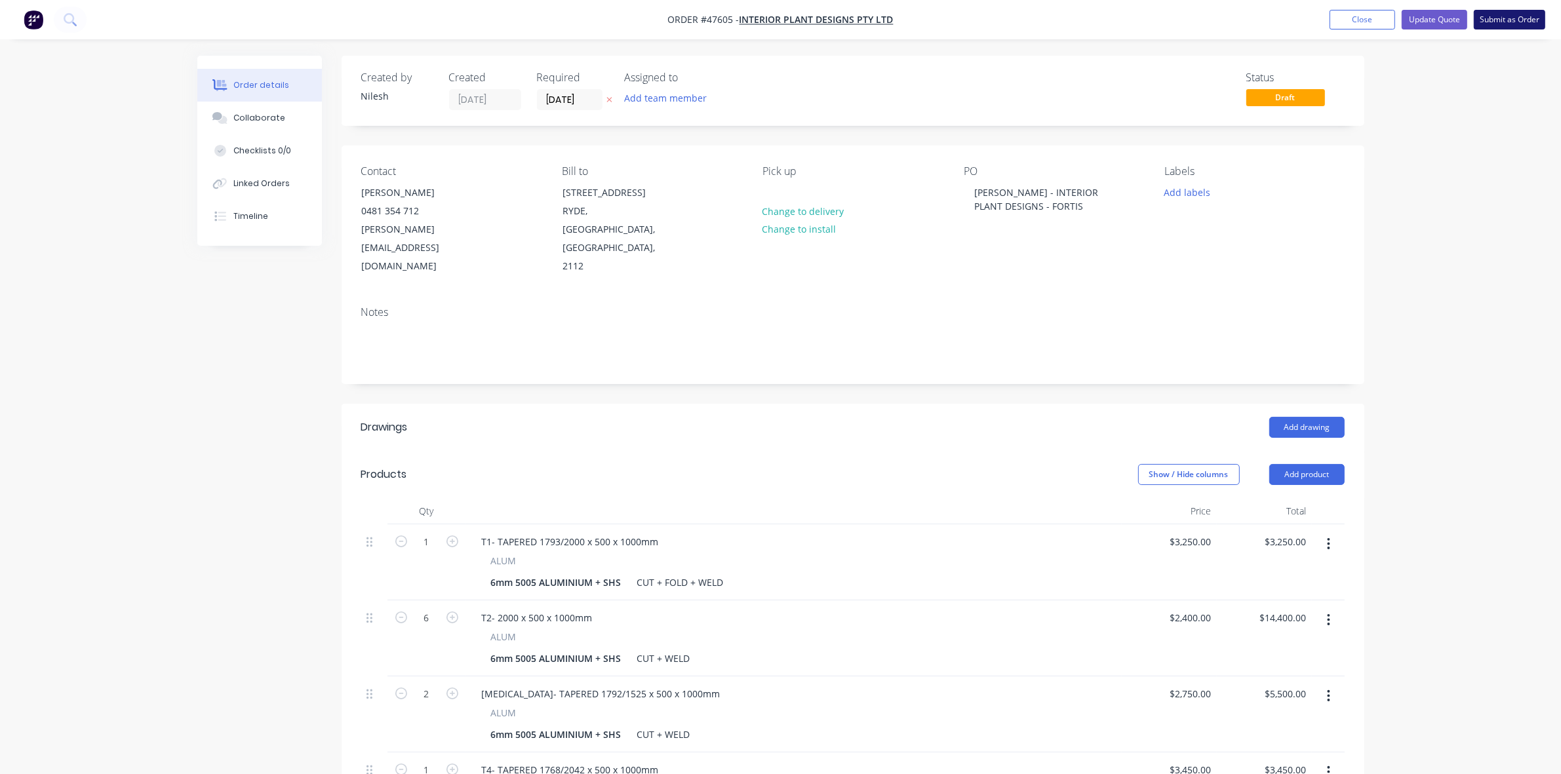
click at [1501, 22] on button "Submit as Order" at bounding box center [1509, 20] width 71 height 20
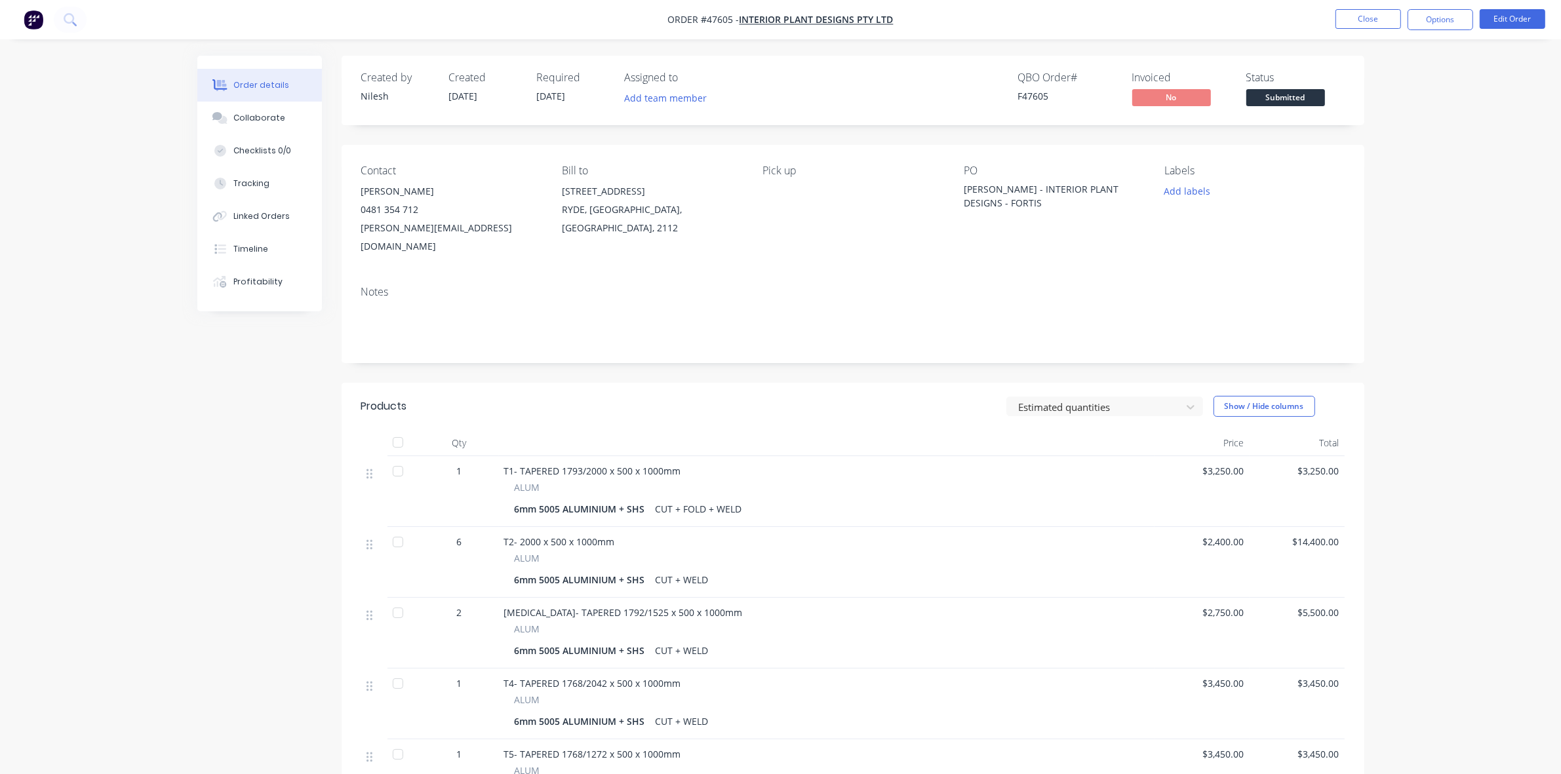
click at [1437, 21] on button "Options" at bounding box center [1440, 19] width 66 height 21
click at [1378, 88] on div "Partial Invoice" at bounding box center [1400, 86] width 121 height 19
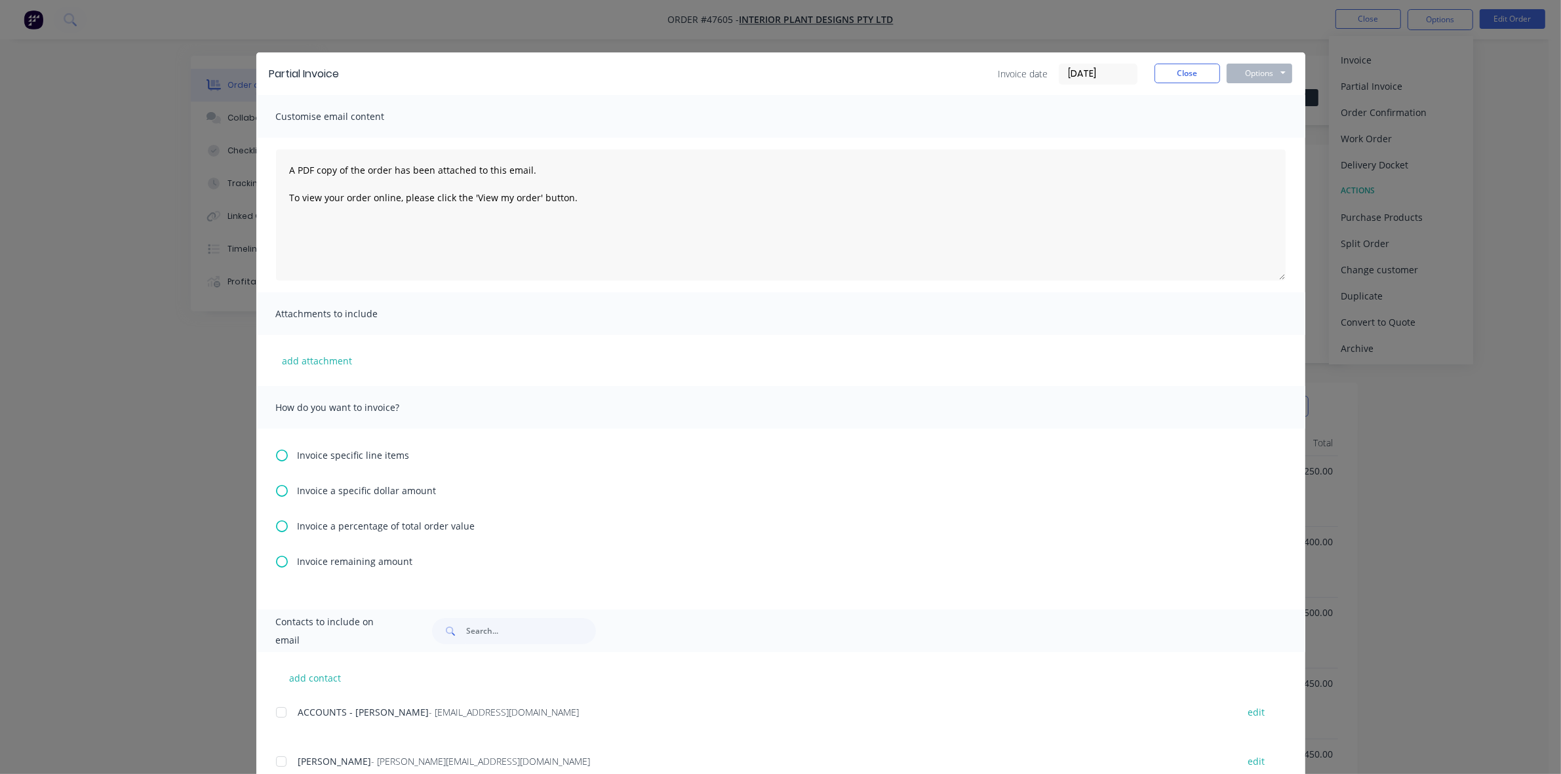
click at [397, 521] on span "Invoice a percentage of total order value" at bounding box center [387, 526] width 178 height 14
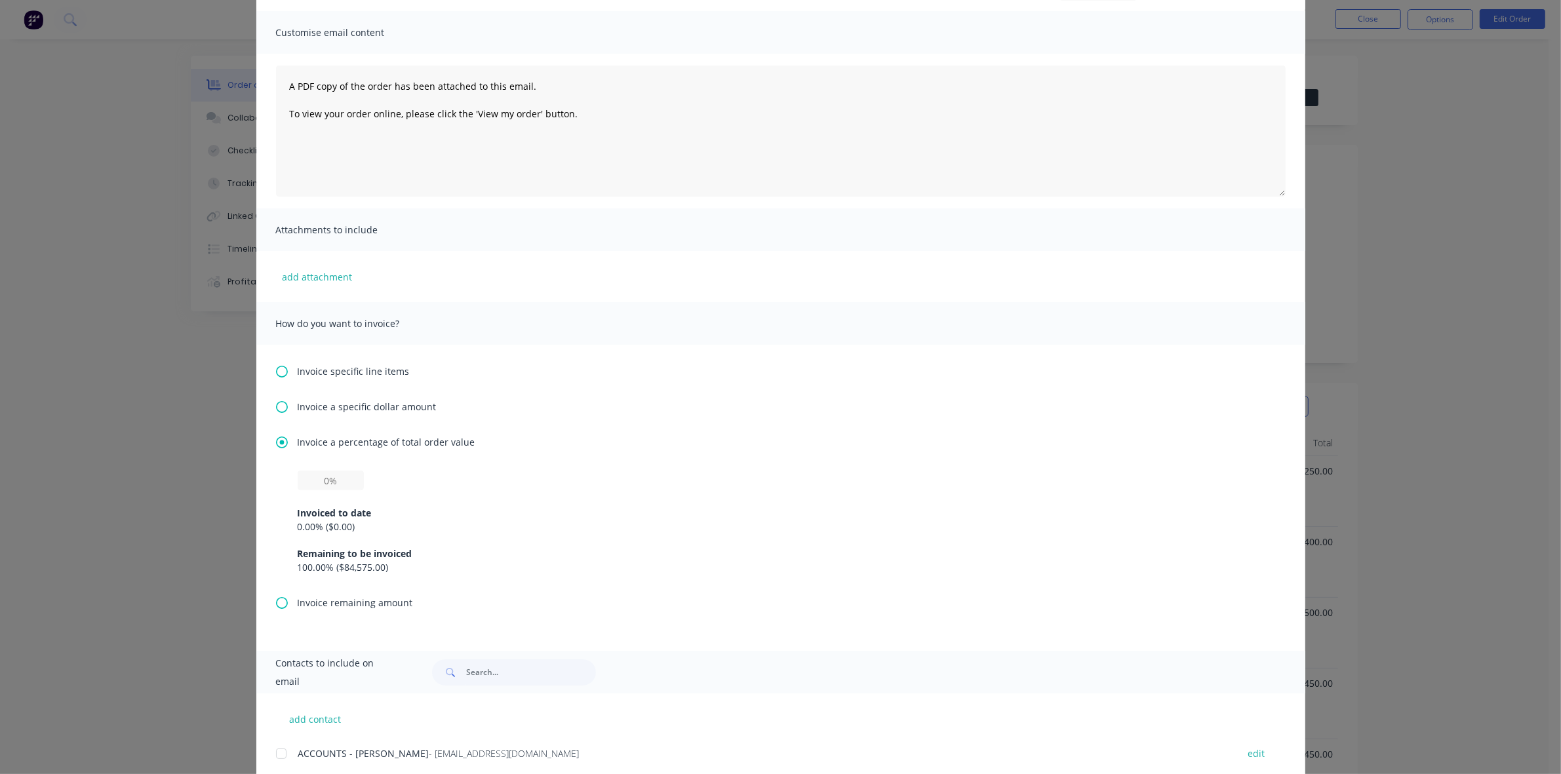
scroll to position [164, 0]
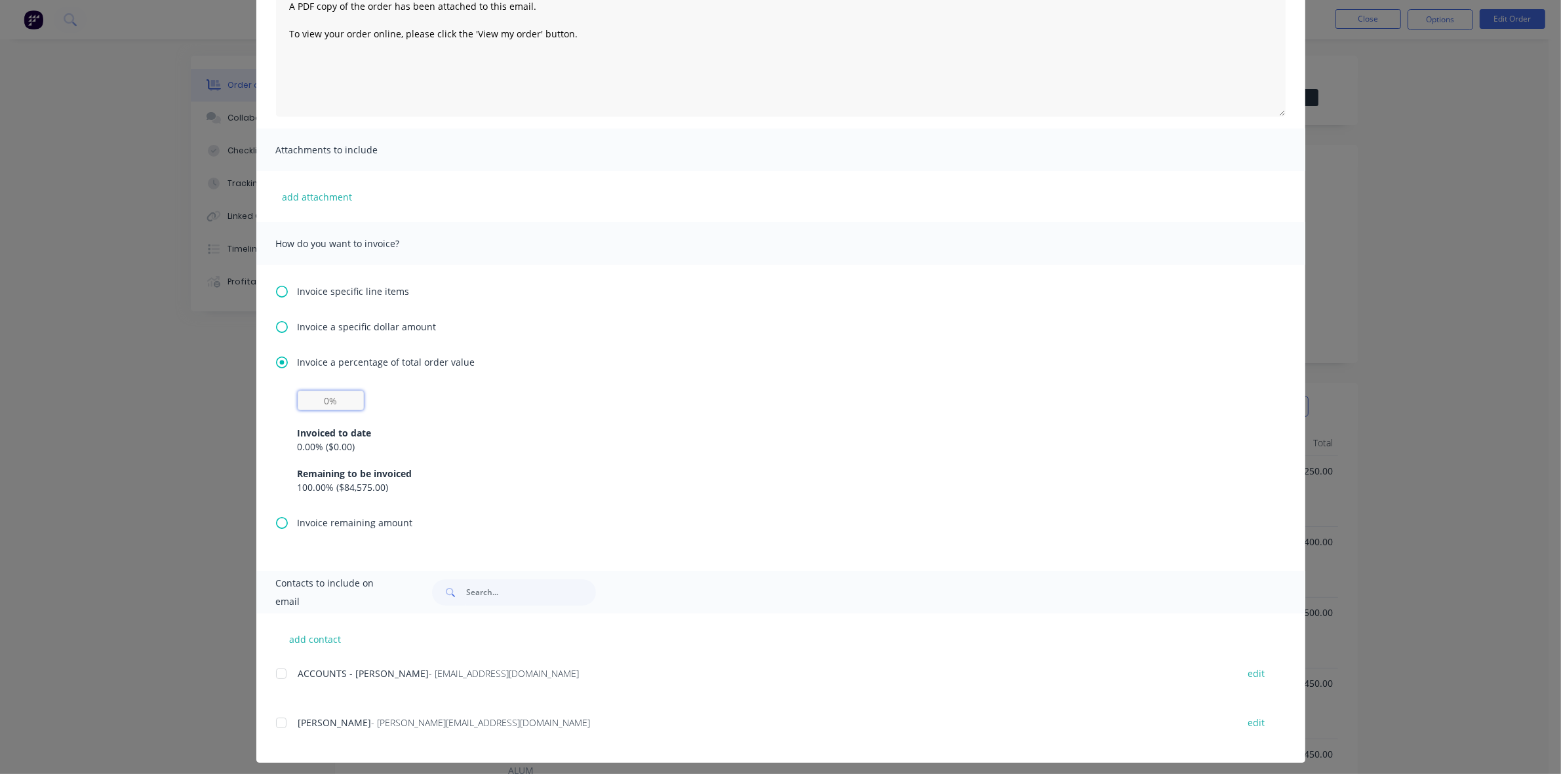
click at [316, 398] on input "text" at bounding box center [331, 401] width 66 height 20
type input "20%"
click at [437, 416] on div "Invoiced to date 0.00 % ( $0.00 ) Remaining to be invoiced 100.00 % ( $84,575.0…" at bounding box center [781, 452] width 966 height 84
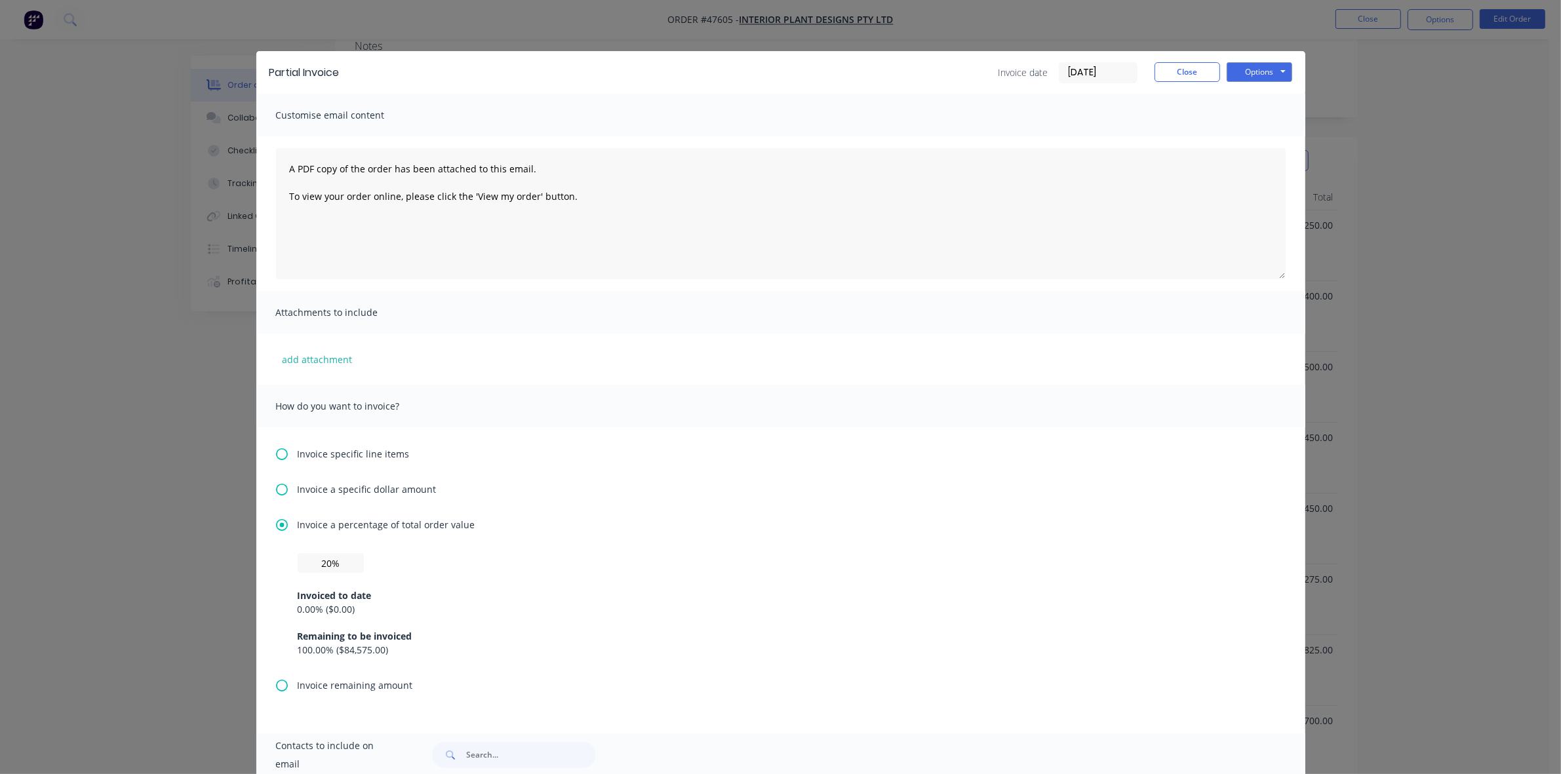
scroll to position [0, 0]
click at [1254, 72] on button "Options" at bounding box center [1259, 74] width 66 height 20
click at [1259, 113] on button "Print" at bounding box center [1268, 119] width 84 height 22
click at [1158, 76] on button "Close" at bounding box center [1187, 74] width 66 height 20
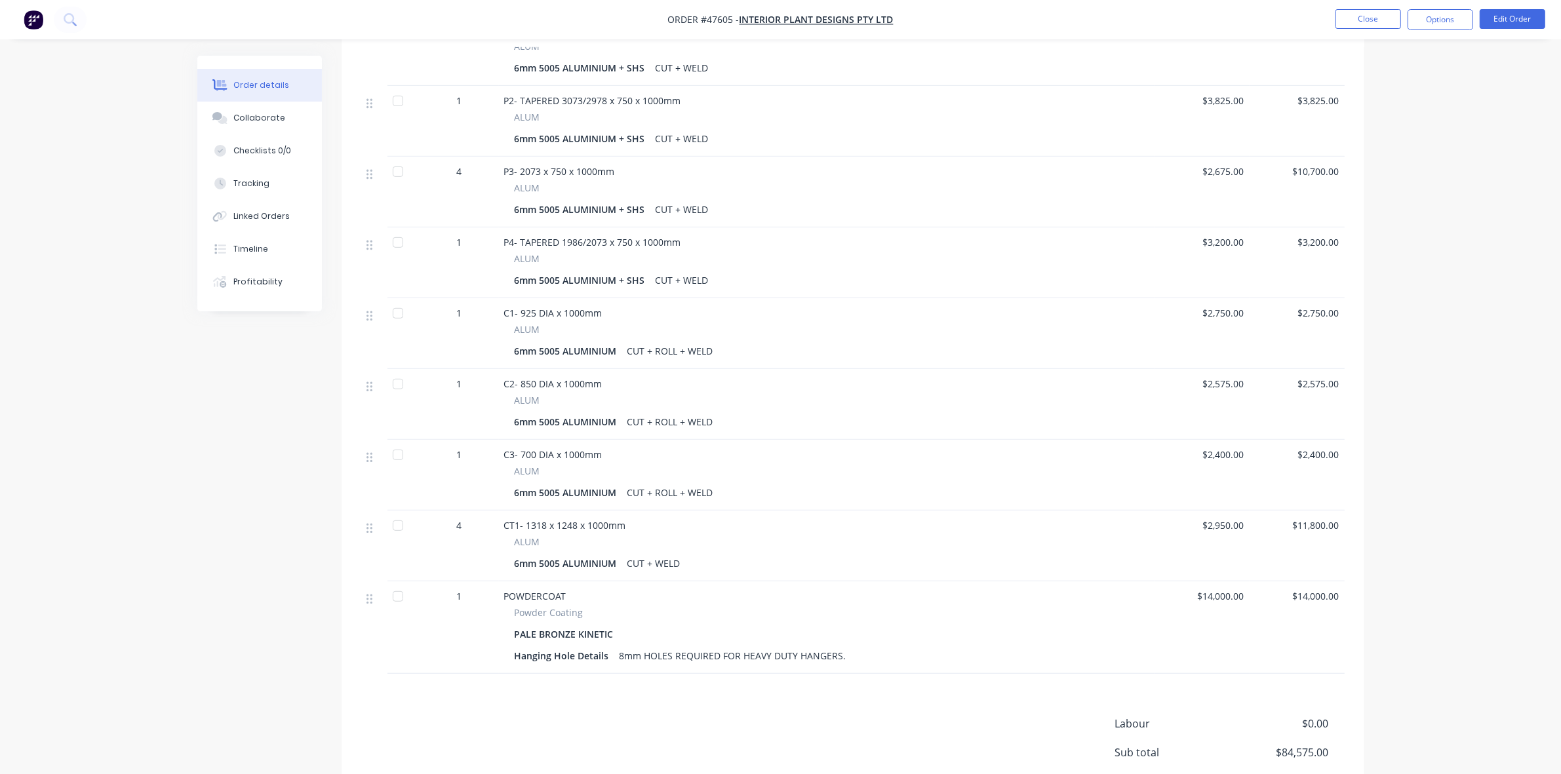
scroll to position [882, 0]
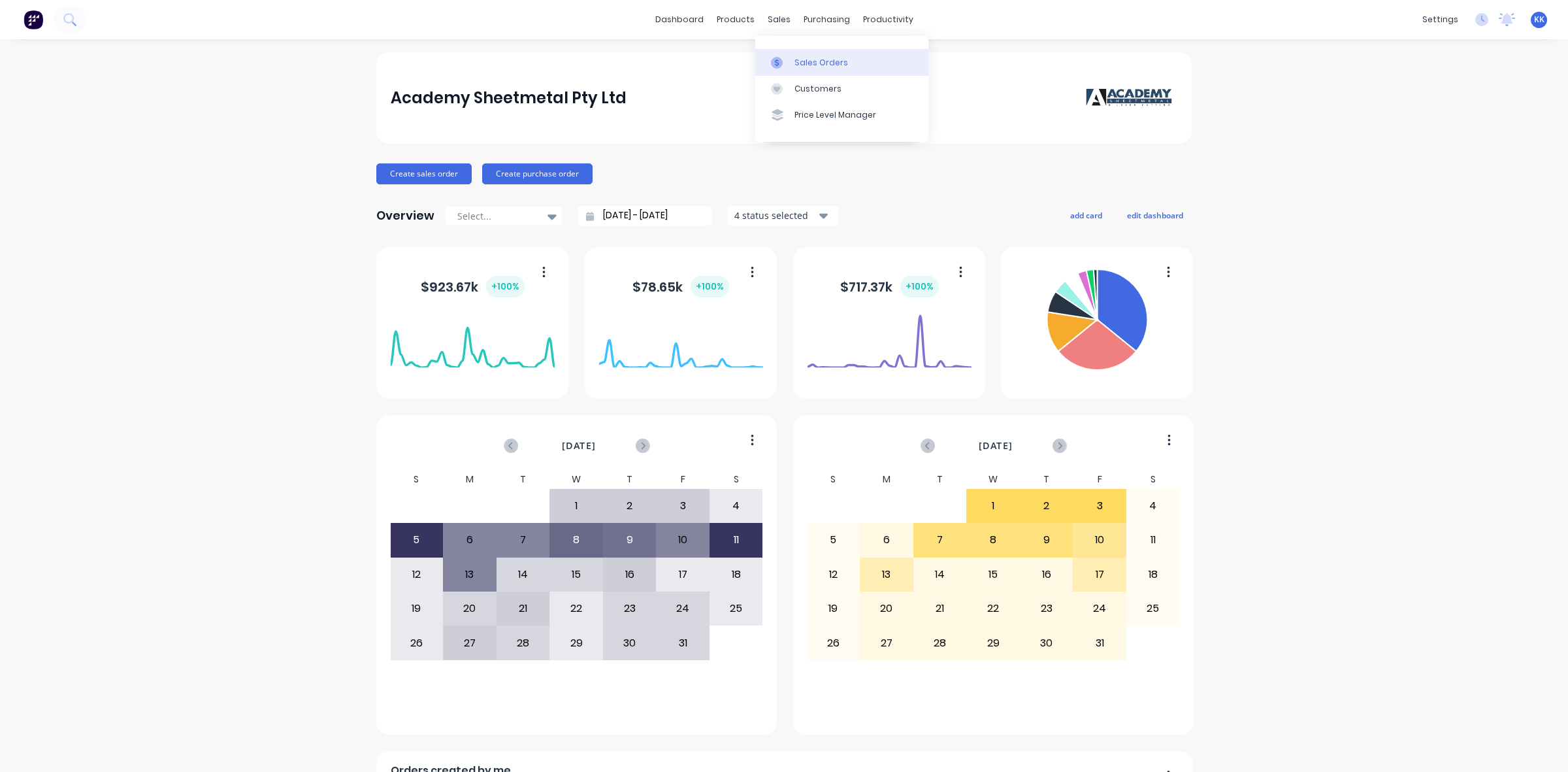
click at [786, 53] on link "Sales Orders" at bounding box center [842, 62] width 173 height 26
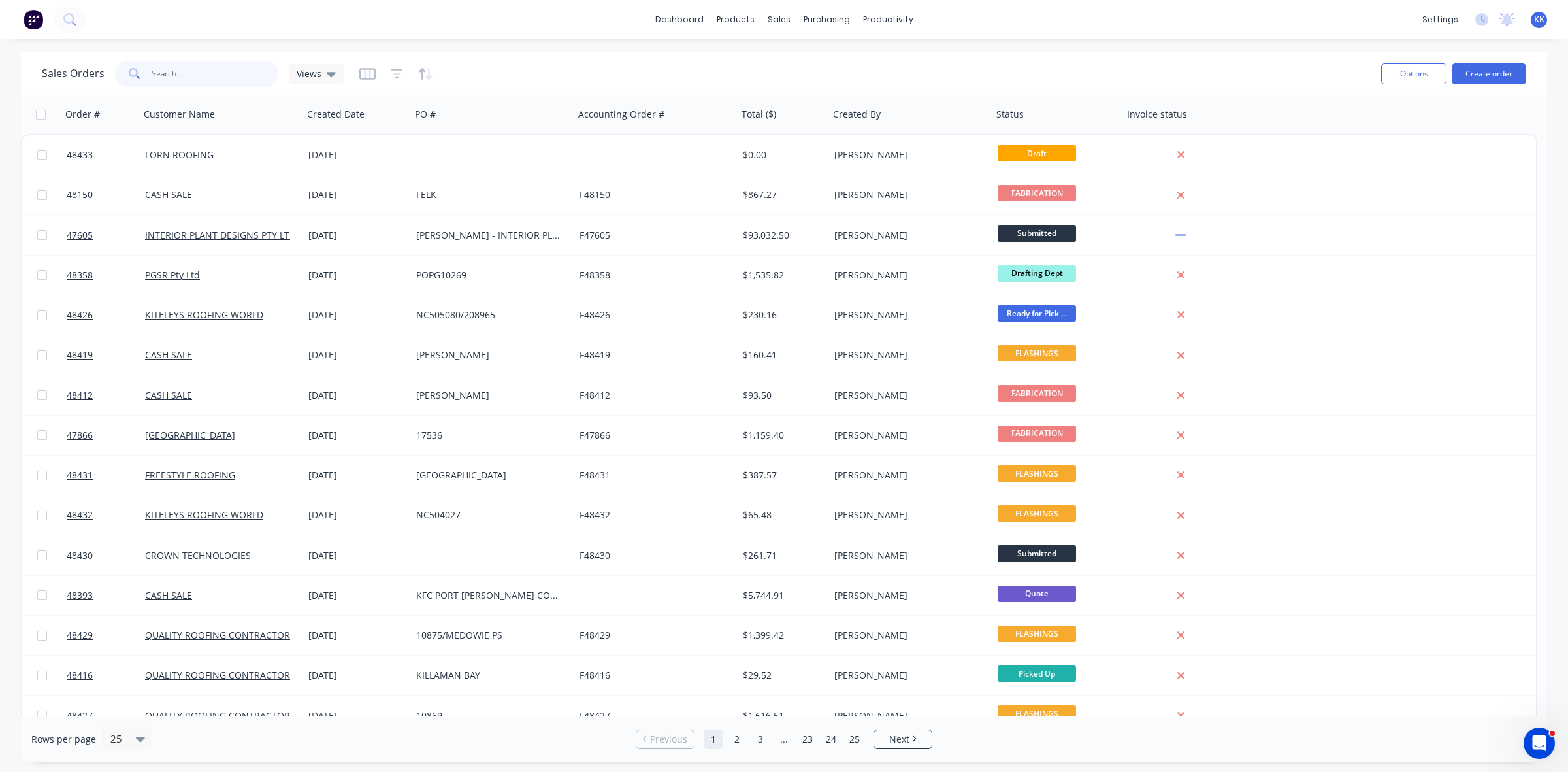
click at [183, 77] on input "text" at bounding box center [215, 74] width 128 height 26
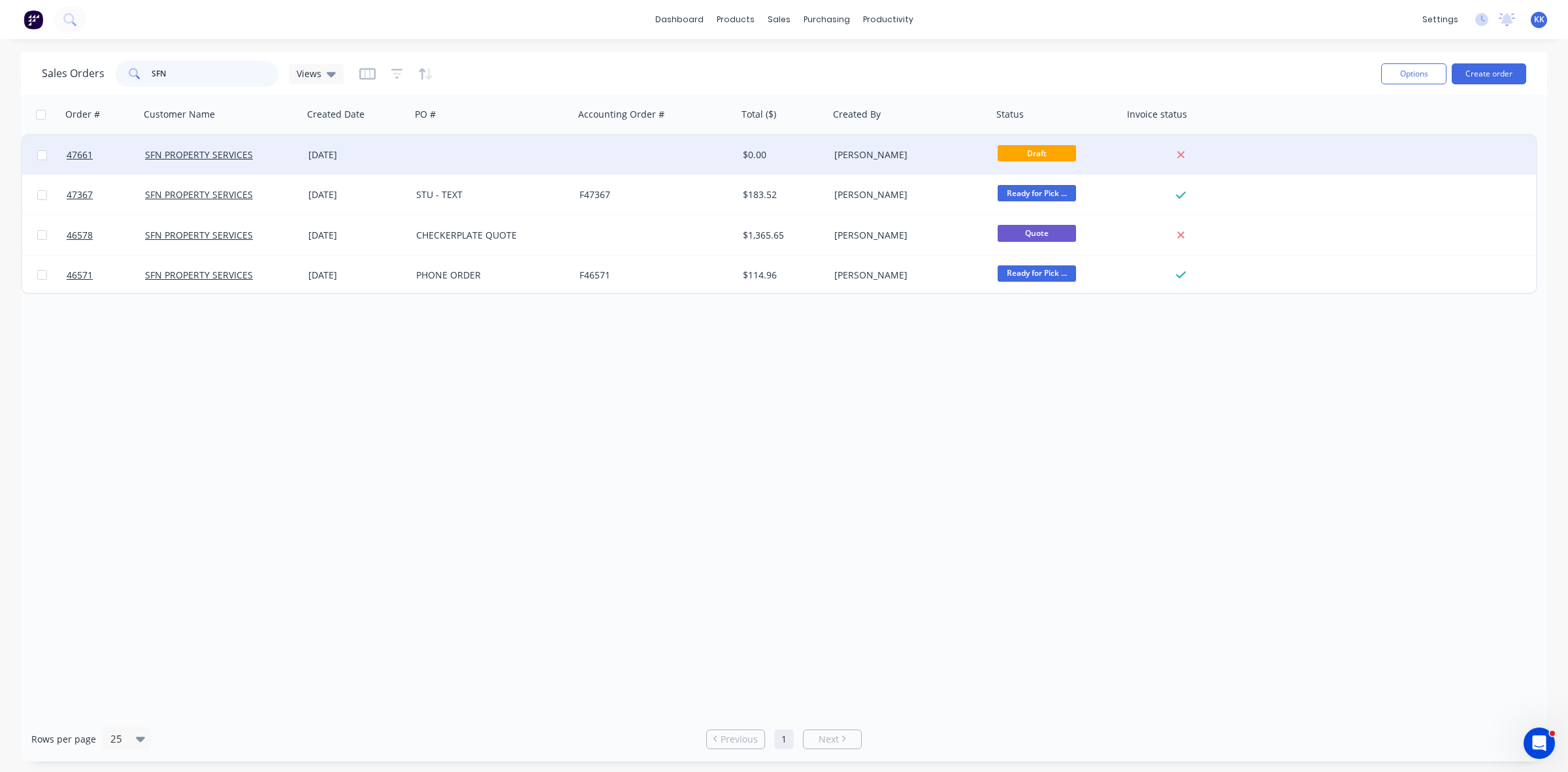
type input "SFN"
click at [534, 165] on div at bounding box center [492, 155] width 163 height 39
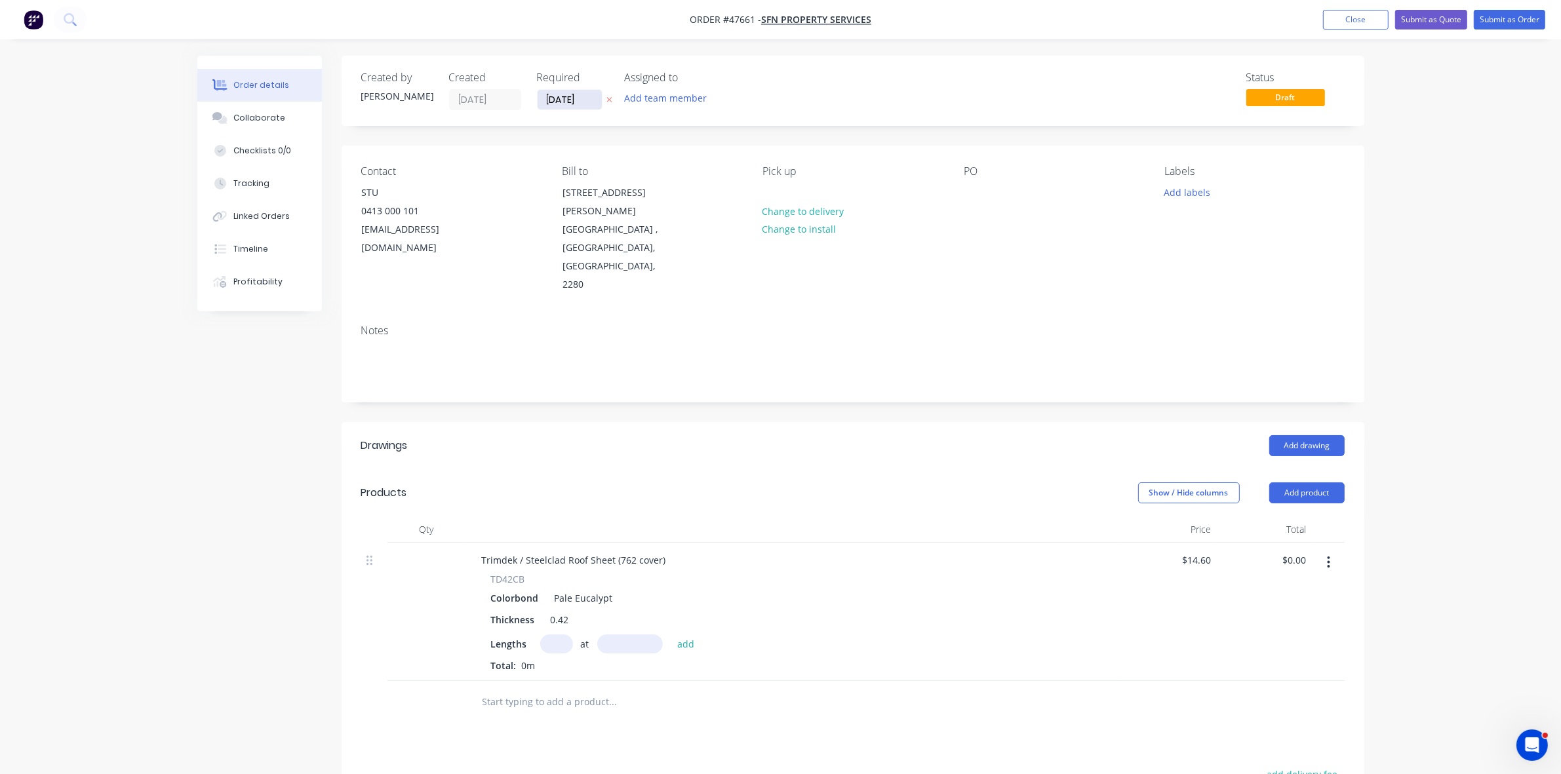
click at [579, 102] on input "12/09/25" at bounding box center [569, 100] width 64 height 20
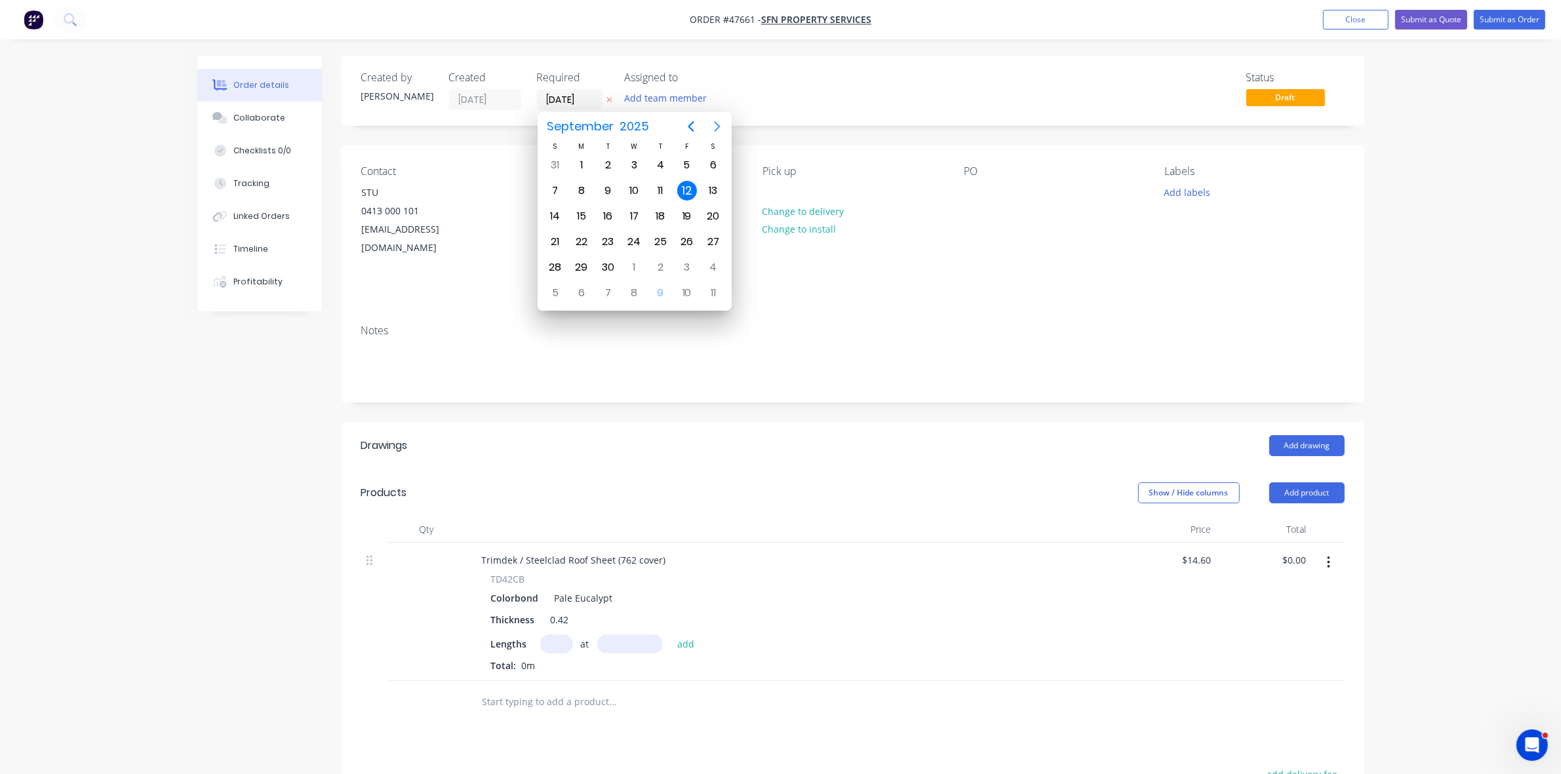
click at [714, 128] on icon "Next page" at bounding box center [717, 127] width 16 height 16
click at [663, 191] on div "9" at bounding box center [660, 191] width 20 height 20
type input "[DATE]"
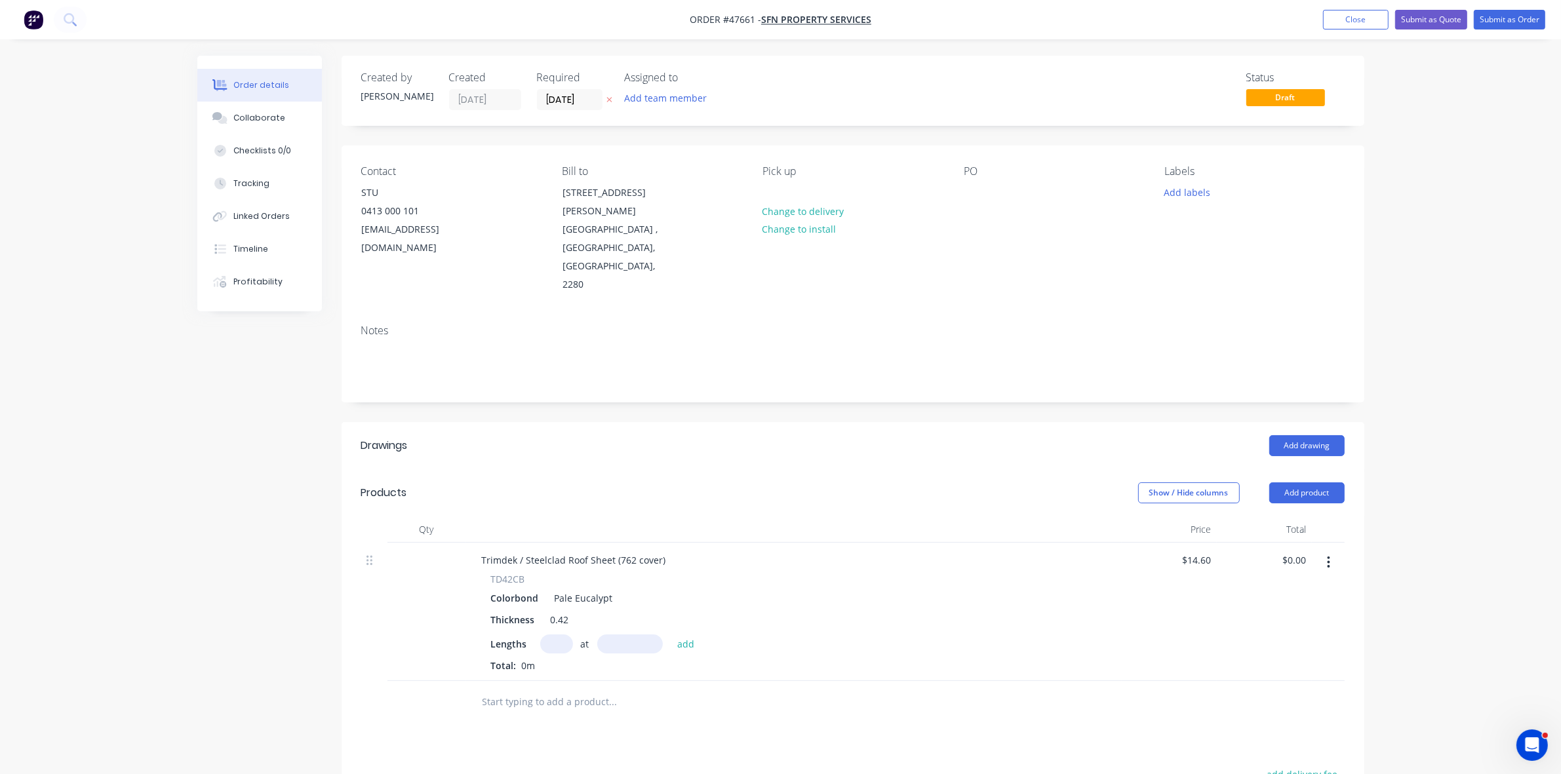
click at [1329, 555] on icon "button" at bounding box center [1328, 562] width 3 height 14
click at [1275, 662] on button "Delete" at bounding box center [1282, 675] width 125 height 26
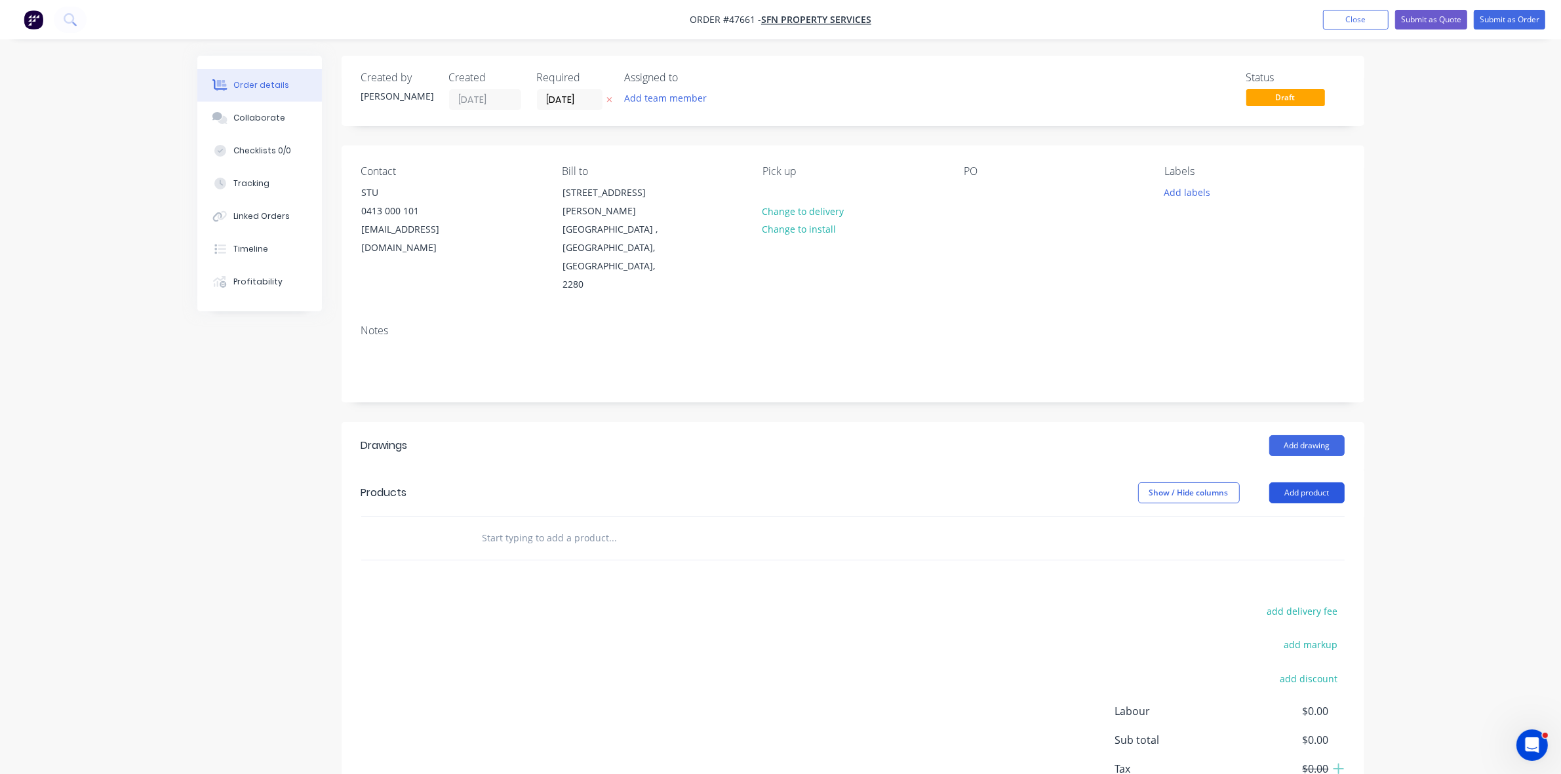
click at [1309, 482] on button "Add product" at bounding box center [1306, 492] width 75 height 21
click at [1302, 517] on div "Product catalogue" at bounding box center [1282, 526] width 101 height 19
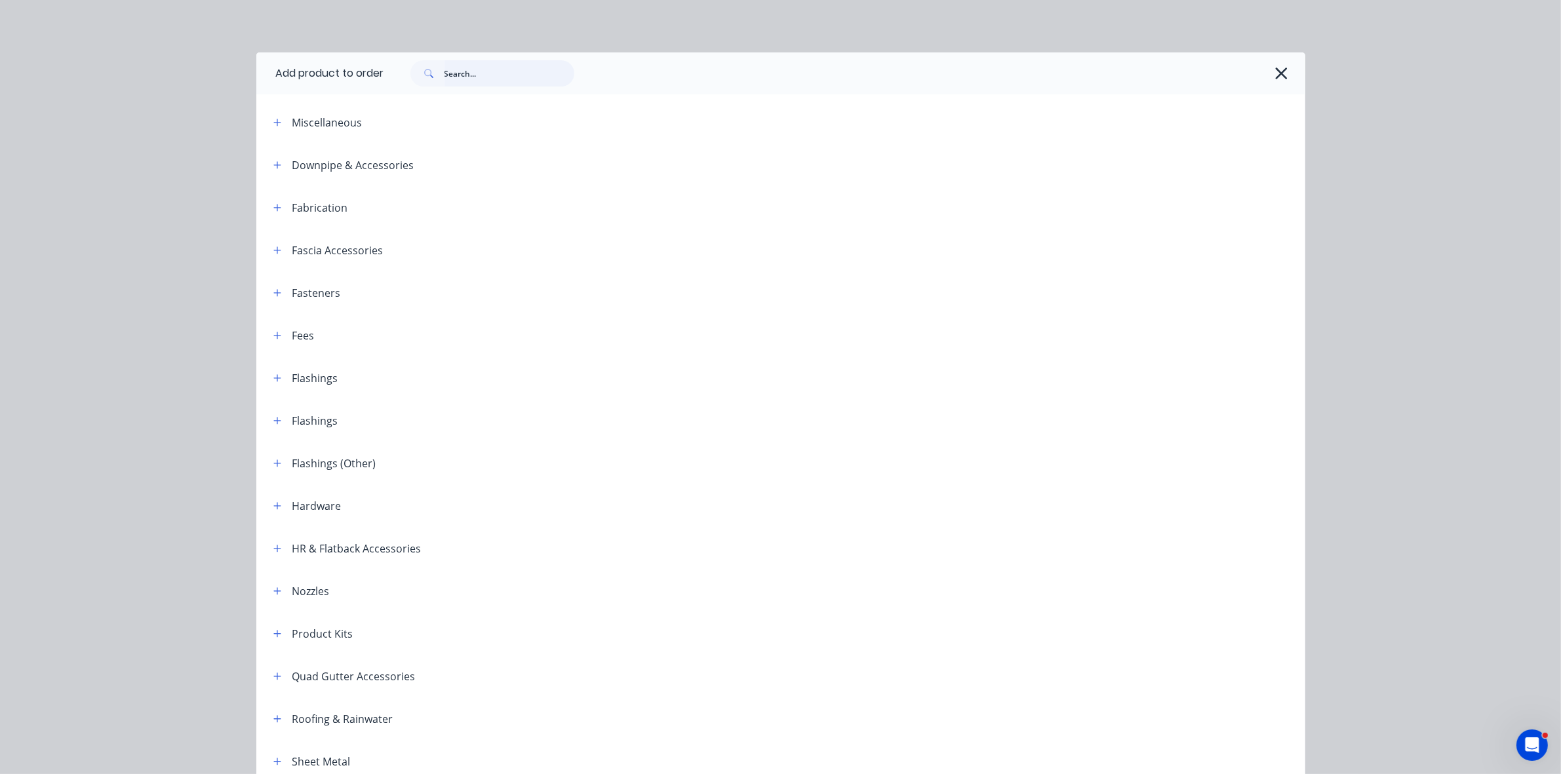
click at [463, 80] on input "text" at bounding box center [509, 73] width 130 height 26
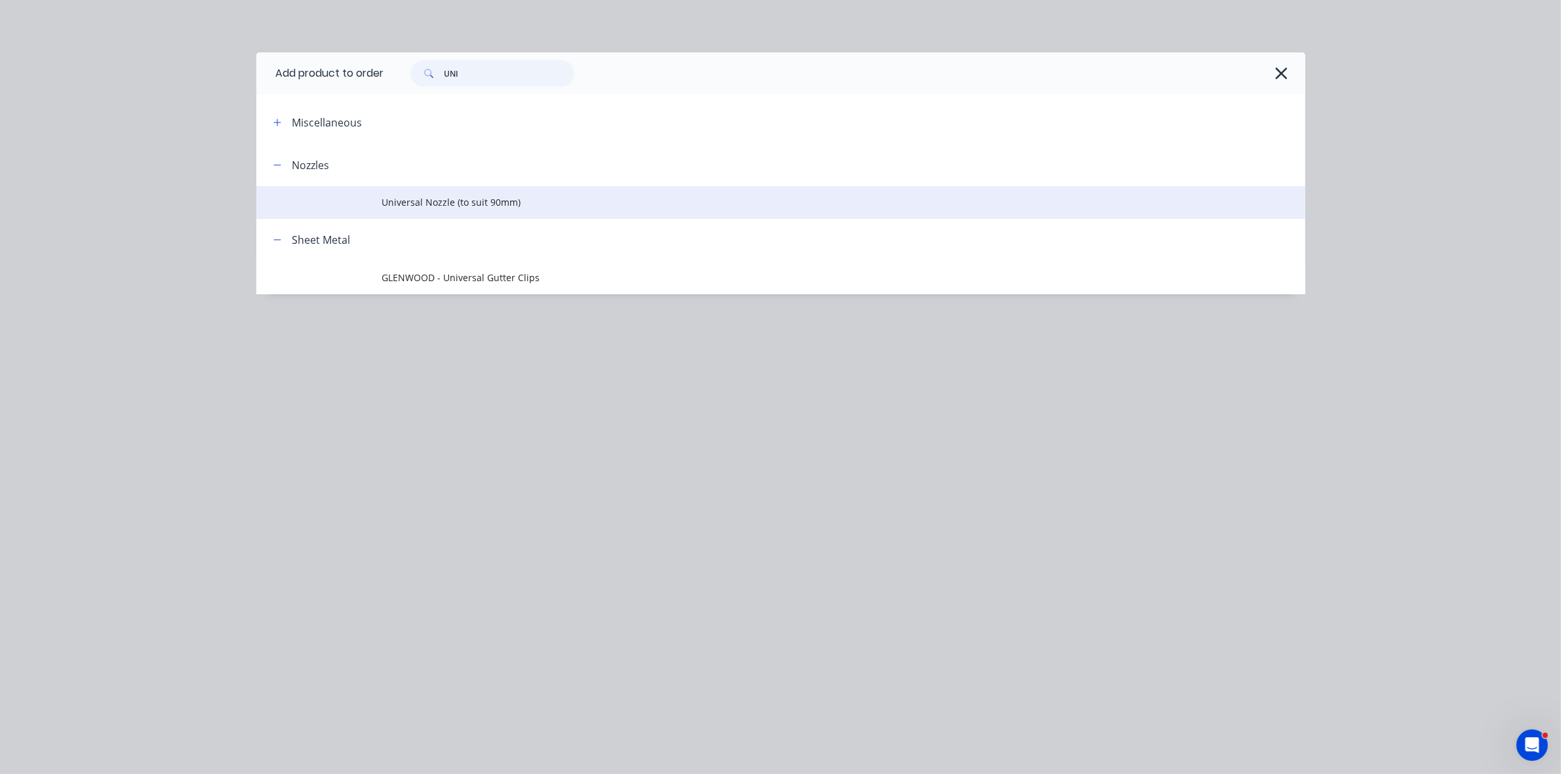
type input "UNI"
click at [459, 193] on td "Universal Nozzle (to suit 90mm)" at bounding box center [843, 202] width 923 height 33
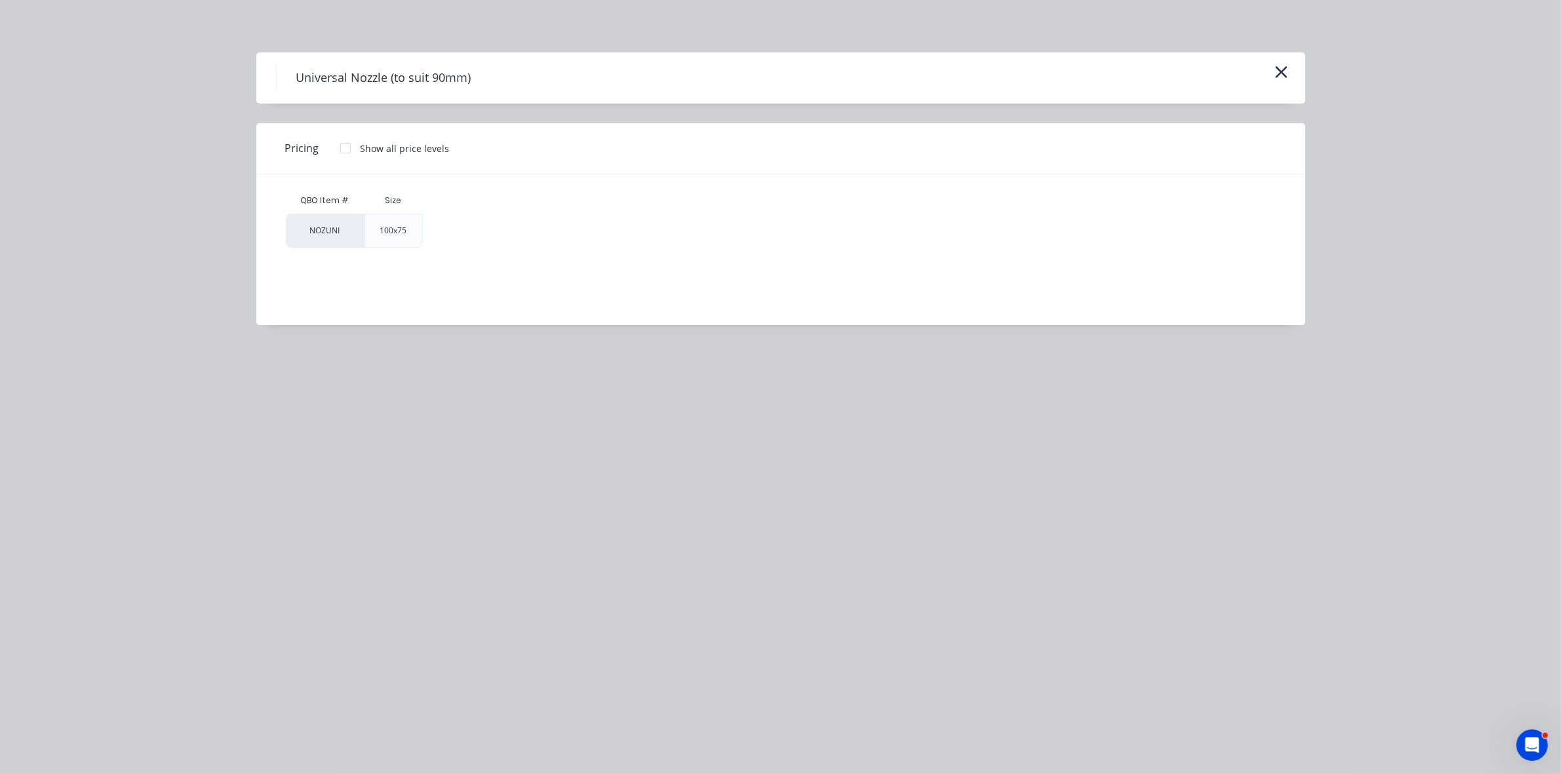
click at [339, 149] on div at bounding box center [345, 148] width 26 height 26
click at [463, 228] on div "$8.05" at bounding box center [466, 230] width 87 height 33
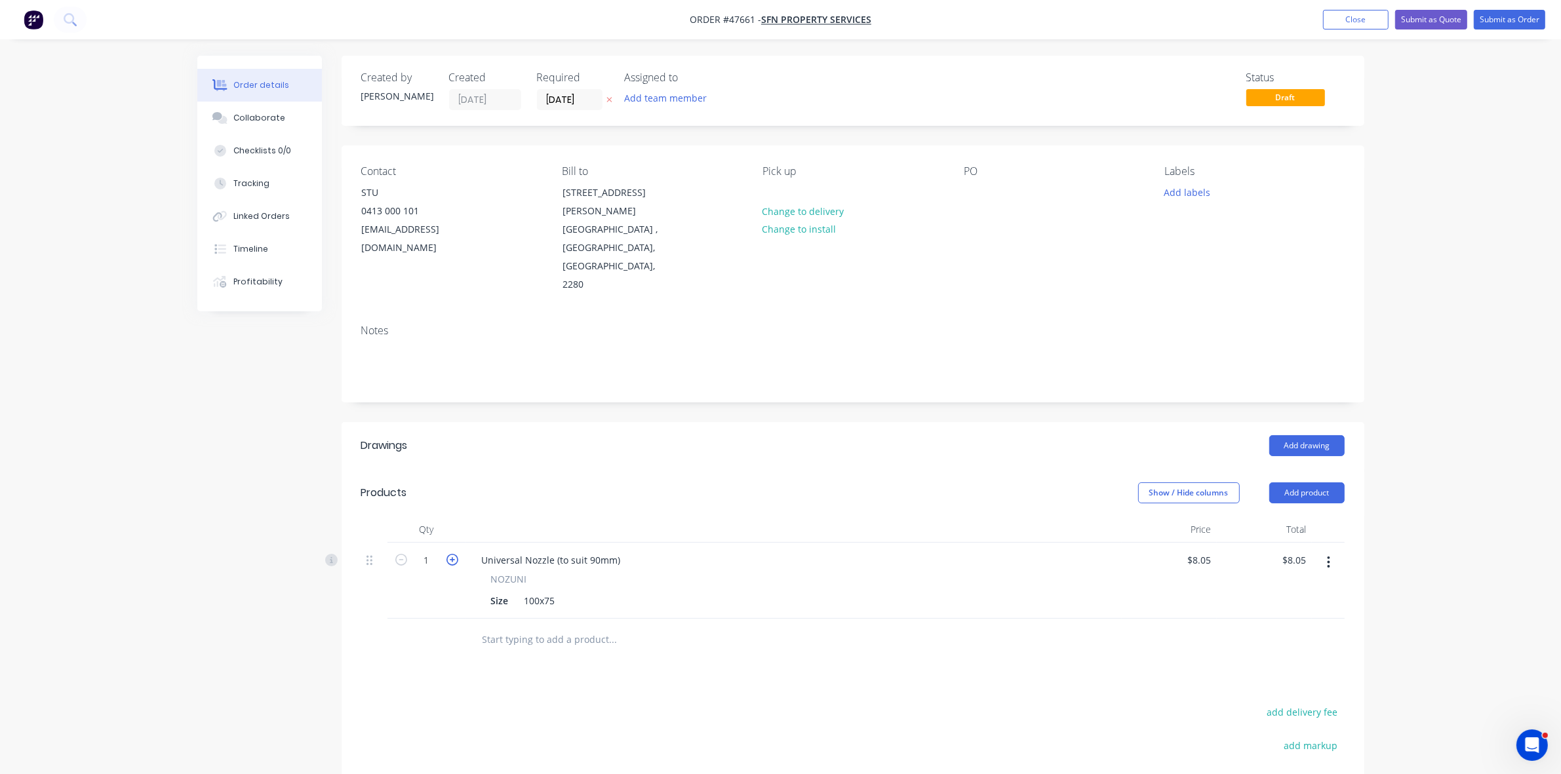
click at [453, 554] on icon "button" at bounding box center [452, 560] width 12 height 12
type input "2"
type input "$16.10"
click at [452, 554] on icon "button" at bounding box center [452, 560] width 12 height 12
type input "3"
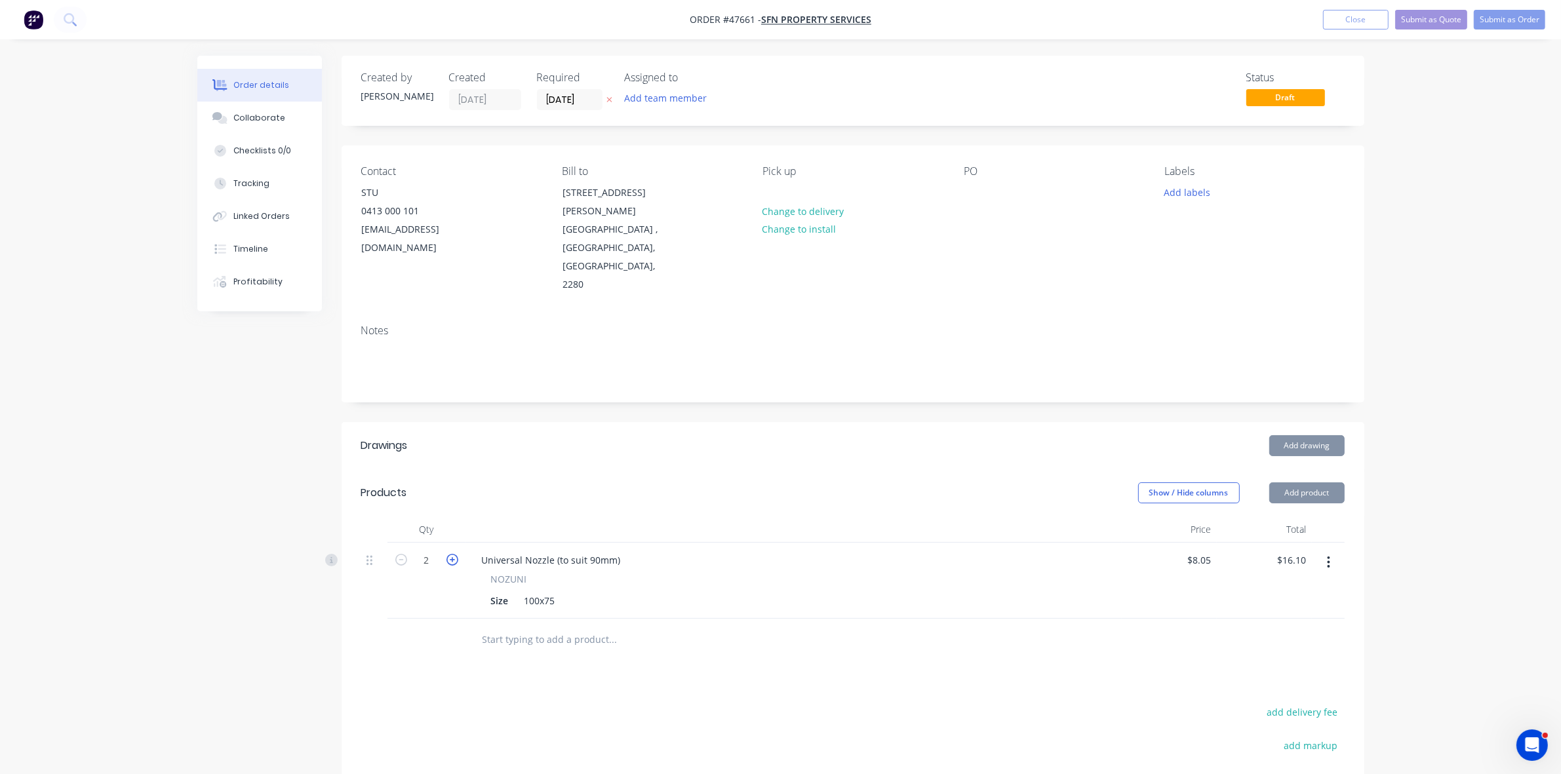
type input "$24.15"
click at [1321, 482] on button "Add product" at bounding box center [1306, 492] width 75 height 21
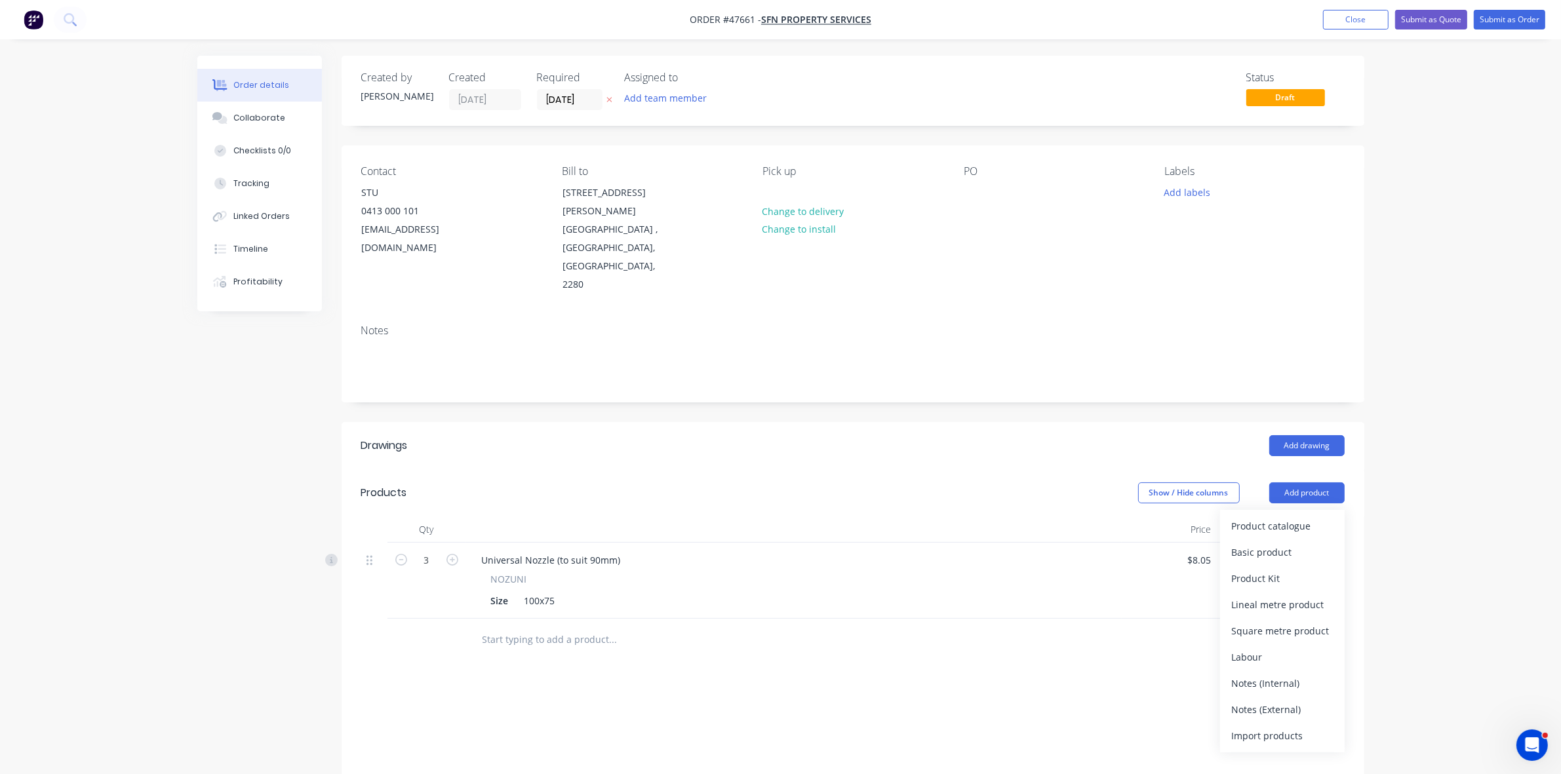
click at [1318, 513] on button "Product catalogue" at bounding box center [1282, 526] width 125 height 26
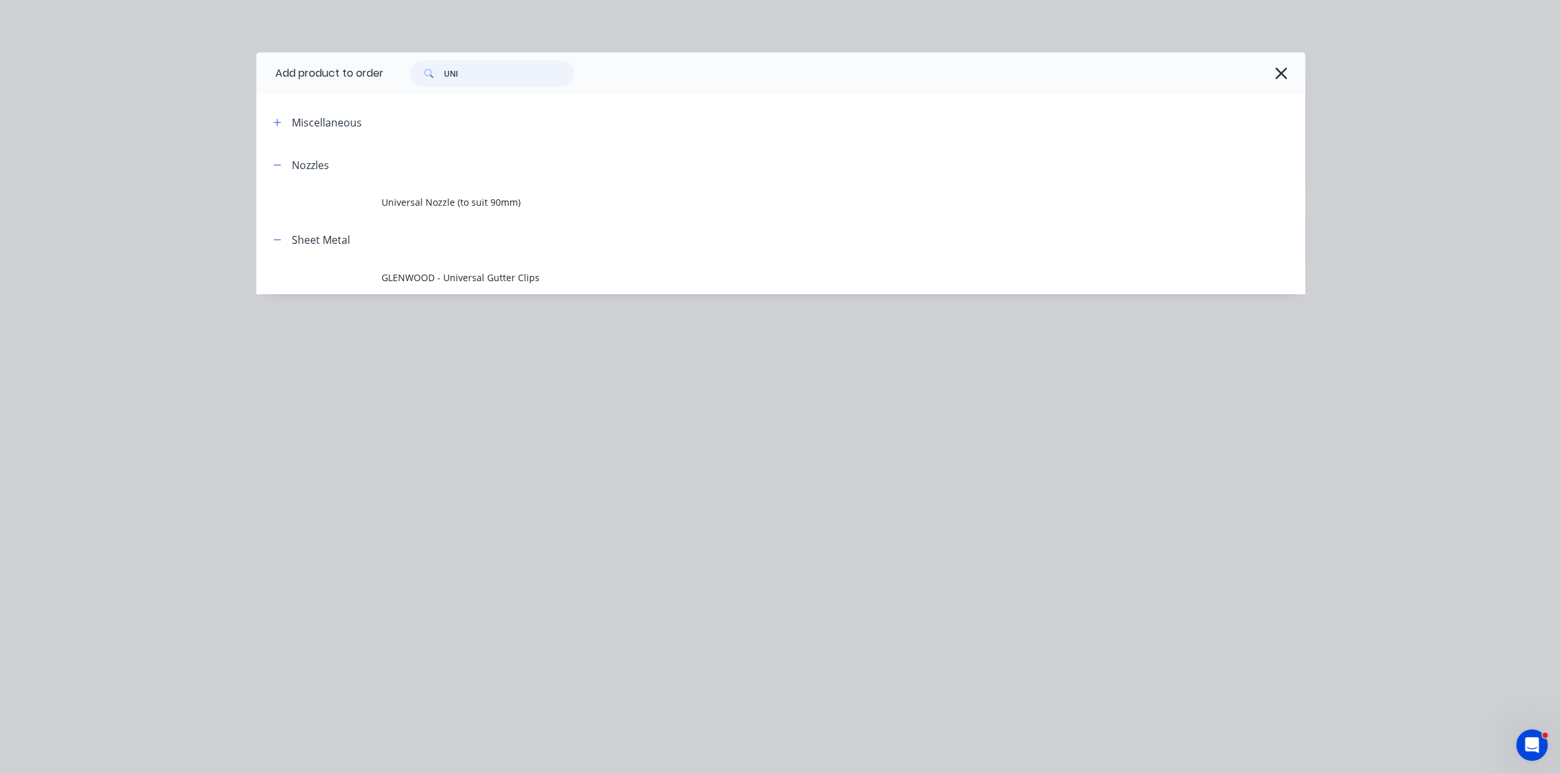
drag, startPoint x: 503, startPoint y: 77, endPoint x: 427, endPoint y: 79, distance: 76.1
click at [427, 79] on div "UNI" at bounding box center [492, 73] width 164 height 26
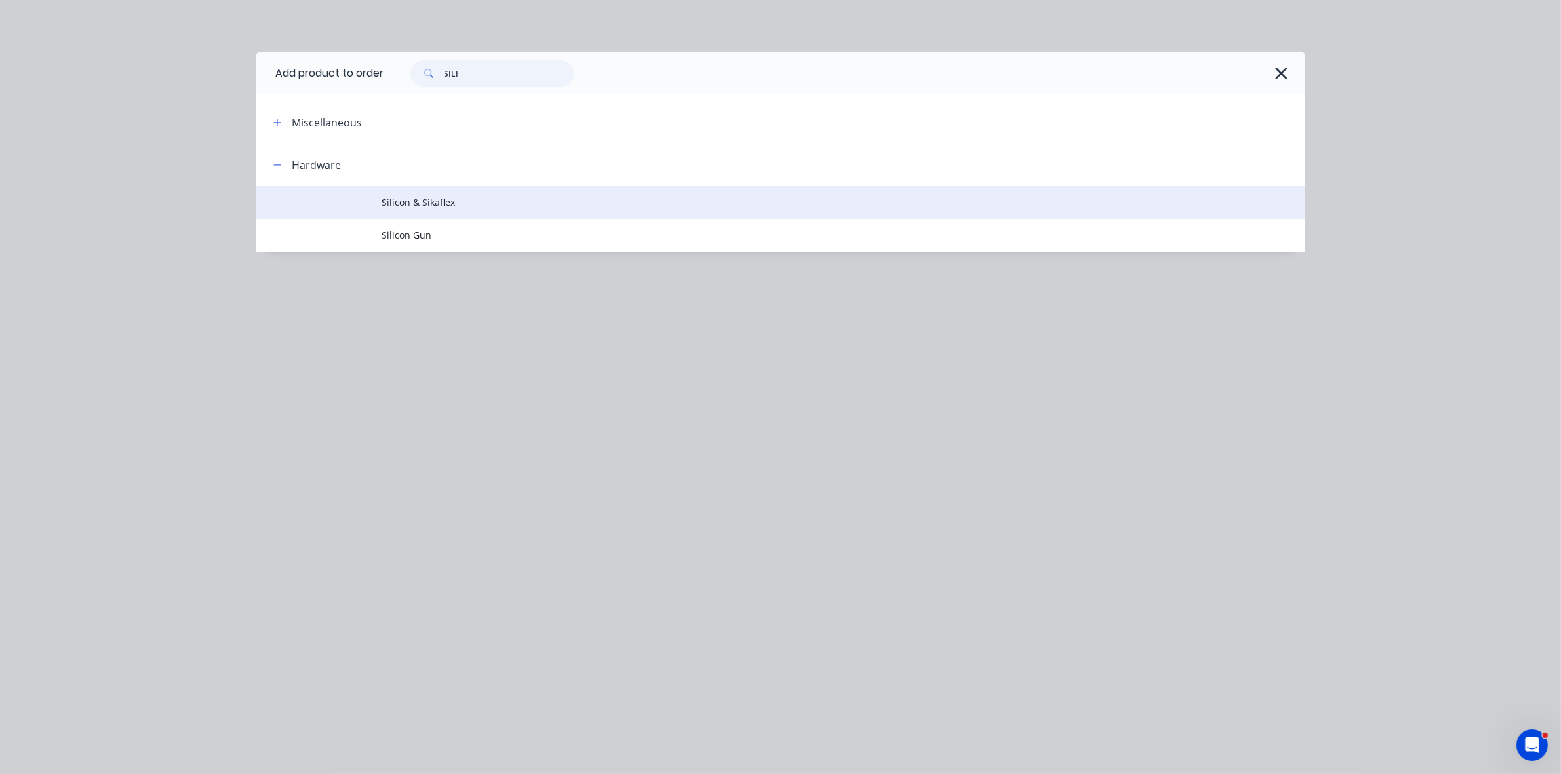
type input "SILI"
click at [454, 206] on span "Silicon & Sikaflex" at bounding box center [751, 202] width 738 height 14
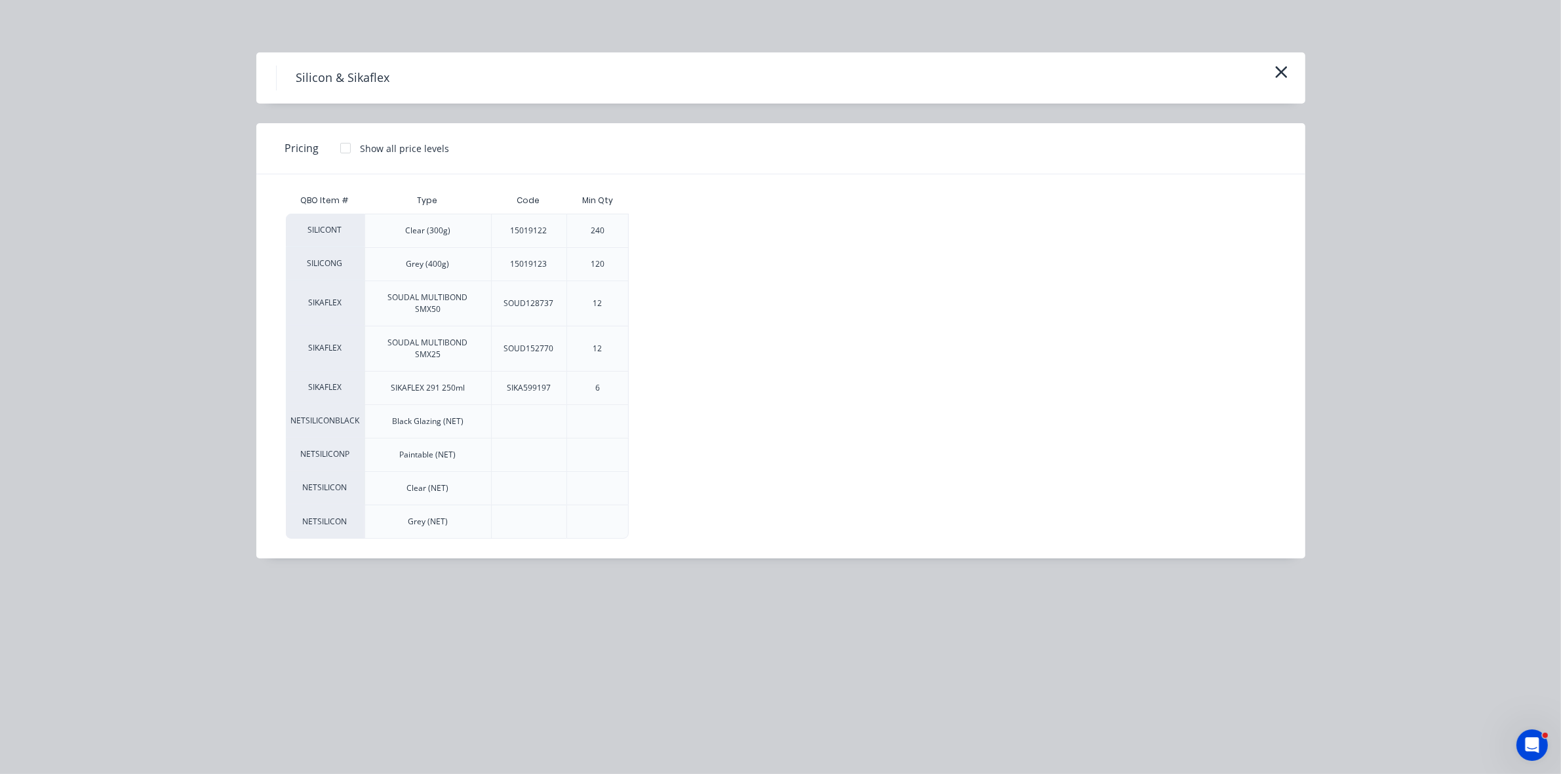
click at [342, 146] on div at bounding box center [345, 148] width 26 height 26
click at [657, 235] on div "$7.15" at bounding box center [672, 230] width 87 height 33
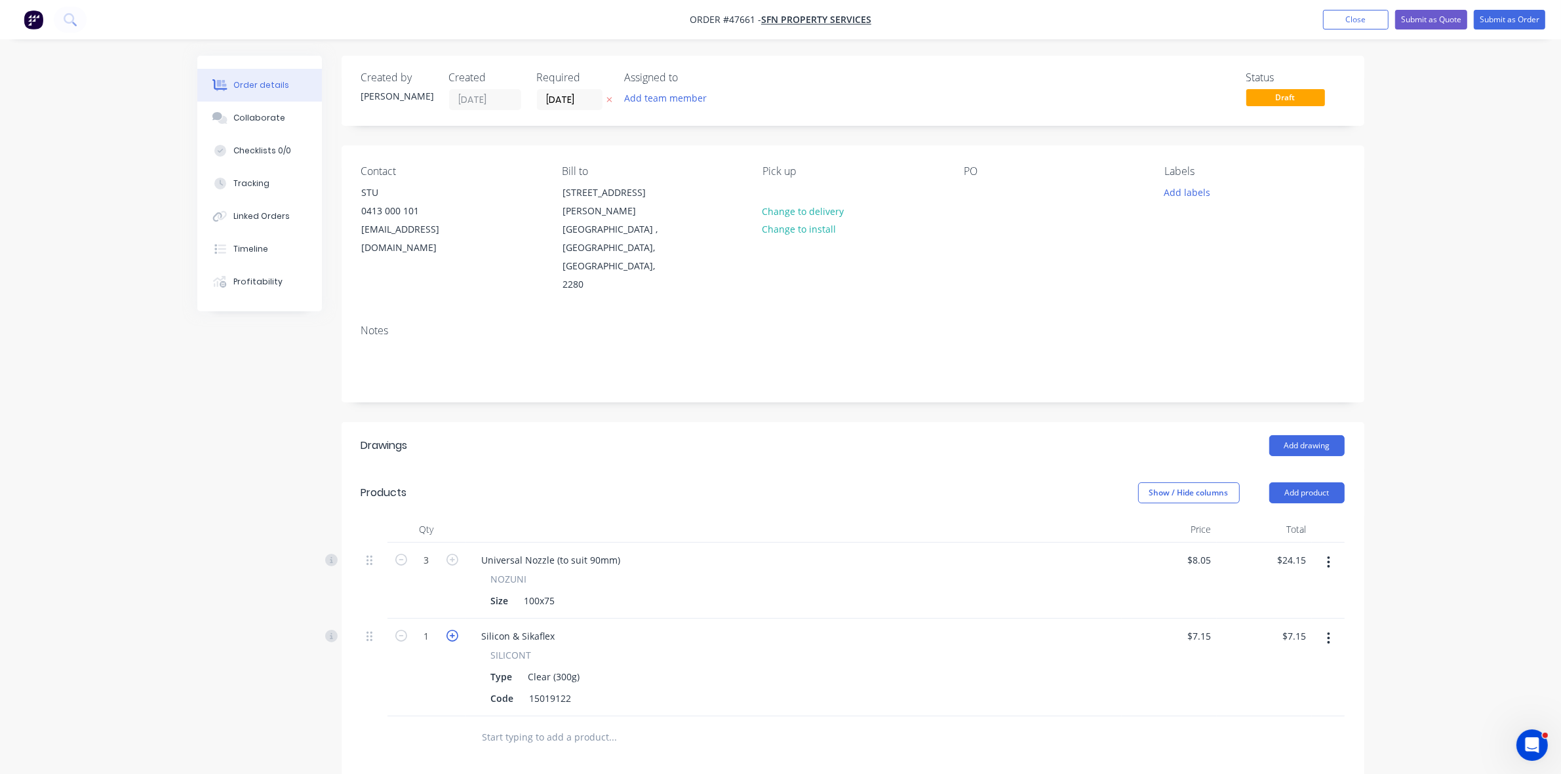
click at [449, 630] on icon "button" at bounding box center [452, 636] width 12 height 12
type input "2"
type input "$14.30"
click at [1314, 482] on button "Add product" at bounding box center [1306, 492] width 75 height 21
click at [1305, 517] on div "Product catalogue" at bounding box center [1282, 526] width 101 height 19
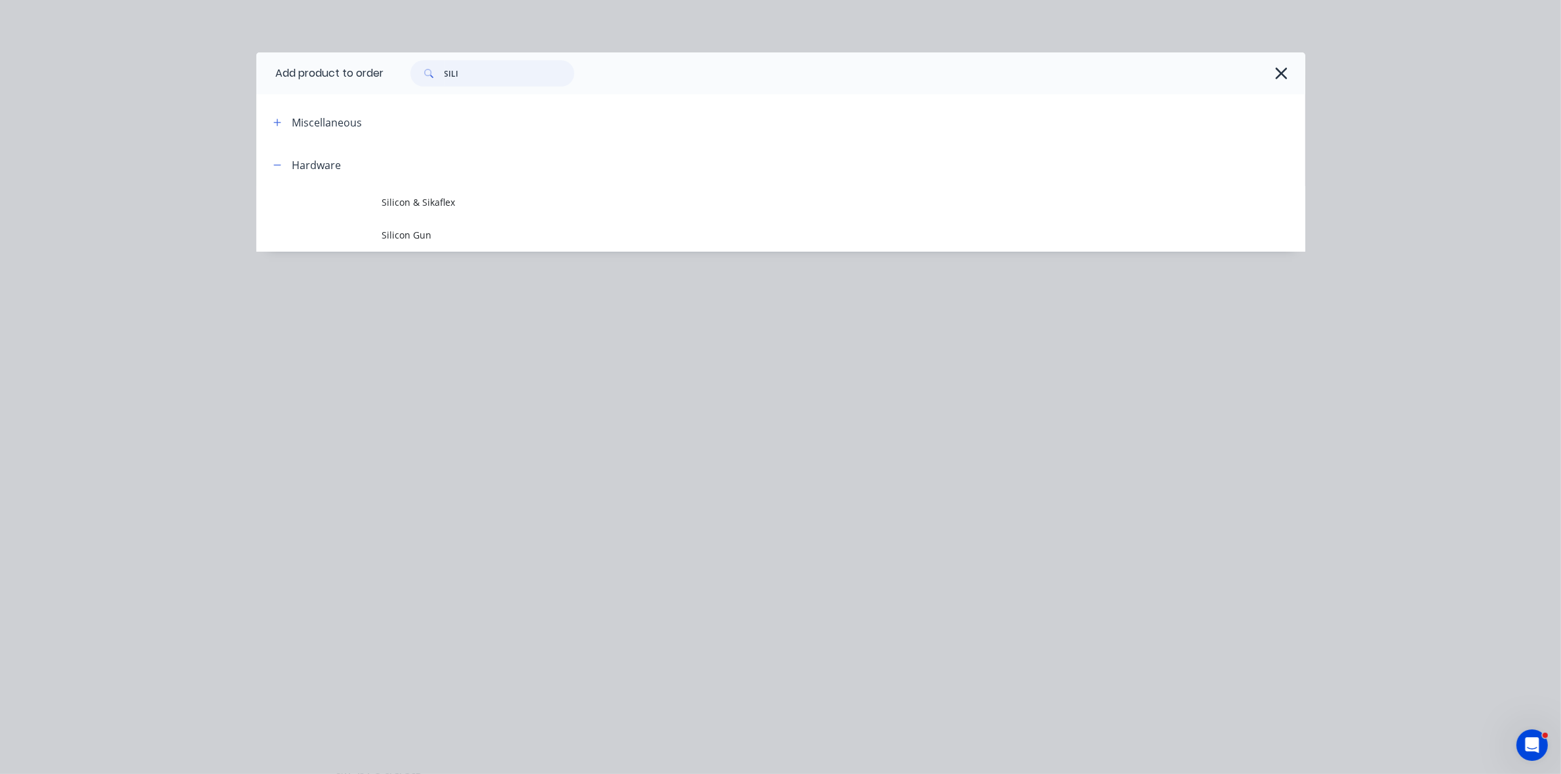
drag, startPoint x: 505, startPoint y: 76, endPoint x: 415, endPoint y: 77, distance: 90.5
click at [415, 77] on div "SILI" at bounding box center [492, 73] width 164 height 26
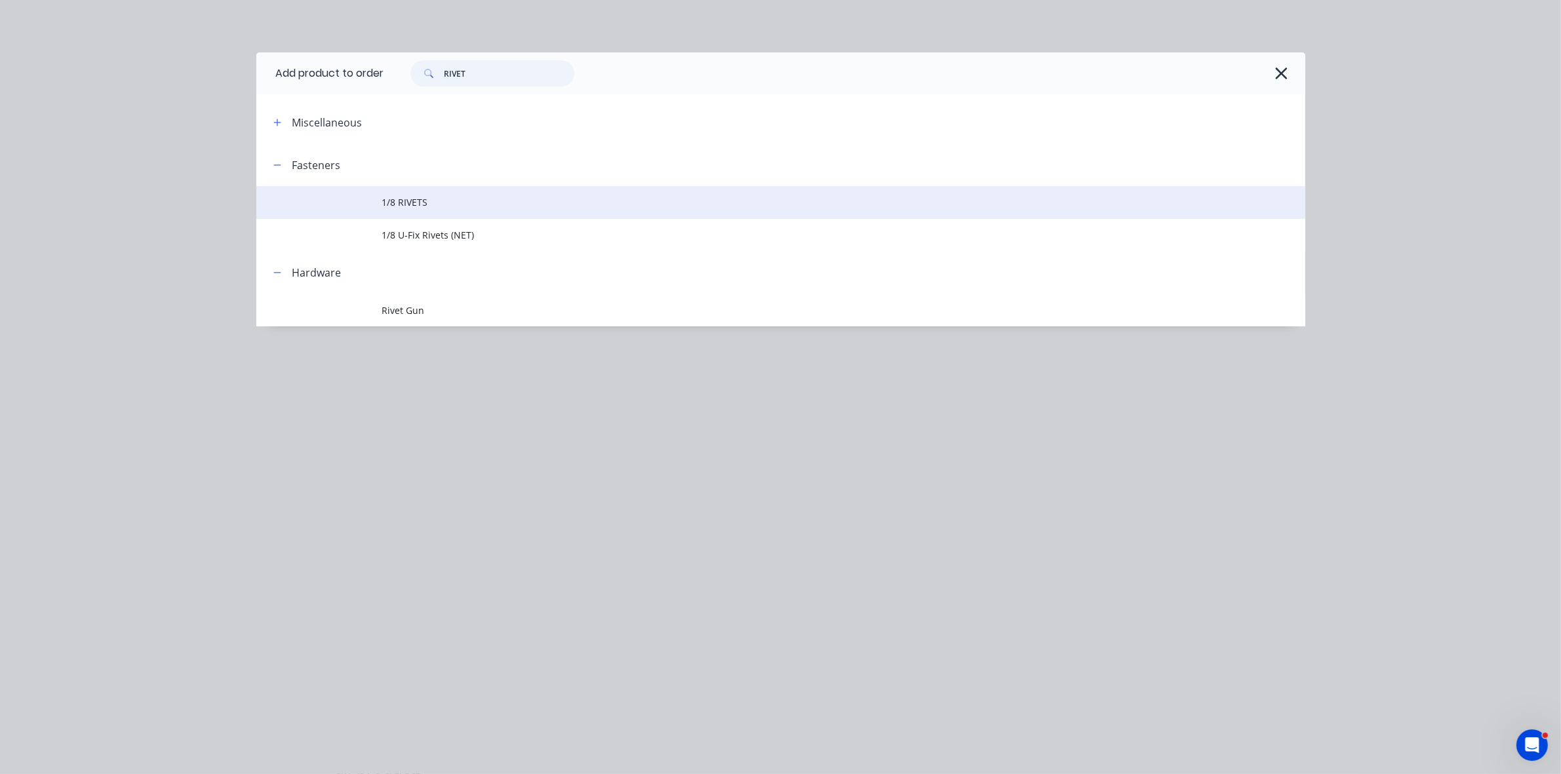
type input "RIVET"
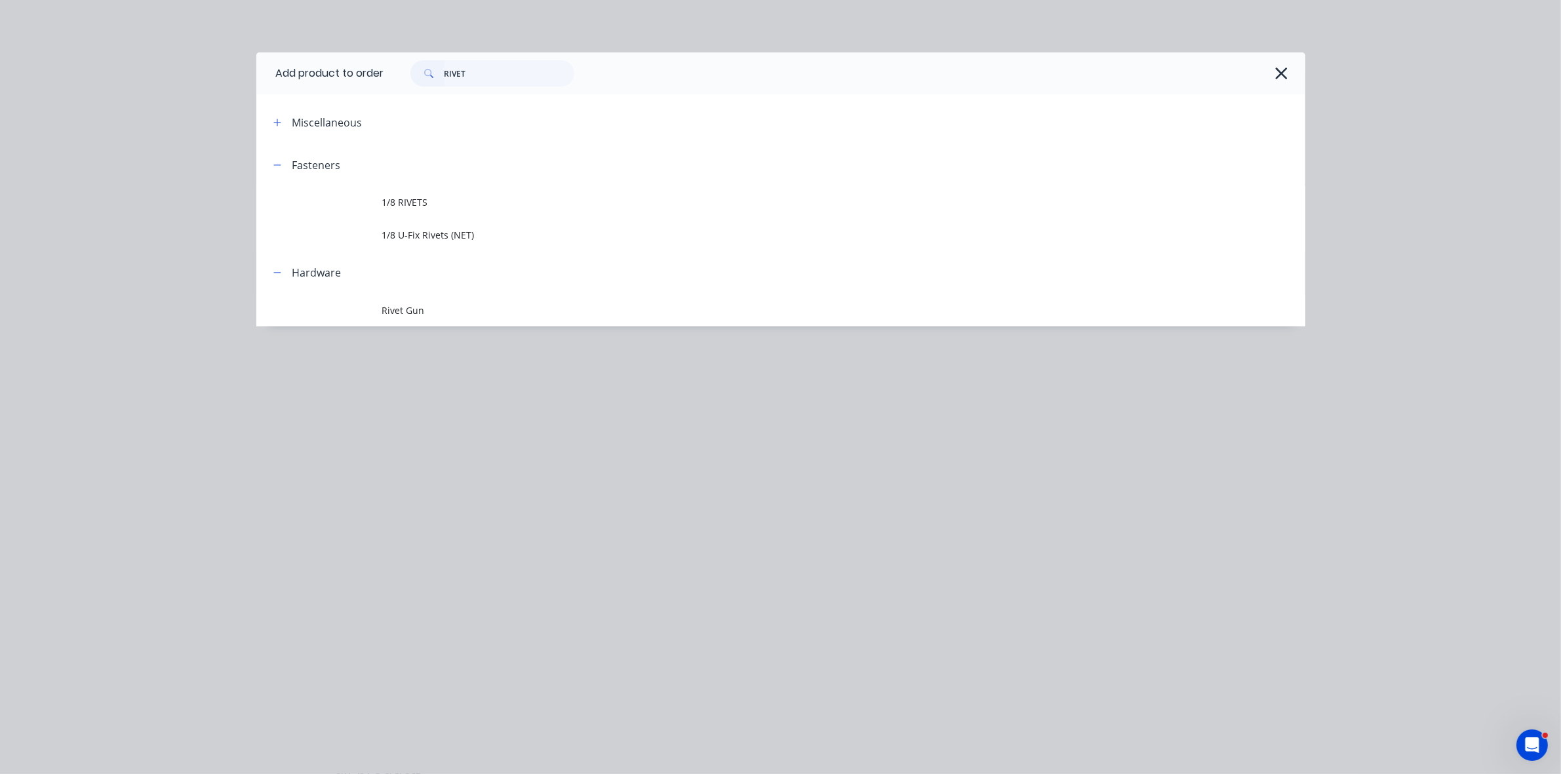
click at [418, 207] on span "1/8 RIVETS" at bounding box center [751, 202] width 738 height 14
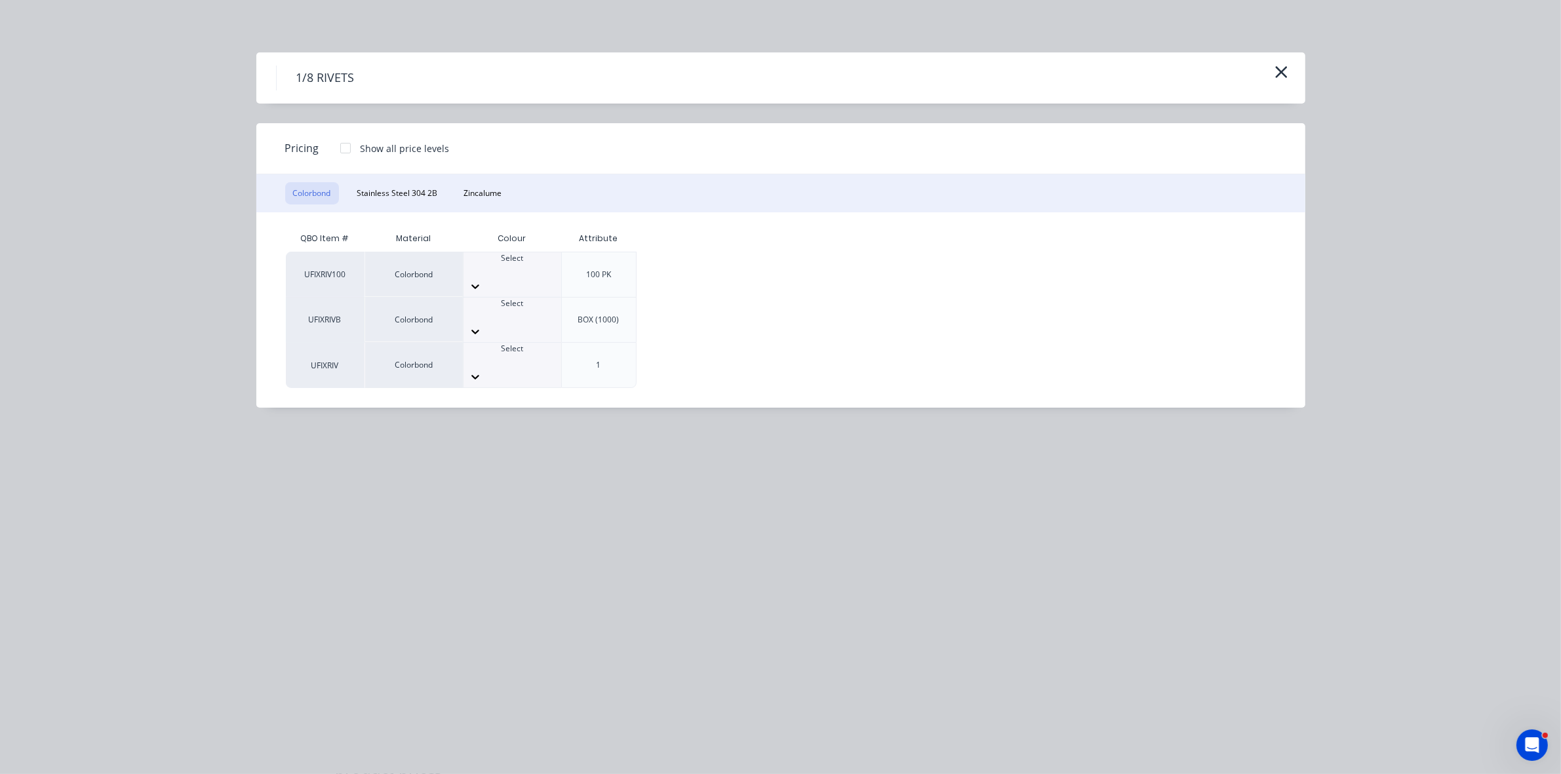
click at [342, 149] on div at bounding box center [345, 148] width 26 height 26
click at [516, 264] on div at bounding box center [512, 270] width 98 height 12
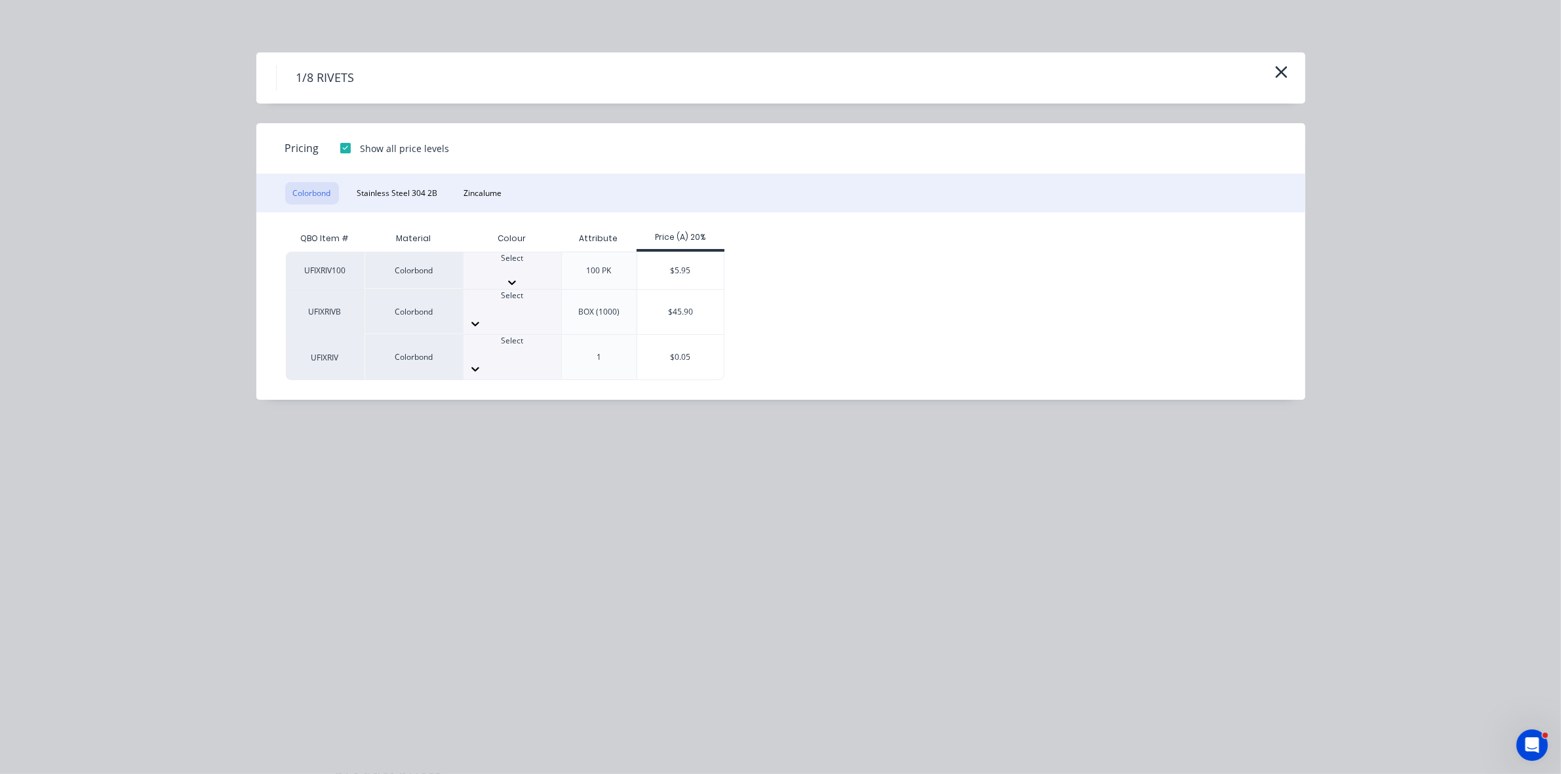
scroll to position [438, 0]
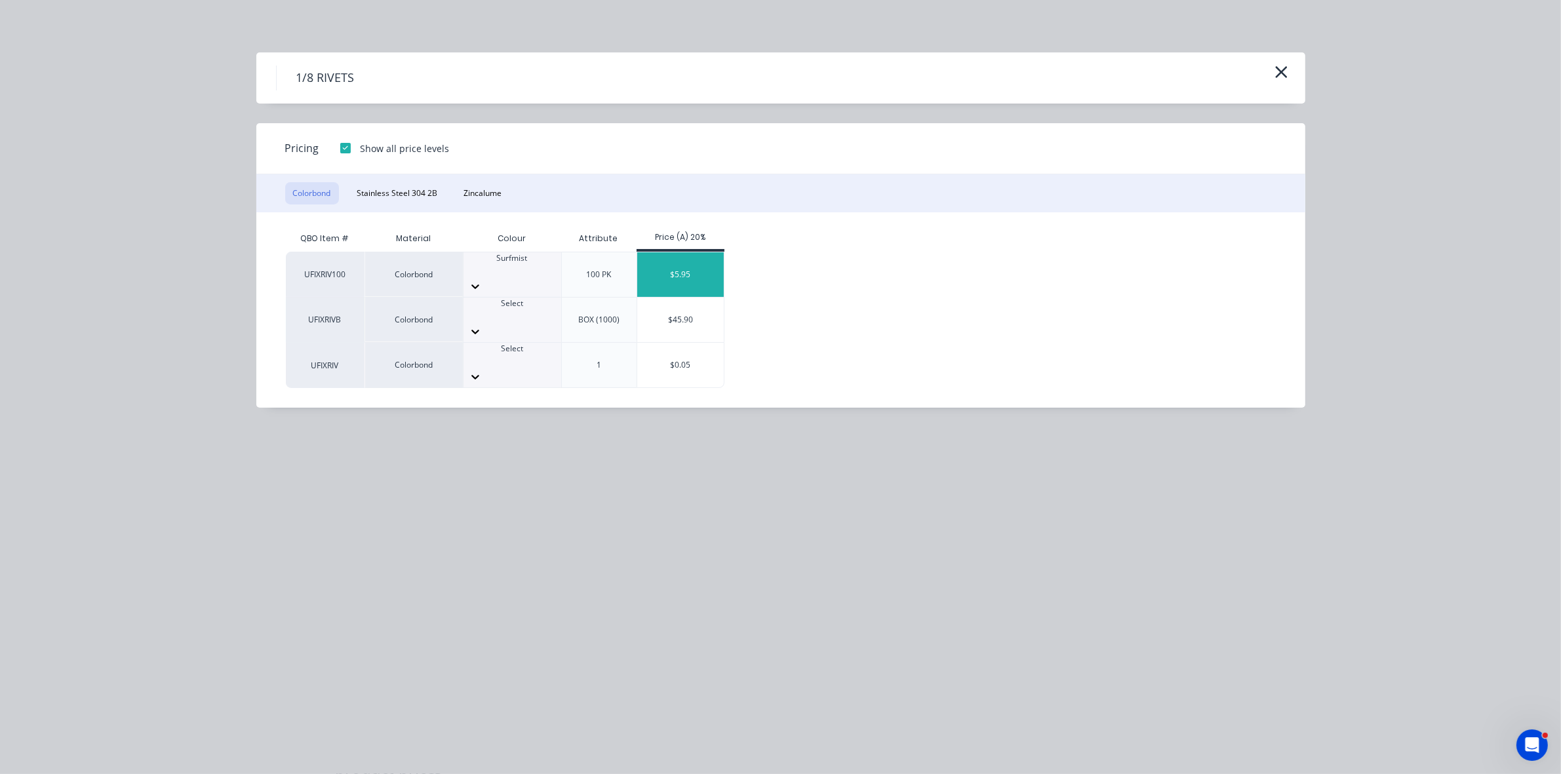
click at [678, 264] on div "$5.95" at bounding box center [680, 274] width 87 height 45
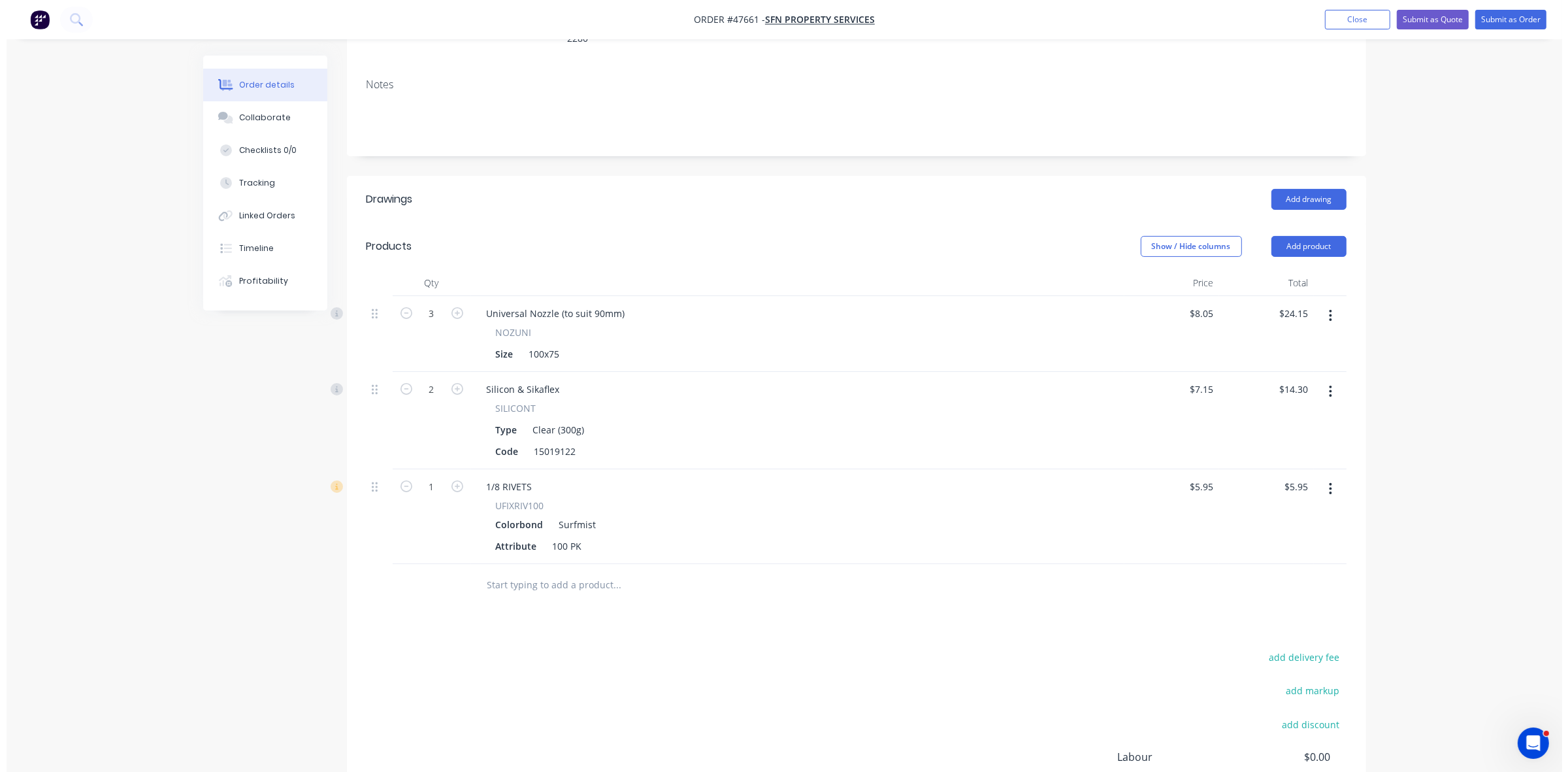
scroll to position [0, 0]
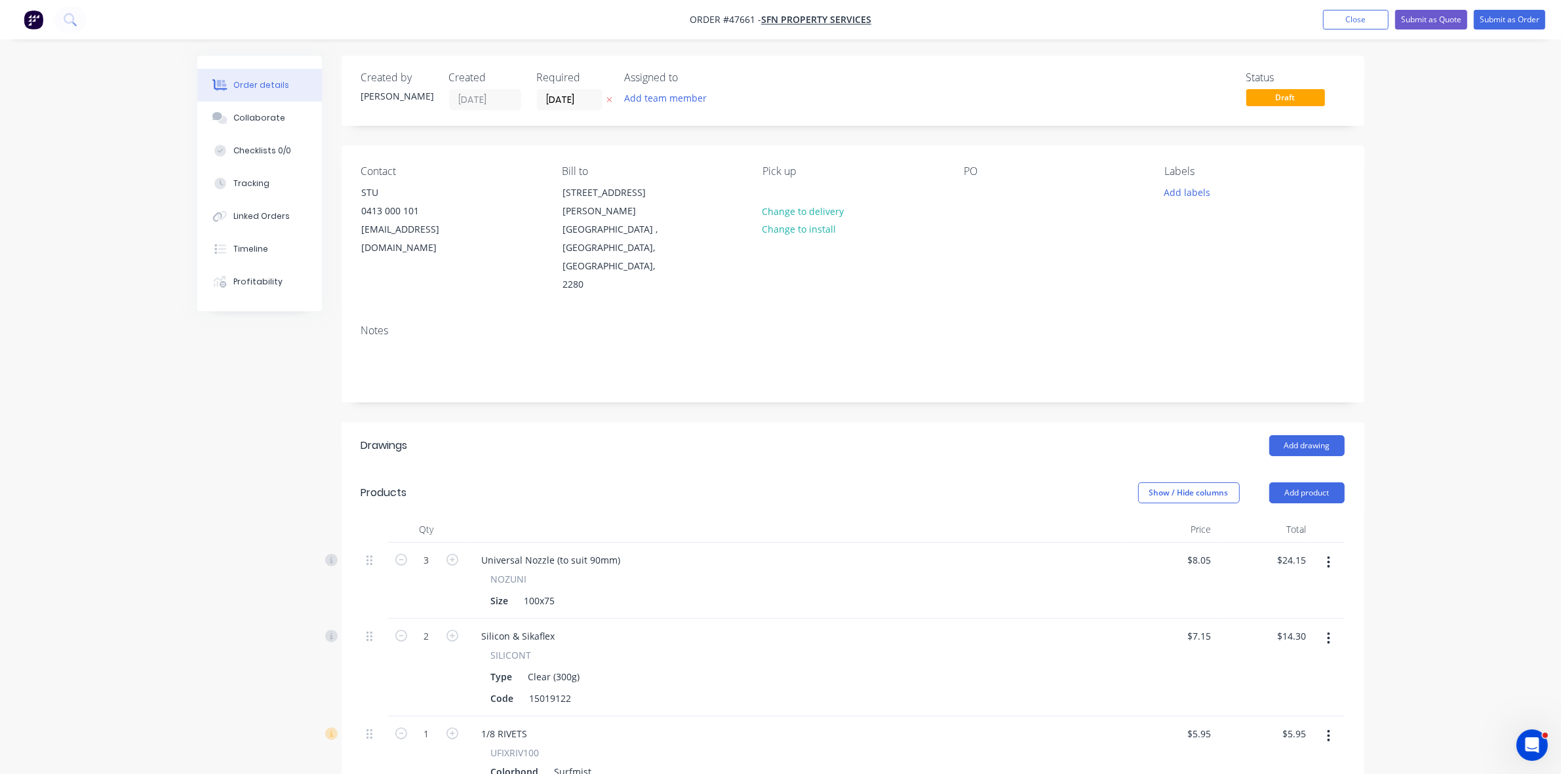
click at [962, 188] on div "Contact STU 0413 000 101 sfn383@gmail.com Bill to 27 ST JOHNS DRVE CROUDACE BAY…" at bounding box center [853, 230] width 1023 height 168
click at [969, 191] on div at bounding box center [974, 192] width 21 height 19
click at [1512, 21] on button "Submit as Order" at bounding box center [1509, 20] width 71 height 20
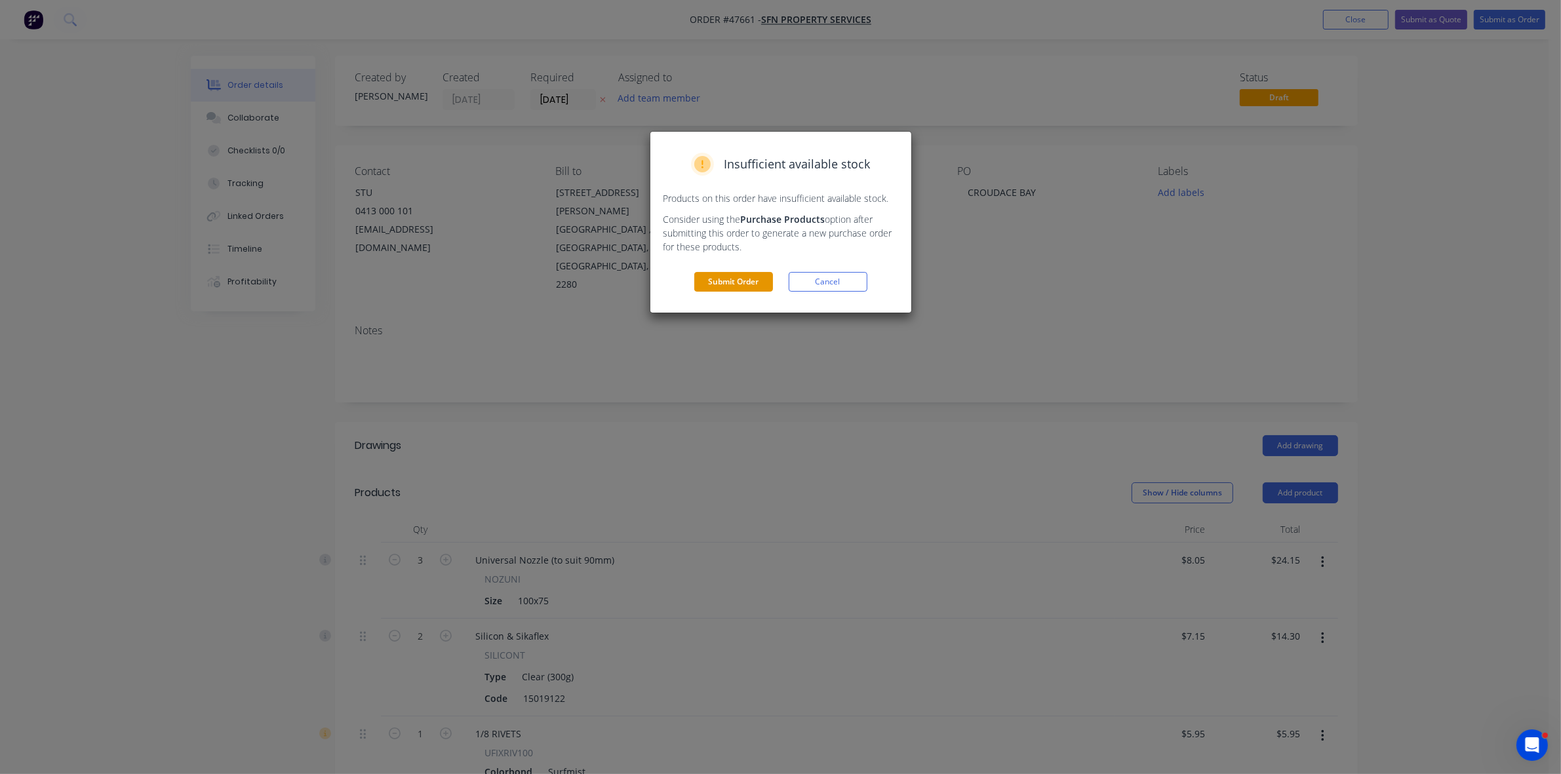
click at [739, 279] on button "Submit Order" at bounding box center [733, 282] width 79 height 20
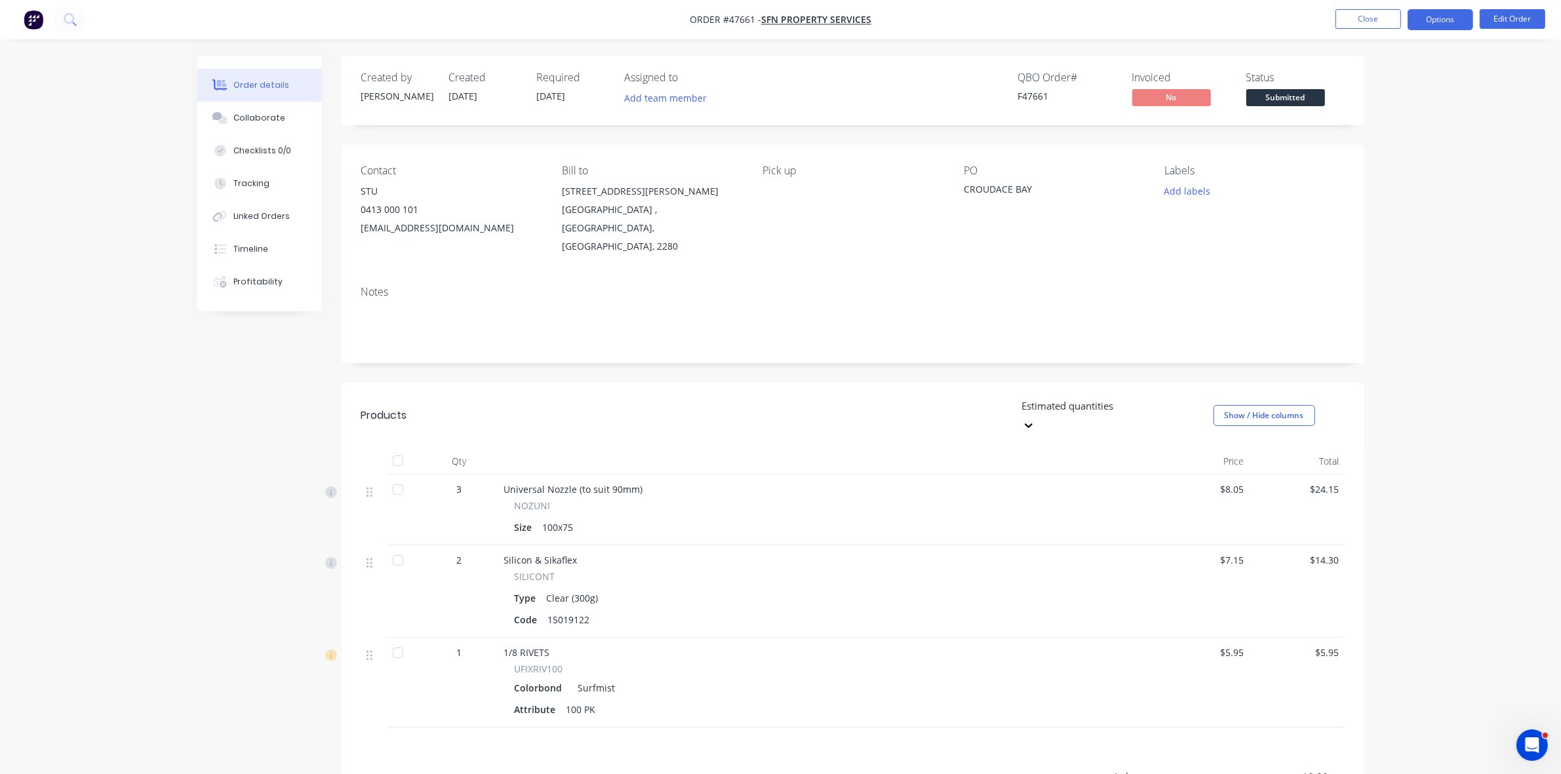
click at [1445, 16] on button "Options" at bounding box center [1440, 19] width 66 height 21
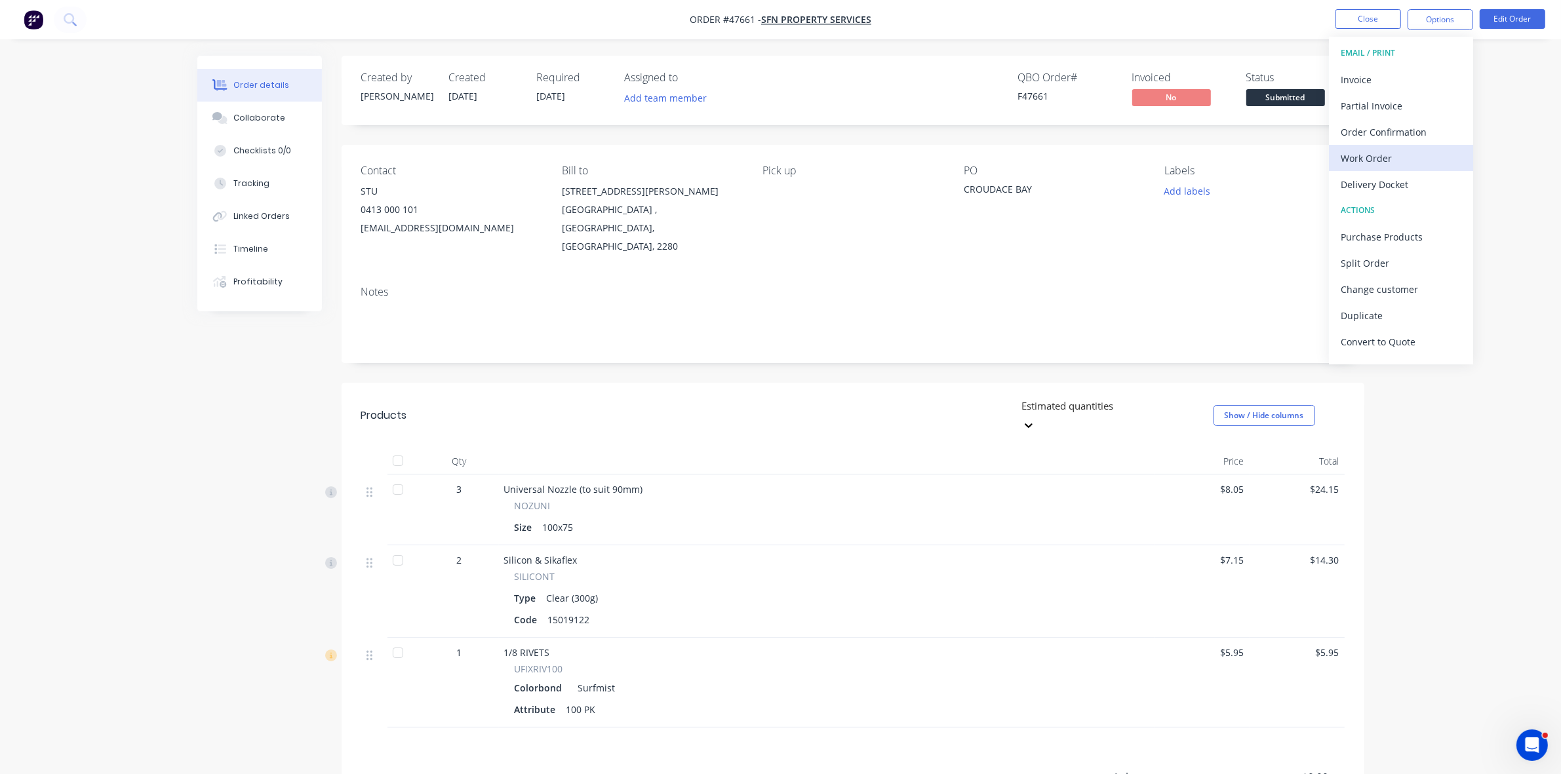
click at [1372, 153] on div "Work Order" at bounding box center [1400, 158] width 121 height 19
click at [1370, 140] on div "Without pricing" at bounding box center [1400, 132] width 121 height 19
click at [1361, 77] on div "Invoice" at bounding box center [1400, 79] width 121 height 19
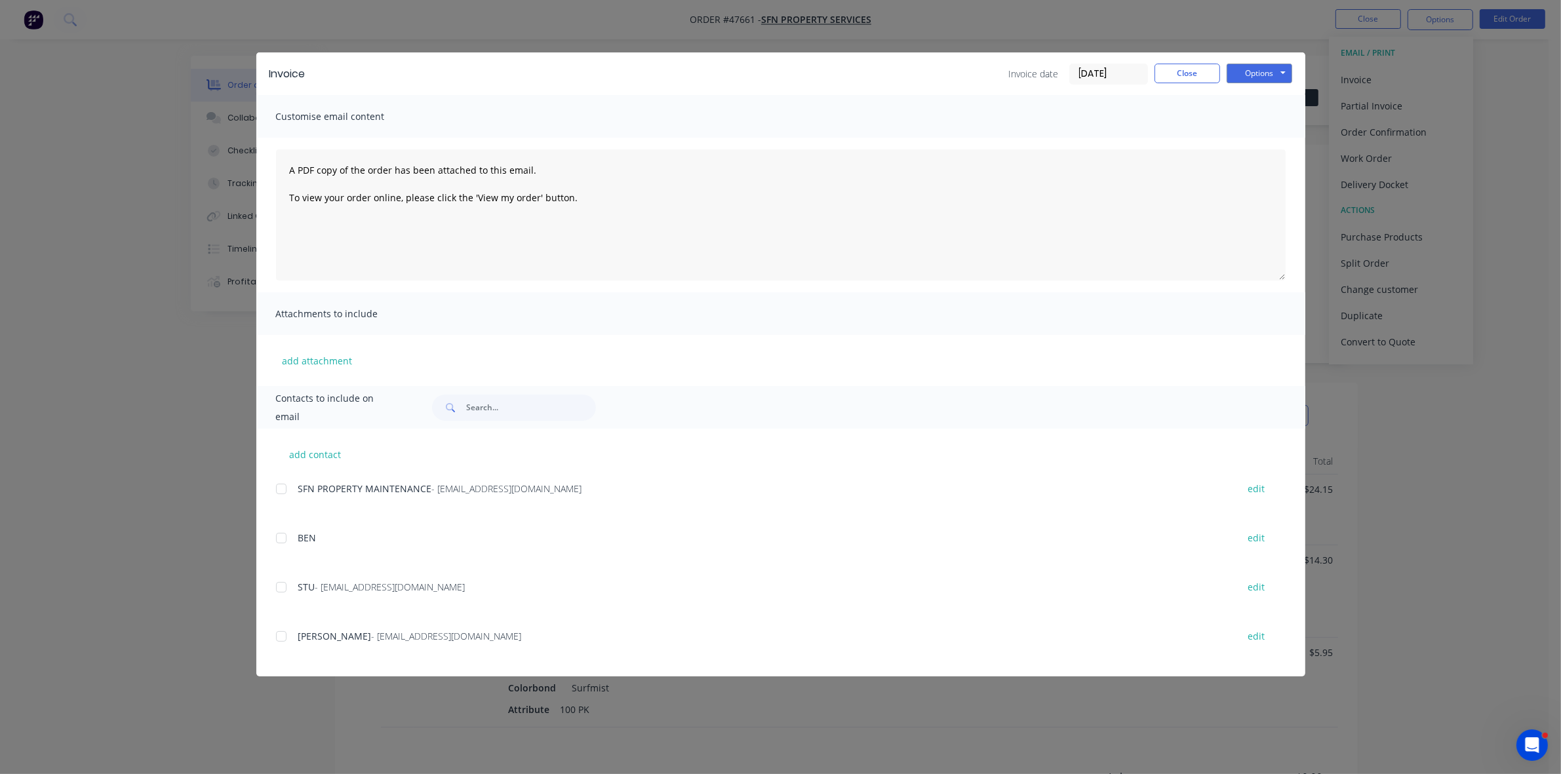
click at [279, 490] on div at bounding box center [281, 489] width 26 height 26
click at [1249, 77] on button "Options" at bounding box center [1259, 74] width 66 height 20
click at [1251, 138] on button "Email" at bounding box center [1268, 141] width 84 height 22
click at [1177, 77] on button "Close" at bounding box center [1187, 74] width 66 height 20
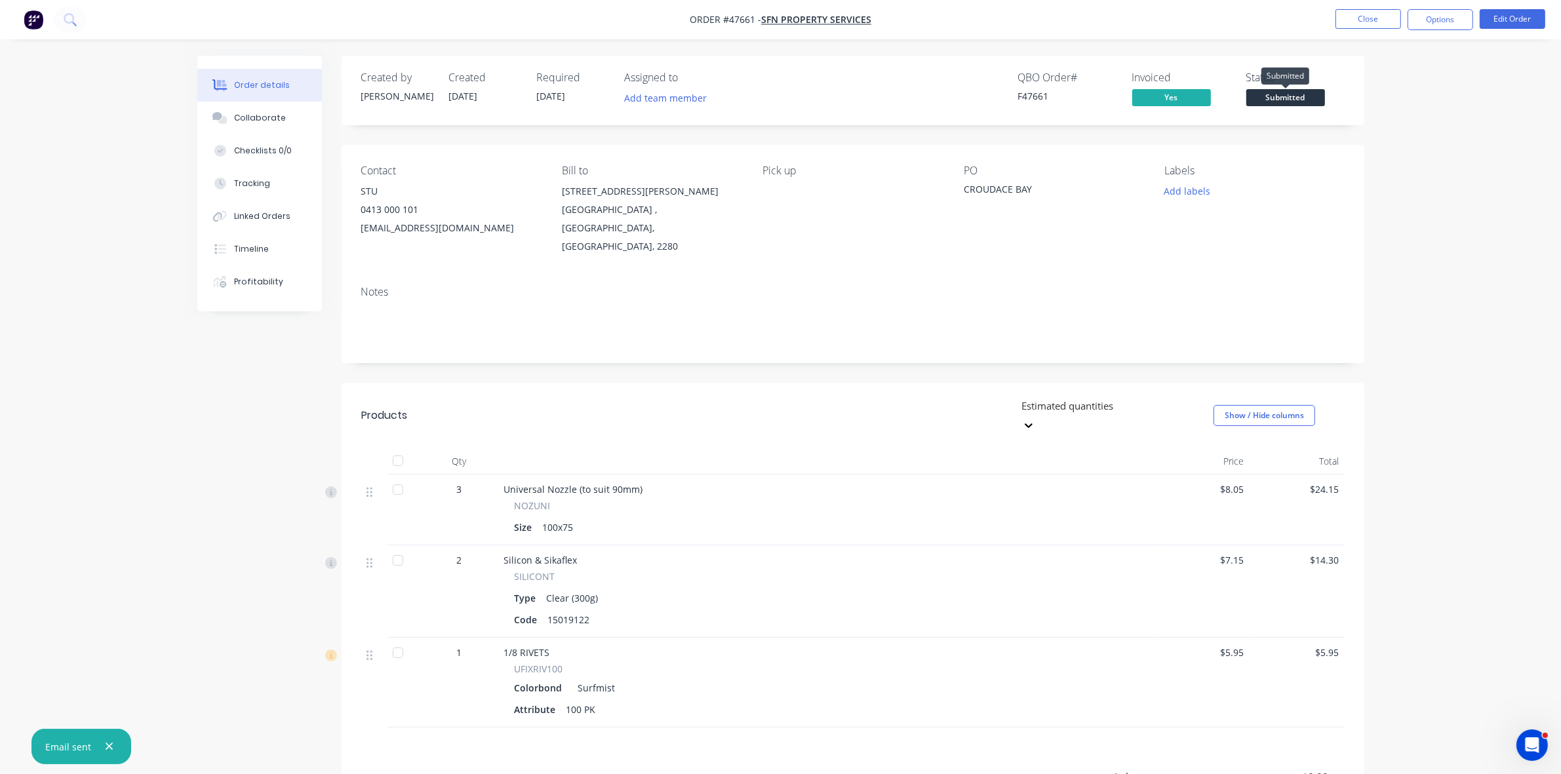
click at [1273, 102] on span "Submitted" at bounding box center [1285, 97] width 79 height 16
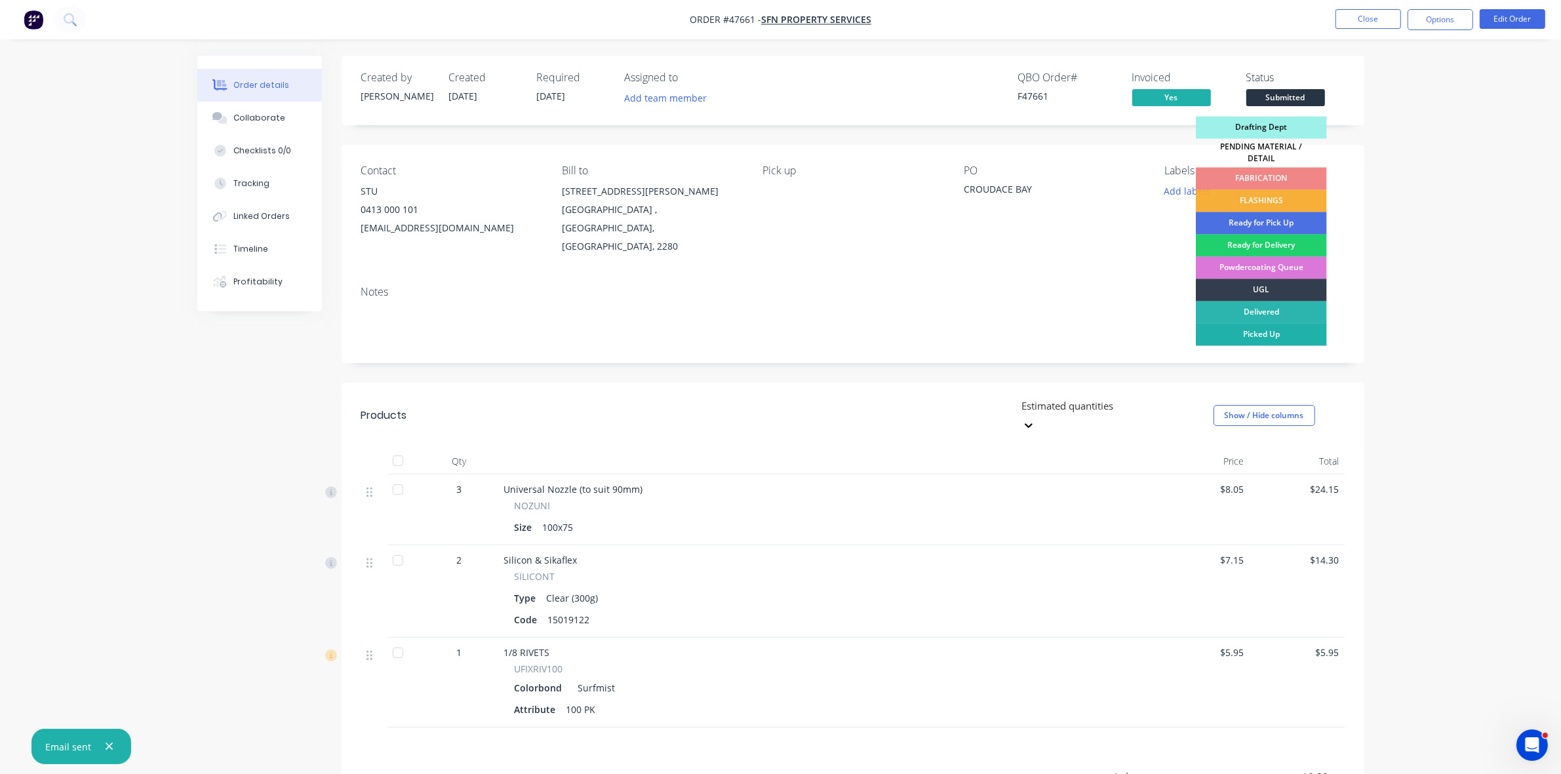
click at [1285, 329] on div "Picked Up" at bounding box center [1261, 335] width 131 height 22
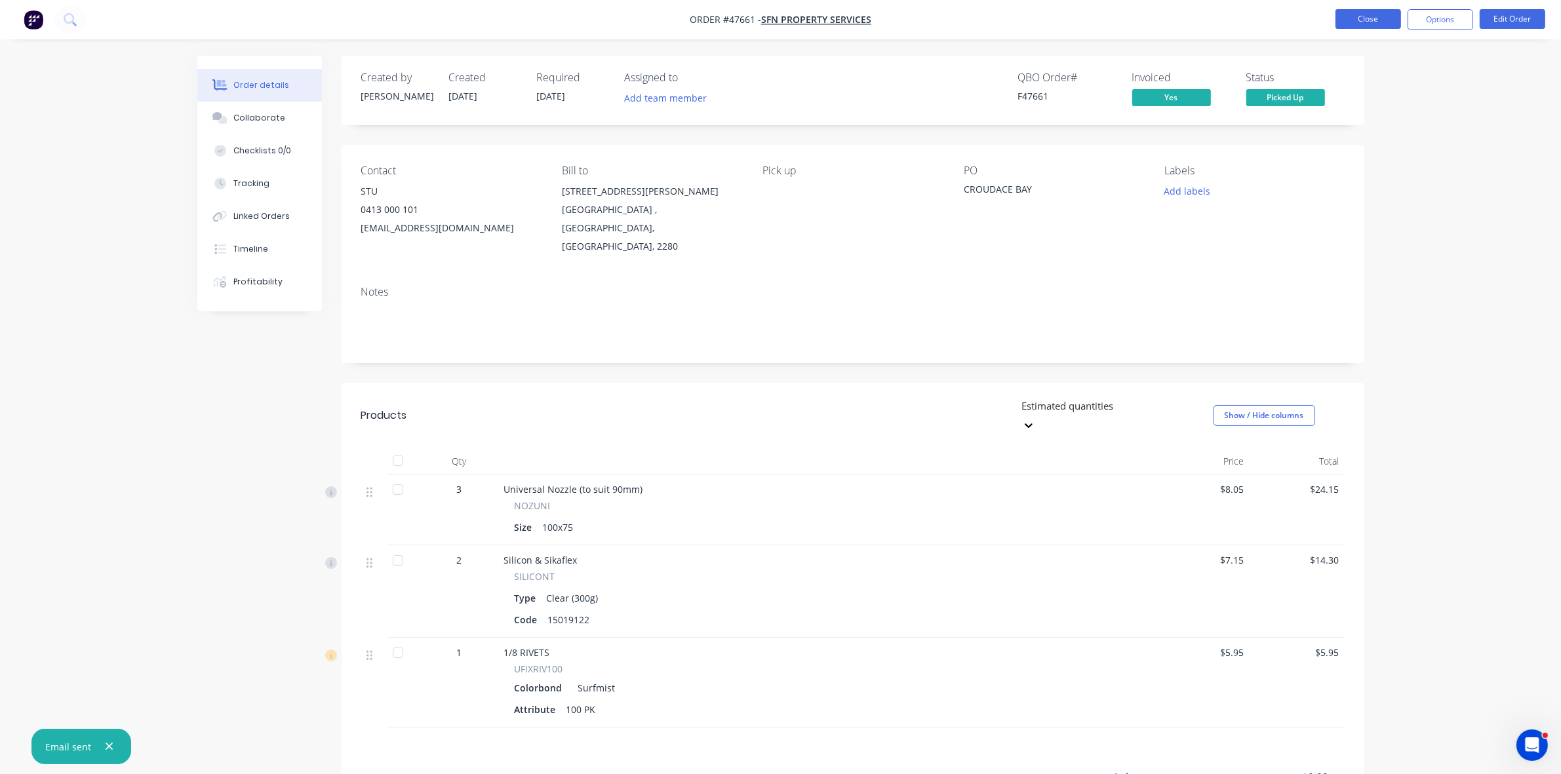
click at [1358, 18] on button "Close" at bounding box center [1368, 19] width 66 height 20
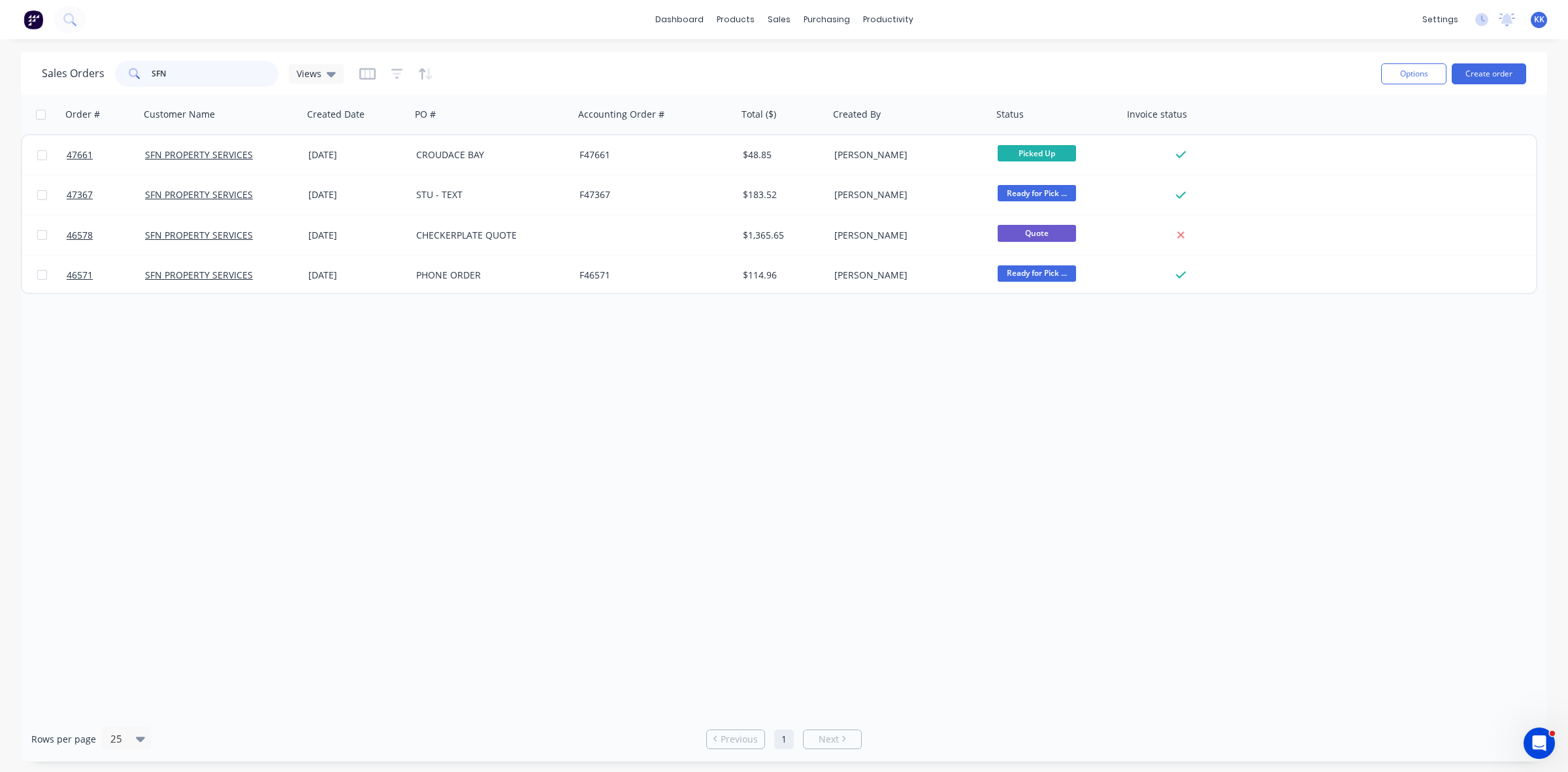
drag, startPoint x: 204, startPoint y: 79, endPoint x: 134, endPoint y: 74, distance: 70.2
click at [134, 74] on div "SFN" at bounding box center [196, 74] width 163 height 26
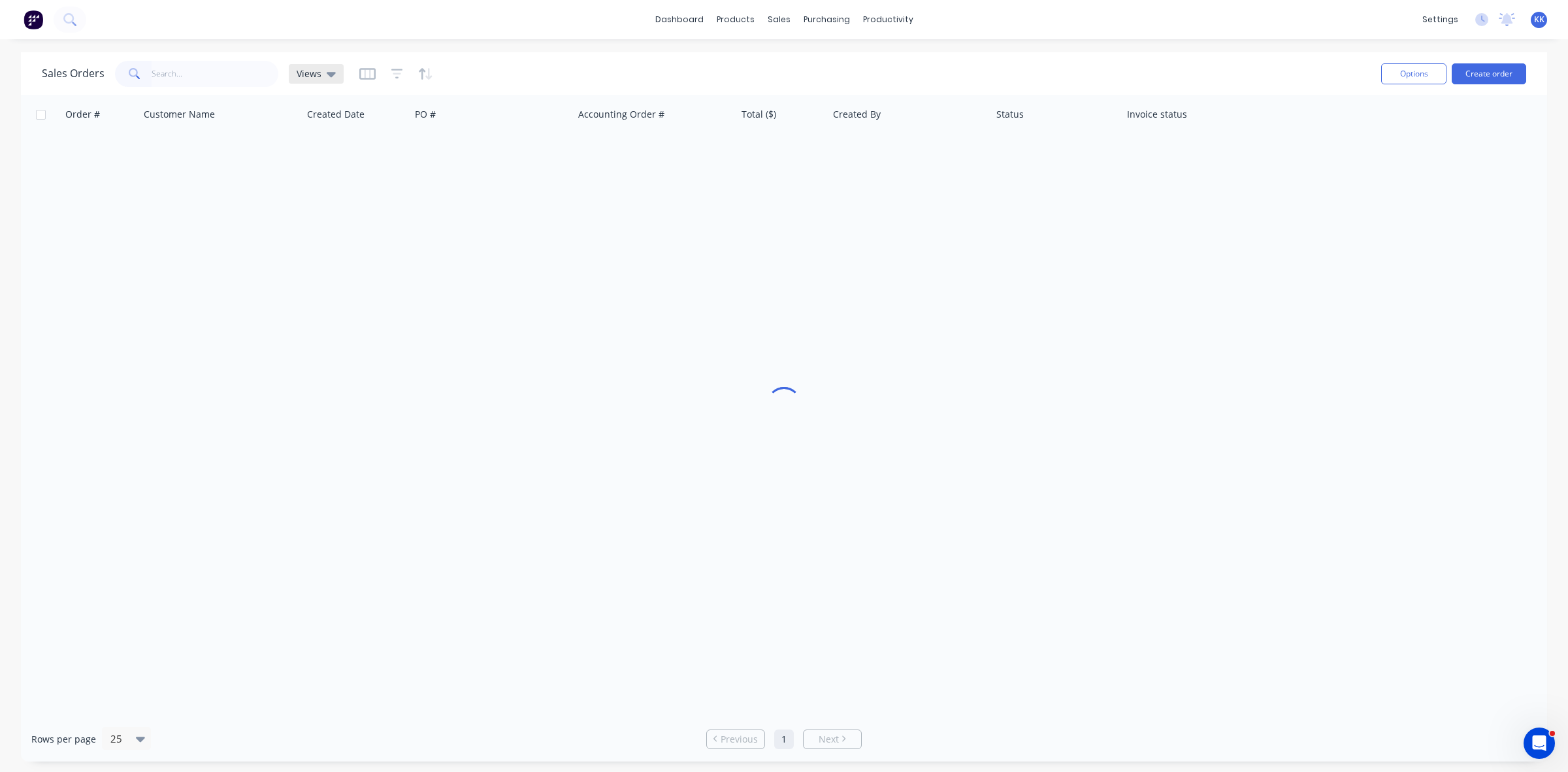
click at [297, 75] on span "Views" at bounding box center [309, 74] width 25 height 14
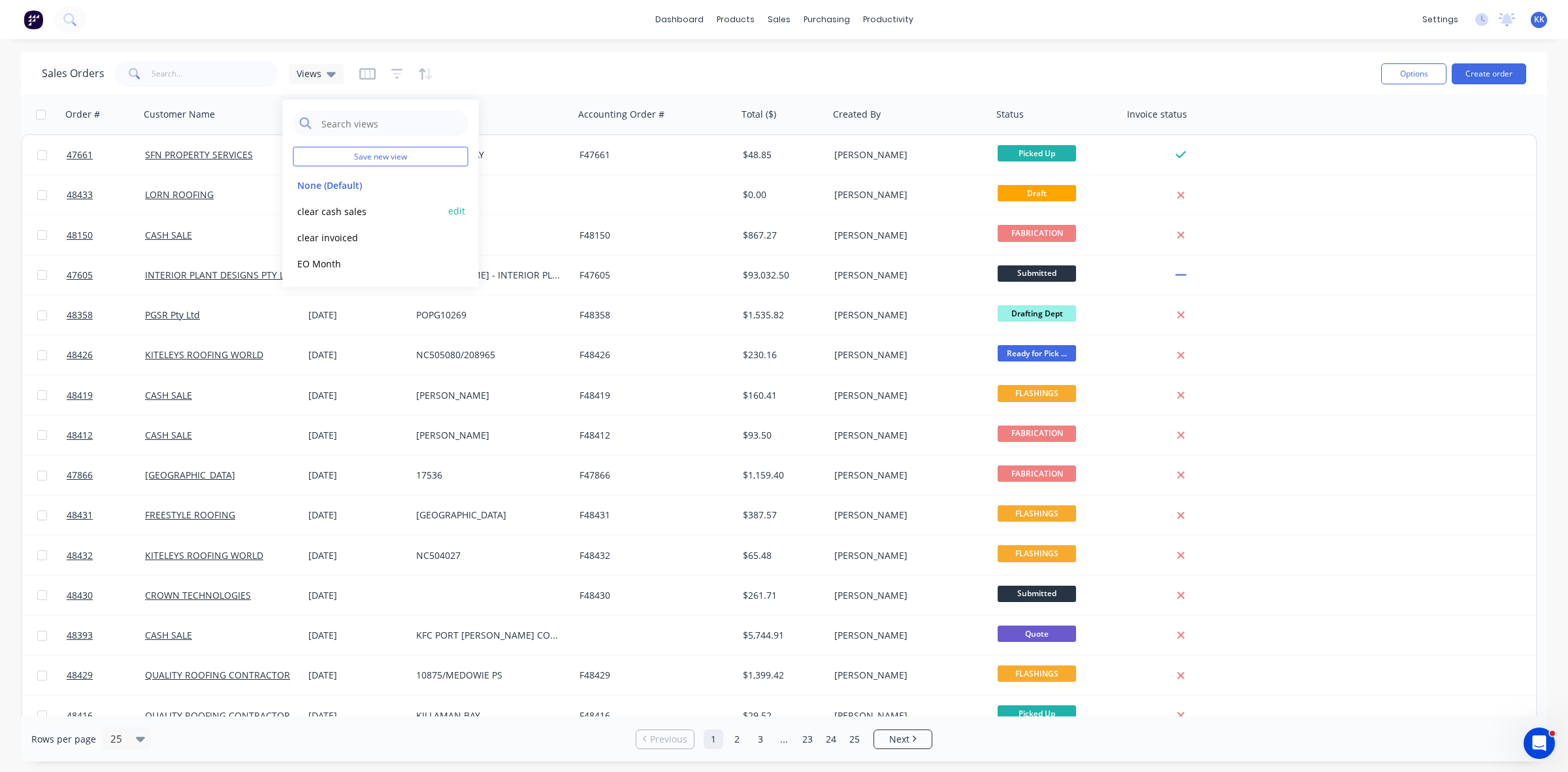
click at [312, 210] on button "clear cash sales" at bounding box center [367, 210] width 149 height 15
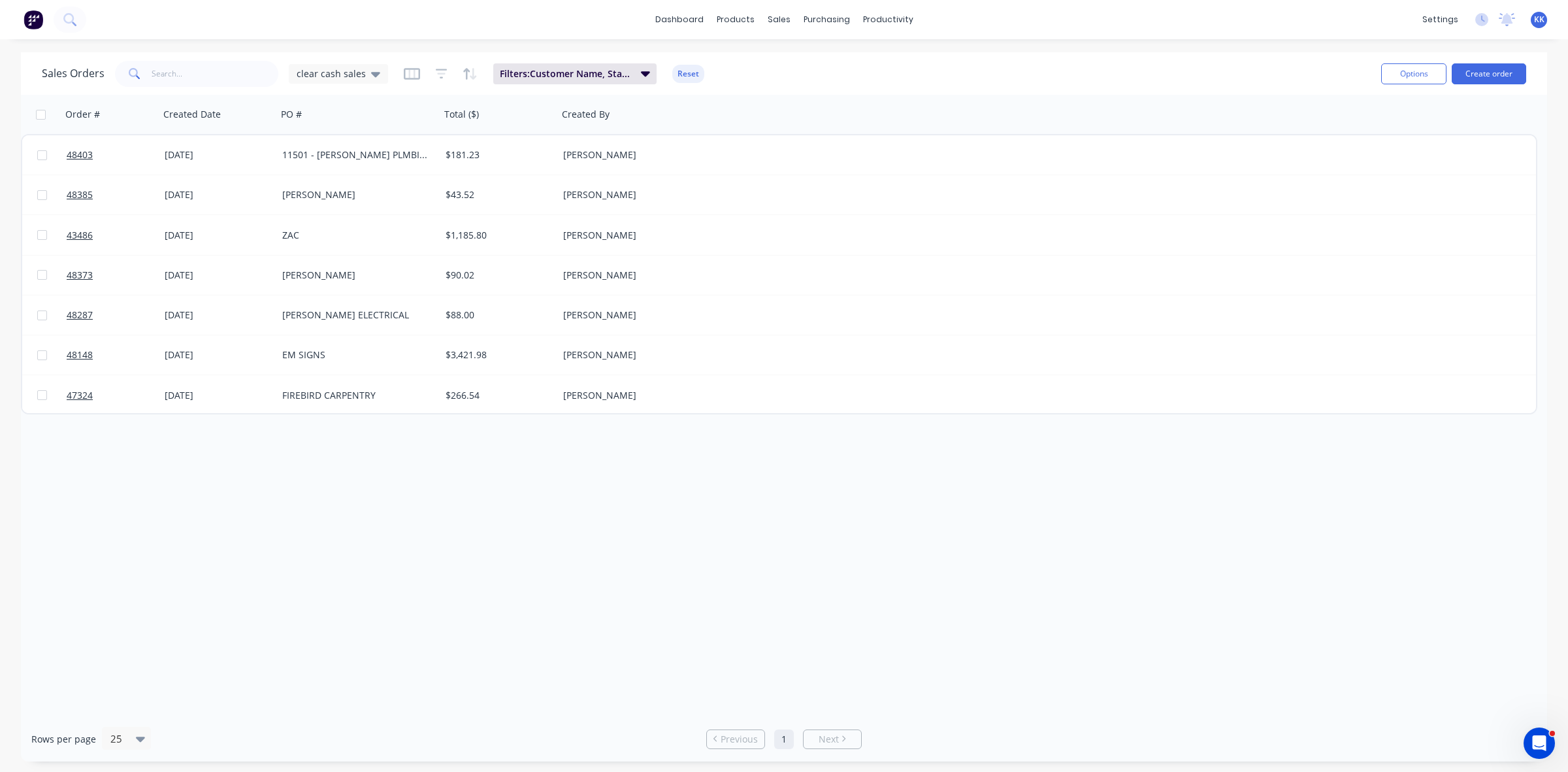
drag, startPoint x: 38, startPoint y: 117, endPoint x: 59, endPoint y: 125, distance: 22.5
click at [38, 117] on input "checkbox" at bounding box center [41, 115] width 10 height 10
checkbox input "true"
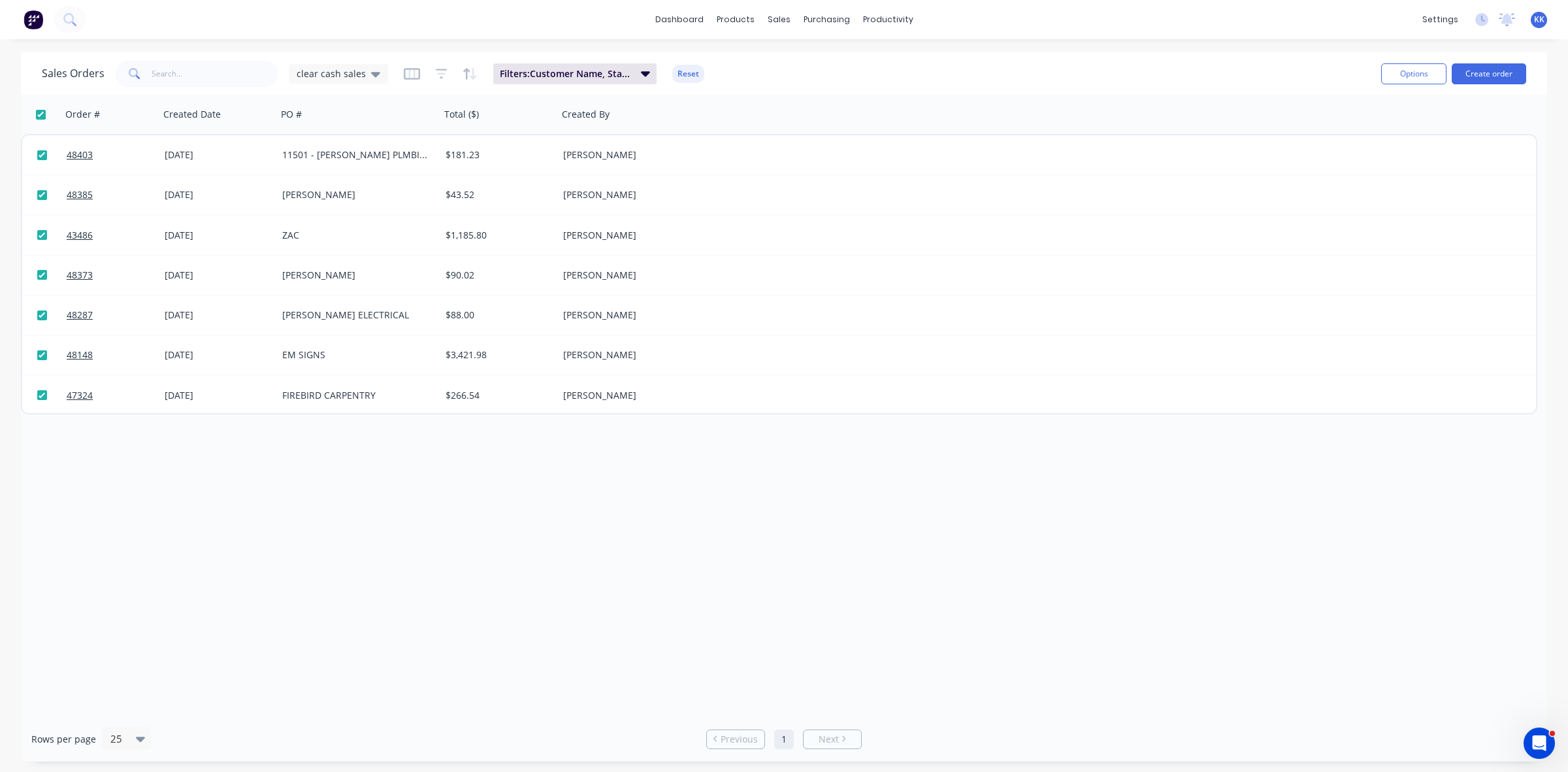
checkbox input "true"
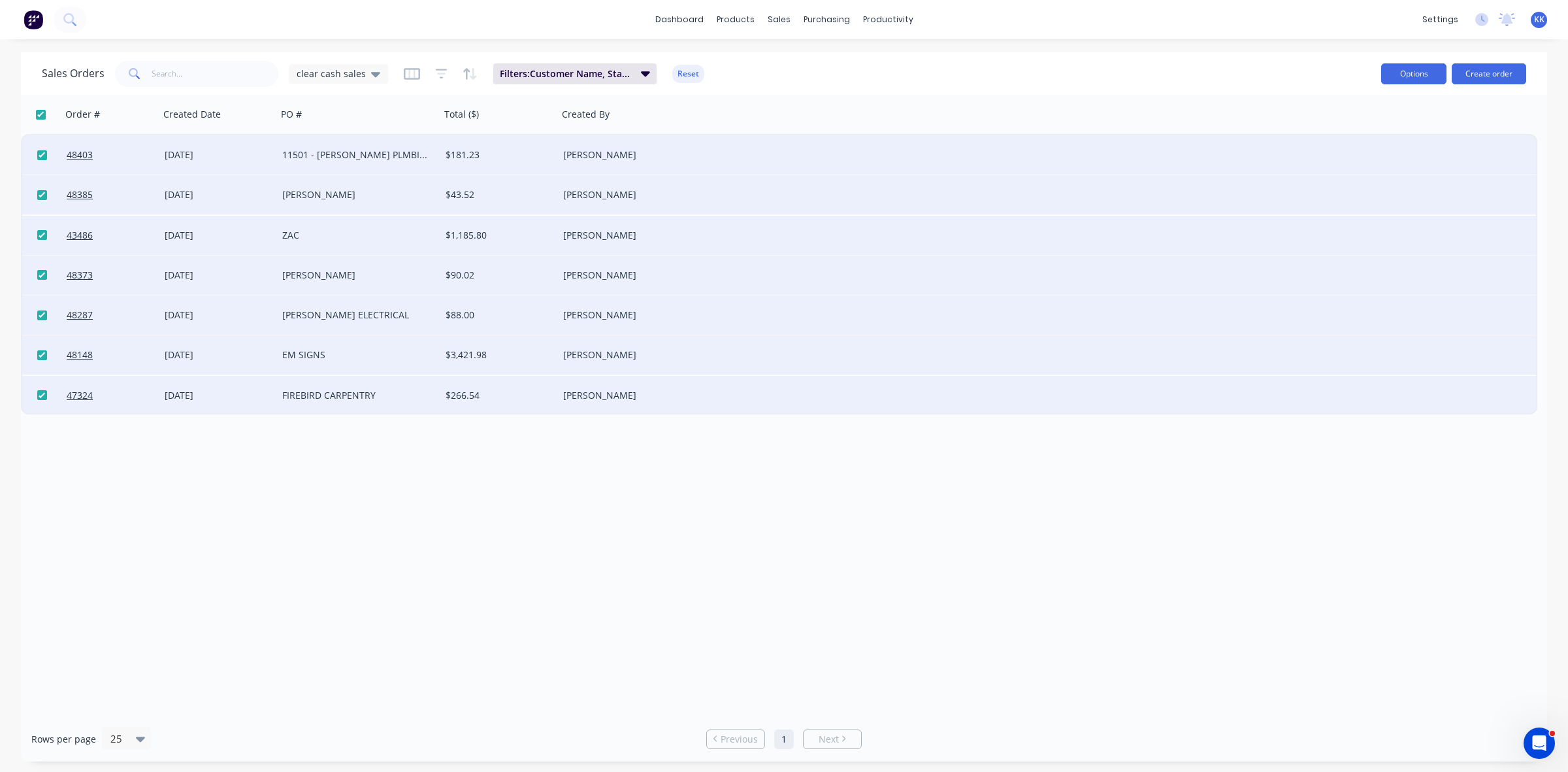
click at [1405, 83] on button "Options" at bounding box center [1414, 74] width 66 height 21
click at [1389, 140] on div "Archive" at bounding box center [1375, 133] width 121 height 19
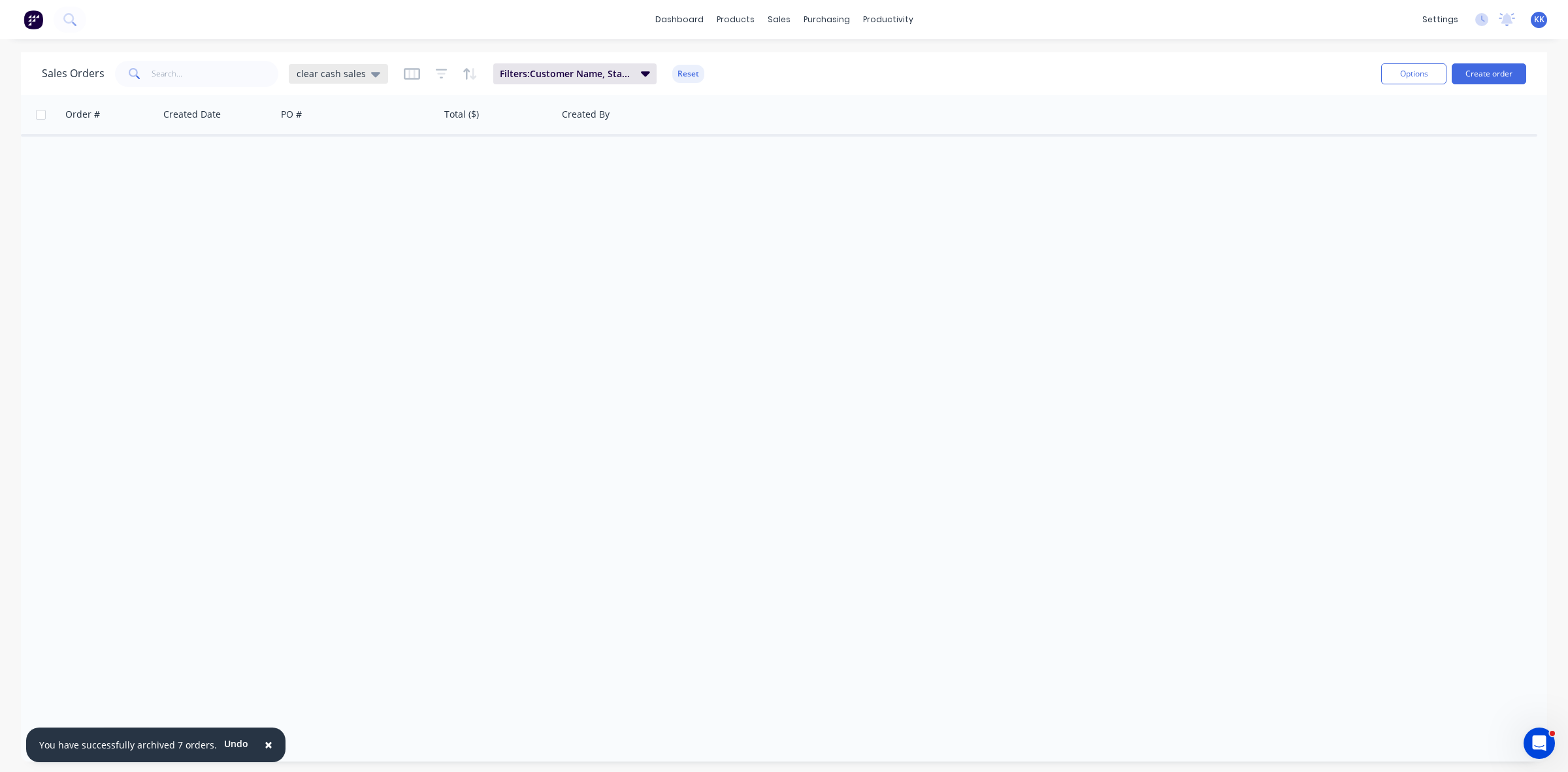
click at [347, 82] on div "clear cash sales" at bounding box center [339, 74] width 100 height 20
click at [337, 242] on button "clear invoiced" at bounding box center [367, 236] width 149 height 15
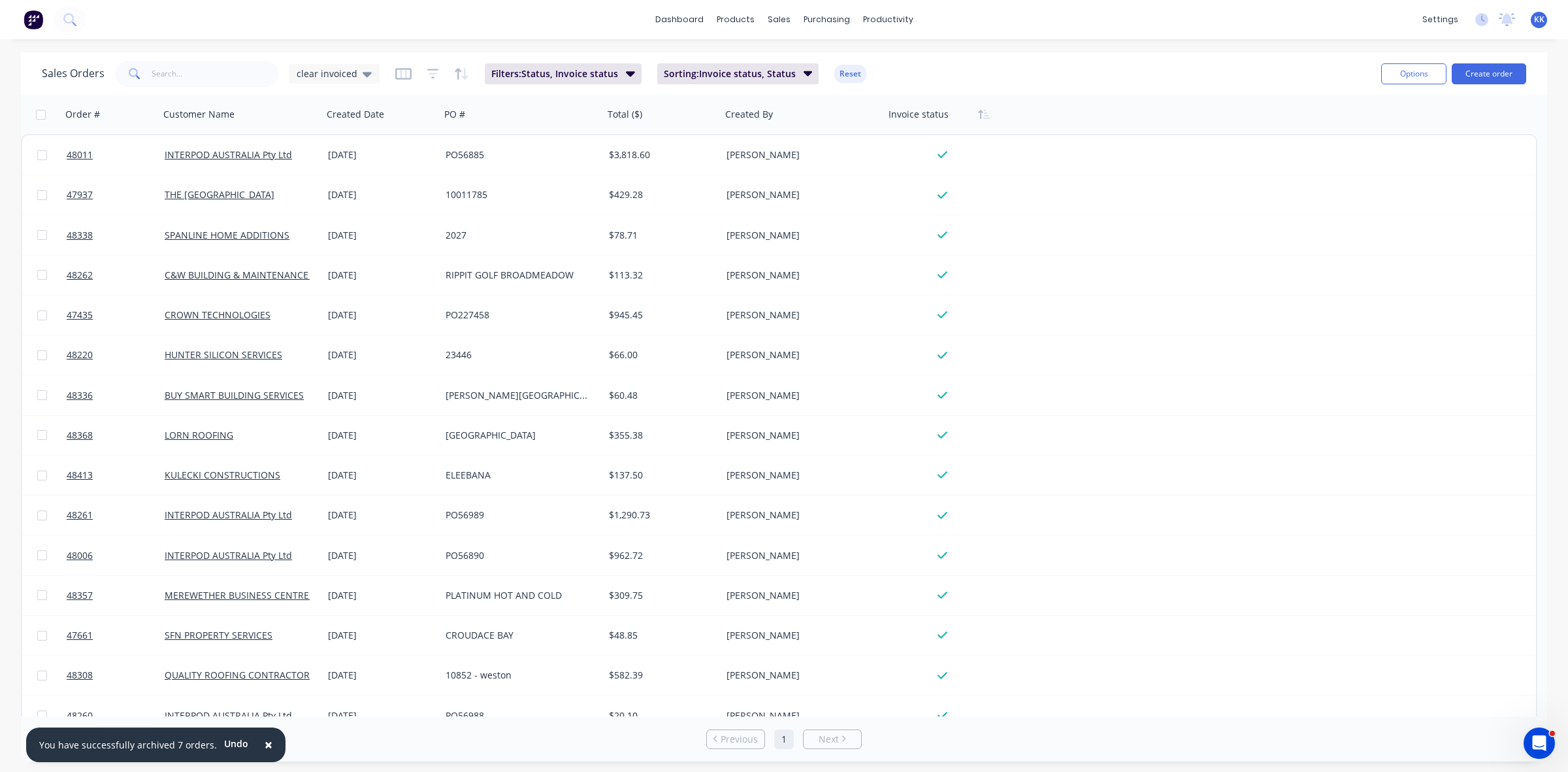
click at [37, 119] on input "checkbox" at bounding box center [41, 115] width 10 height 10
checkbox input "true"
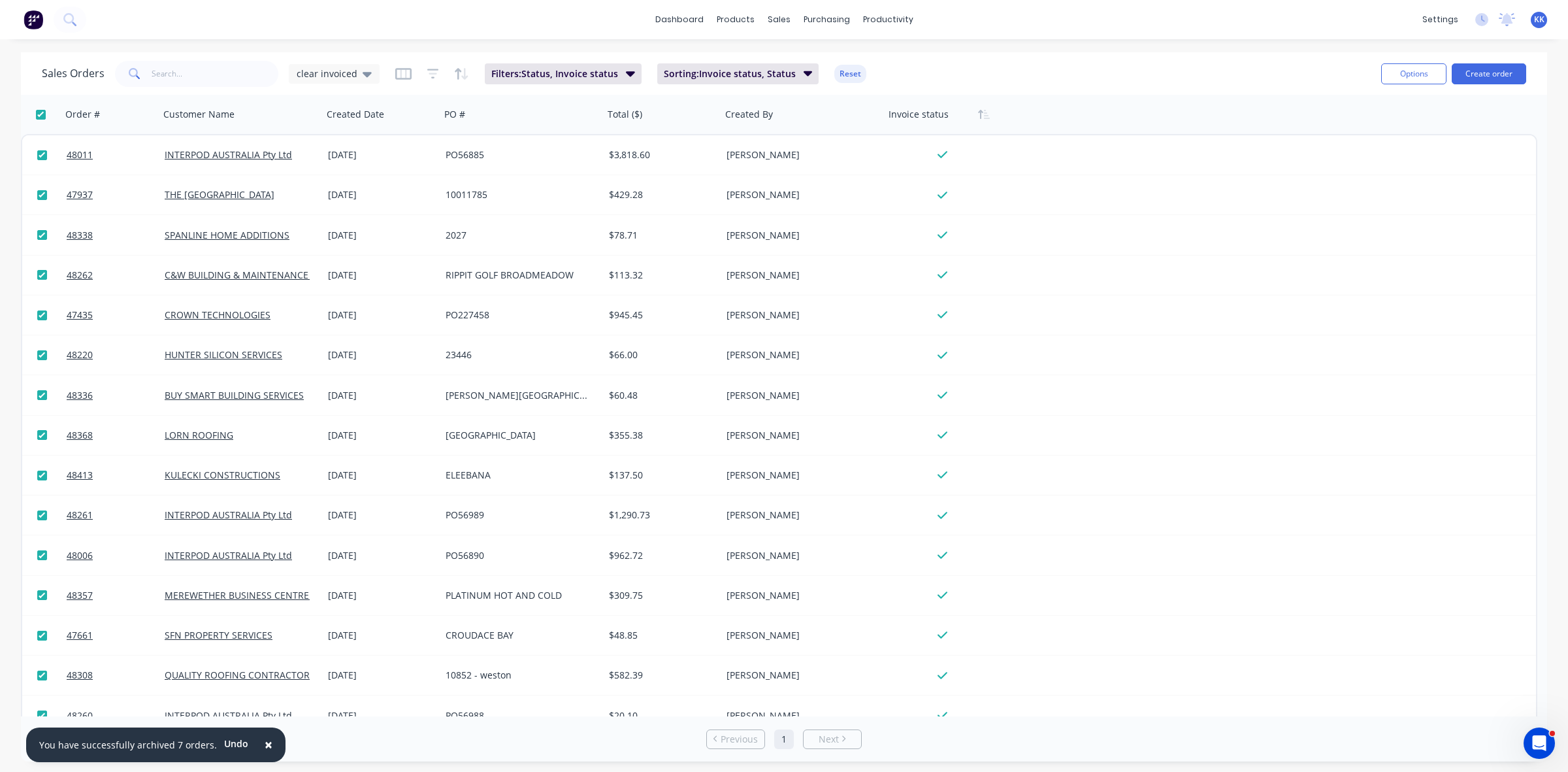
checkbox input "true"
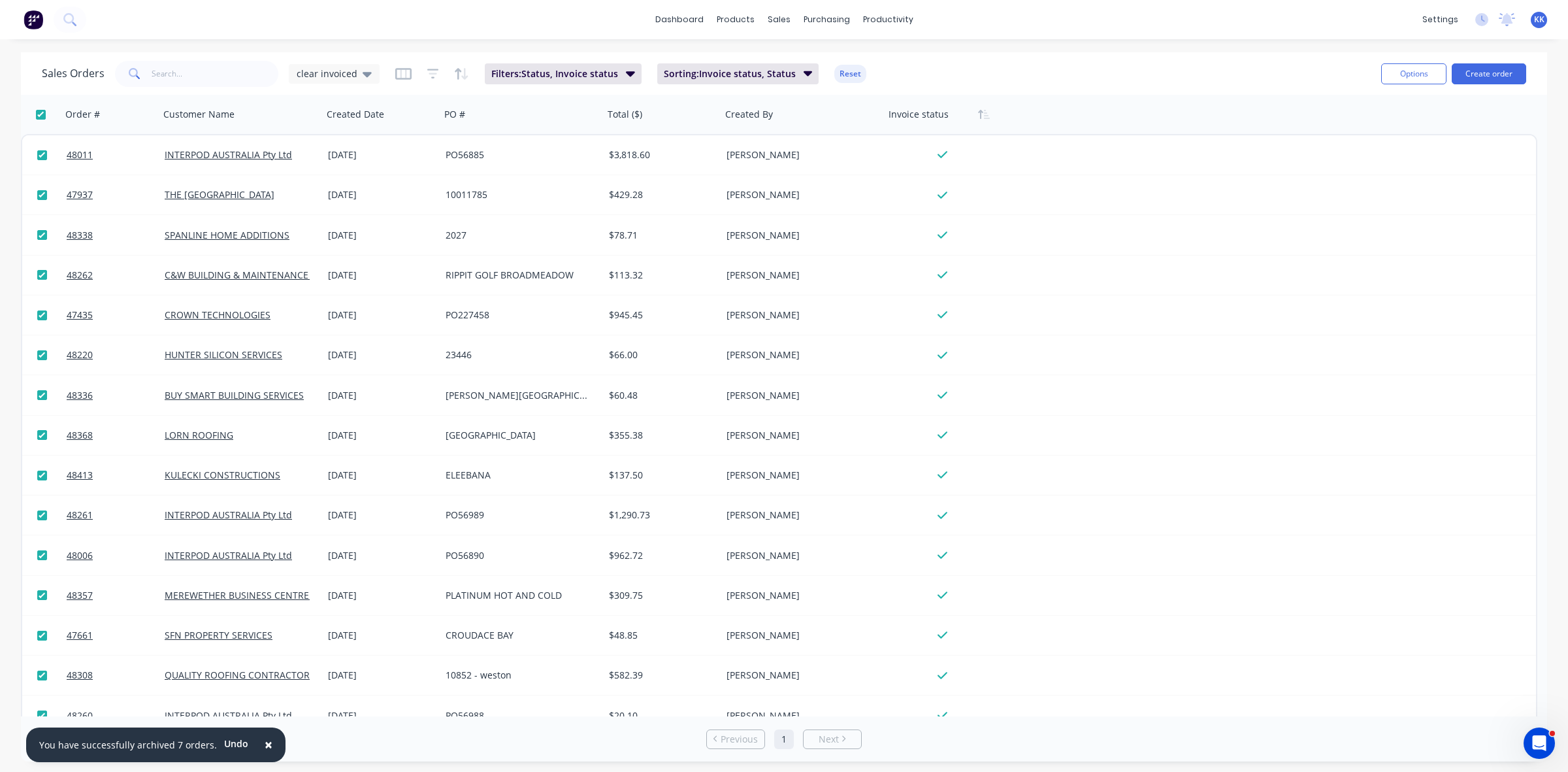
checkbox input "true"
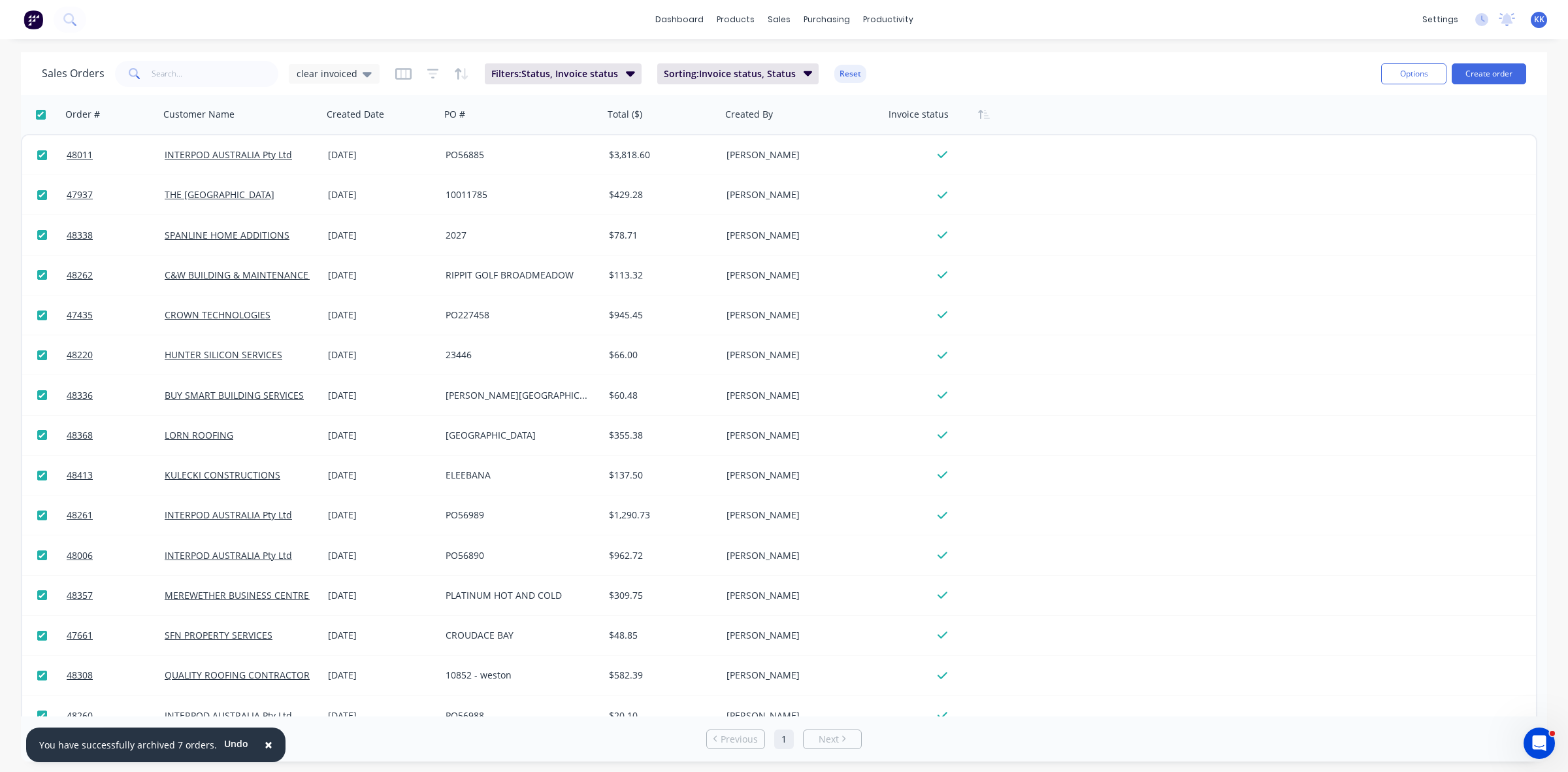
checkbox input "true"
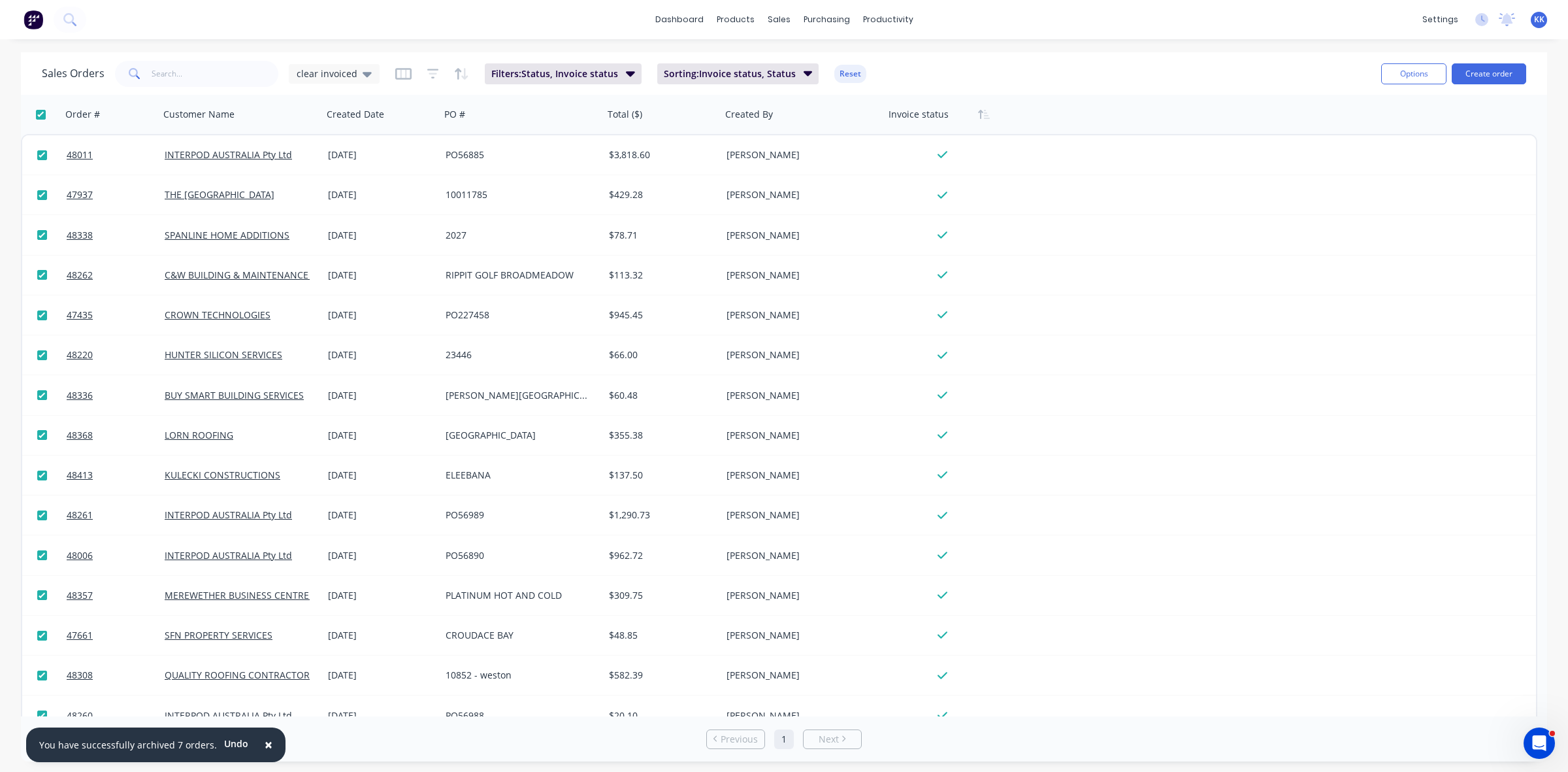
checkbox input "true"
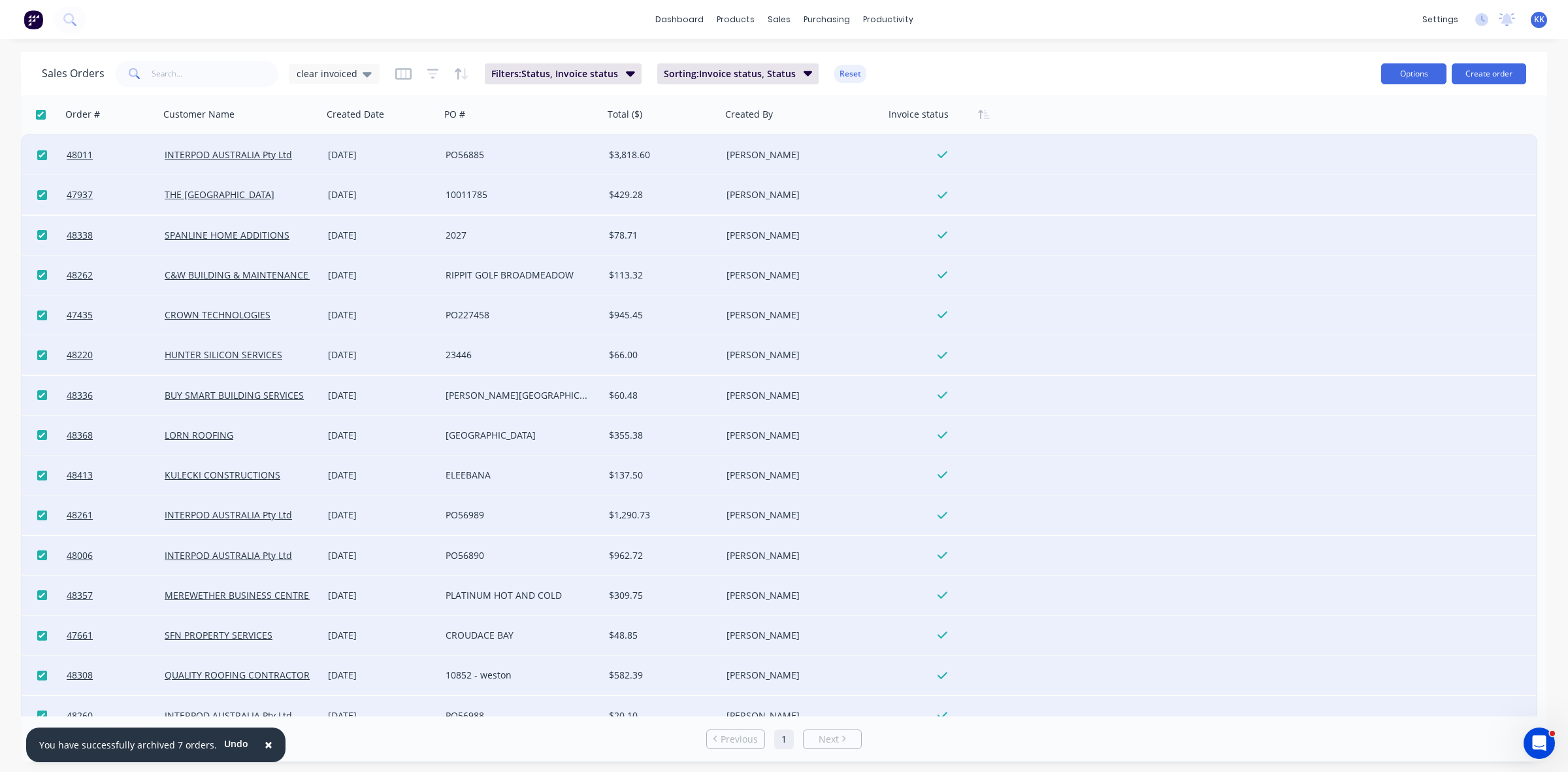
click at [1419, 76] on button "Options" at bounding box center [1414, 74] width 66 height 21
click at [1373, 135] on div "Archive" at bounding box center [1375, 133] width 121 height 19
checkbox input "false"
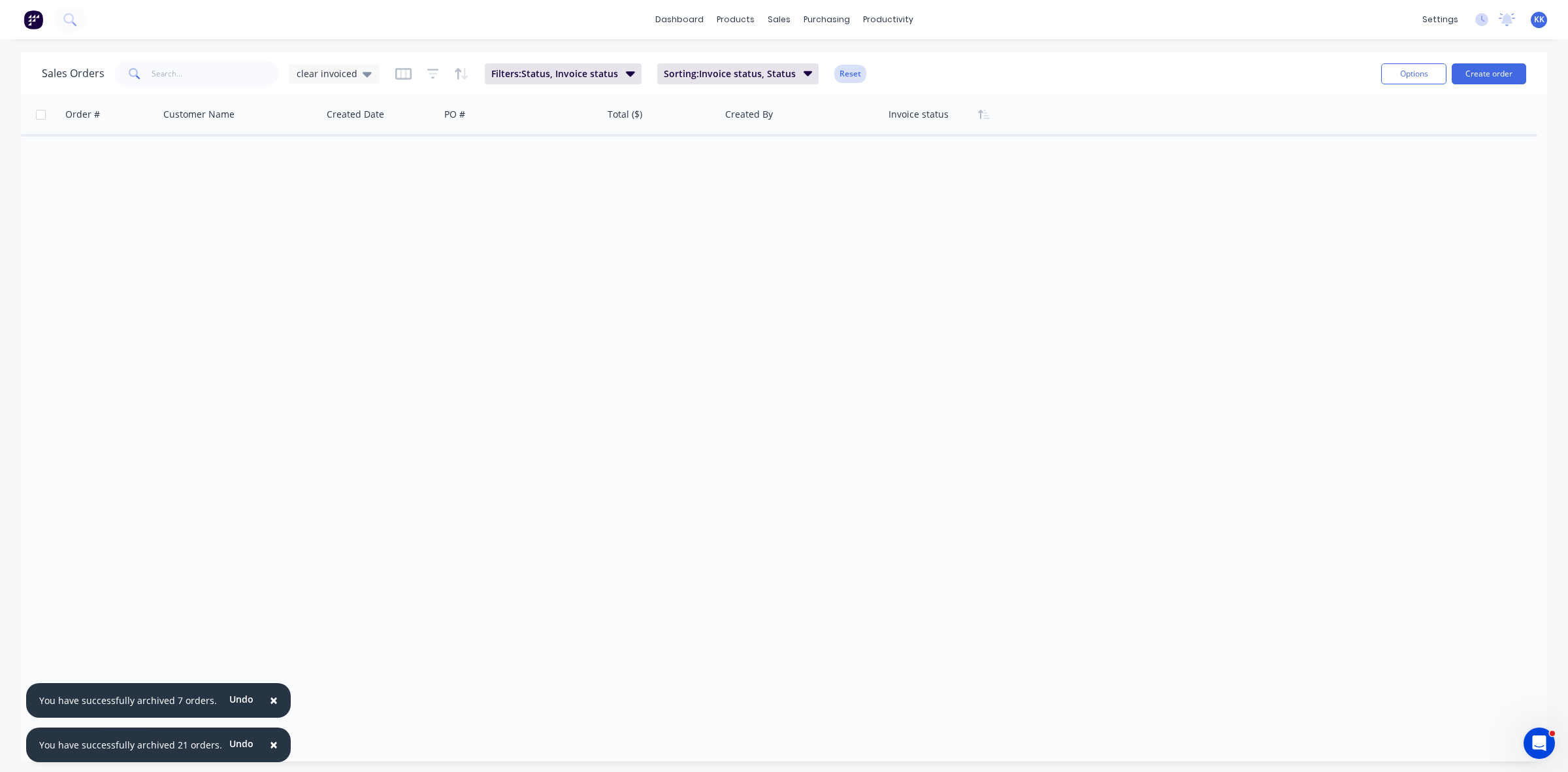
click at [844, 71] on button "Reset" at bounding box center [850, 74] width 32 height 18
click at [335, 77] on span "clear invoiced" at bounding box center [327, 74] width 61 height 14
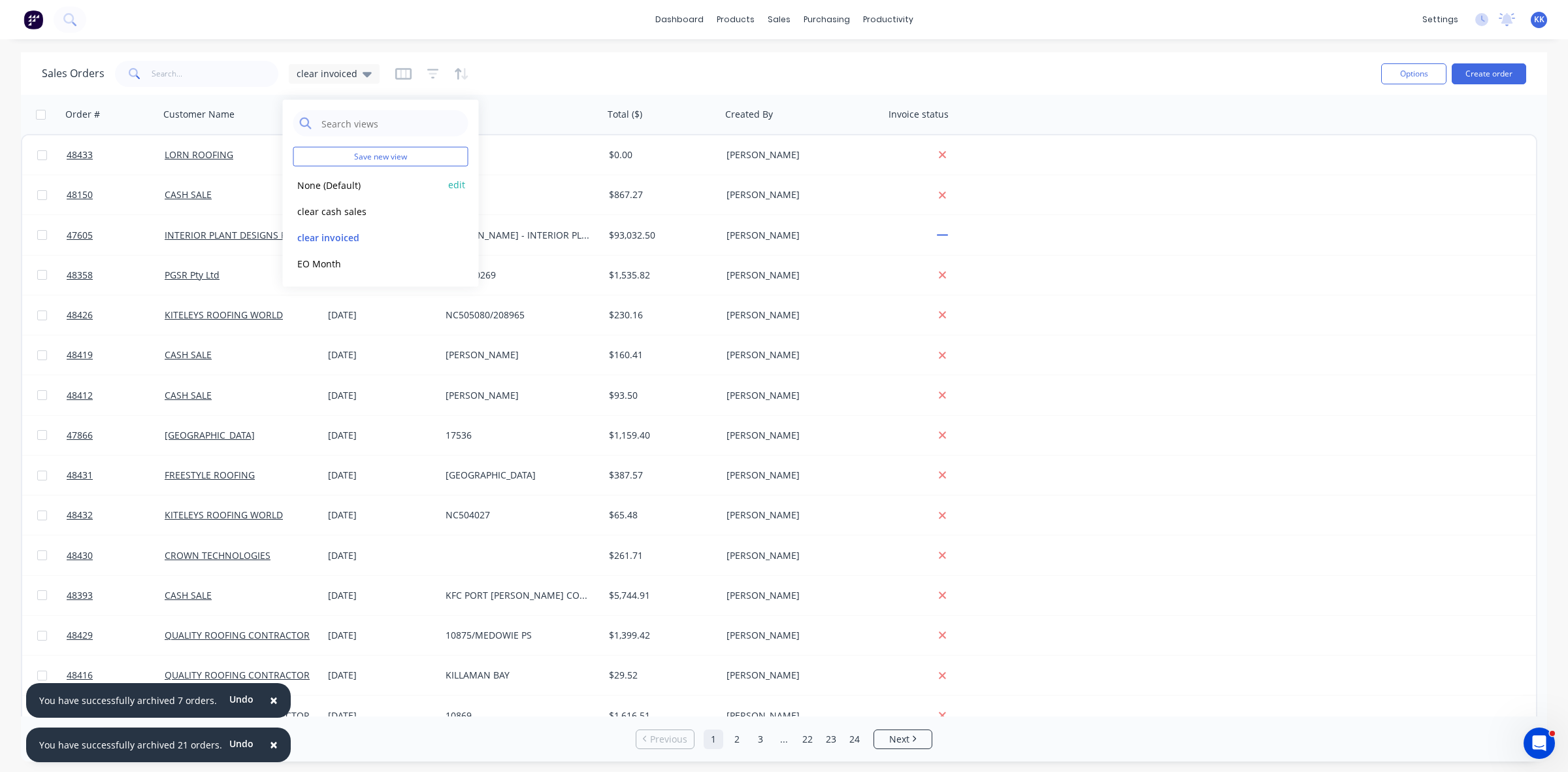
click at [339, 190] on button "None (Default)" at bounding box center [367, 185] width 149 height 15
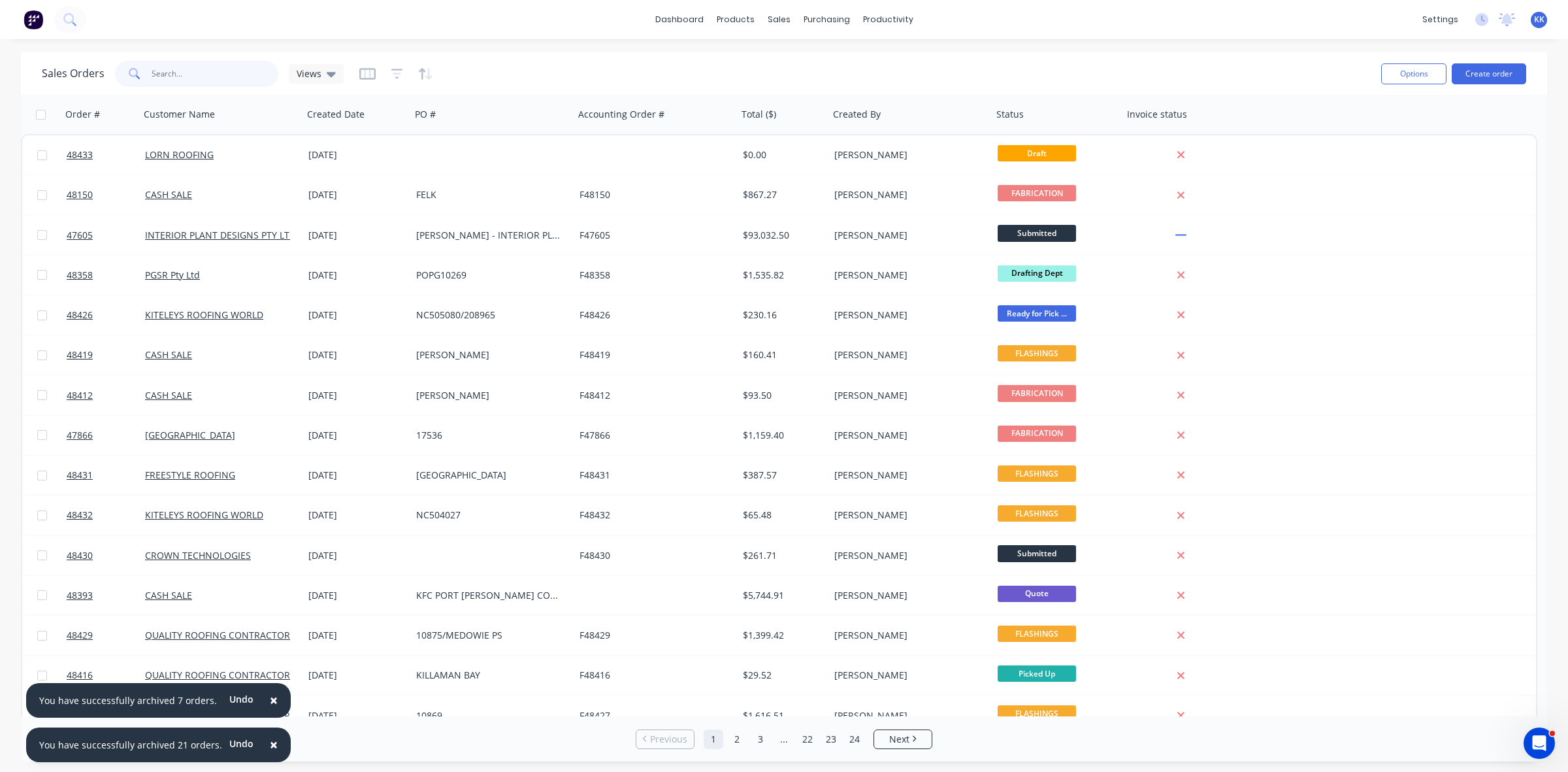
click at [199, 67] on input "text" at bounding box center [215, 74] width 128 height 26
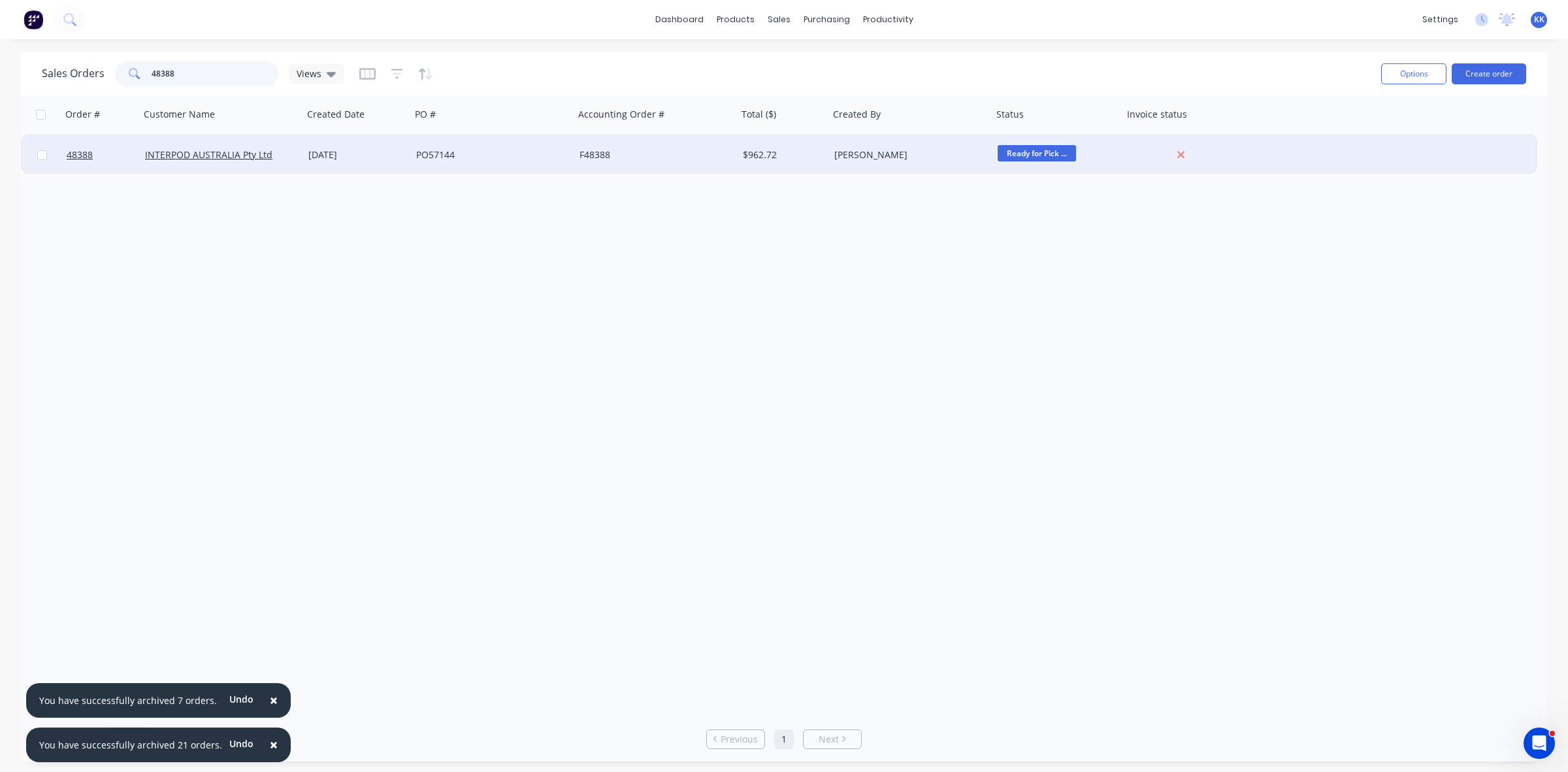
type input "48388"
click at [325, 155] on div "[DATE]" at bounding box center [357, 155] width 98 height 13
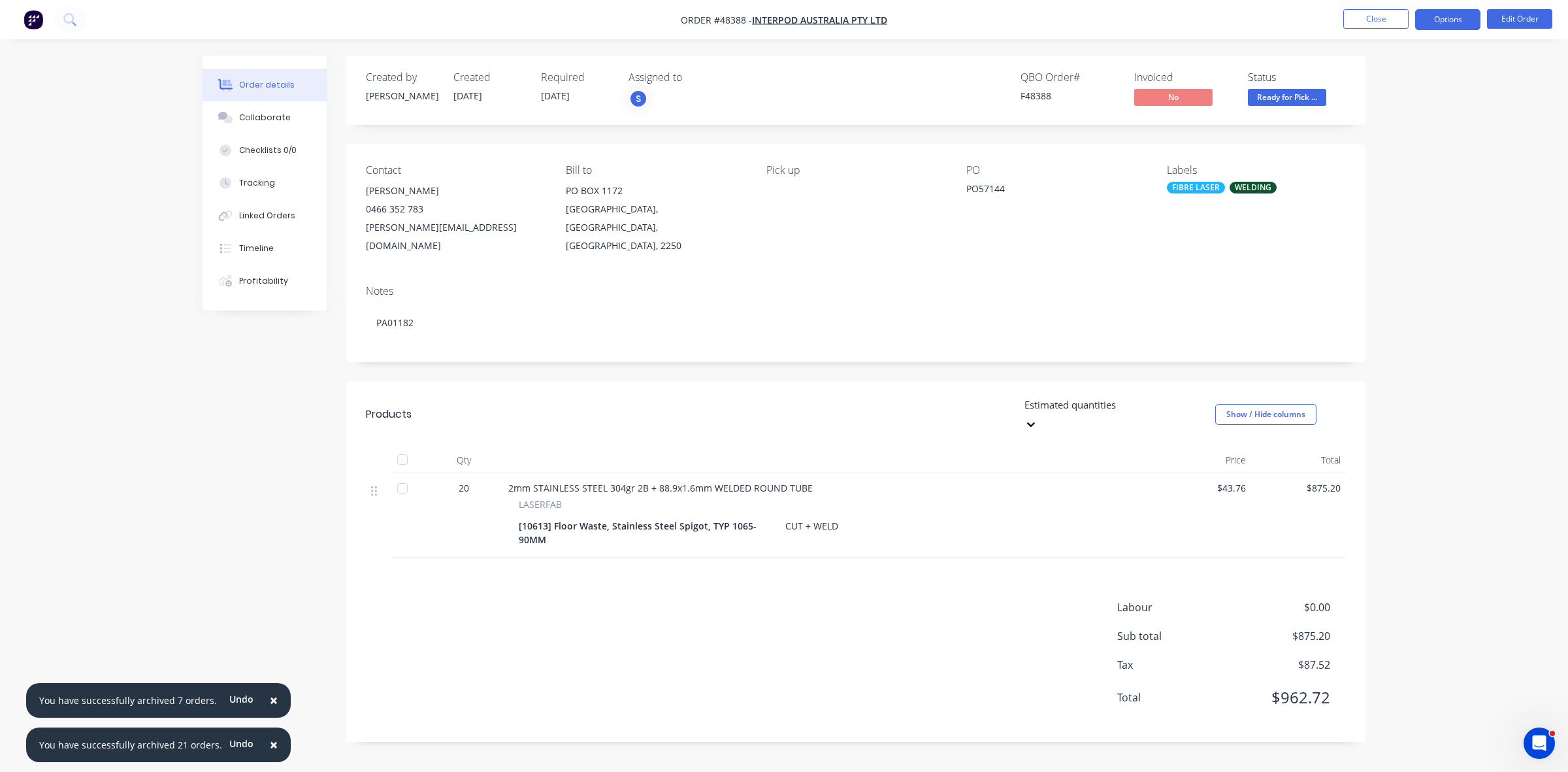
click at [1457, 20] on button "Options" at bounding box center [1448, 19] width 66 height 21
click at [1391, 174] on button "Delivery Docket" at bounding box center [1409, 184] width 144 height 26
click at [1386, 138] on div "Without pricing" at bounding box center [1409, 132] width 121 height 19
